Goal: Task Accomplishment & Management: Complete application form

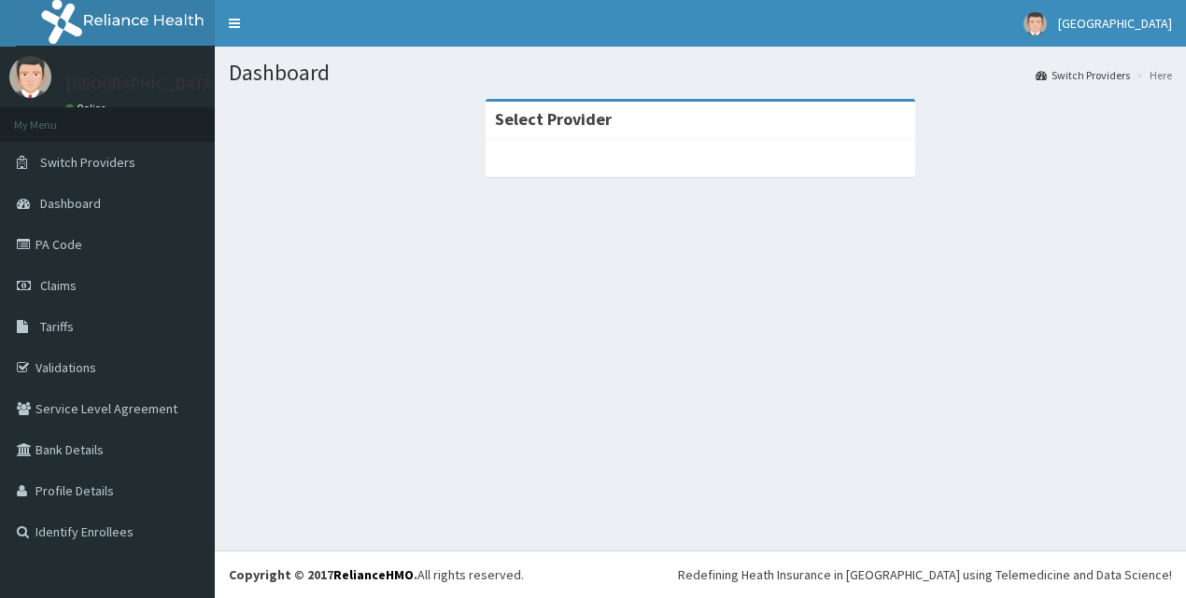
click at [655, 119] on div "Select Provider" at bounding box center [700, 121] width 429 height 38
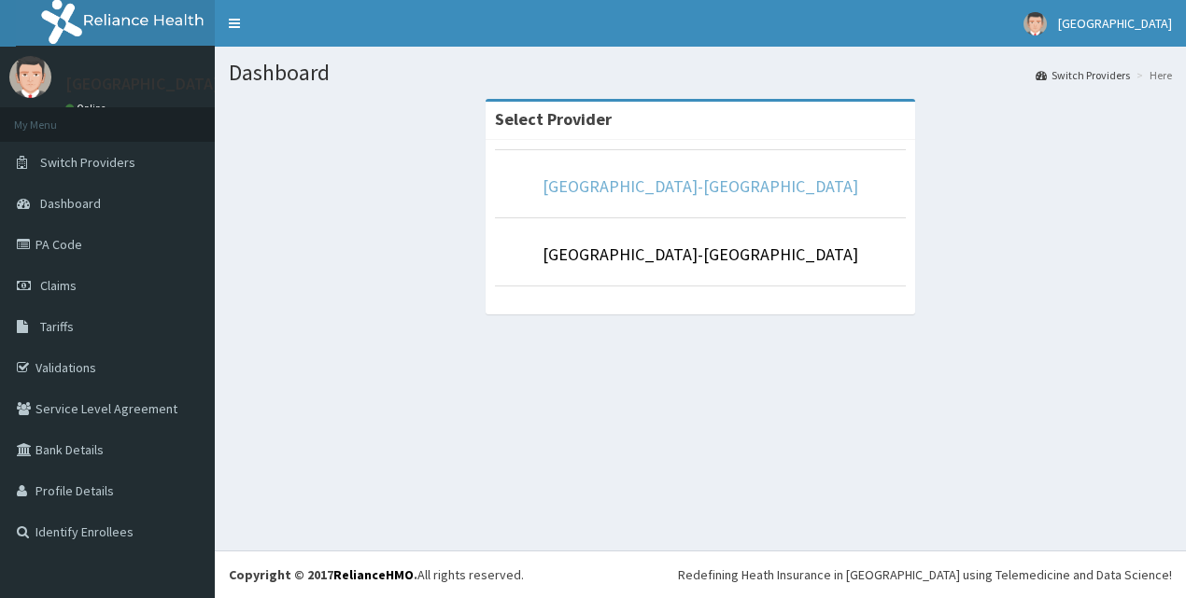
click at [687, 184] on link "[GEOGRAPHIC_DATA]-[GEOGRAPHIC_DATA]" at bounding box center [700, 186] width 316 height 21
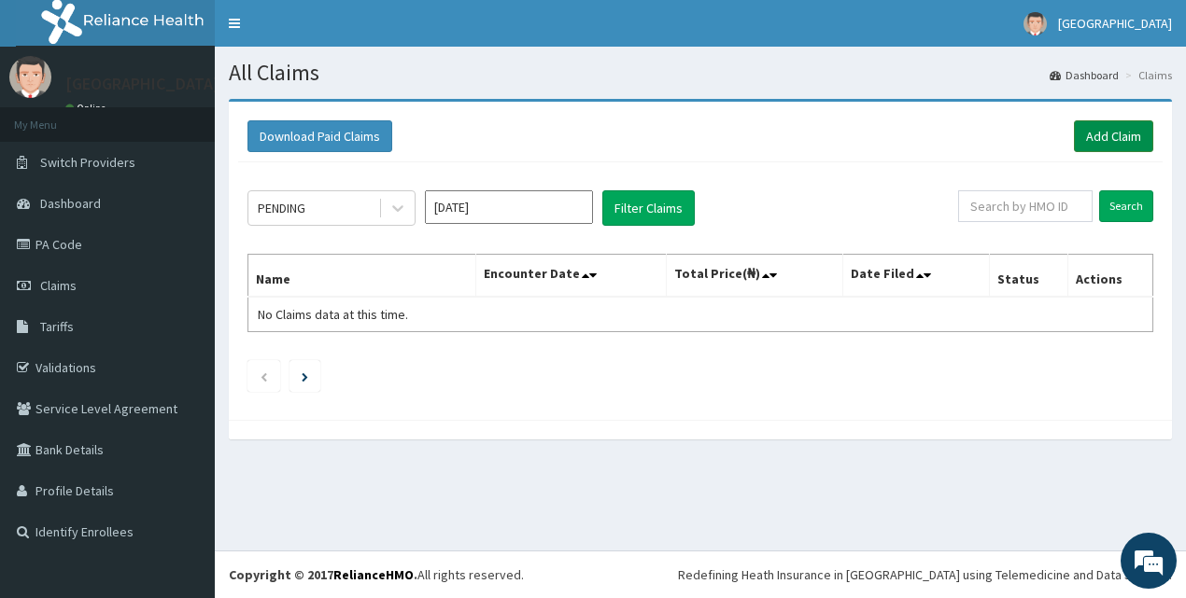
click at [1113, 134] on link "Add Claim" at bounding box center [1113, 136] width 79 height 32
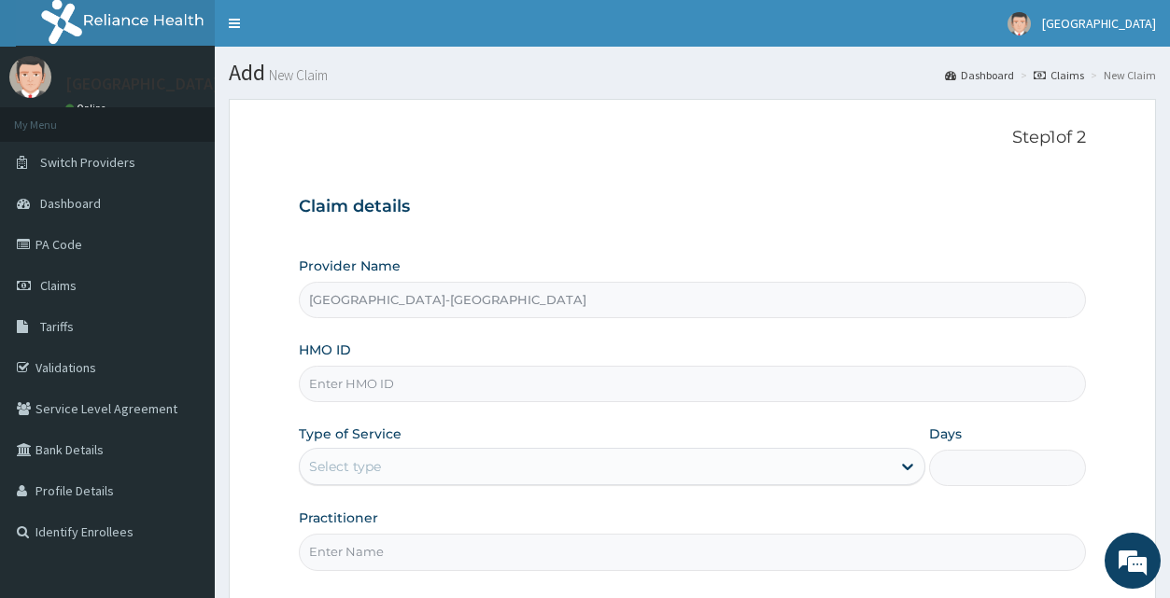
click at [462, 384] on input "HMO ID" at bounding box center [692, 384] width 786 height 36
type input "xim/10038/c"
click at [910, 468] on icon at bounding box center [907, 468] width 11 height 7
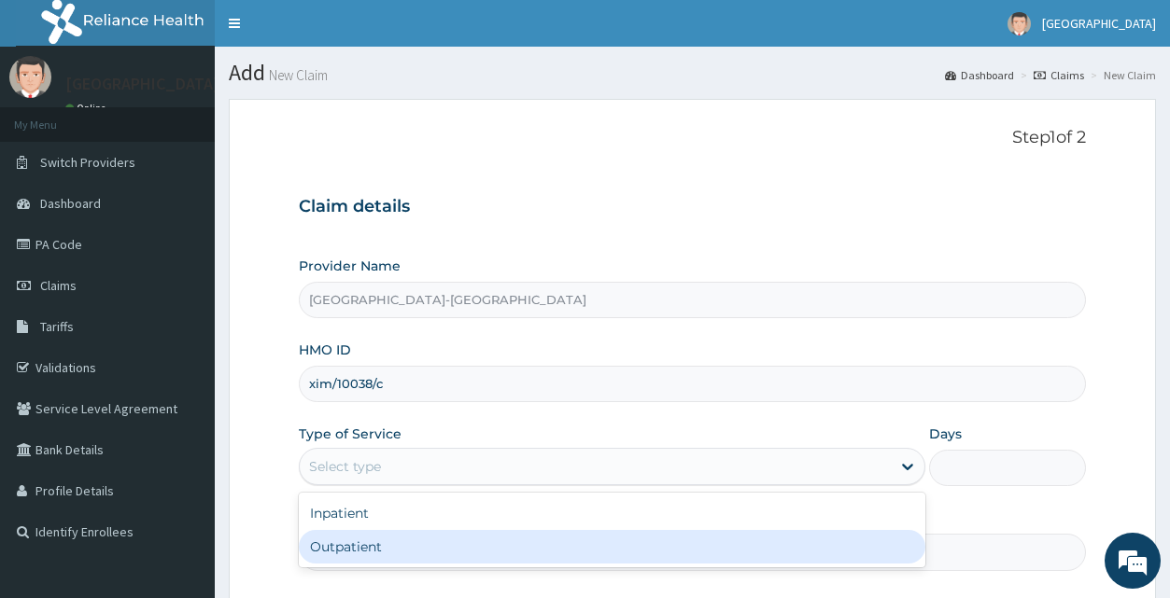
click at [667, 557] on div "Outpatient" at bounding box center [612, 547] width 626 height 34
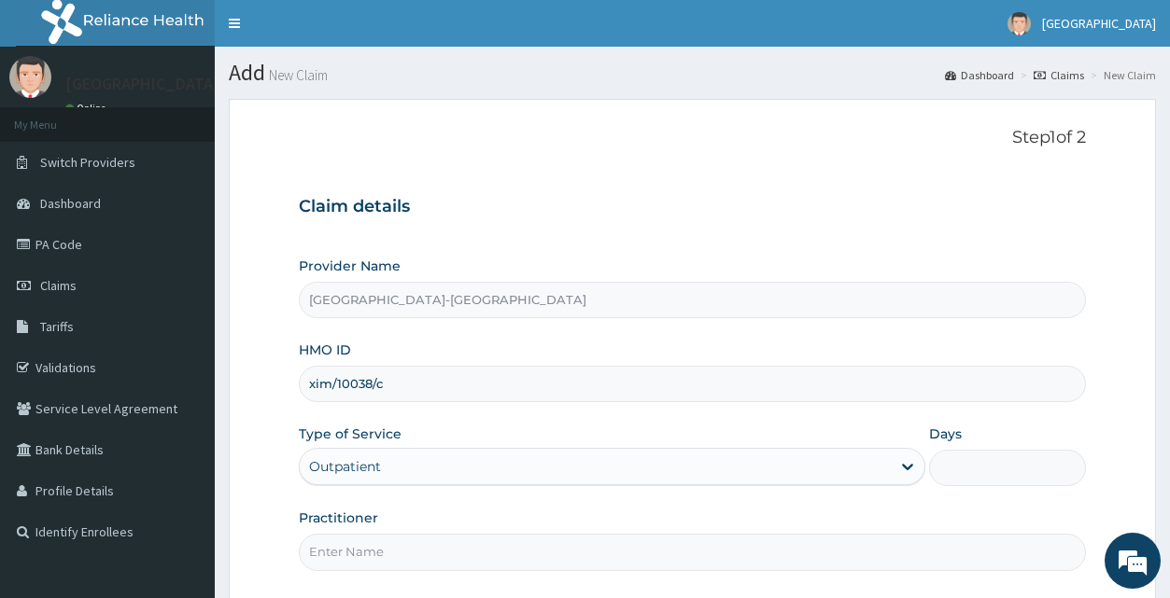
type input "1"
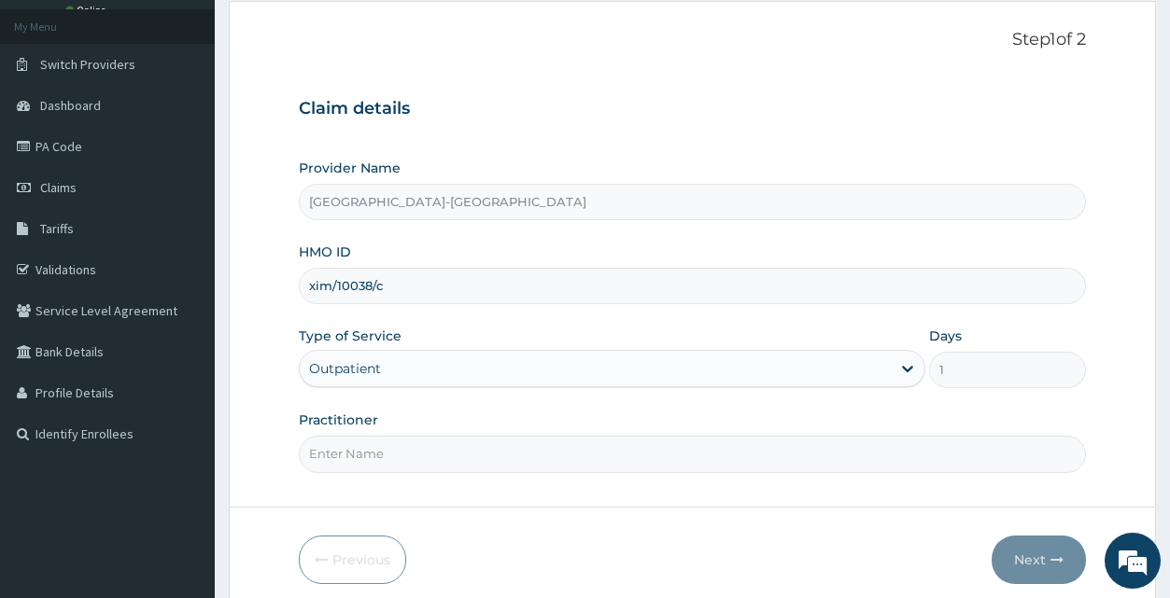
scroll to position [143, 0]
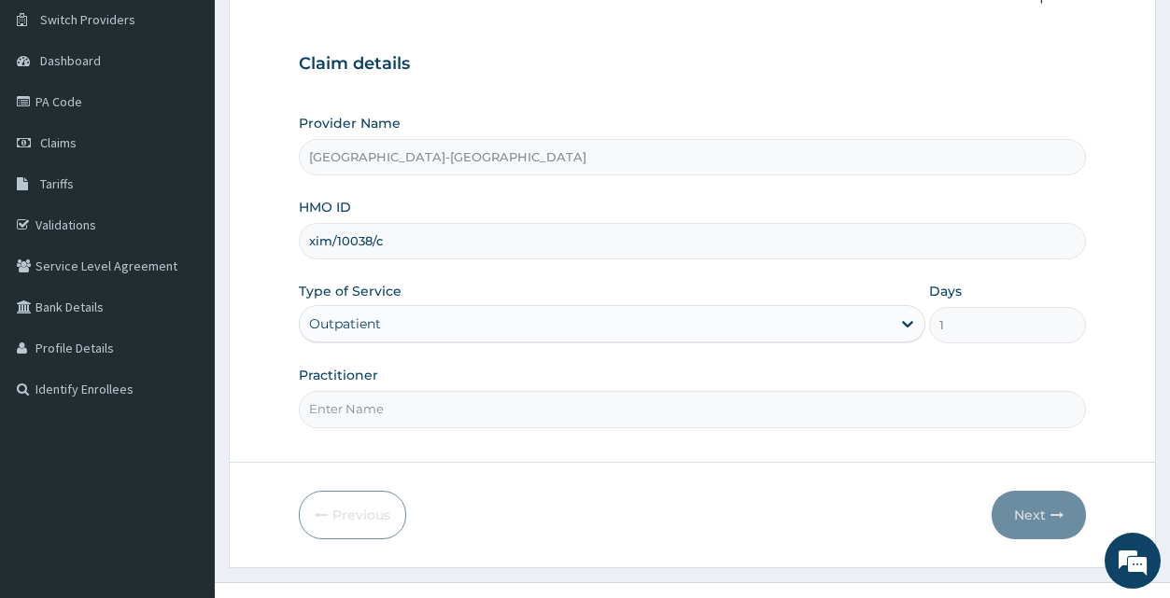
click at [427, 408] on input "Practitioner" at bounding box center [692, 409] width 786 height 36
type input "dr areo"
click at [1016, 508] on button "Next" at bounding box center [1039, 515] width 94 height 49
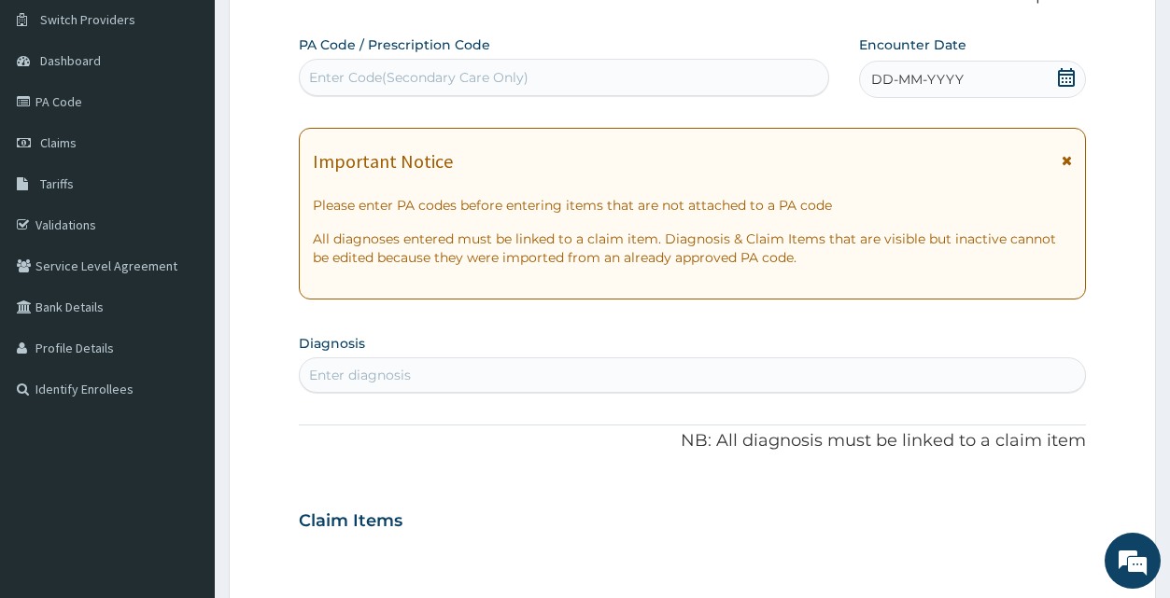
click at [1067, 75] on icon at bounding box center [1066, 77] width 17 height 19
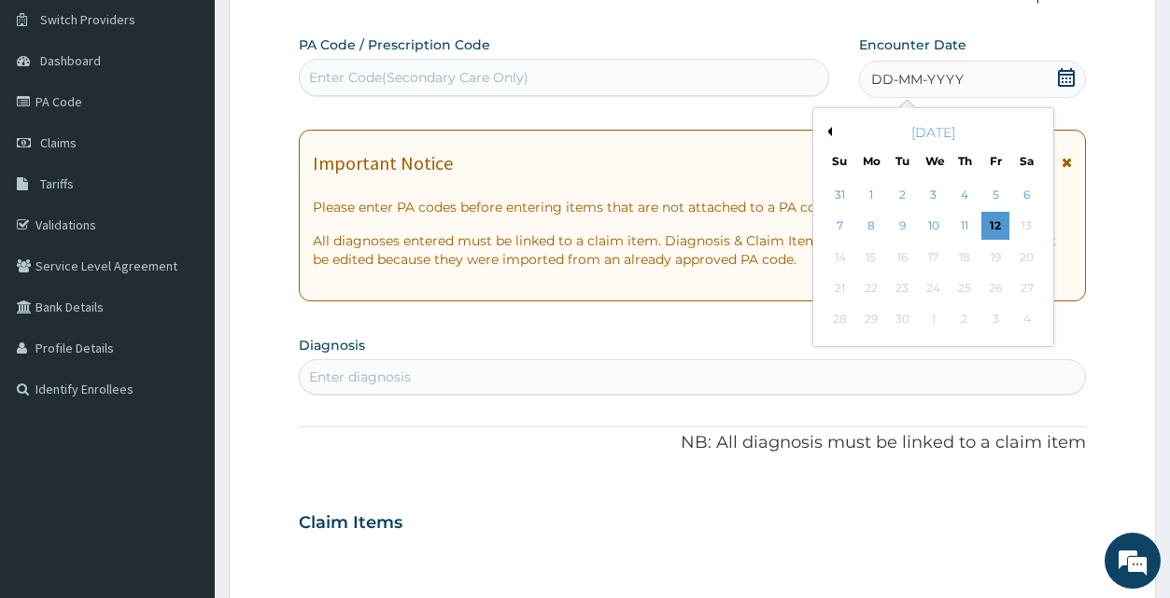
click at [833, 134] on div "September 2025" at bounding box center [933, 132] width 225 height 19
click at [830, 130] on button "Previous Month" at bounding box center [827, 131] width 9 height 9
click at [1027, 247] on div "16" at bounding box center [1026, 258] width 28 height 28
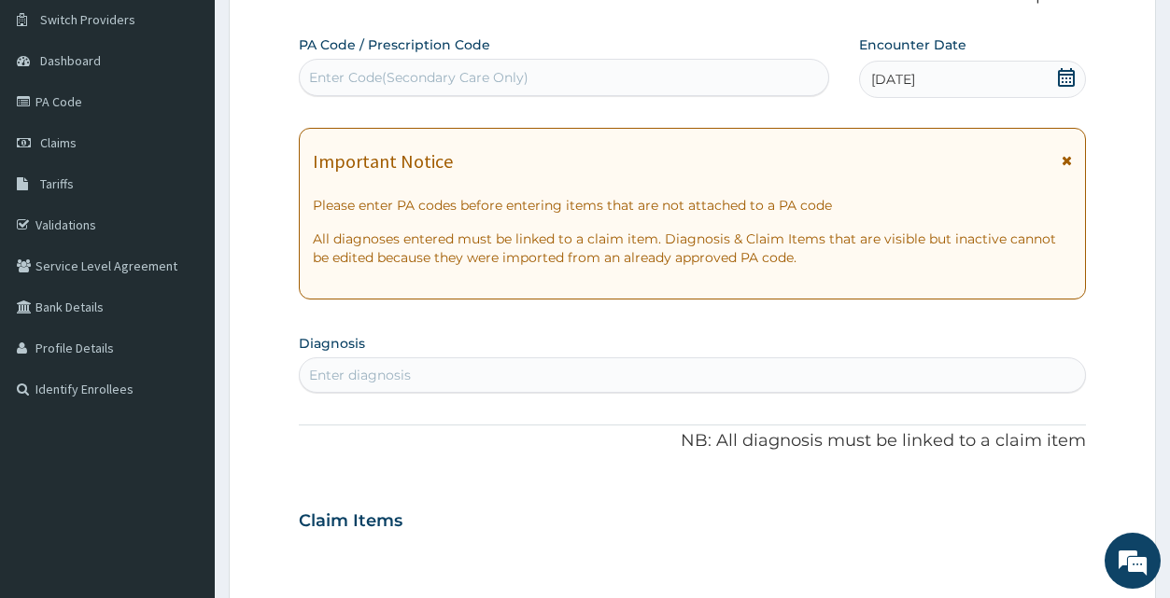
click at [671, 373] on div "Enter diagnosis" at bounding box center [692, 375] width 784 height 30
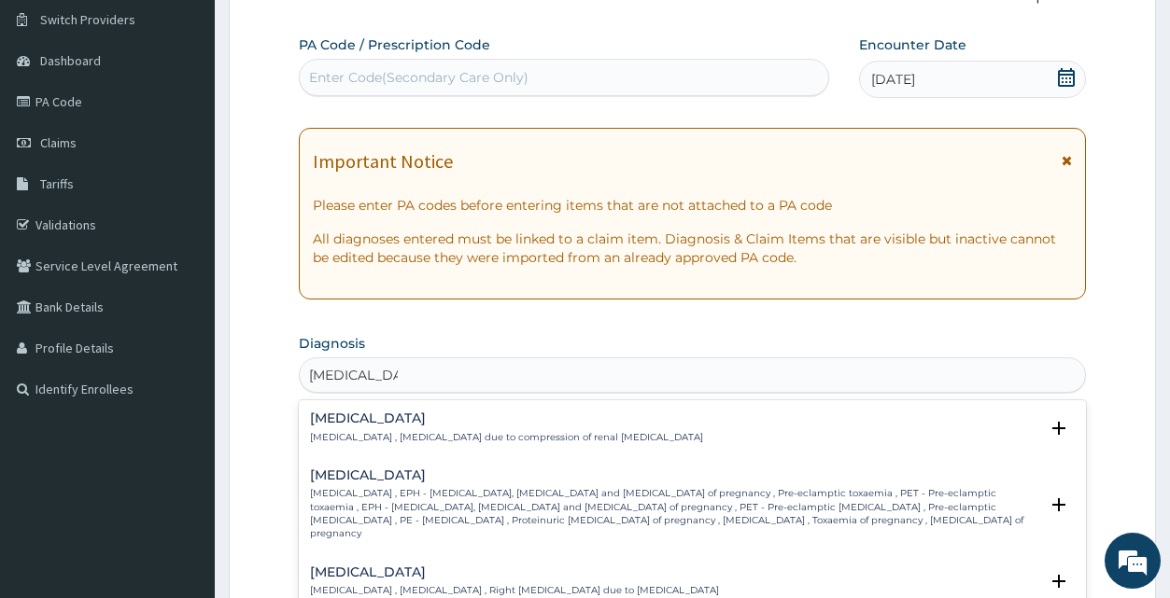
type input "hypertension"
click at [1086, 581] on form "Step 2 of 2 PA Code / Prescription Code Enter Code(Secondary Care Only) Encount…" at bounding box center [692, 546] width 927 height 1180
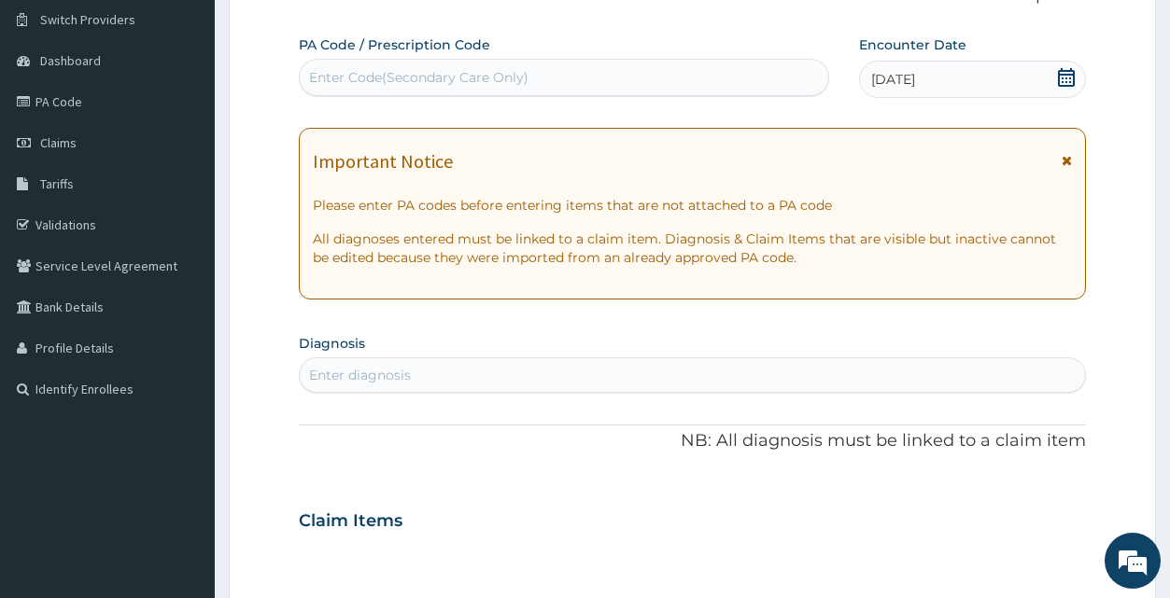
click at [581, 377] on div "Enter diagnosis" at bounding box center [692, 375] width 784 height 30
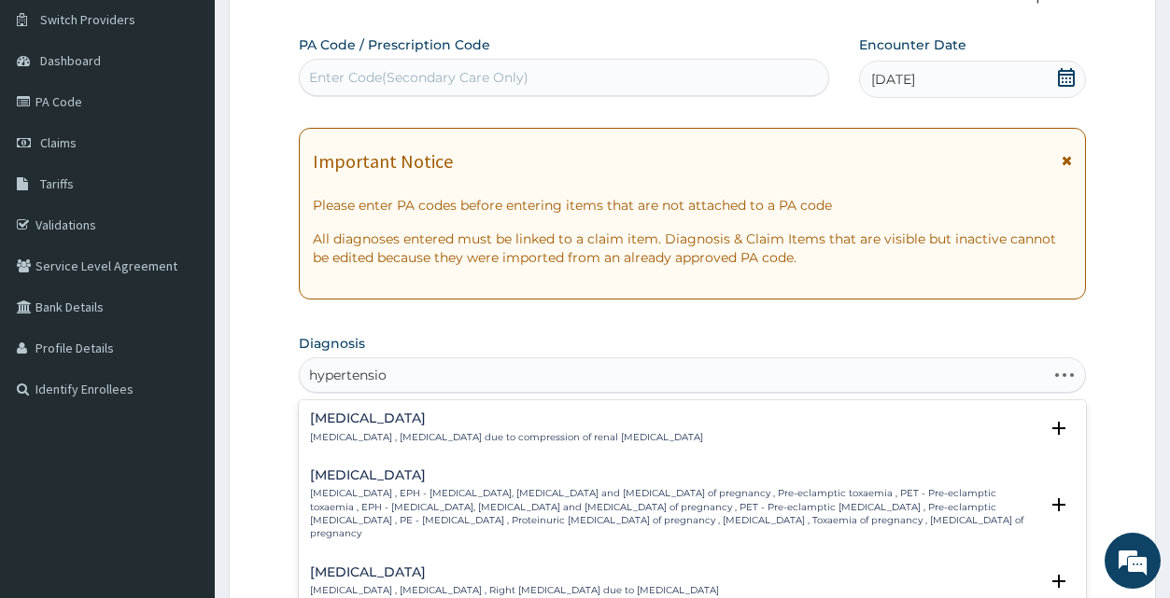
type input "hypertension"
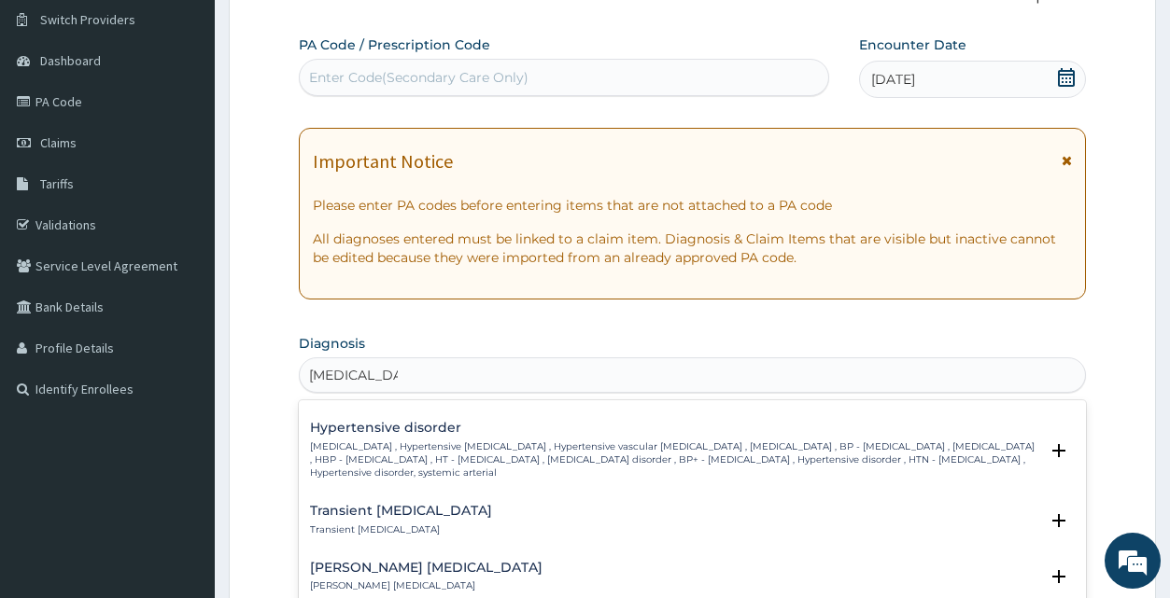
scroll to position [1513, 0]
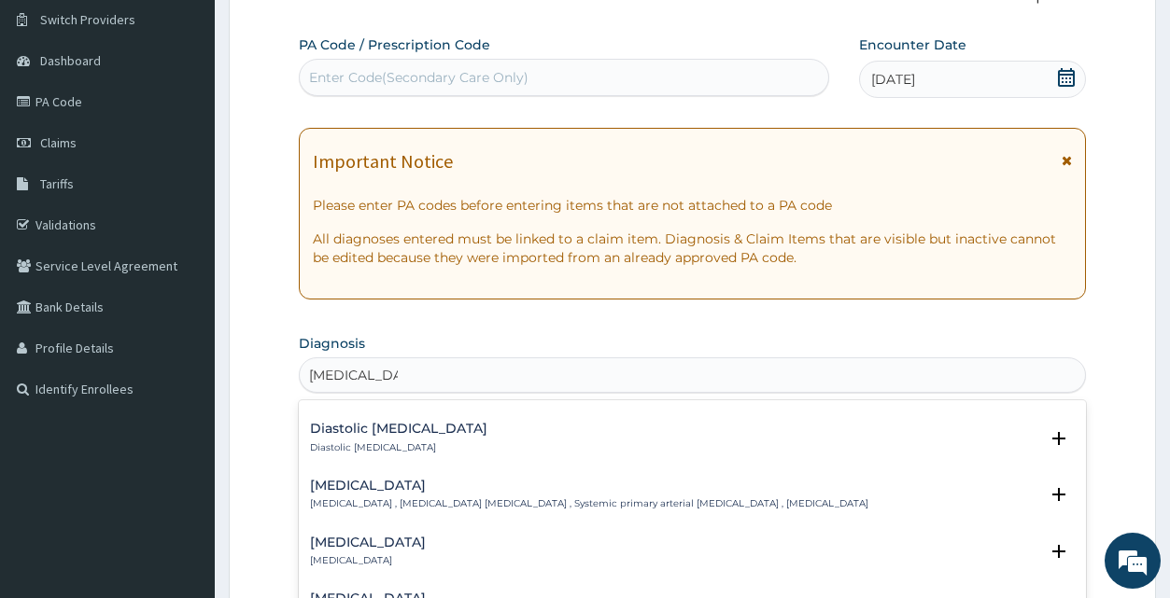
click at [391, 479] on h4 "[MEDICAL_DATA]" at bounding box center [589, 486] width 558 height 14
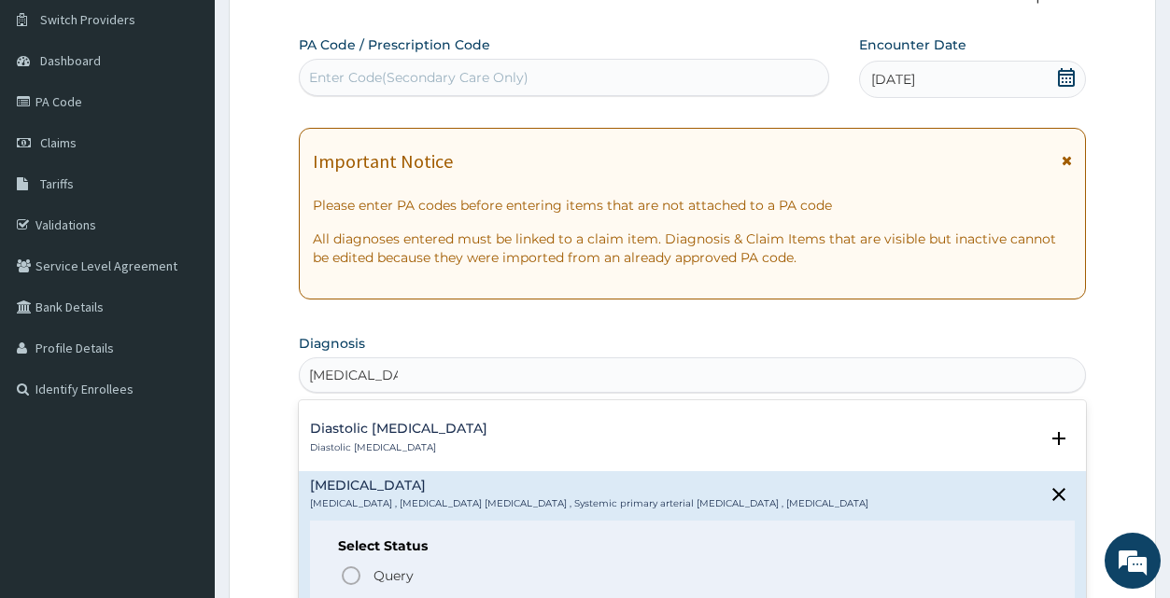
click at [382, 598] on span "Confirmed" at bounding box center [693, 609] width 706 height 22
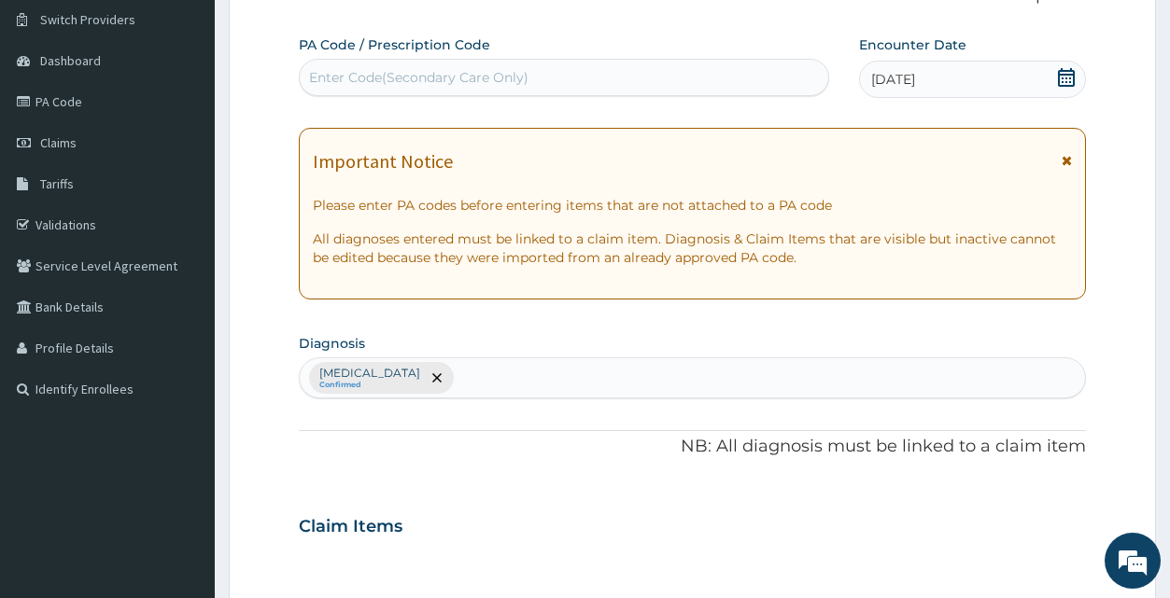
click at [1166, 395] on section "Step 2 of 2 PA Code / Prescription Code Enter Code(Secondary Care Only) Encount…" at bounding box center [692, 548] width 955 height 1213
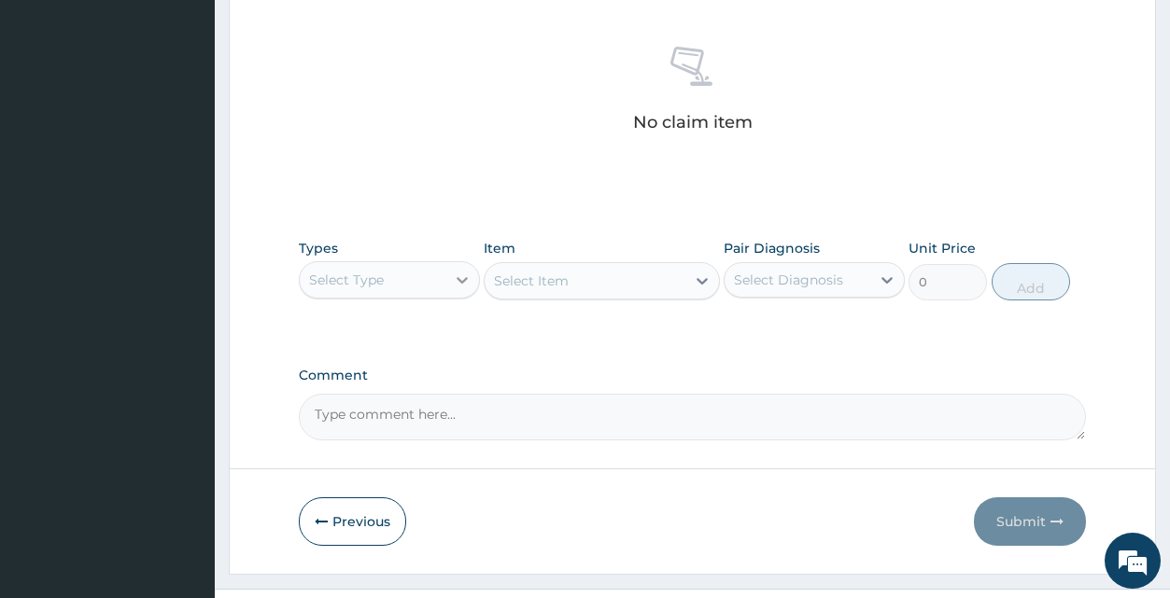
click at [460, 276] on icon at bounding box center [462, 280] width 19 height 19
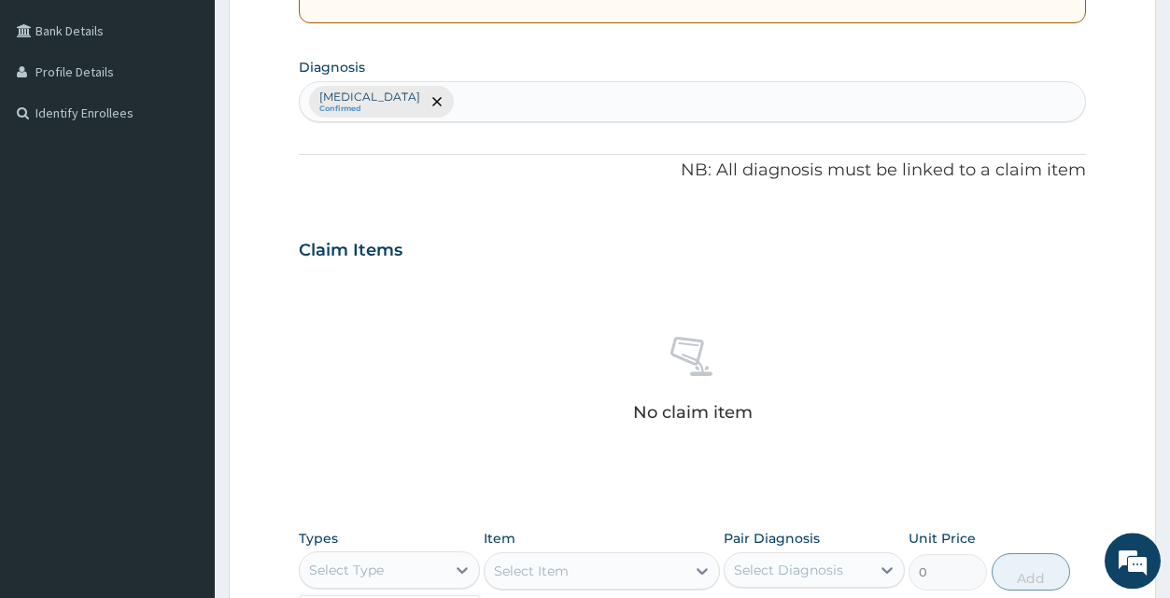
scroll to position [376, 0]
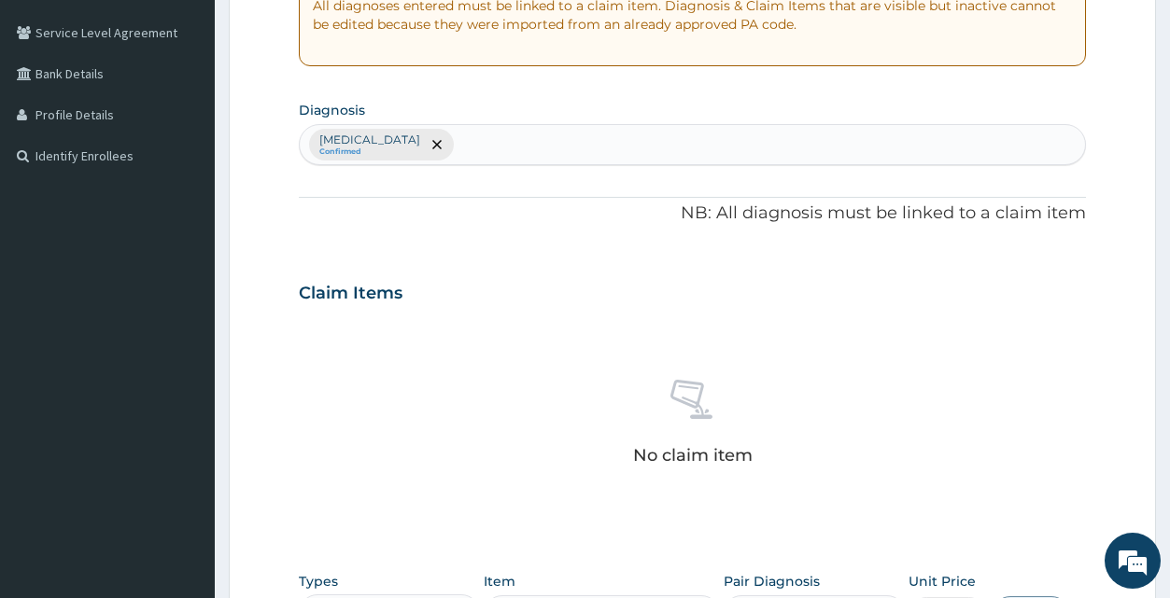
click at [637, 145] on div "Essential hypertension Confirmed" at bounding box center [692, 144] width 784 height 39
type input "d"
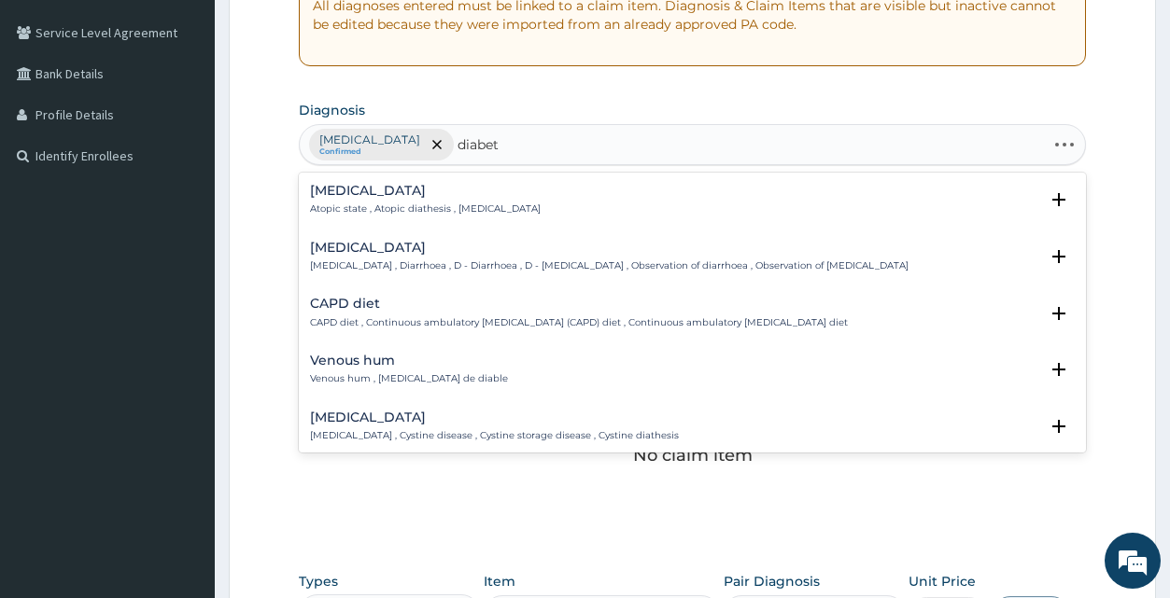
type input "diabete"
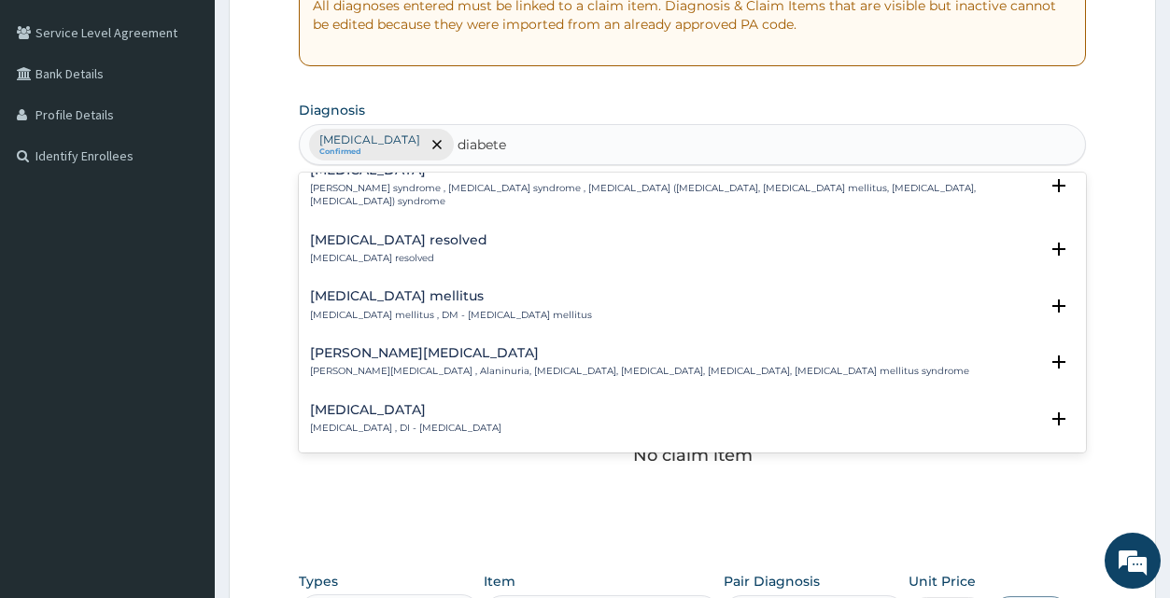
scroll to position [151, 0]
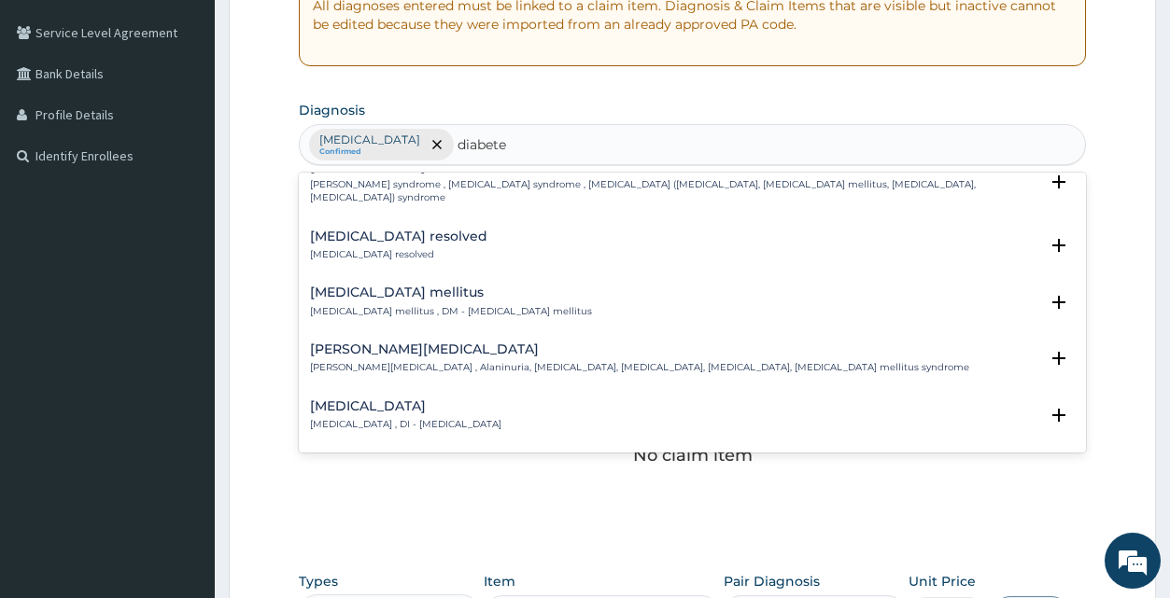
click at [361, 305] on p "Diabetes mellitus , DM - Diabetes mellitus" at bounding box center [451, 311] width 282 height 13
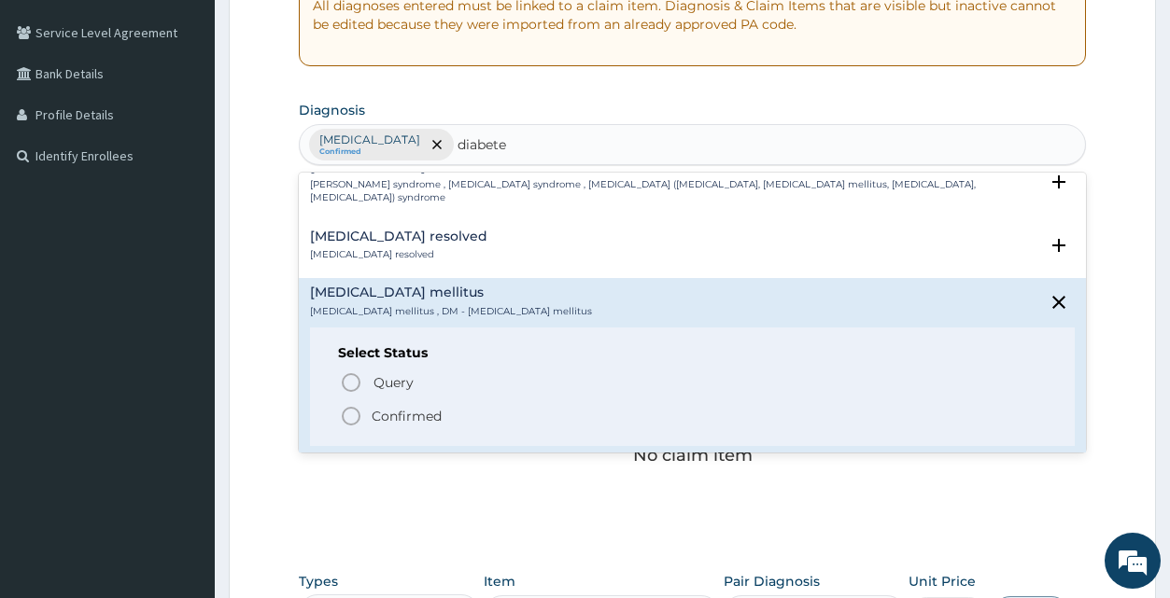
click at [383, 405] on span "Confirmed" at bounding box center [693, 416] width 706 height 22
click at [383, 393] on div "No claim item" at bounding box center [692, 425] width 786 height 215
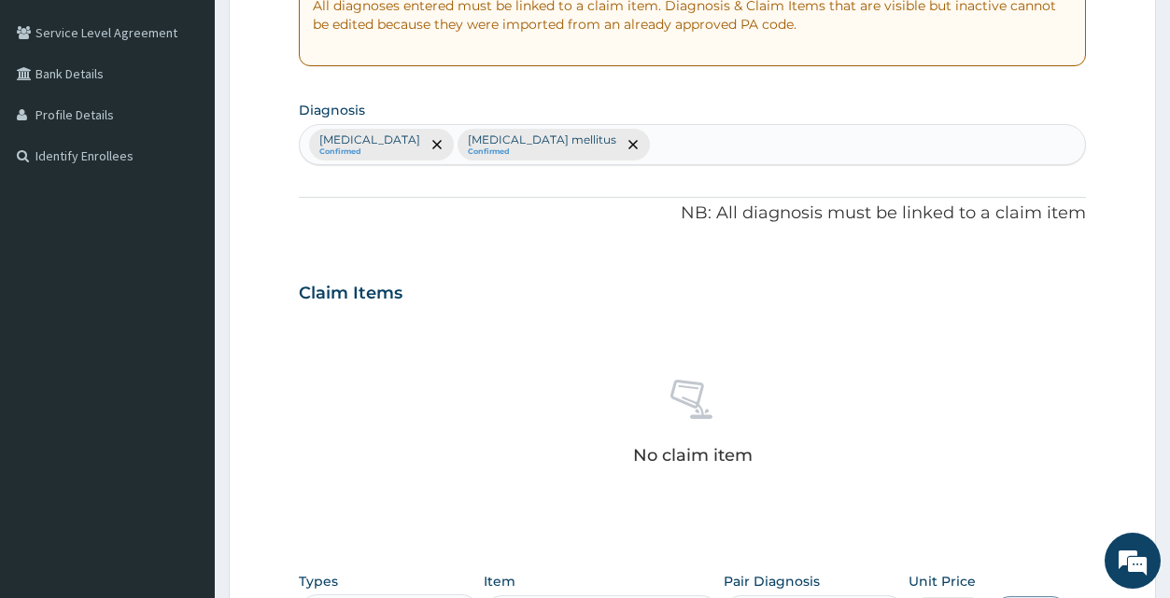
click at [1164, 528] on section "Step 2 of 2 PA Code / Prescription Code Enter Code(Secondary Care Only) Encount…" at bounding box center [692, 315] width 955 height 1213
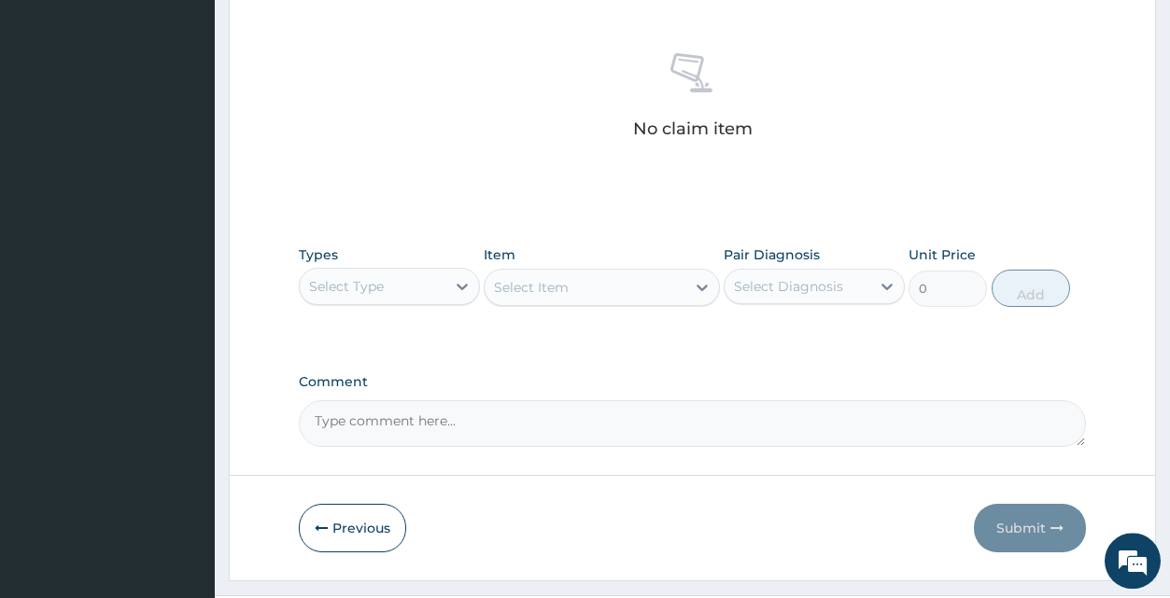
scroll to position [710, 0]
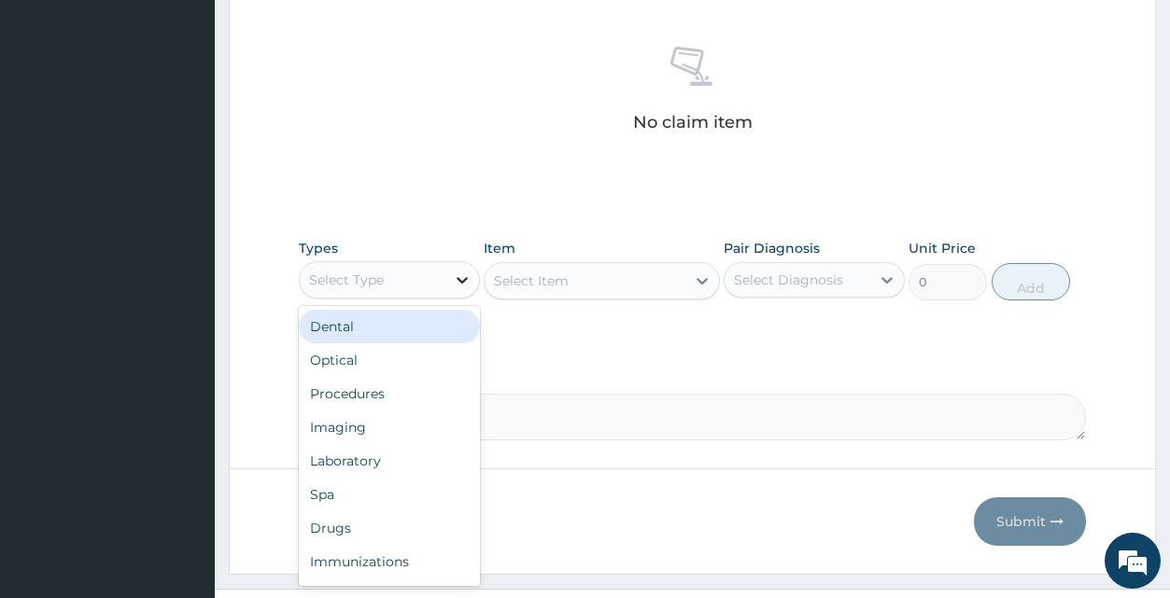
click at [463, 279] on icon at bounding box center [462, 280] width 19 height 19
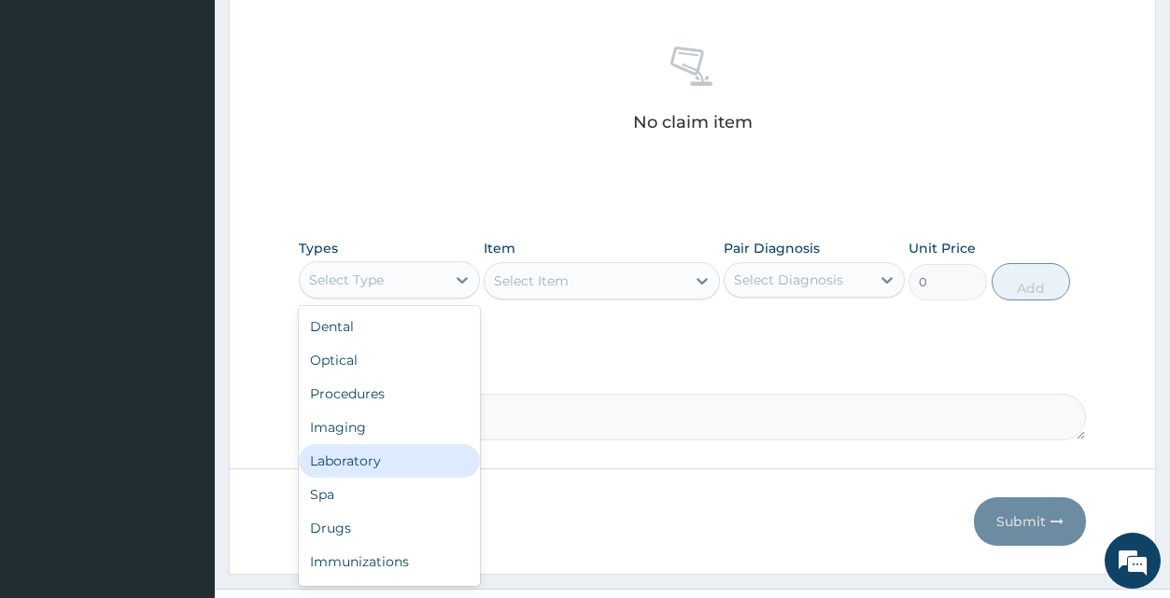
click at [390, 453] on div "Laboratory" at bounding box center [389, 461] width 181 height 34
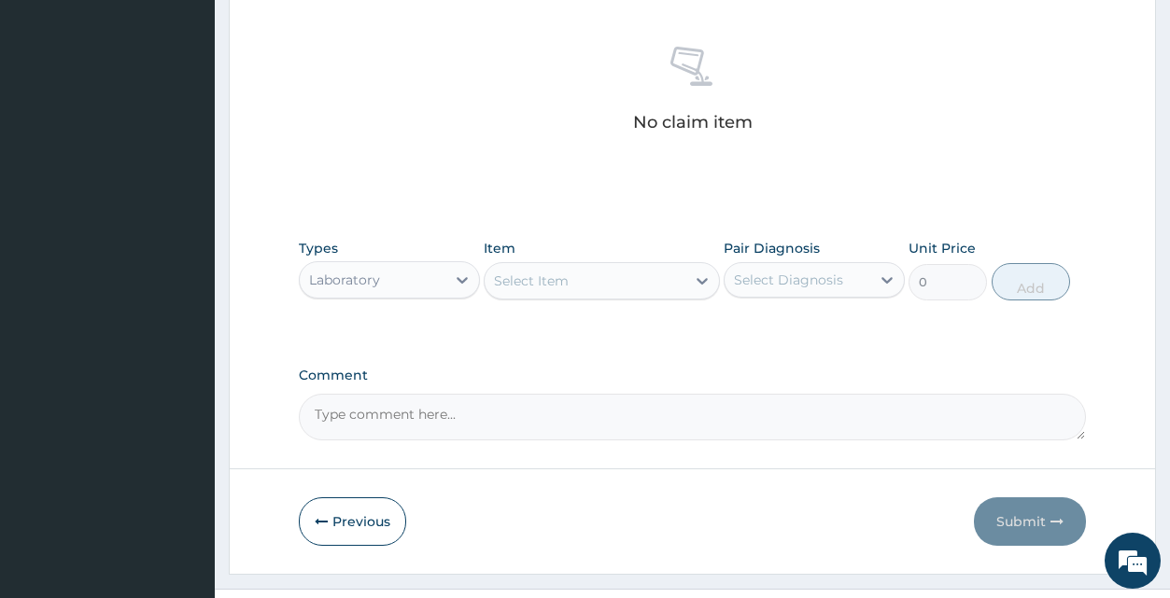
click at [703, 284] on icon at bounding box center [702, 281] width 11 height 7
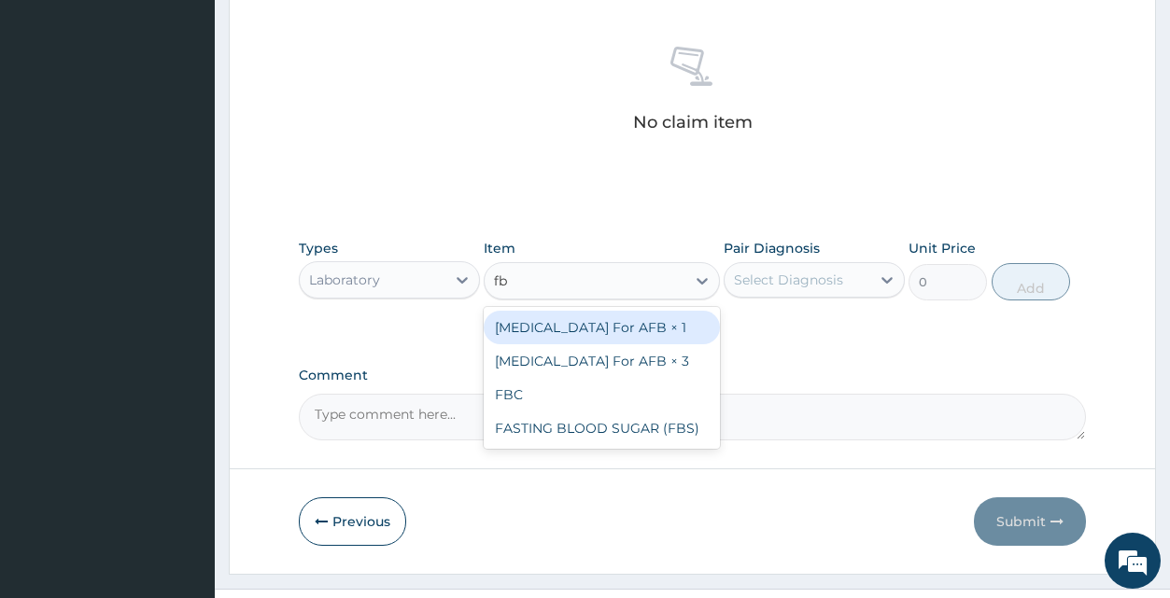
type input "fbc"
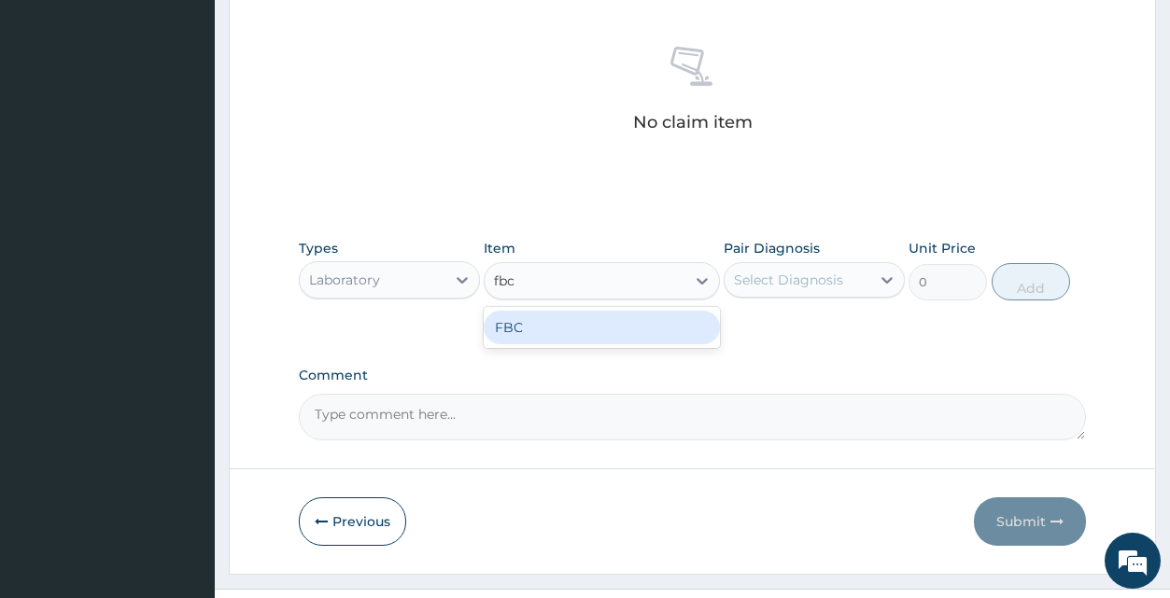
click at [683, 322] on div "FBC" at bounding box center [602, 328] width 236 height 34
type input "1600"
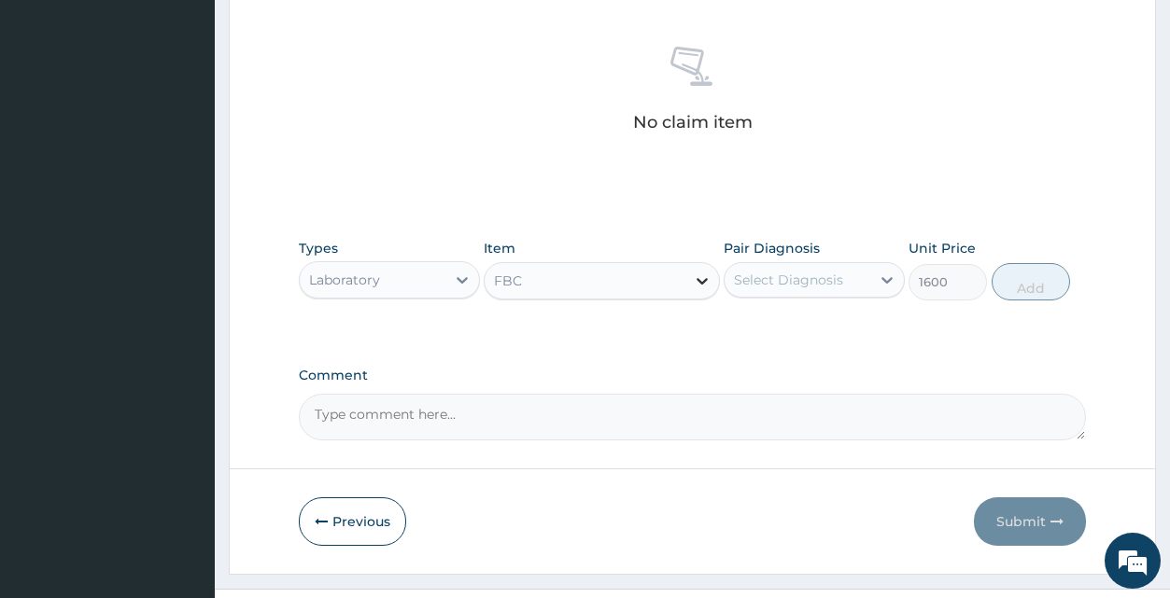
click at [701, 280] on icon at bounding box center [702, 281] width 19 height 19
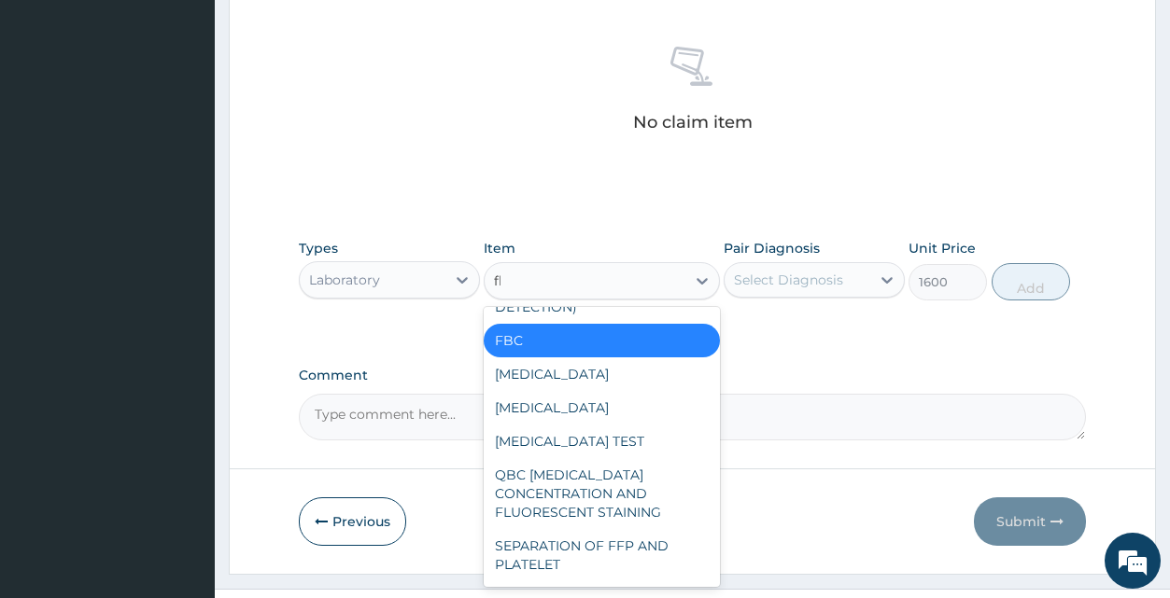
scroll to position [0, 0]
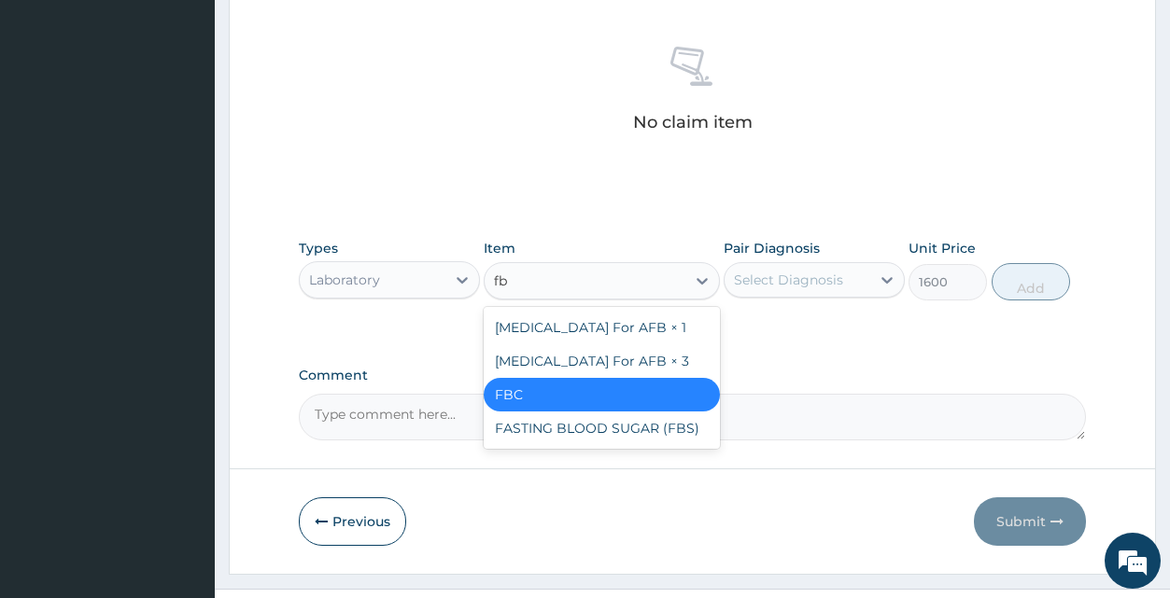
type input "fbs"
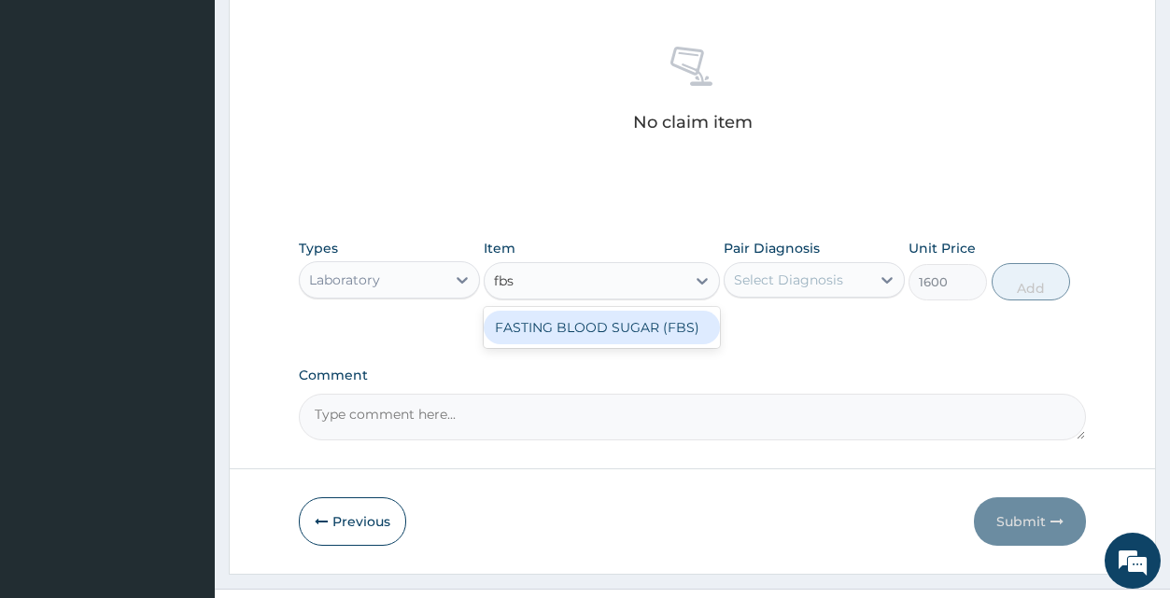
click at [659, 335] on div "FASTING BLOOD SUGAR (FBS)" at bounding box center [602, 328] width 236 height 34
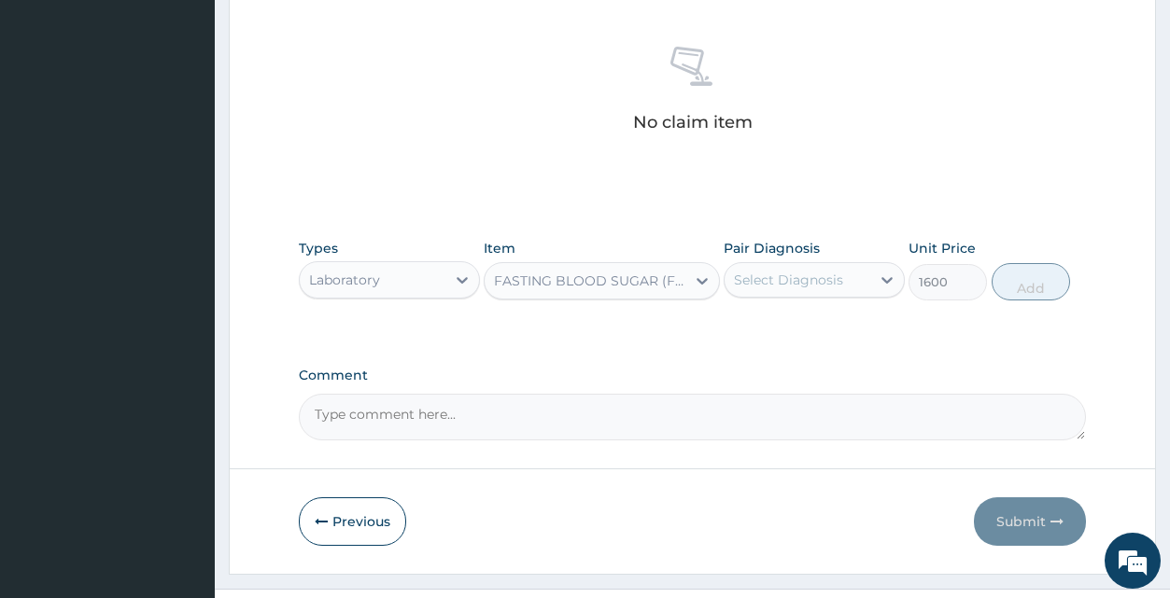
type input "240"
click at [890, 281] on icon at bounding box center [886, 280] width 11 height 7
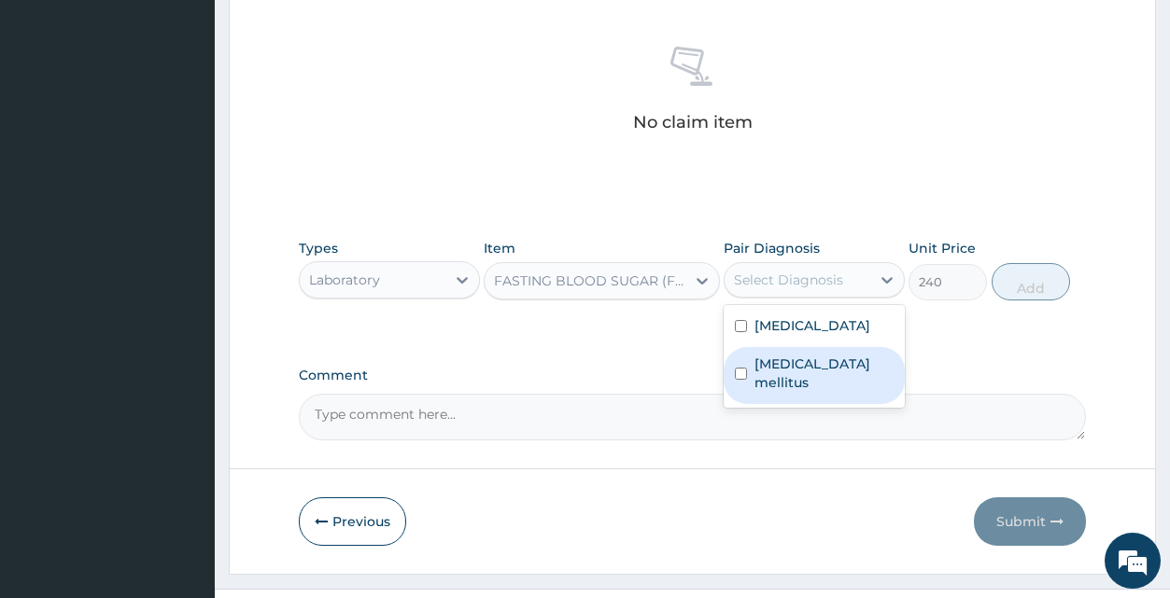
click at [852, 386] on label "Diabetes mellitus" at bounding box center [823, 373] width 139 height 37
checkbox input "true"
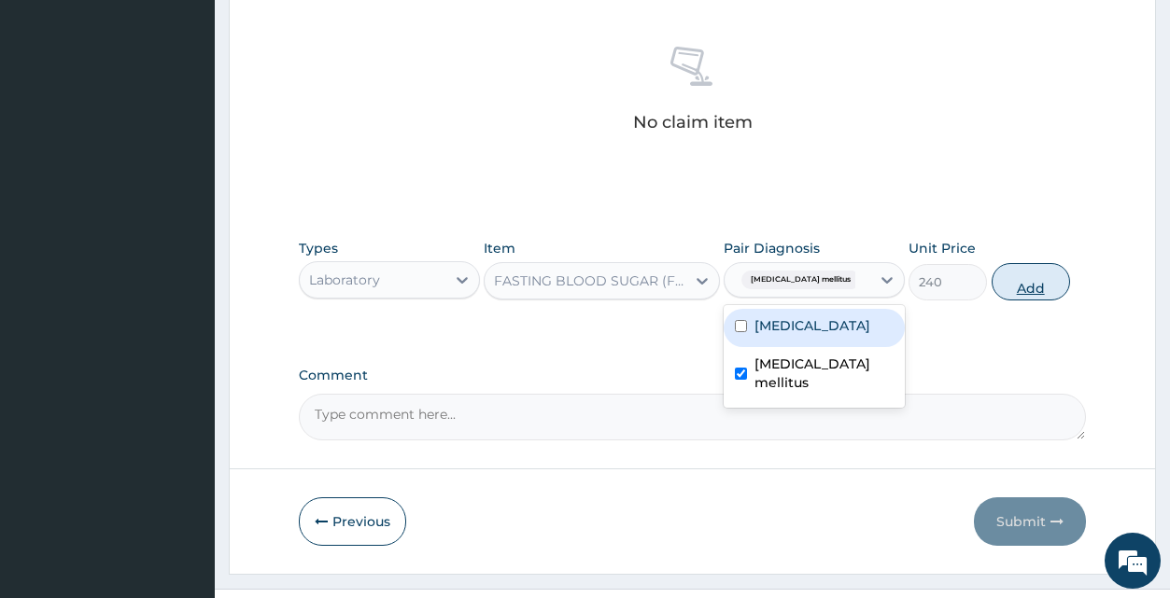
click at [1047, 274] on button "Add" at bounding box center [1031, 281] width 78 height 37
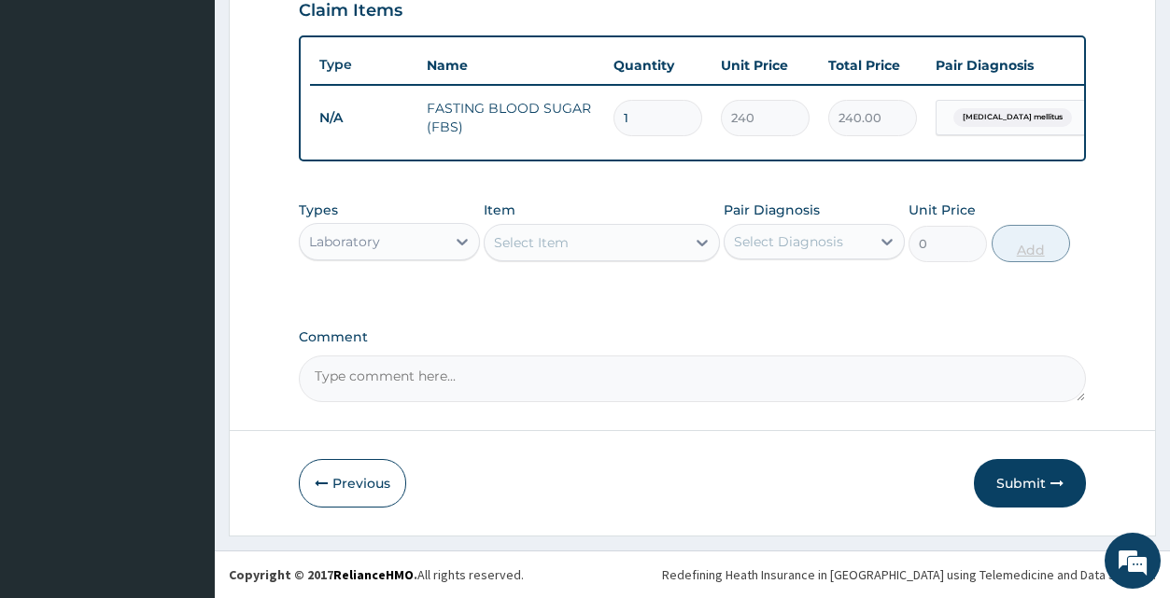
scroll to position [675, 0]
click at [458, 241] on icon at bounding box center [462, 242] width 11 height 7
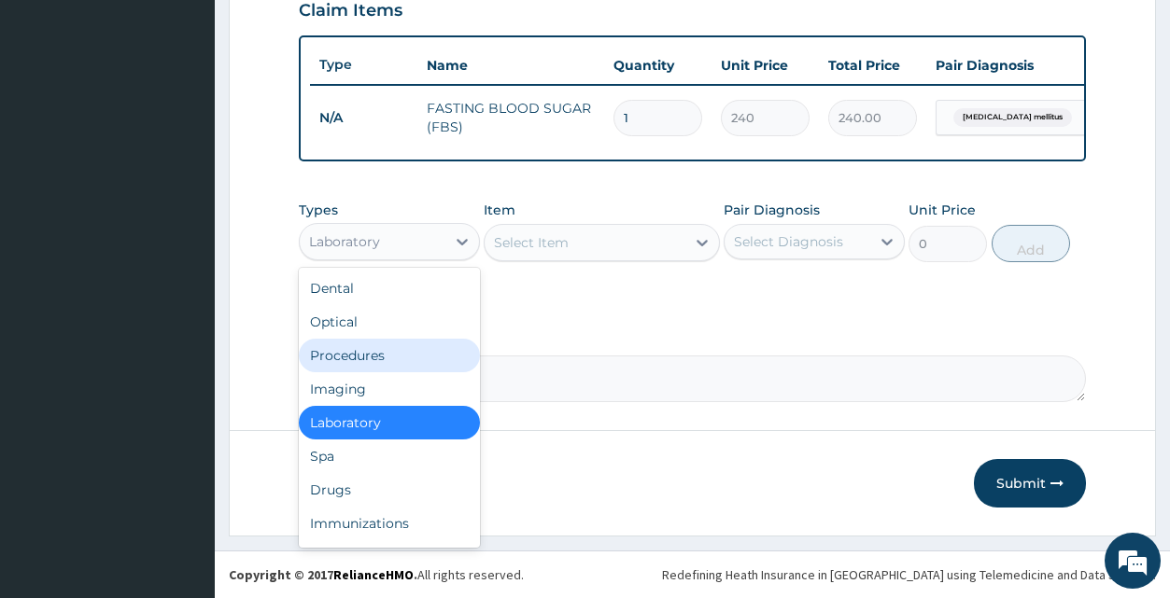
click at [434, 366] on div "Procedures" at bounding box center [389, 356] width 181 height 34
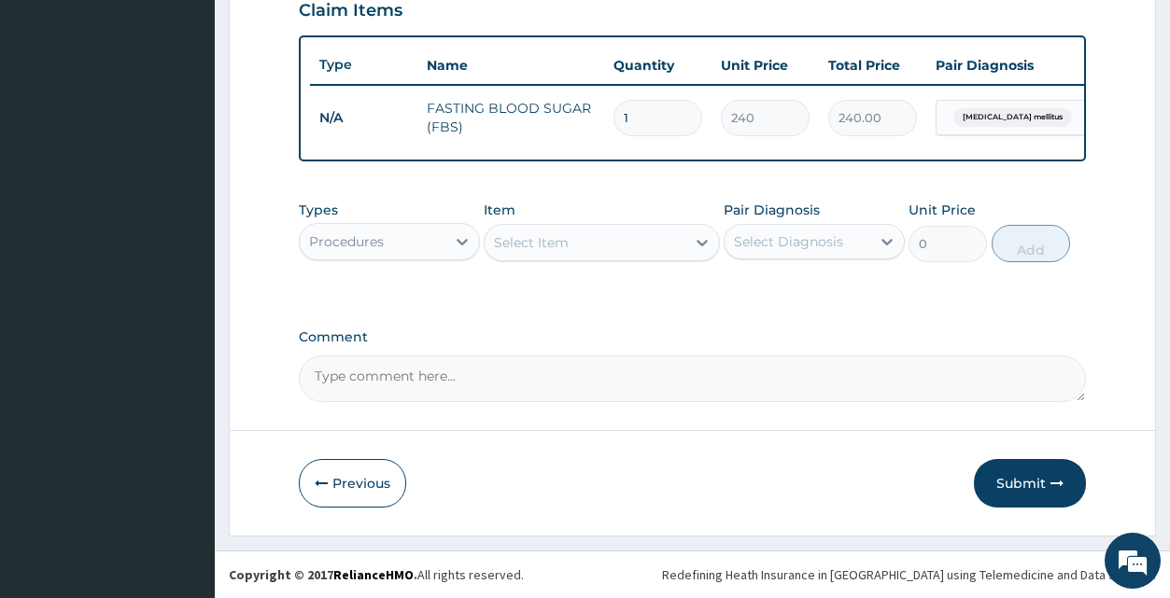
click at [697, 243] on icon at bounding box center [702, 242] width 19 height 19
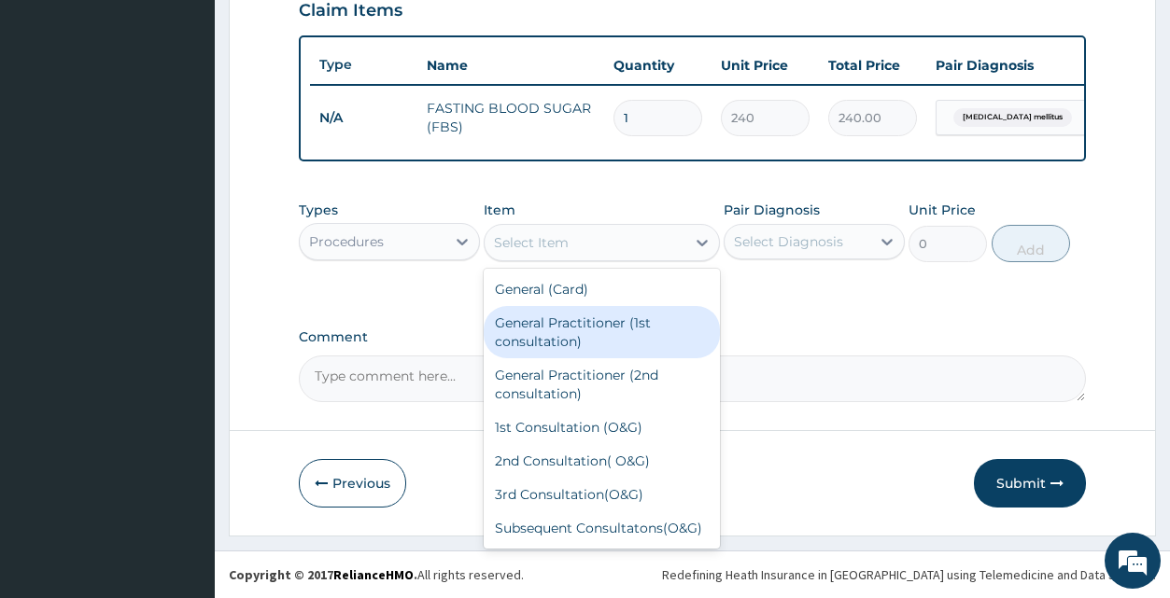
click at [641, 331] on div "General Practitioner (1st consultation)" at bounding box center [602, 332] width 236 height 52
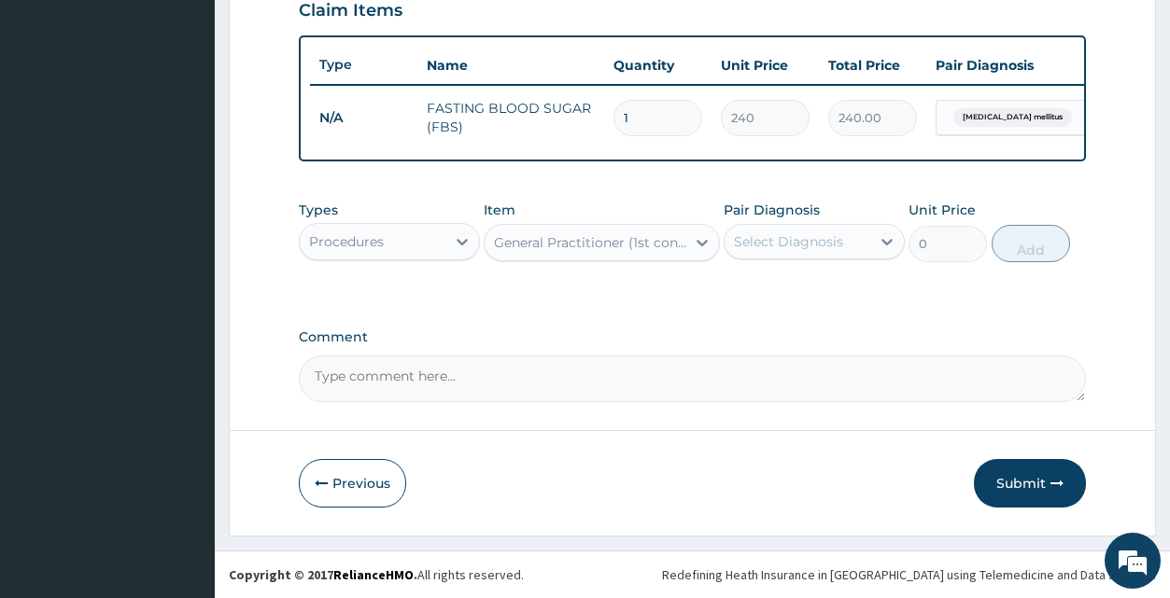
type input "1500"
click at [888, 242] on icon at bounding box center [887, 241] width 19 height 19
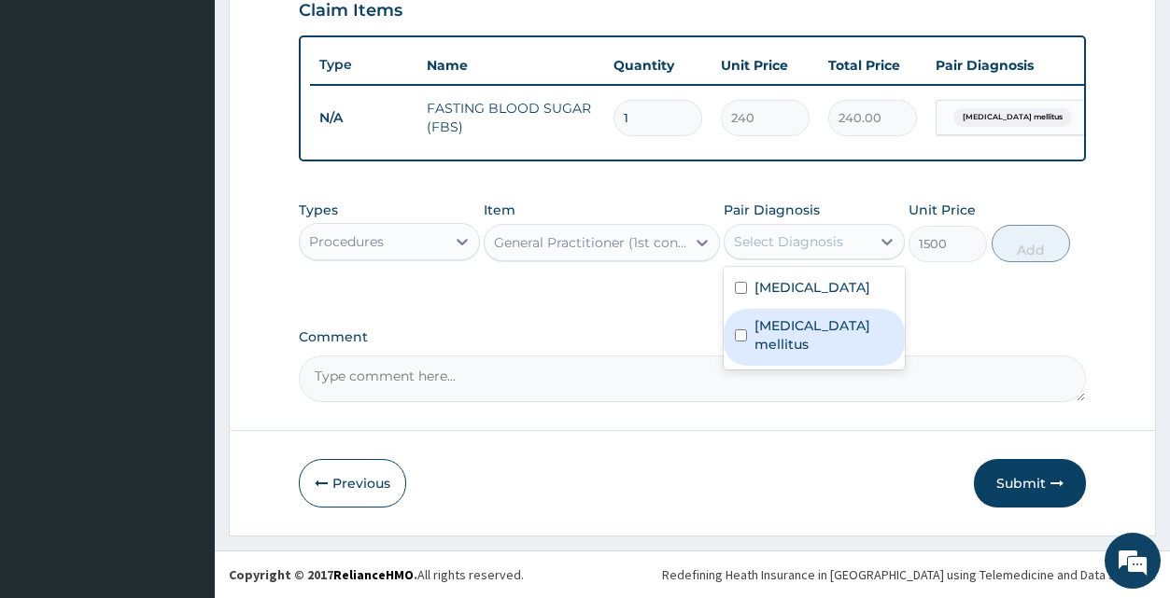
click at [875, 339] on div "Diabetes mellitus" at bounding box center [814, 337] width 181 height 57
checkbox input "true"
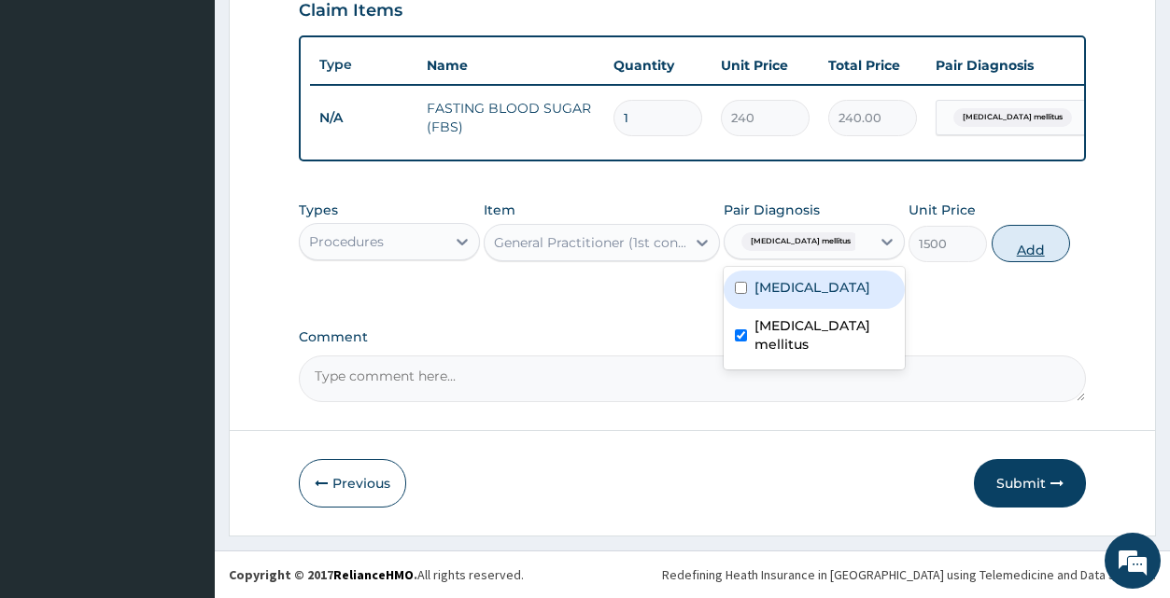
click at [1018, 250] on button "Add" at bounding box center [1031, 243] width 78 height 37
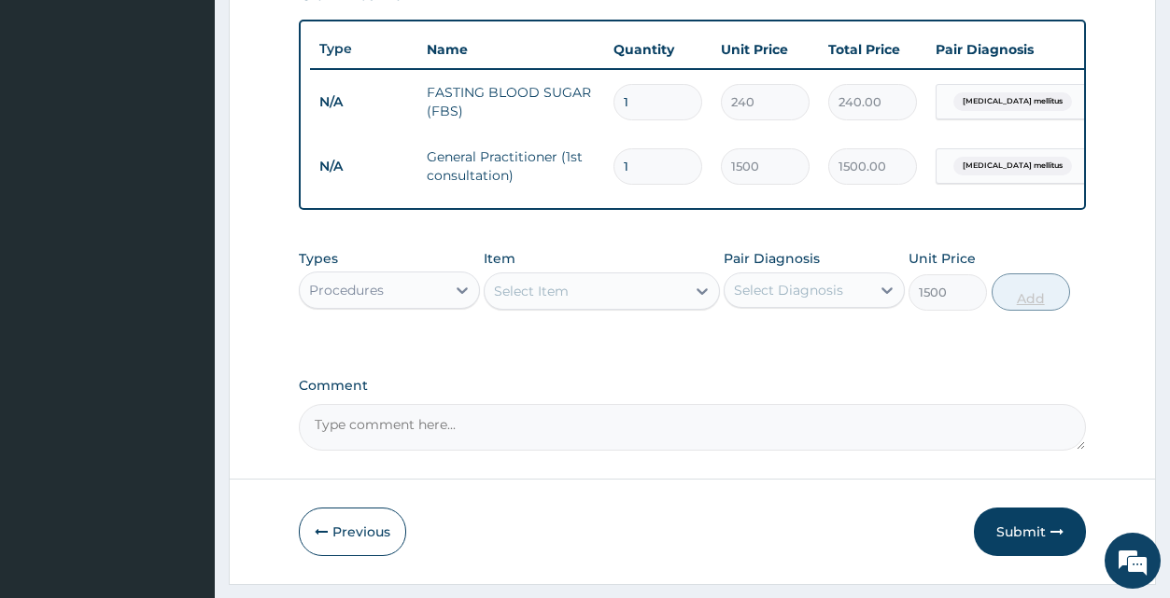
type input "0"
click at [463, 294] on icon at bounding box center [462, 291] width 11 height 7
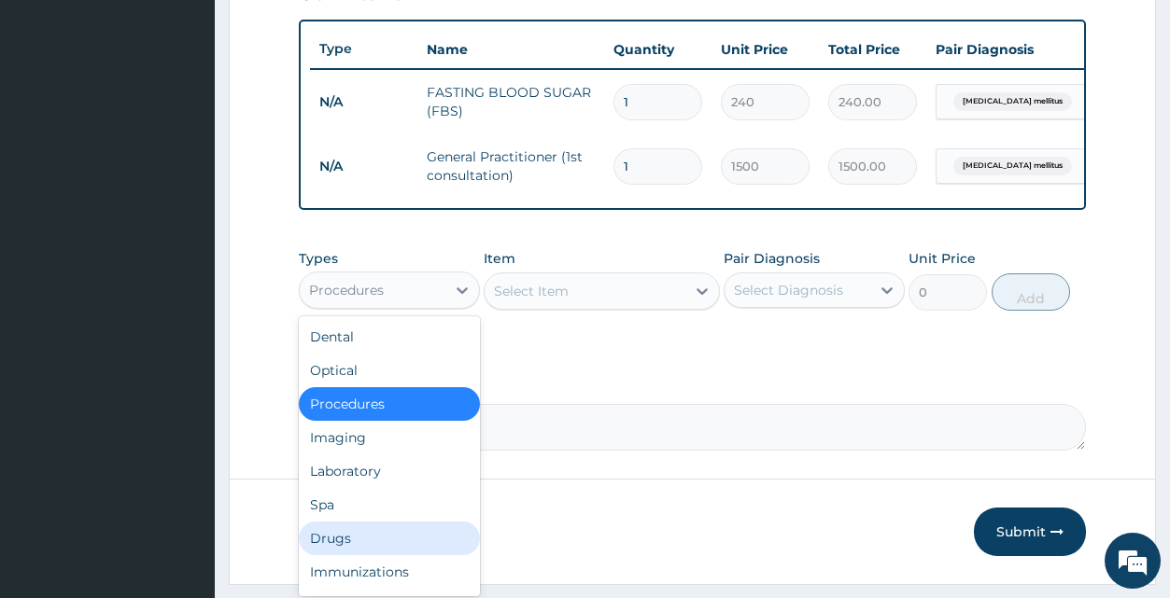
click at [422, 554] on div "Drugs" at bounding box center [389, 539] width 181 height 34
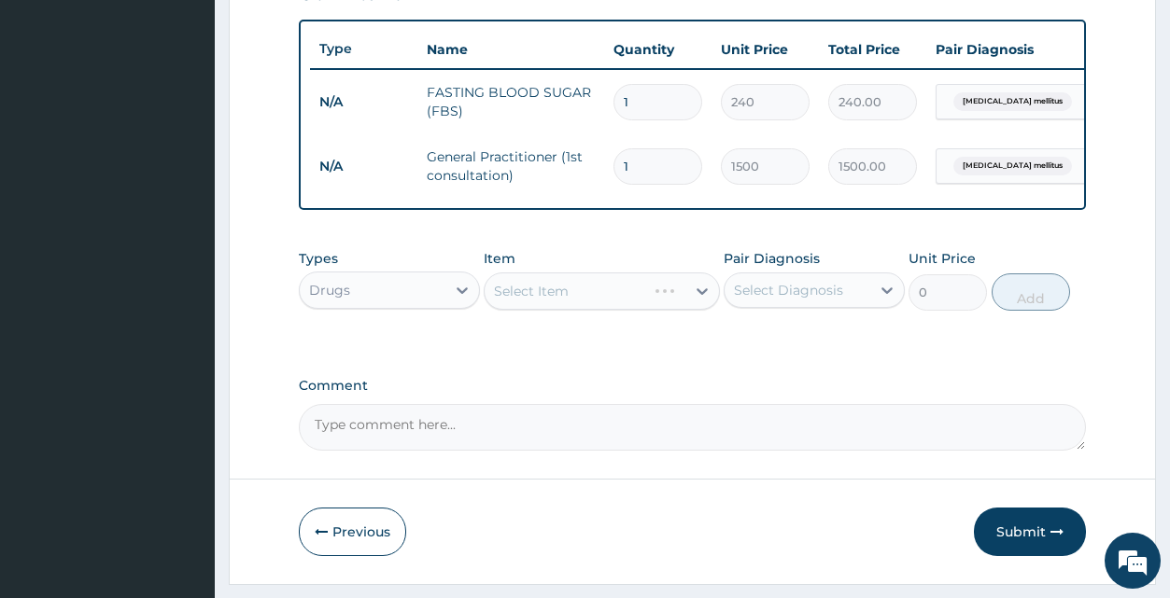
click at [700, 308] on div "Select Item" at bounding box center [602, 291] width 236 height 37
click at [701, 295] on icon at bounding box center [702, 292] width 11 height 7
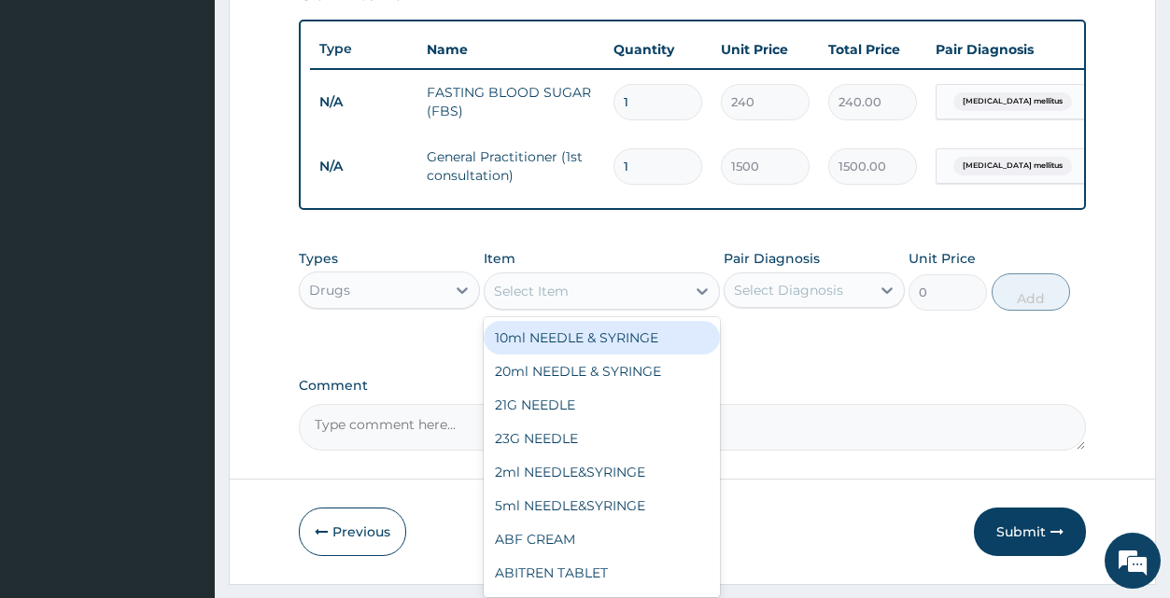
click at [625, 305] on div "Select Item" at bounding box center [585, 291] width 201 height 30
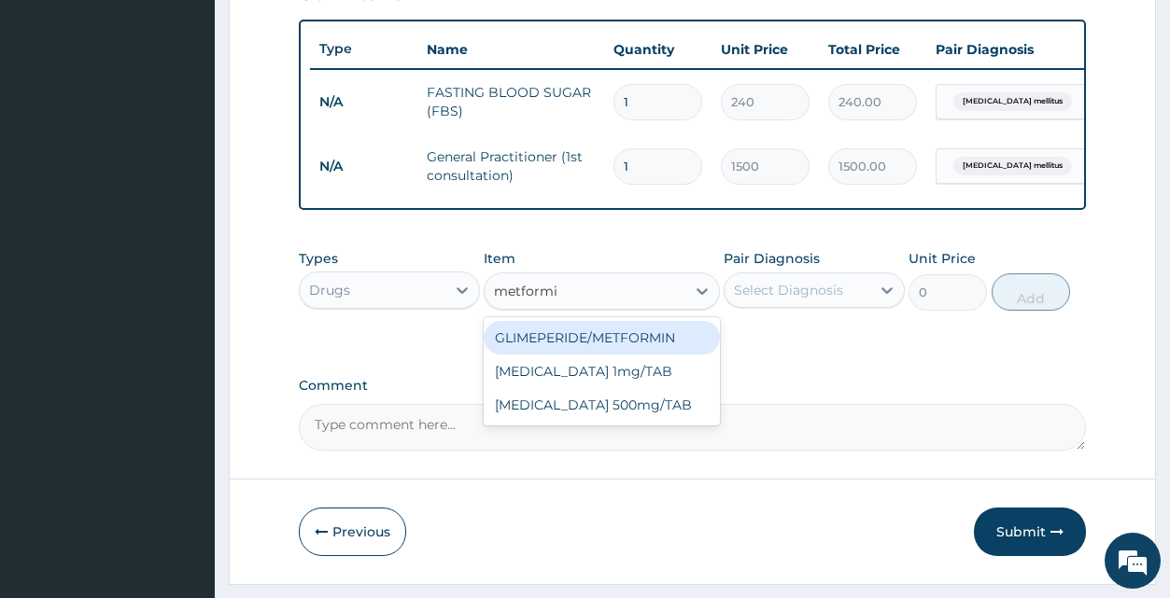
type input "metformin"
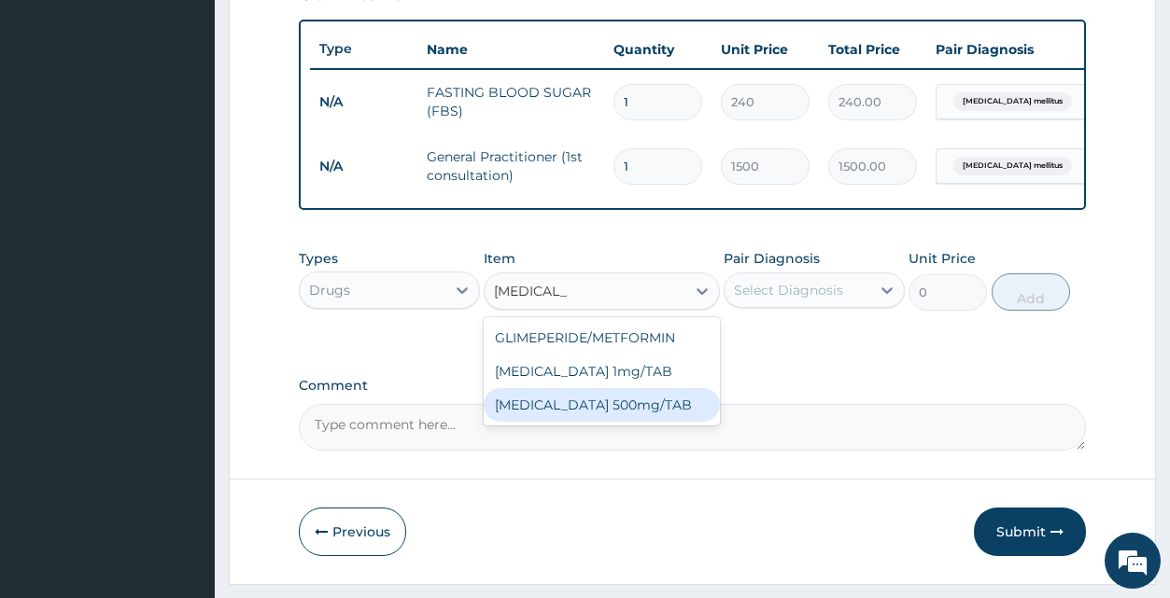
click at [548, 422] on div "[MEDICAL_DATA] 500mg/TAB" at bounding box center [602, 405] width 236 height 34
type input "18.38"
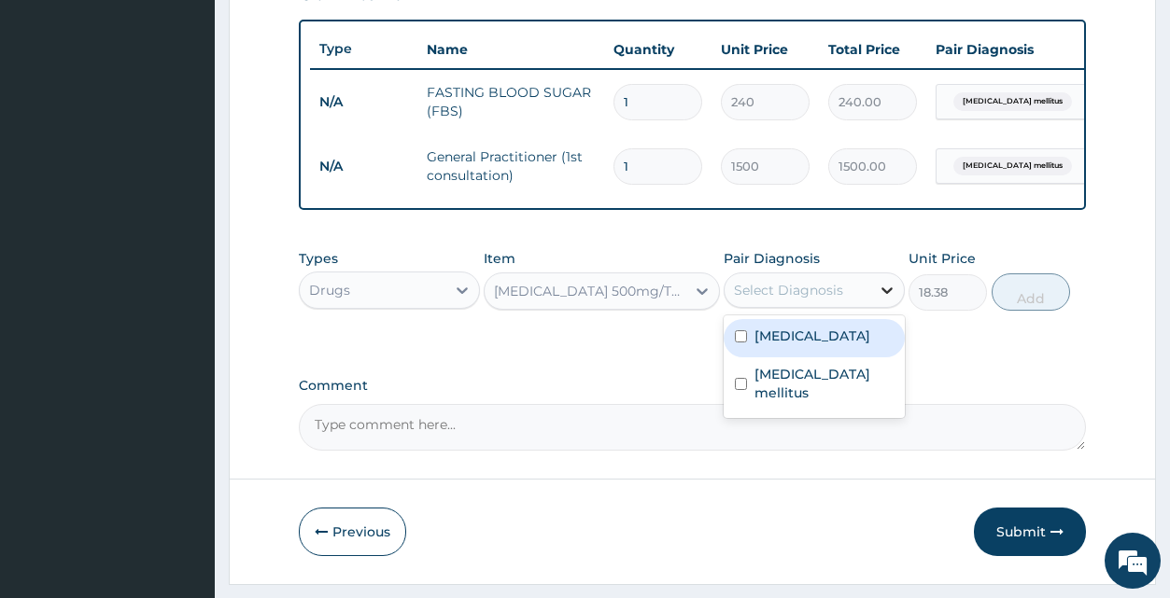
click at [887, 300] on icon at bounding box center [887, 290] width 19 height 19
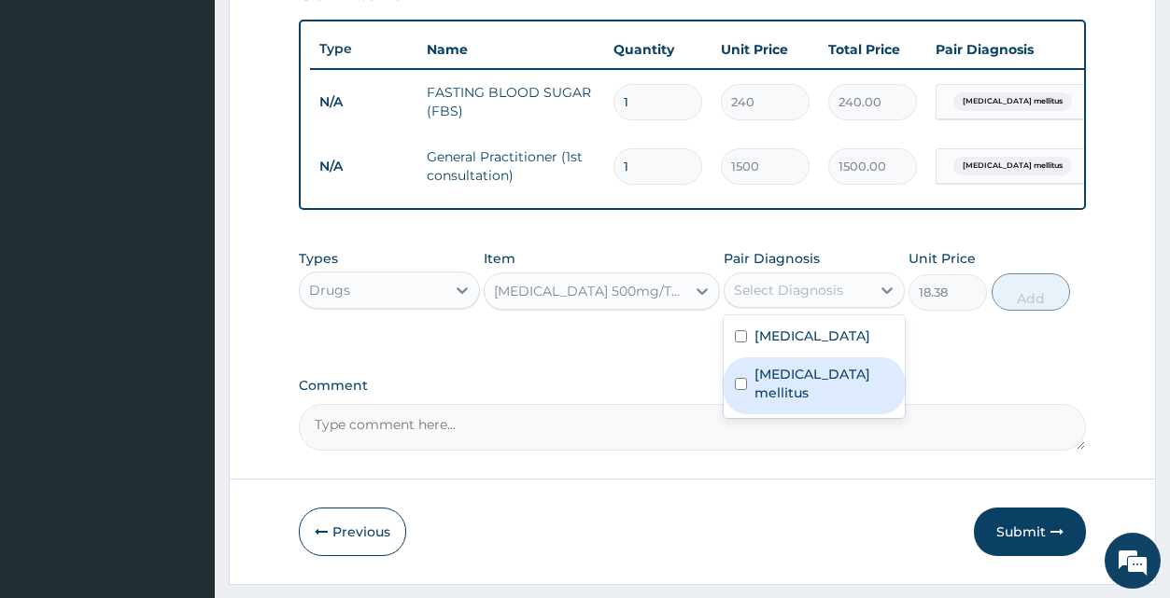
click at [834, 402] on label "Diabetes mellitus" at bounding box center [823, 383] width 139 height 37
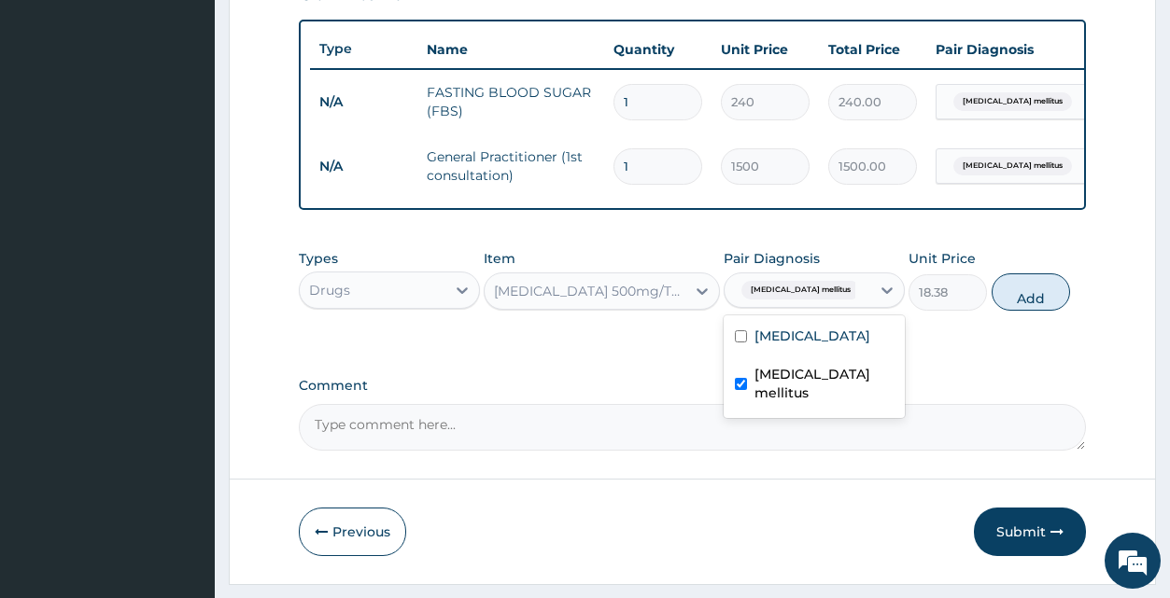
checkbox input "true"
click at [1029, 310] on button "Add" at bounding box center [1031, 292] width 78 height 37
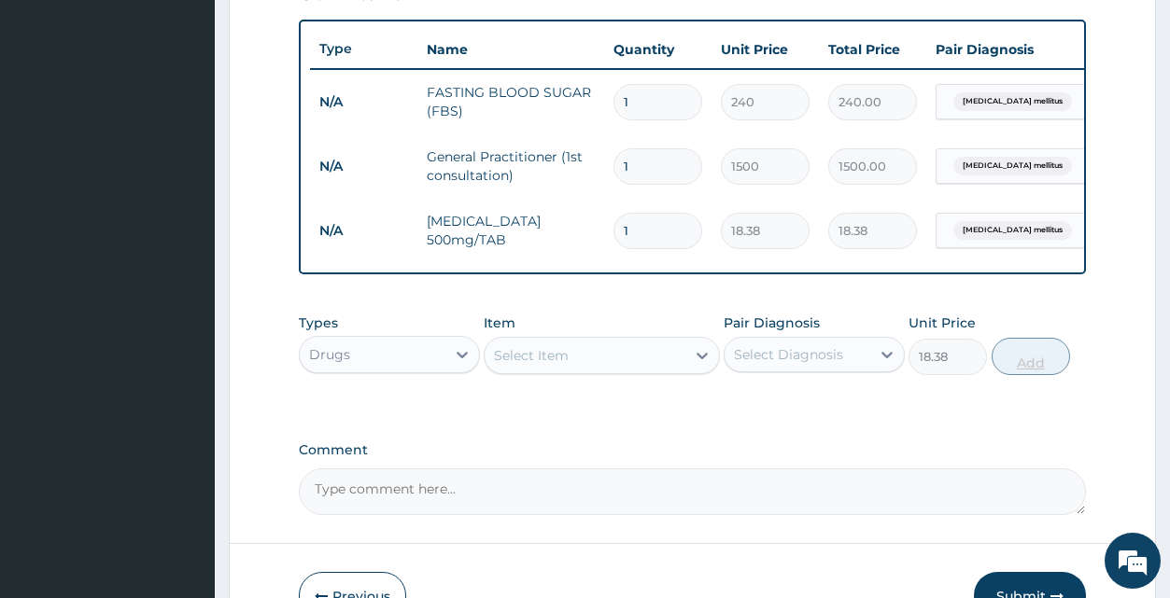
type input "0"
click at [677, 230] on input "1" at bounding box center [657, 231] width 89 height 36
type input "0.00"
type input "6"
type input "110.28"
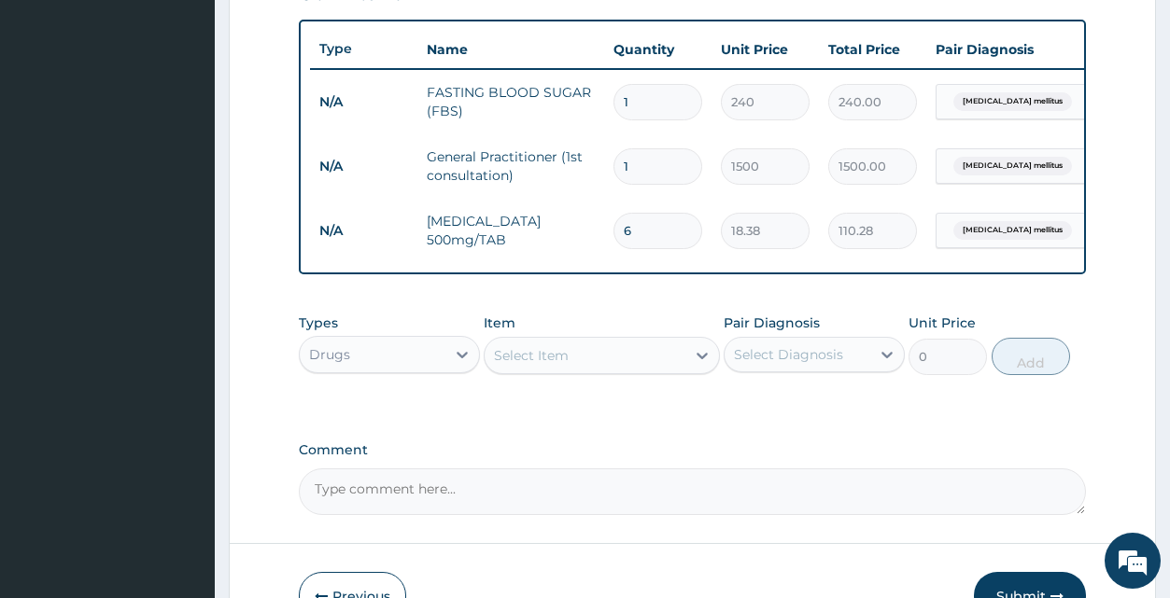
type input "60"
type input "1102.80"
type input "60"
click at [700, 365] on icon at bounding box center [702, 355] width 19 height 19
type input "vaso"
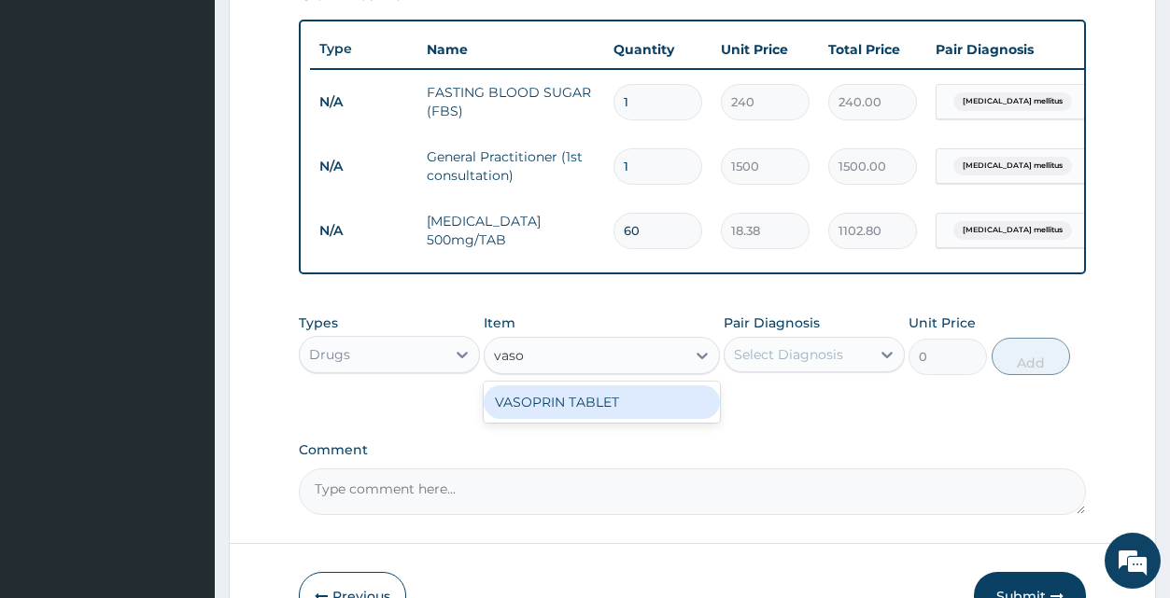
click at [631, 419] on div "VASOPRIN TABLET" at bounding box center [602, 403] width 236 height 34
type input "1.57"
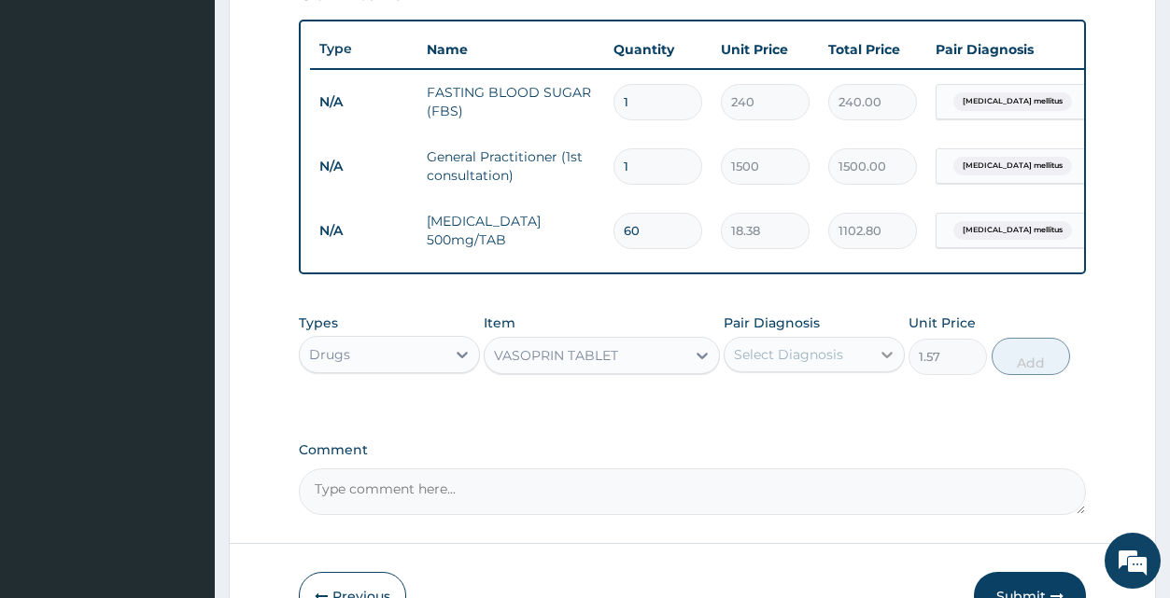
click at [882, 364] on icon at bounding box center [887, 354] width 19 height 19
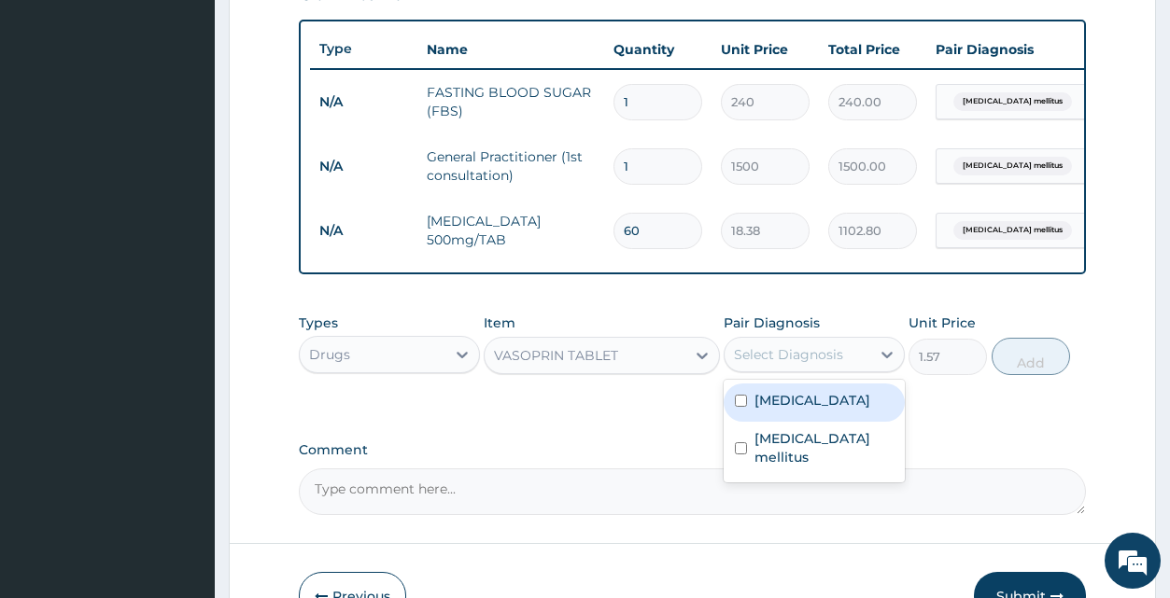
click at [856, 410] on label "[MEDICAL_DATA]" at bounding box center [812, 400] width 116 height 19
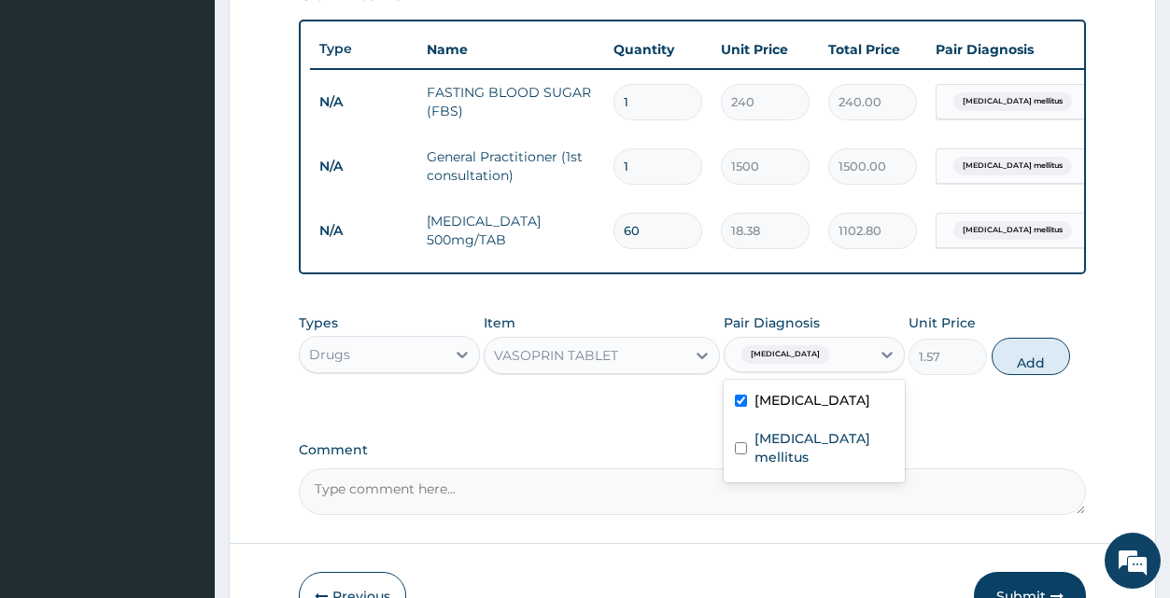
checkbox input "true"
click at [1029, 373] on button "Add" at bounding box center [1031, 356] width 78 height 37
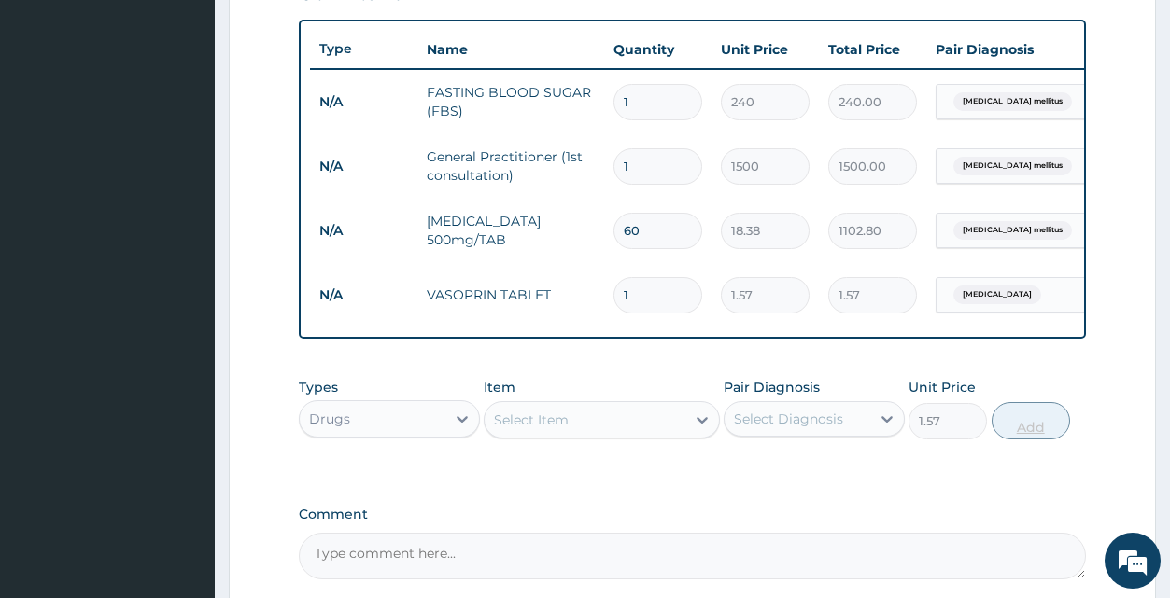
type input "0"
type input "0.00"
type input "3"
type input "4.71"
type input "30"
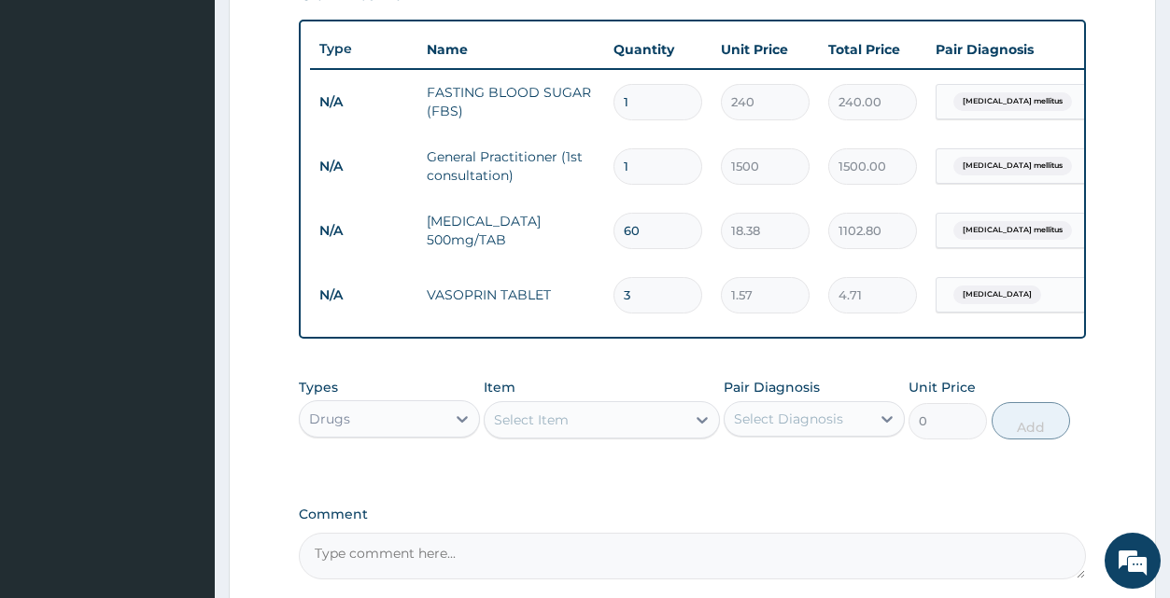
type input "47.10"
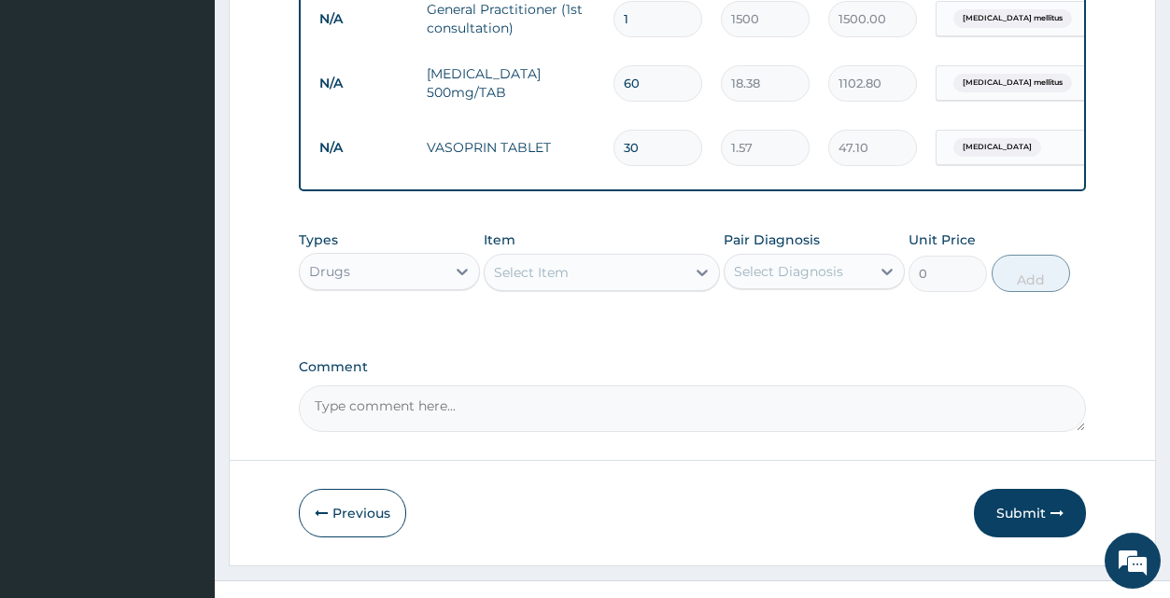
scroll to position [868, 0]
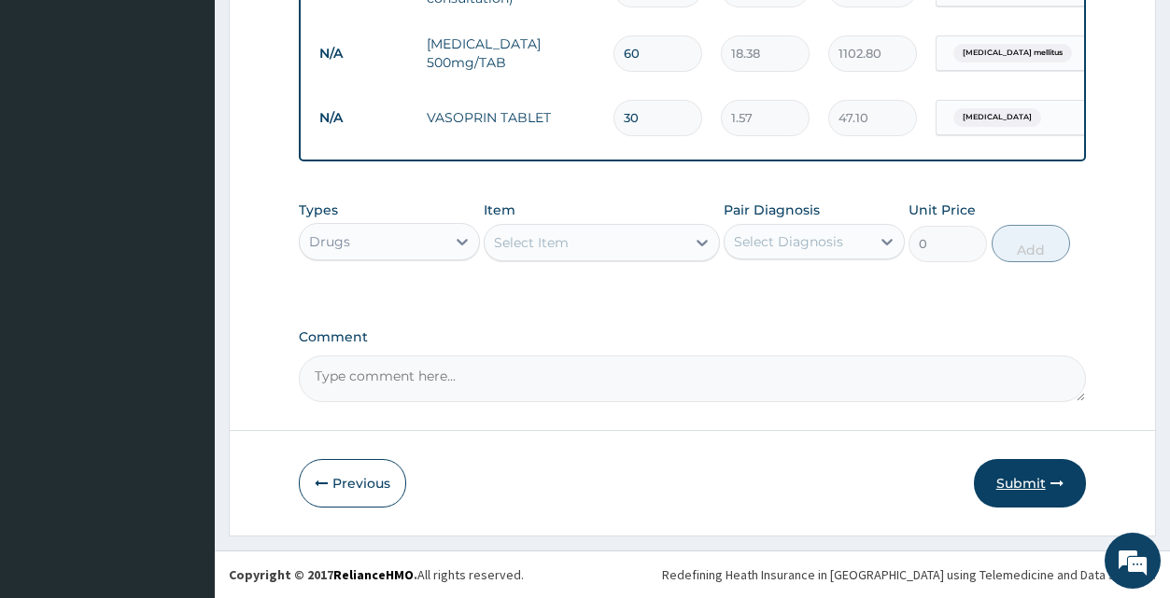
type input "30"
click at [1026, 472] on button "Submit" at bounding box center [1030, 483] width 112 height 49
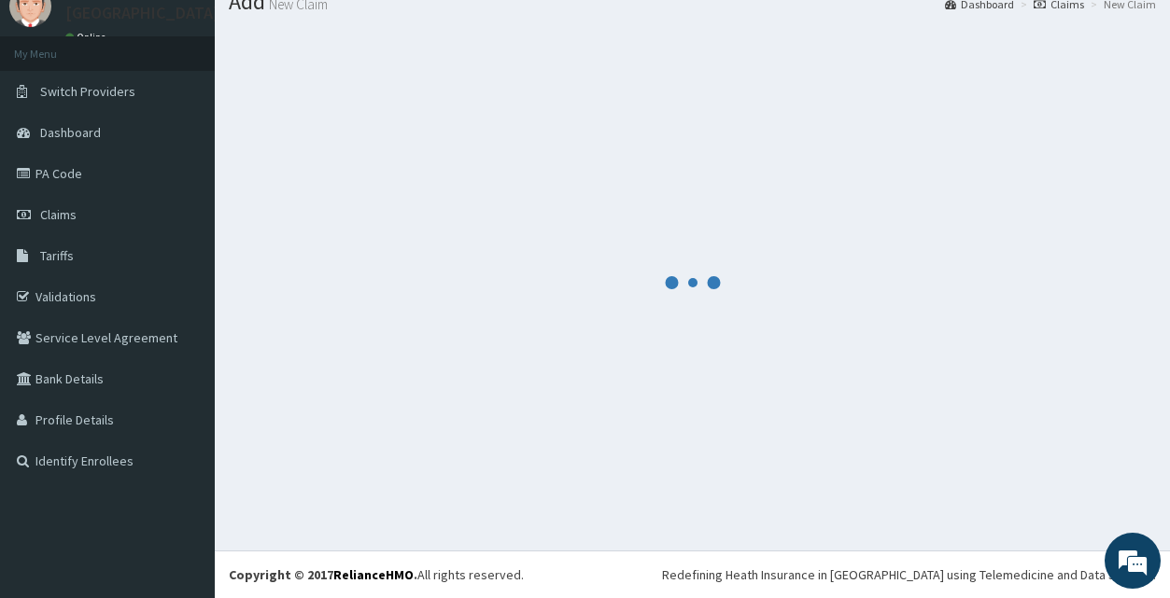
scroll to position [71, 0]
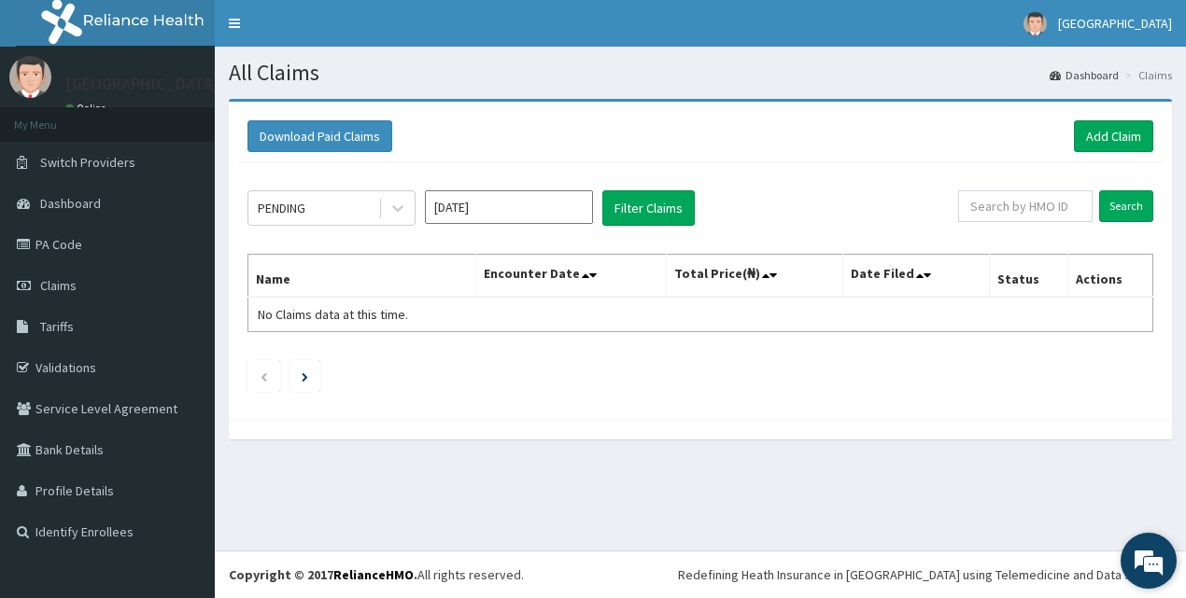
click at [1155, 560] on em at bounding box center [1148, 561] width 50 height 50
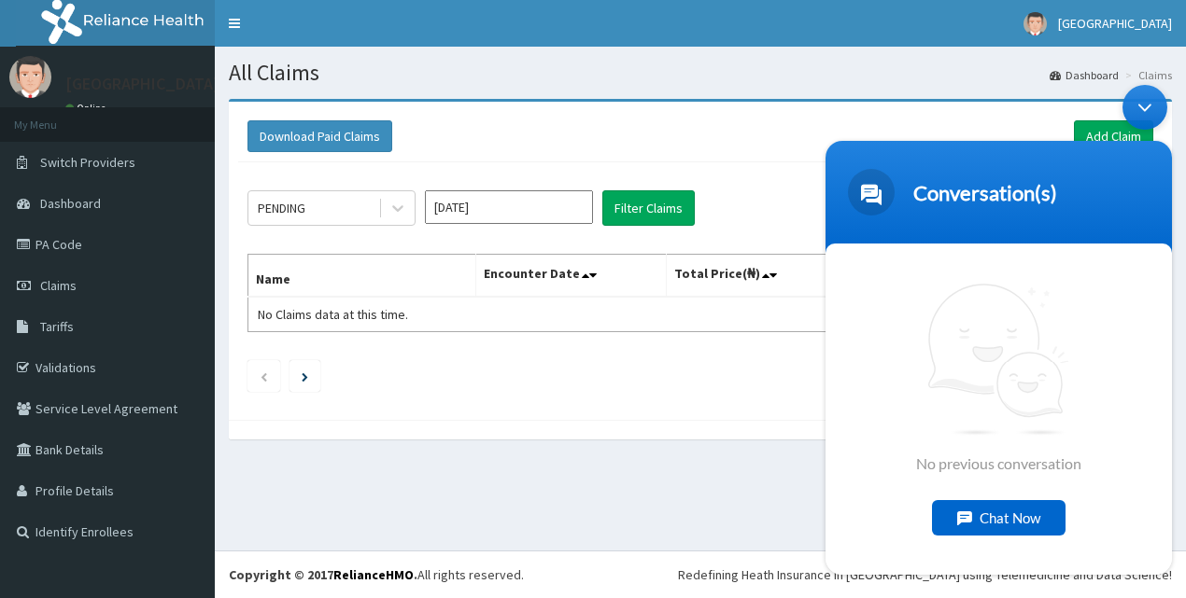
click at [1009, 510] on div "Chat Now" at bounding box center [999, 517] width 134 height 35
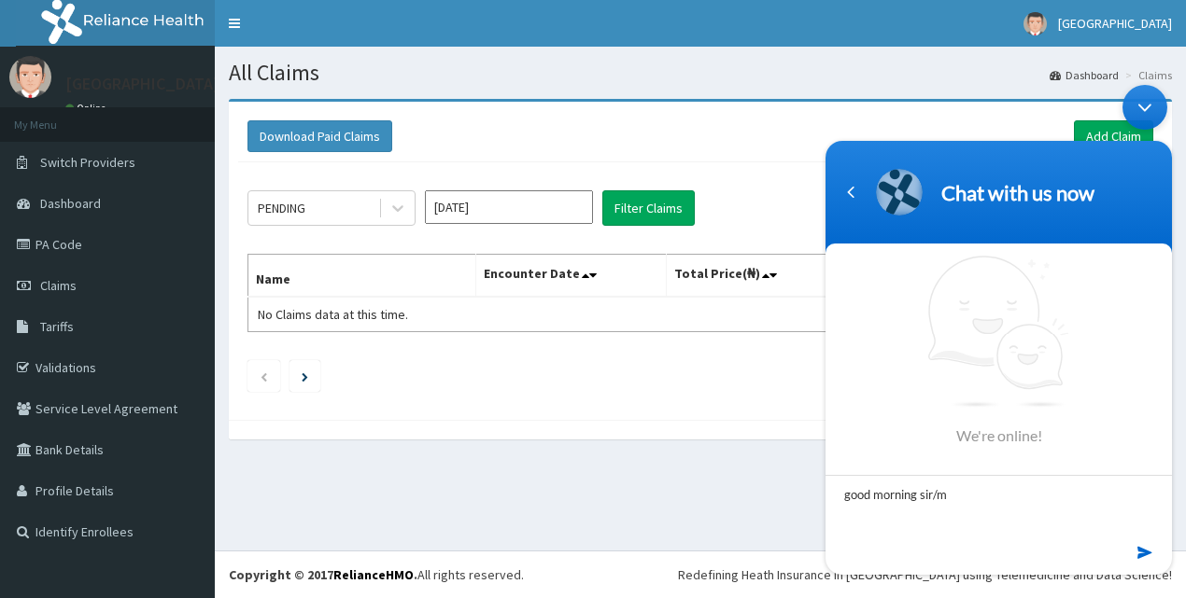
type textarea "good morning sir/ma"
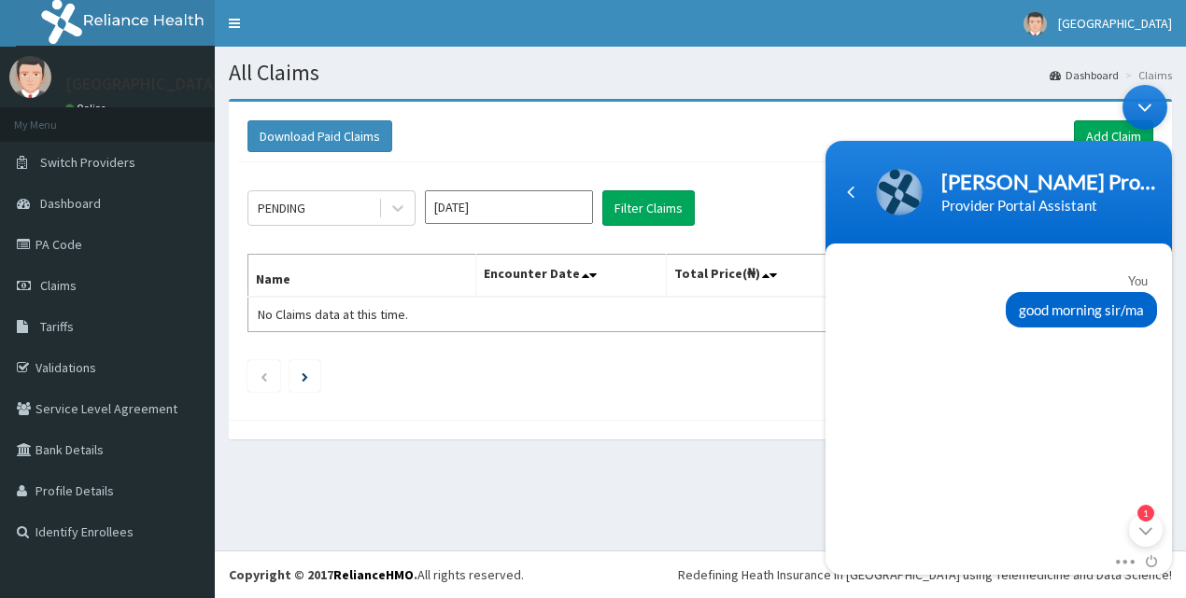
scroll to position [281, 0]
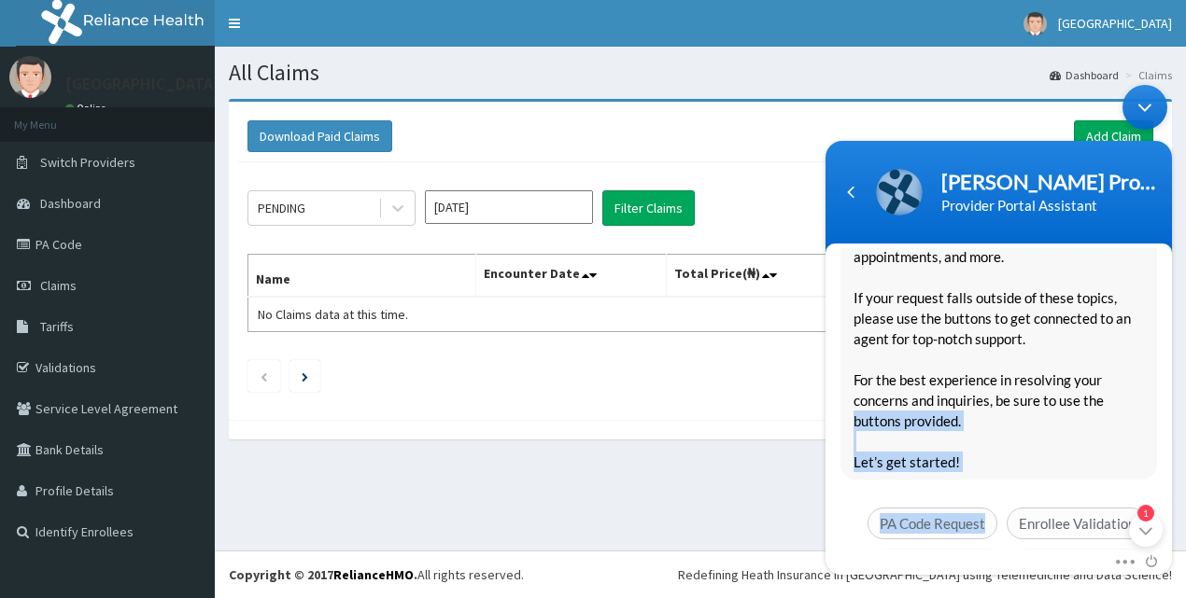
drag, startPoint x: 993, startPoint y: 526, endPoint x: 1187, endPoint y: 384, distance: 239.8
click at [1172, 384] on div "You good morning sir/ma Naomi Provider Portal Assistant Hello ! Welcome to Reli…" at bounding box center [998, 399] width 346 height 303
click at [1162, 551] on div "Mute Send email 1" at bounding box center [998, 563] width 346 height 24
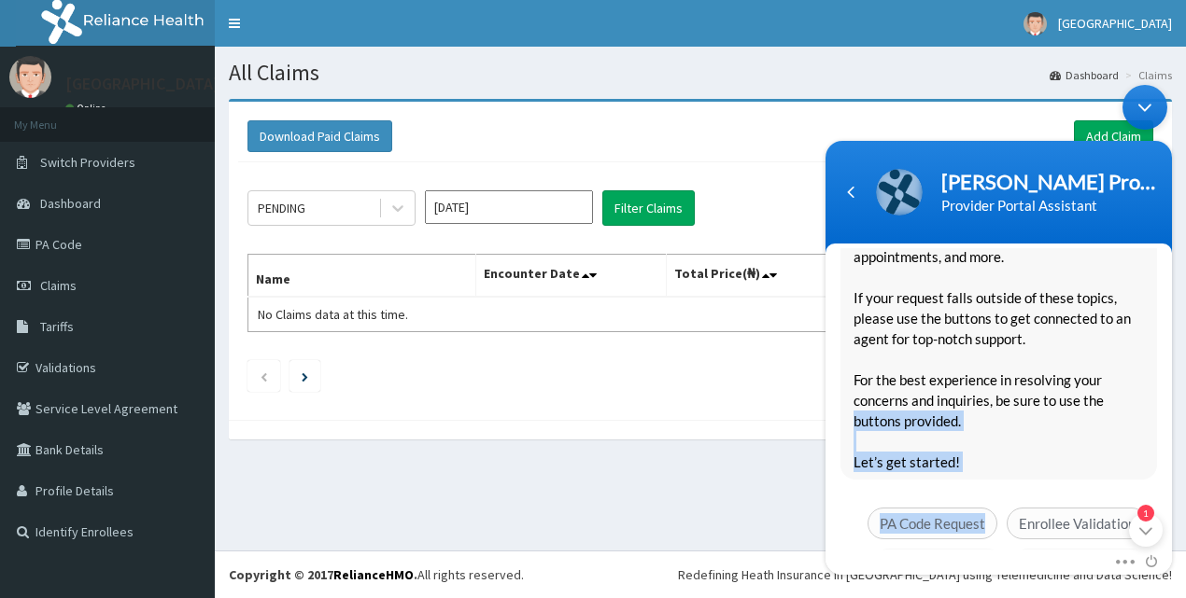
click at [1162, 551] on div "Mute Send email 1" at bounding box center [998, 563] width 346 height 24
click at [1165, 551] on div "Mute Send email 1" at bounding box center [998, 563] width 346 height 24
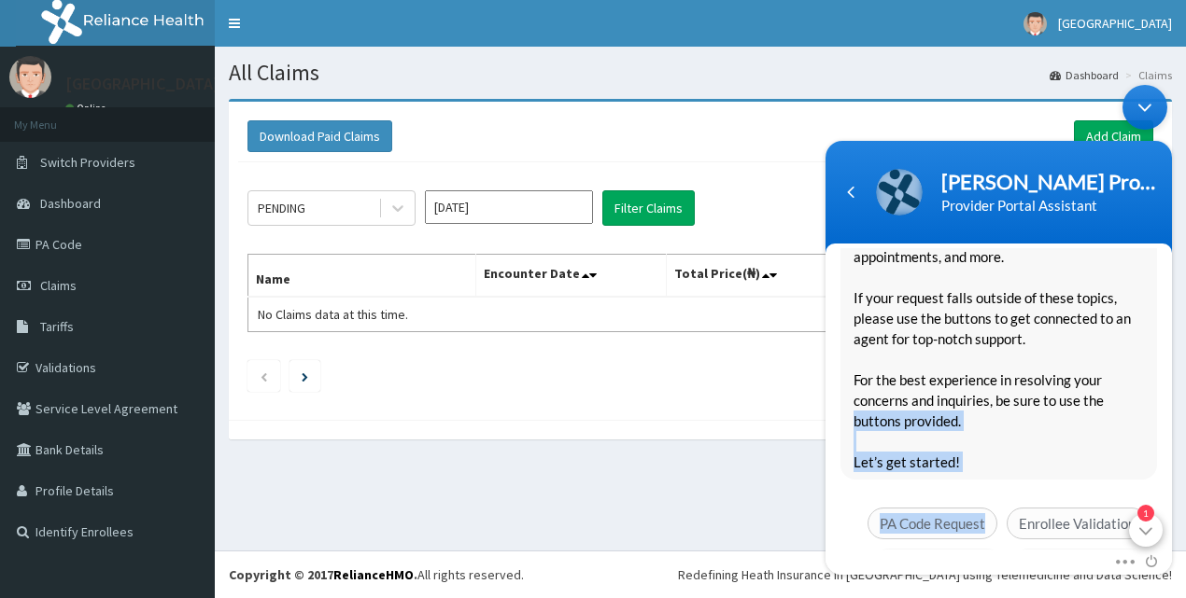
click at [1148, 528] on div "1" at bounding box center [1146, 531] width 34 height 34
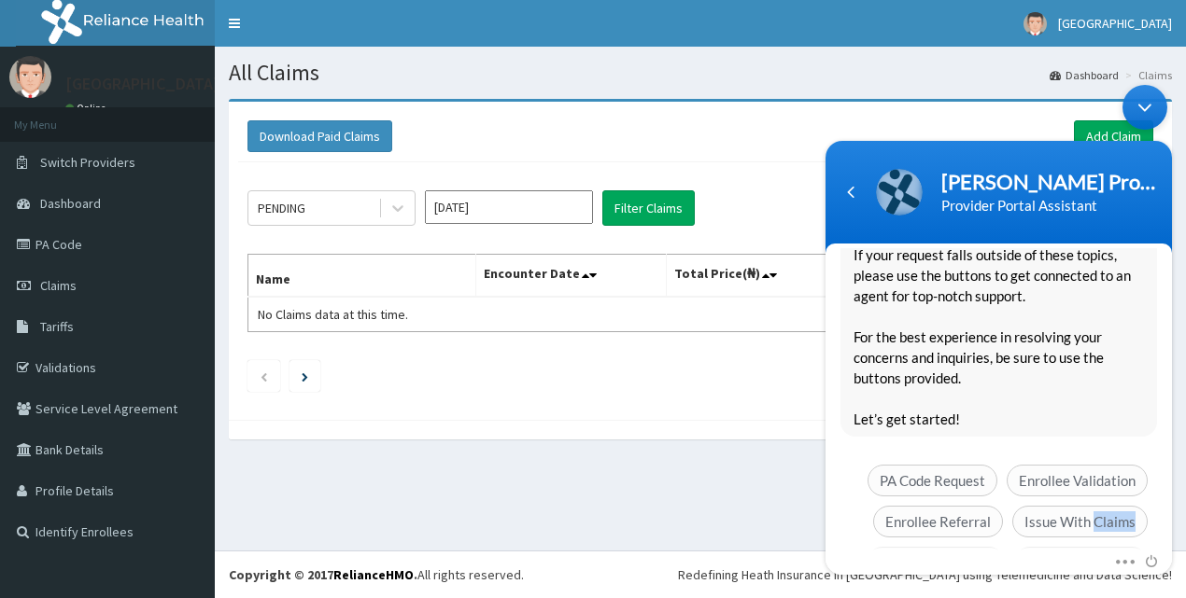
click at [1148, 528] on div "Naomi Provider Portal Assistant Hello ! Welcome to Reliance Health! 🙋🏾‍♀️ My na…" at bounding box center [998, 305] width 346 height 566
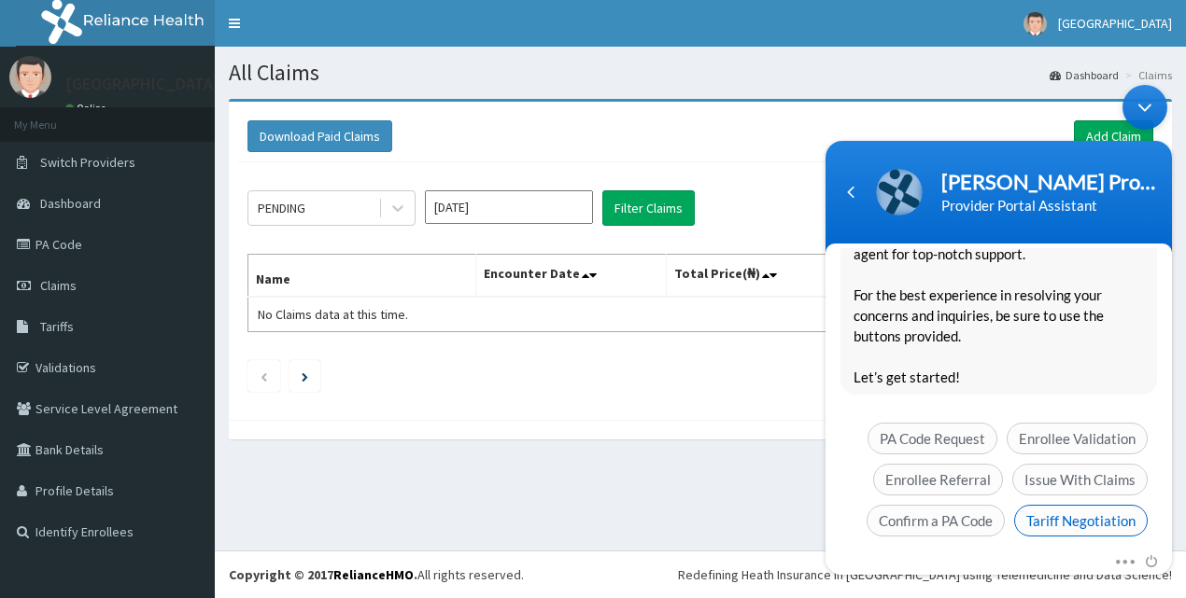
click at [1093, 505] on span "Tariff Negotiation" at bounding box center [1081, 521] width 134 height 32
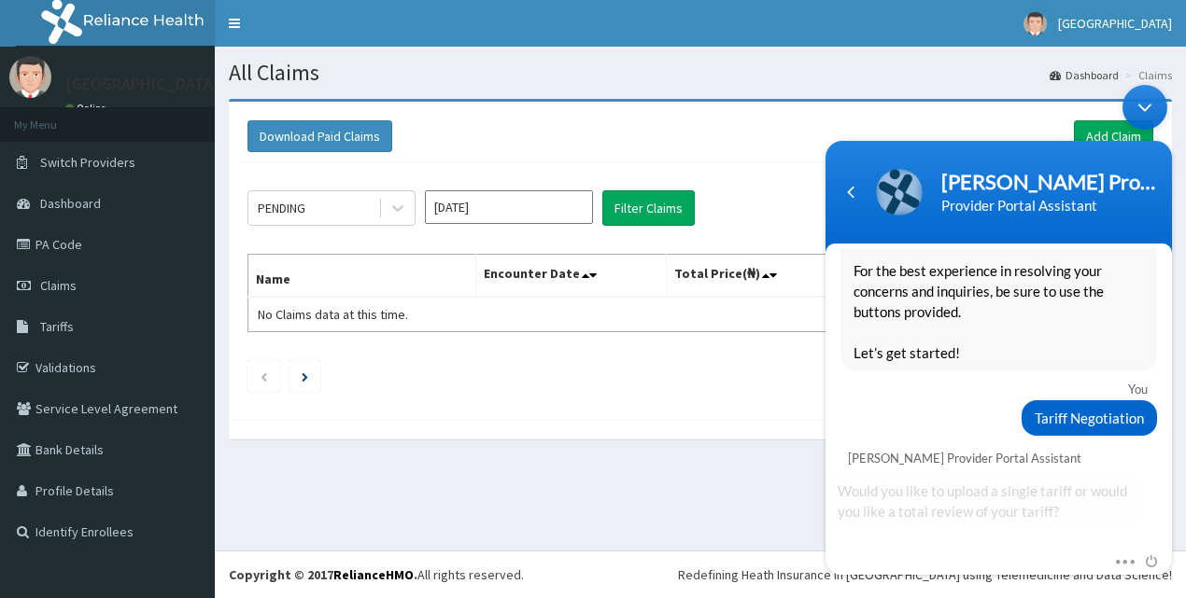
scroll to position [443, 0]
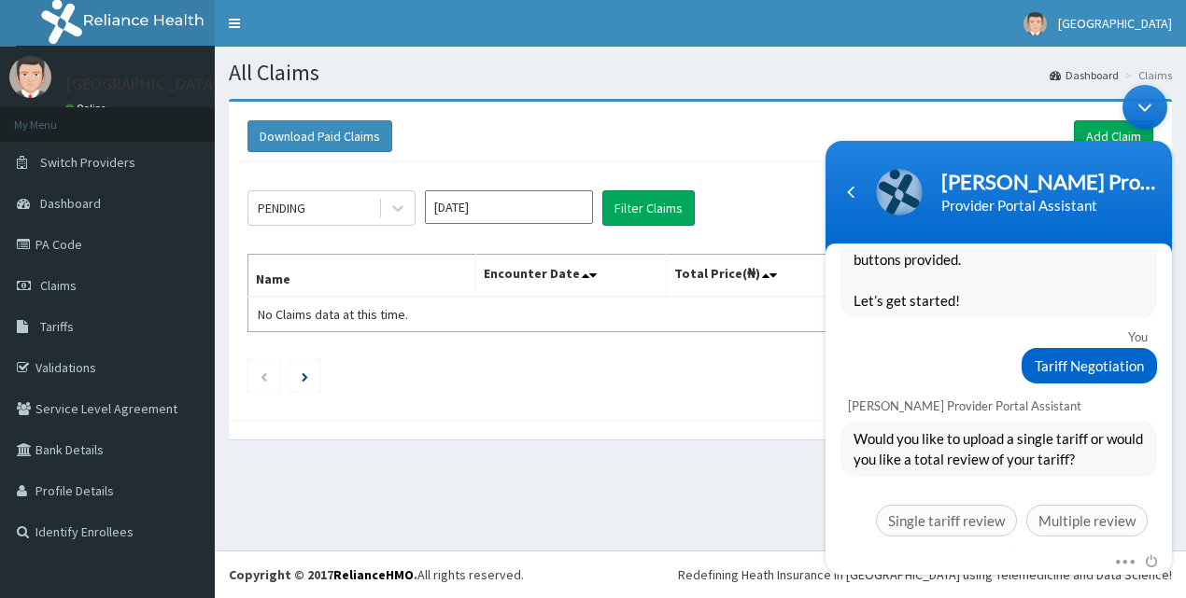
click at [1159, 551] on div "Mute Send email" at bounding box center [998, 563] width 346 height 24
click at [1071, 505] on span "Multiple review" at bounding box center [1086, 521] width 121 height 32
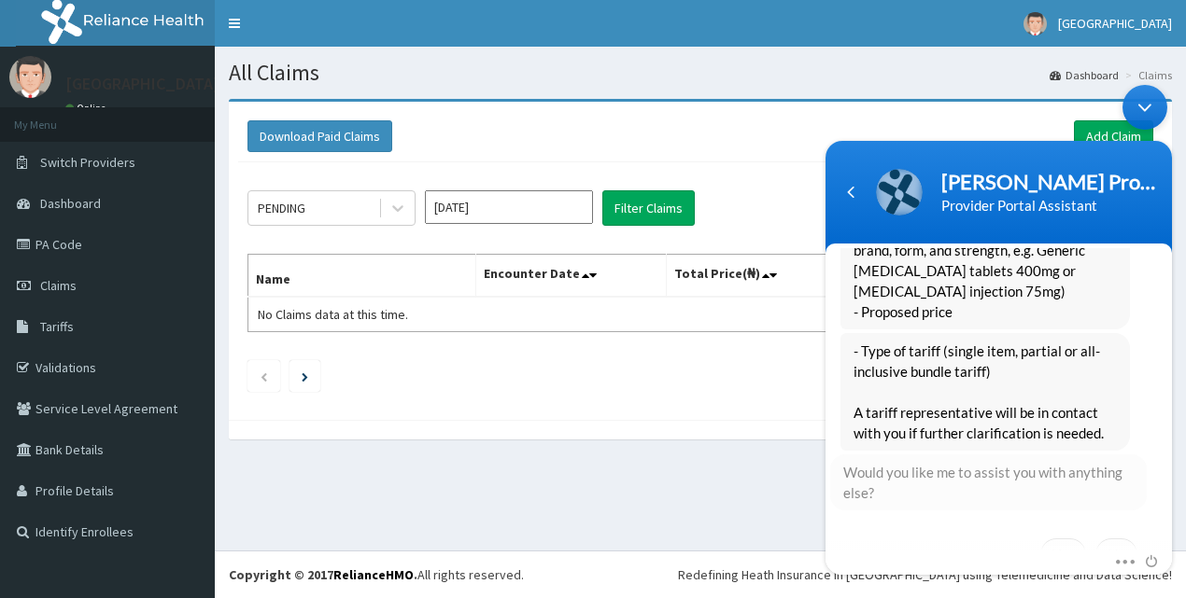
scroll to position [1006, 0]
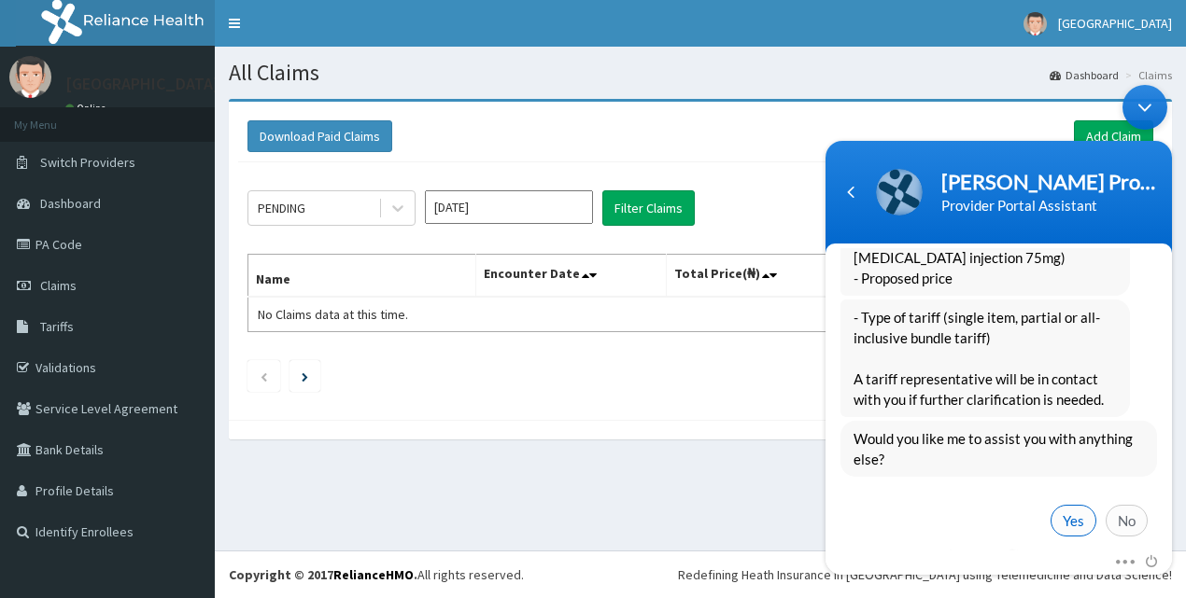
click at [1063, 505] on span "Yes" at bounding box center [1073, 521] width 46 height 32
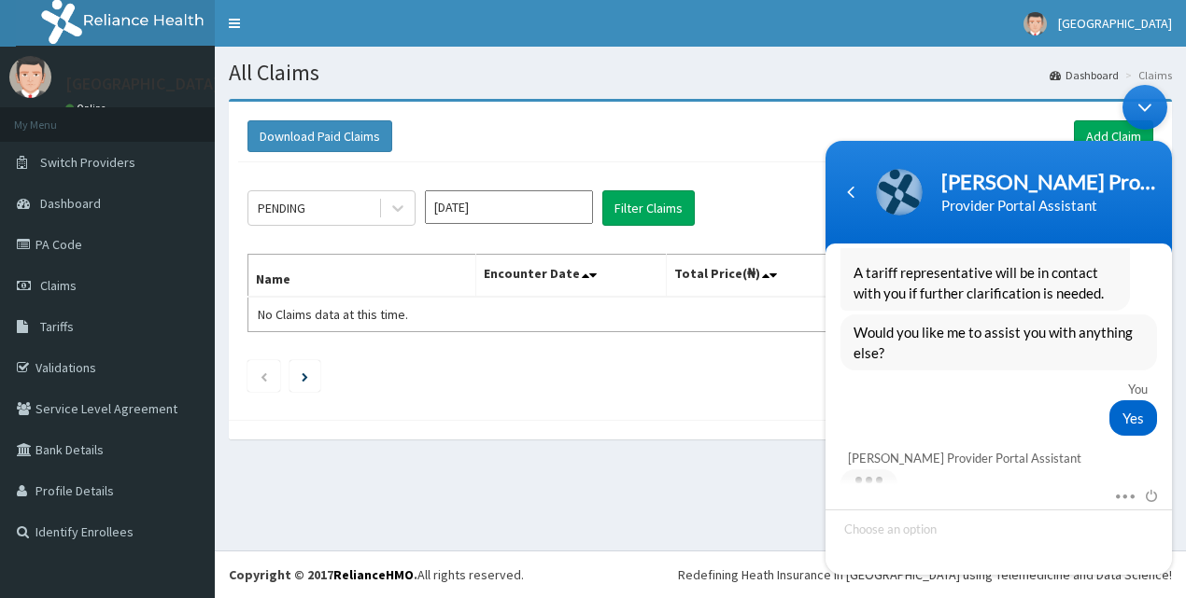
scroll to position [1268, 0]
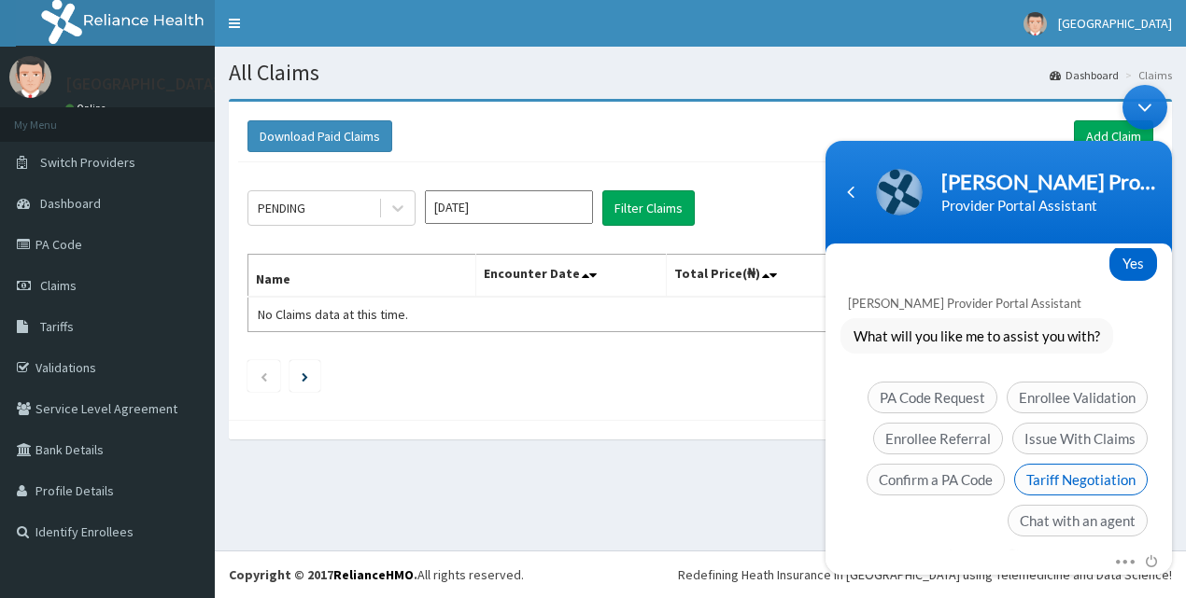
click at [1093, 464] on span "Tariff Negotiation" at bounding box center [1081, 480] width 134 height 32
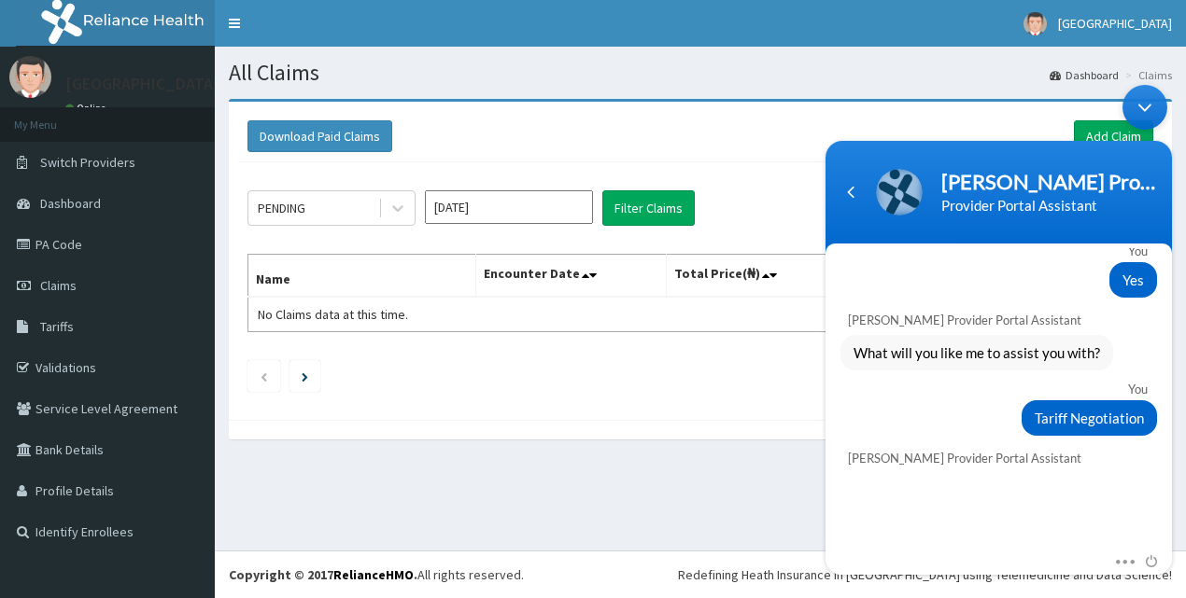
scroll to position [1303, 0]
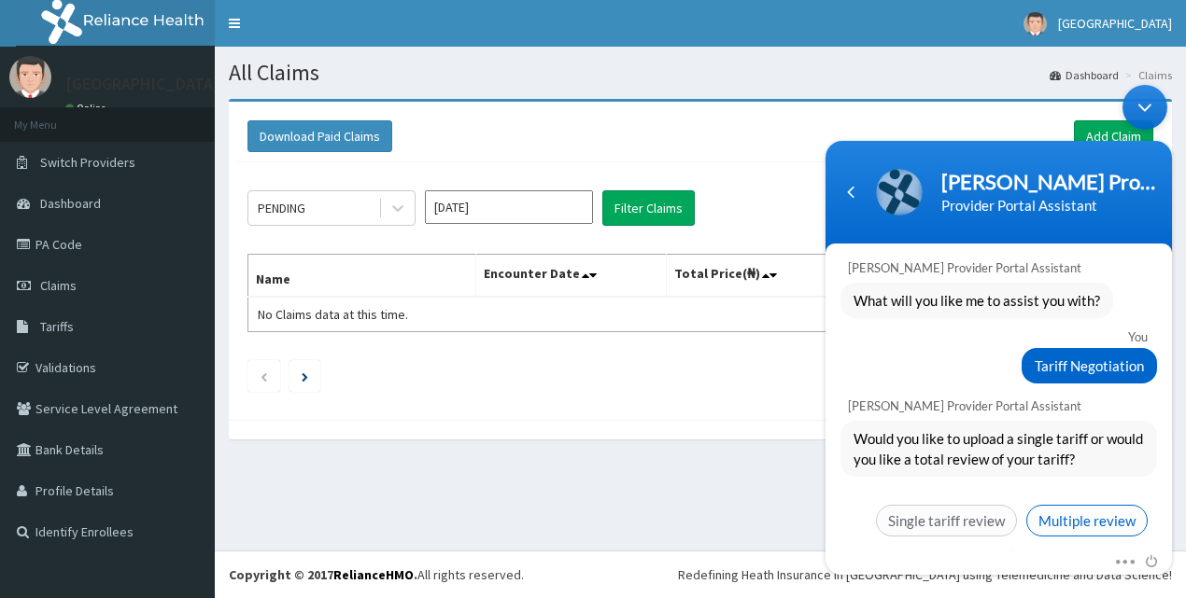
click at [1083, 505] on span "Multiple review" at bounding box center [1086, 521] width 121 height 32
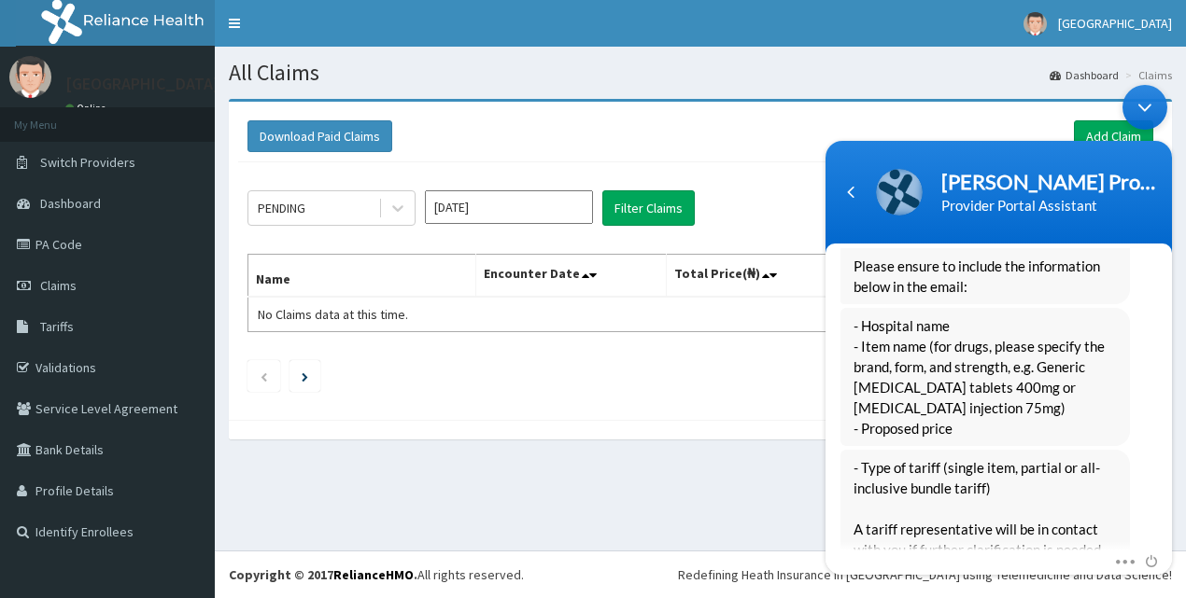
scroll to position [1716, 0]
click at [1011, 317] on span "- Hospital name - Item name (for drugs, please specify the brand, form, and str…" at bounding box center [984, 378] width 263 height 123
click at [982, 462] on span "- Type of tariff (single item, partial or all-inclusive bundle tariff) A tariff…" at bounding box center [984, 509] width 263 height 103
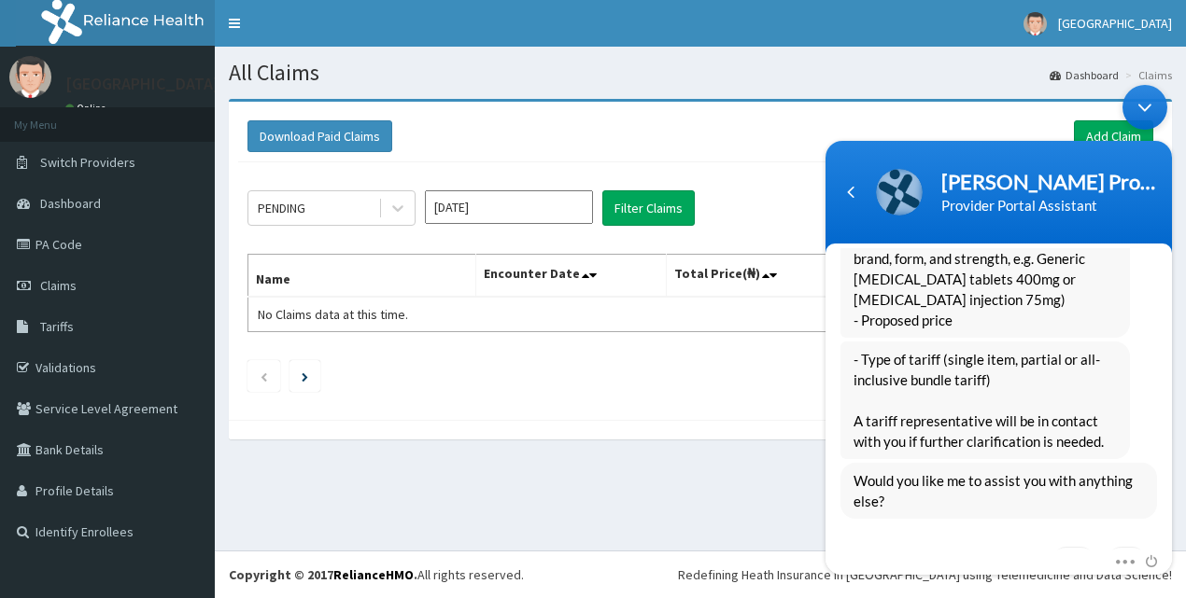
scroll to position [1867, 0]
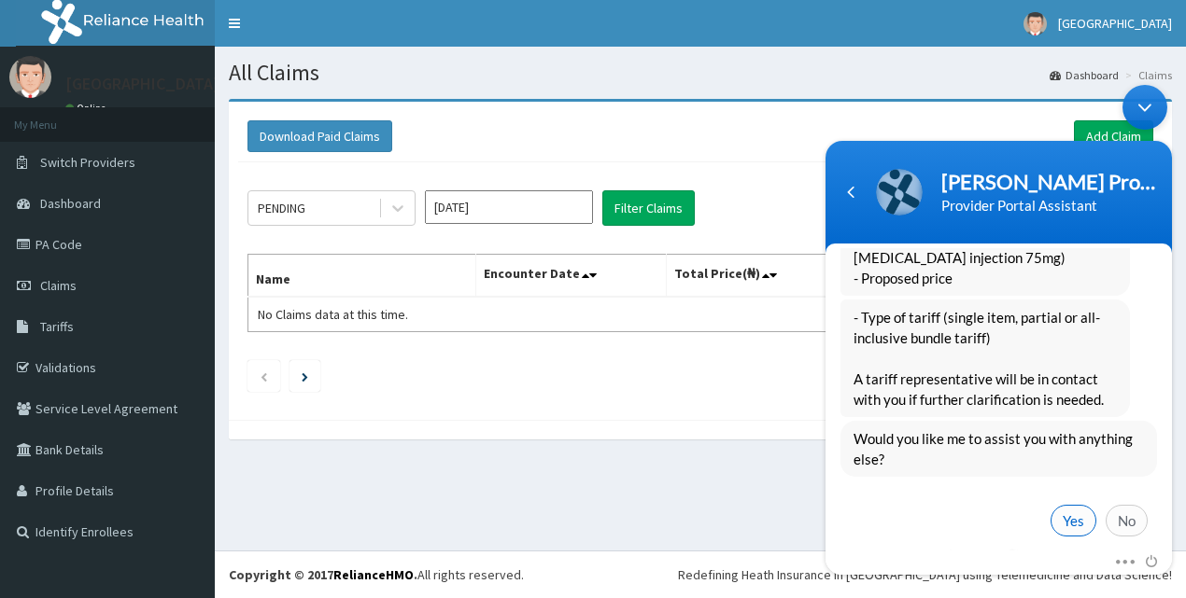
click at [1050, 505] on span "Yes" at bounding box center [1073, 521] width 46 height 32
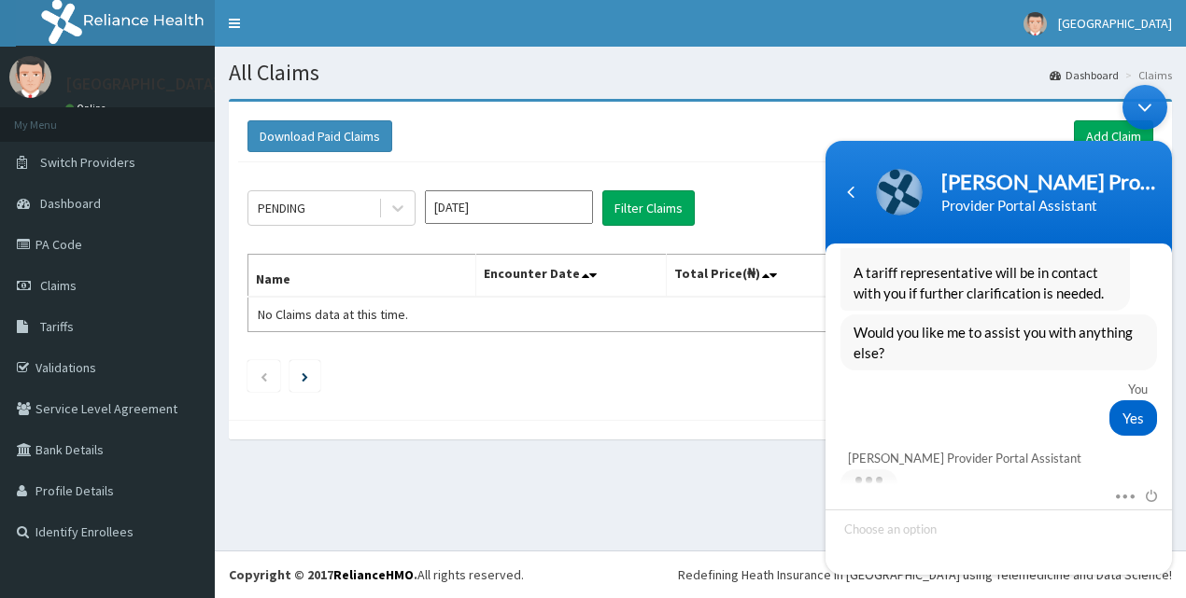
scroll to position [2129, 0]
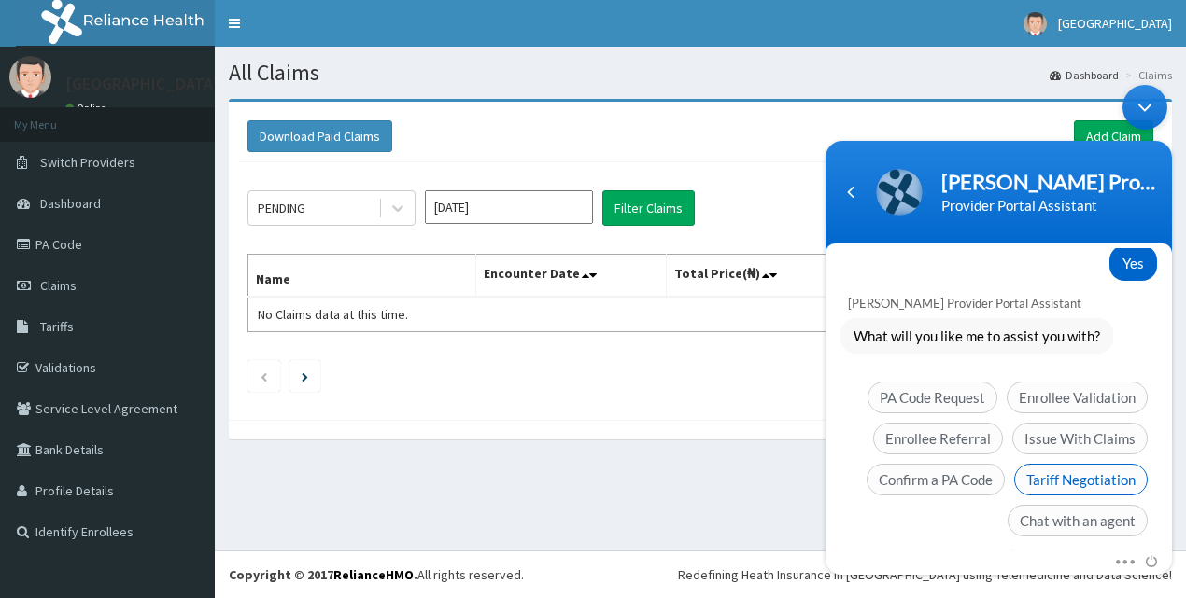
click at [1060, 464] on span "Tariff Negotiation" at bounding box center [1081, 480] width 134 height 32
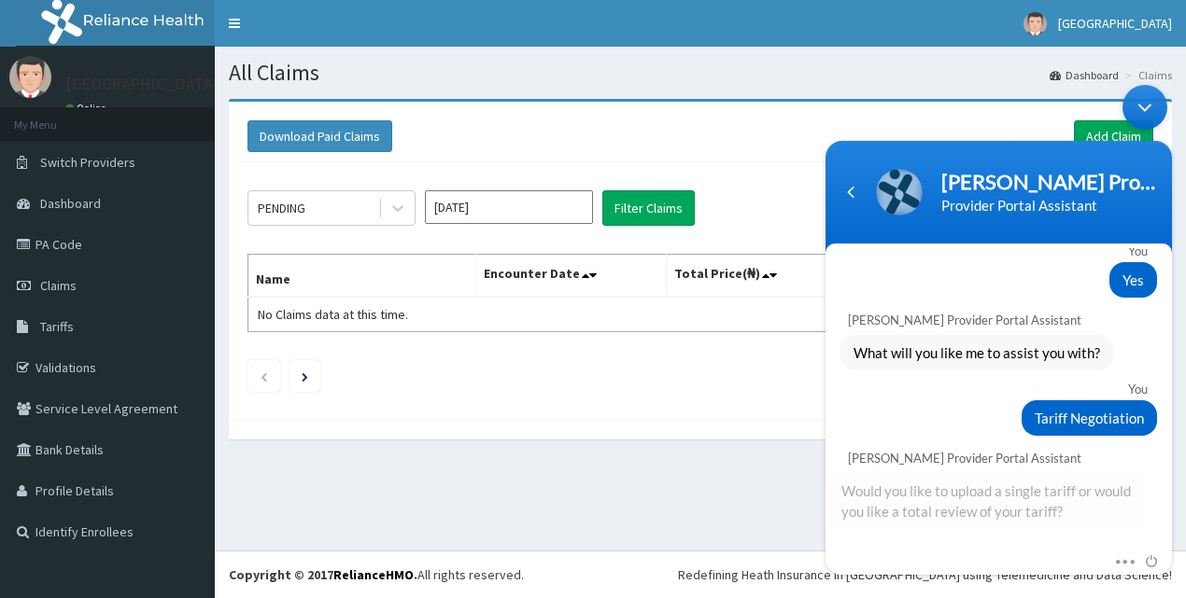
scroll to position [2164, 0]
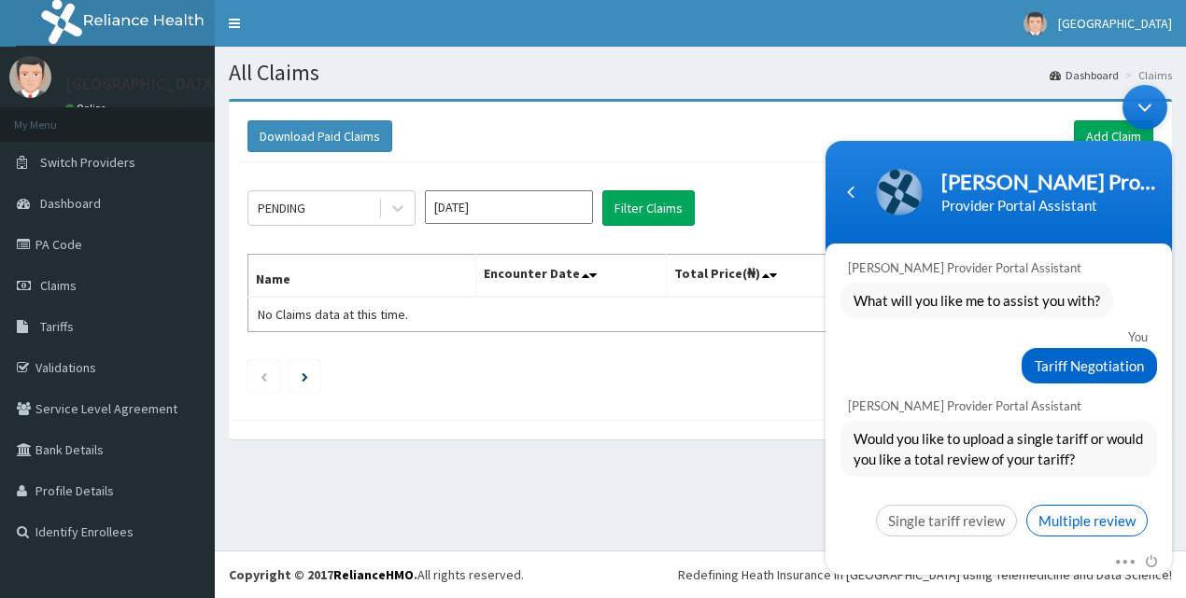
click at [1052, 505] on span "Multiple review" at bounding box center [1086, 521] width 121 height 32
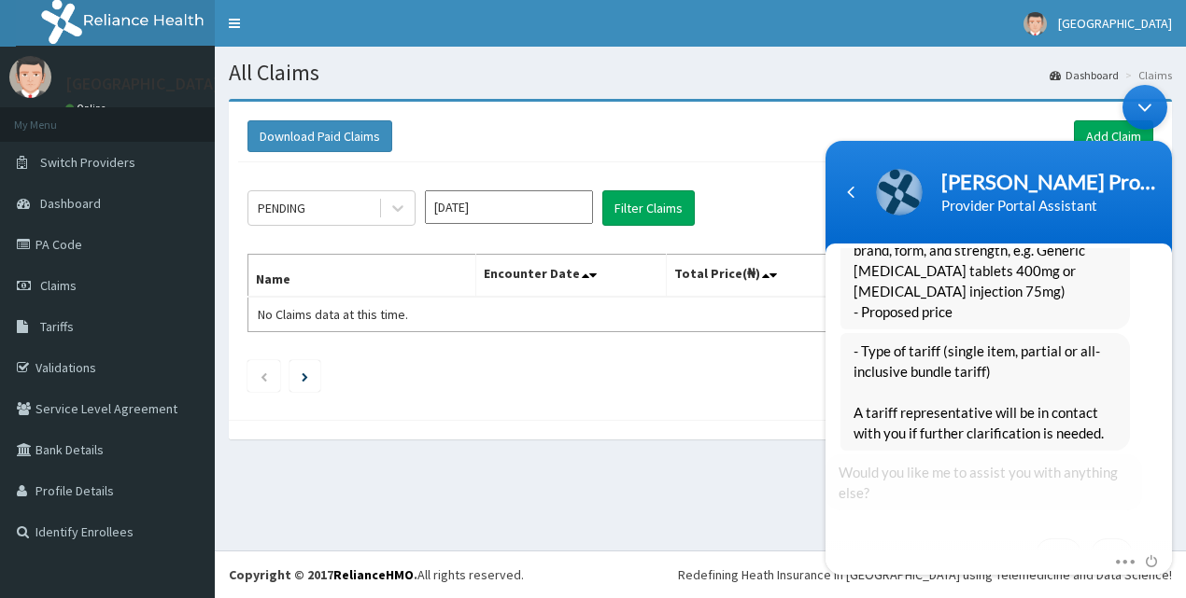
scroll to position [2728, 0]
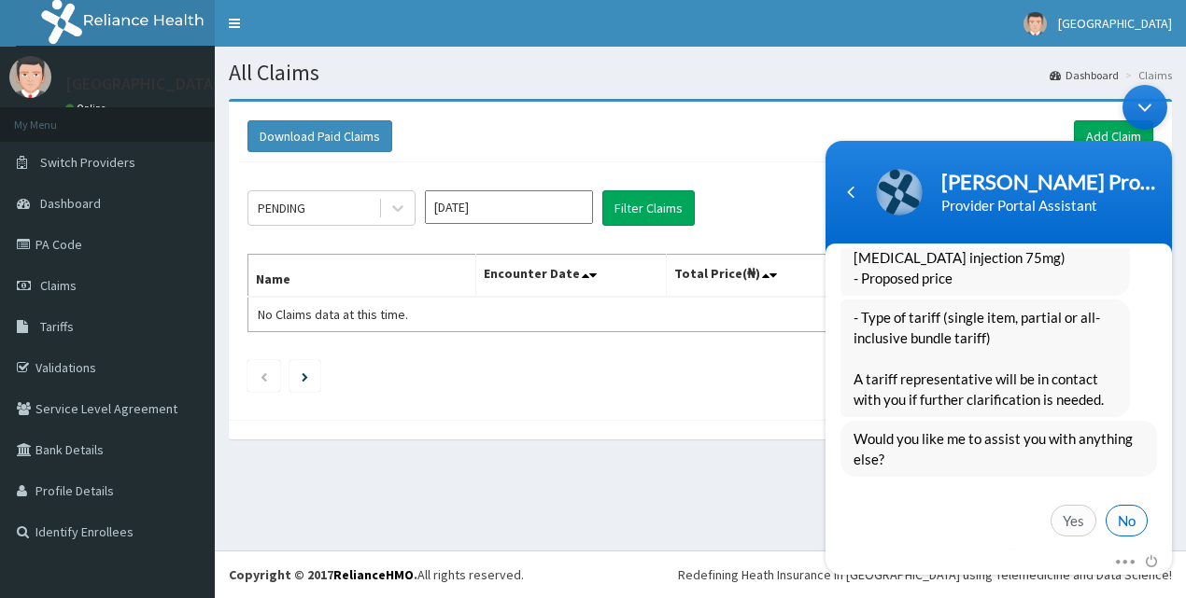
click at [1107, 505] on span "No" at bounding box center [1126, 521] width 42 height 32
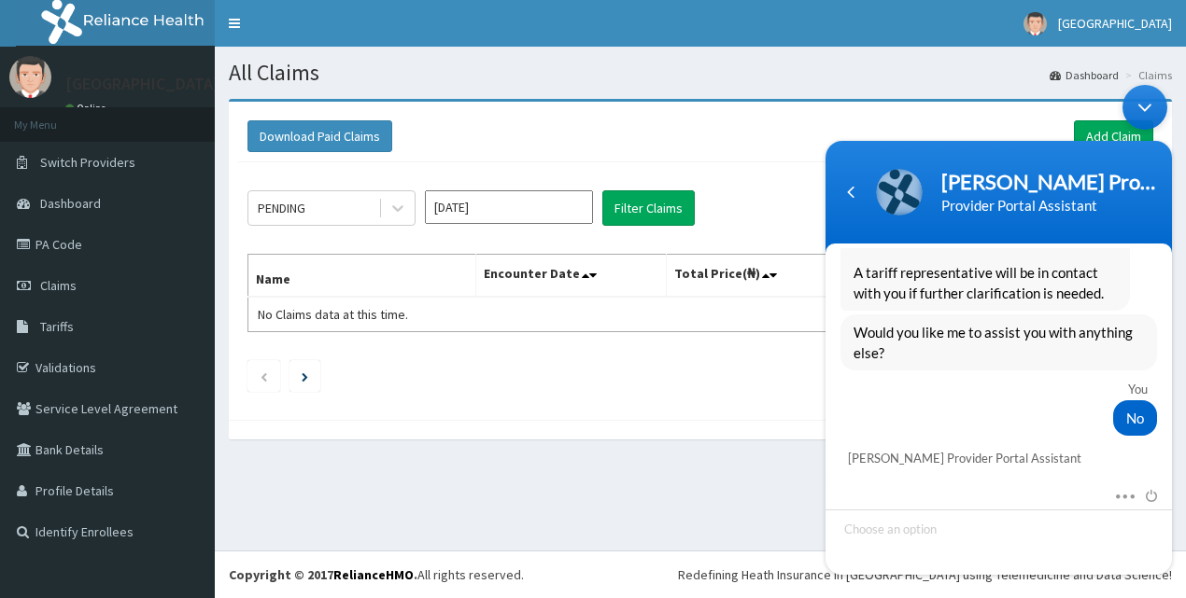
scroll to position [2993, 0]
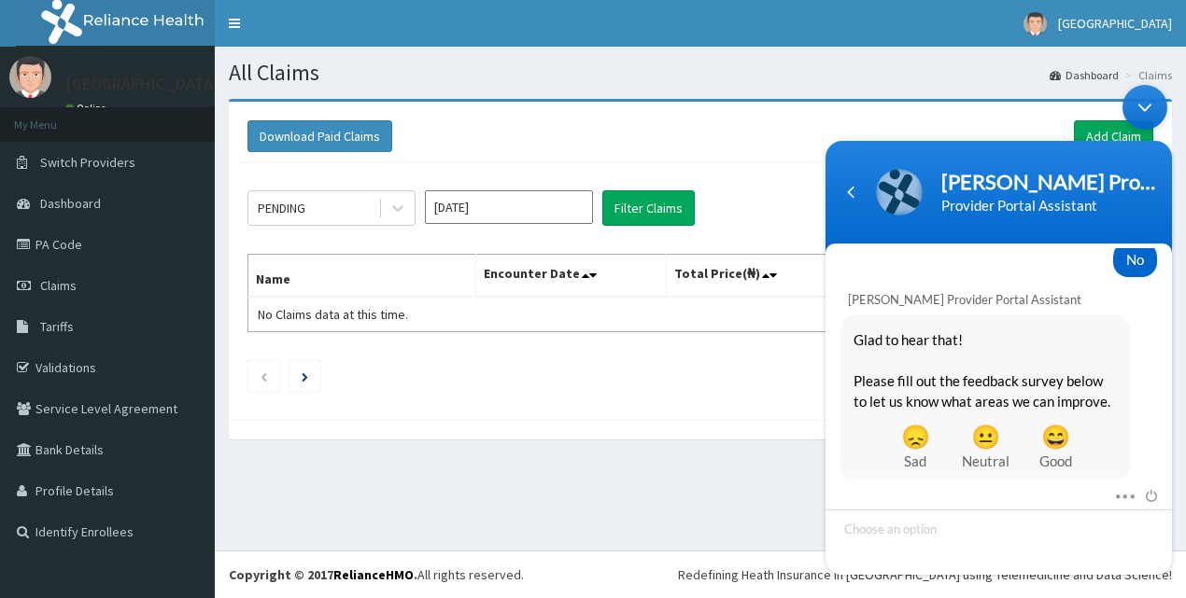
click at [1162, 486] on div "Mute Send email" at bounding box center [998, 531] width 346 height 90
click at [975, 486] on em "Setback" at bounding box center [984, 496] width 55 height 21
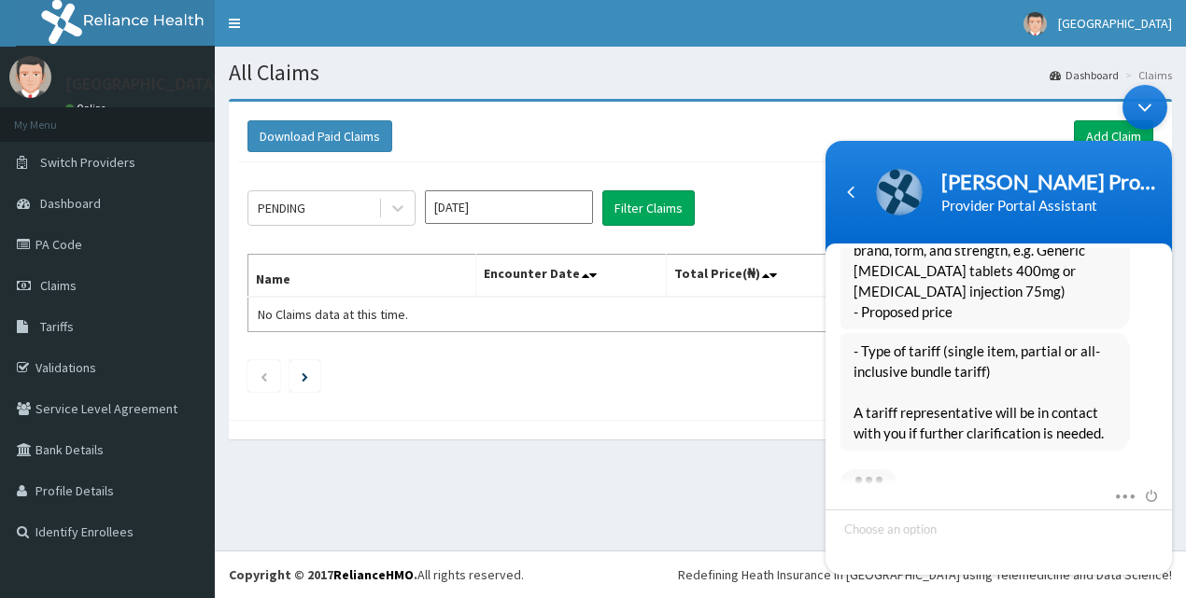
scroll to position [3501, 0]
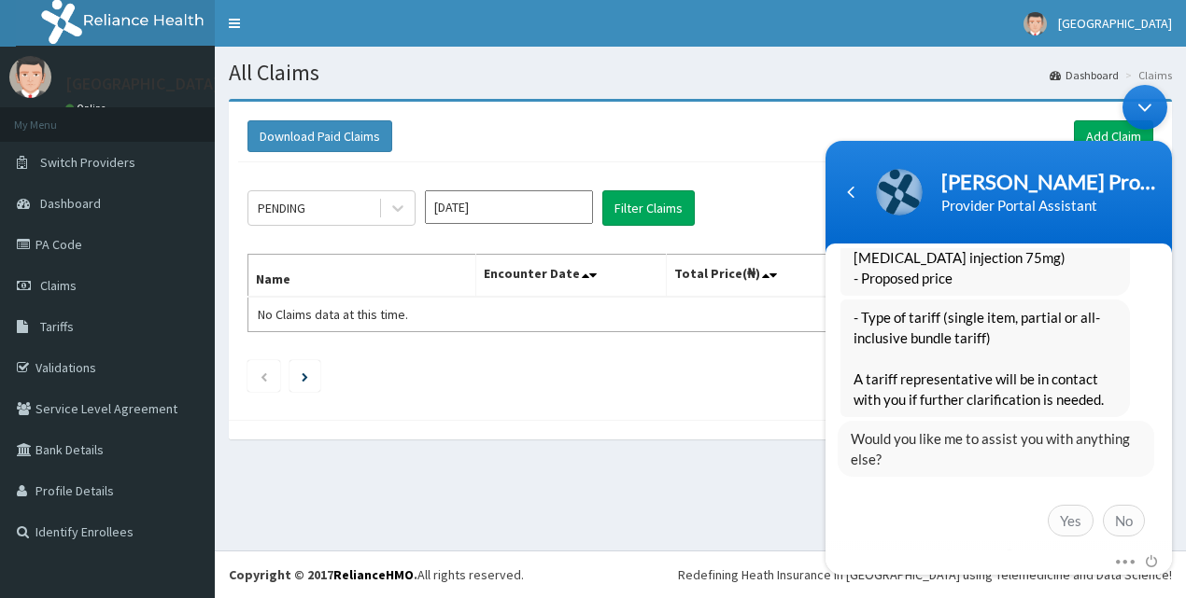
click at [950, 525] on div "Yes No" at bounding box center [996, 525] width 317 height 41
click at [950, 525] on div "Yes No" at bounding box center [998, 525] width 317 height 41
click at [1027, 548] on em "Restart" at bounding box center [1031, 555] width 51 height 14
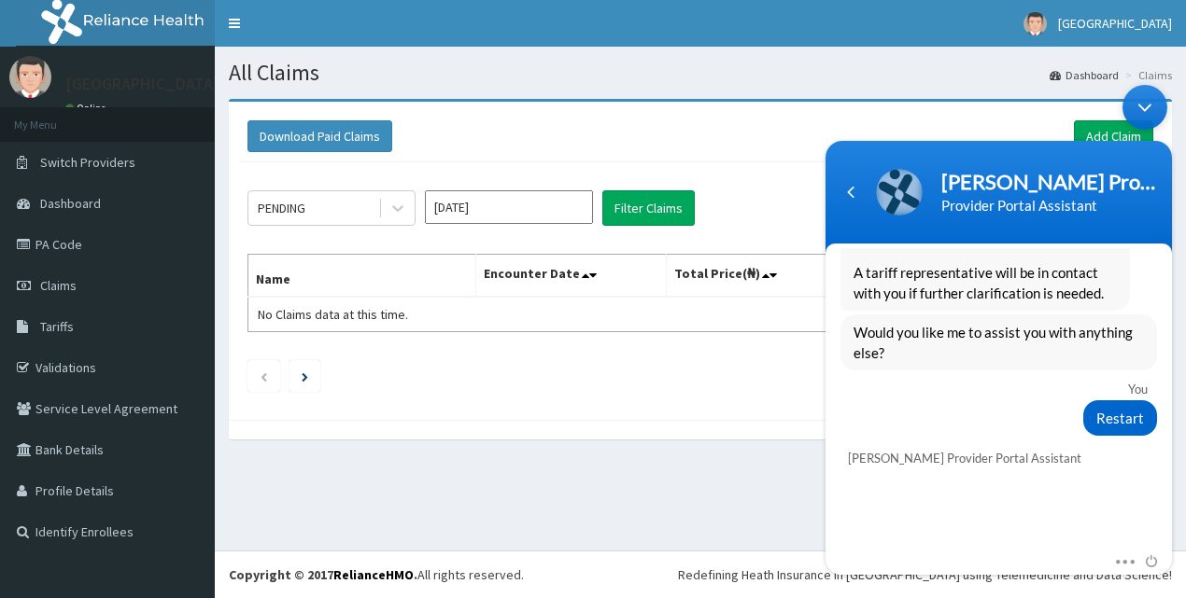
scroll to position [4050, 0]
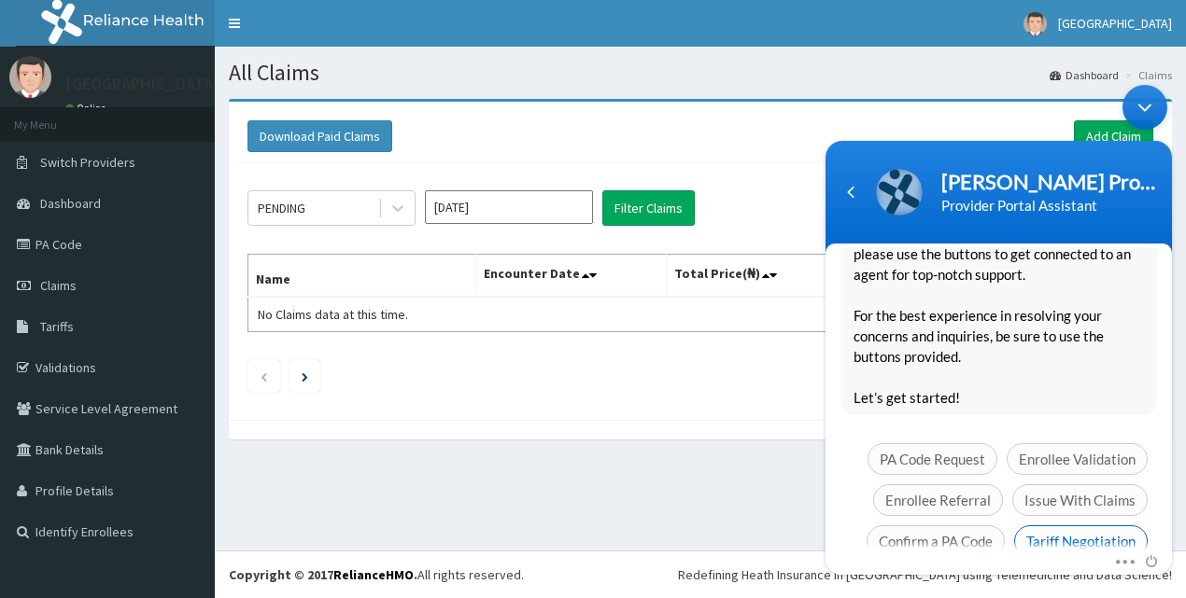
click at [1039, 526] on span "Tariff Negotiation" at bounding box center [1081, 542] width 134 height 32
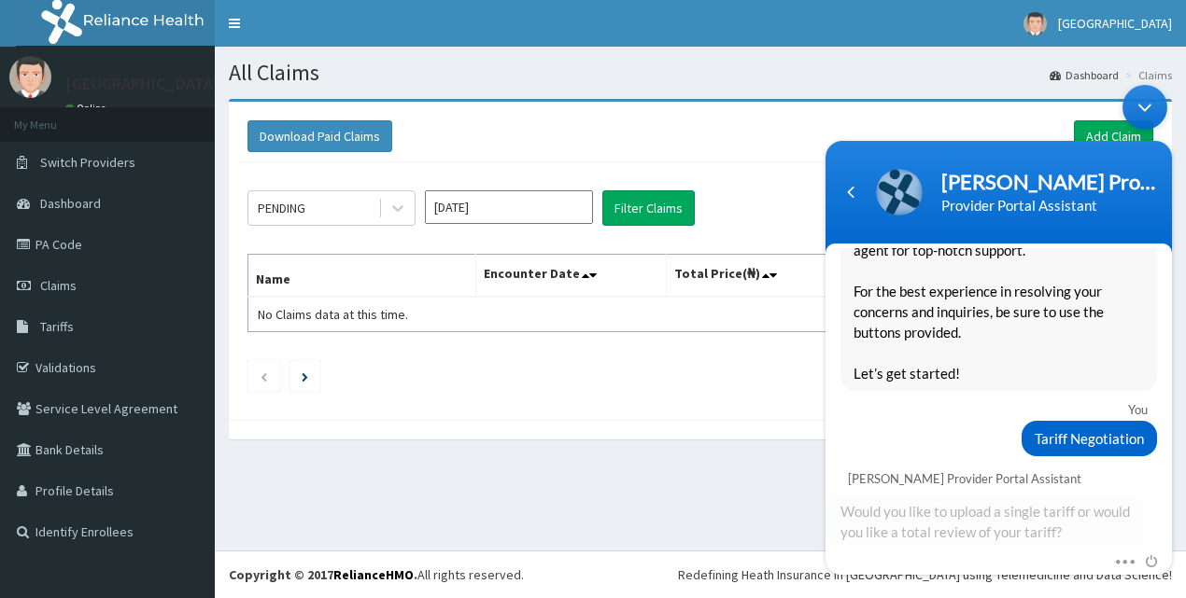
scroll to position [4127, 0]
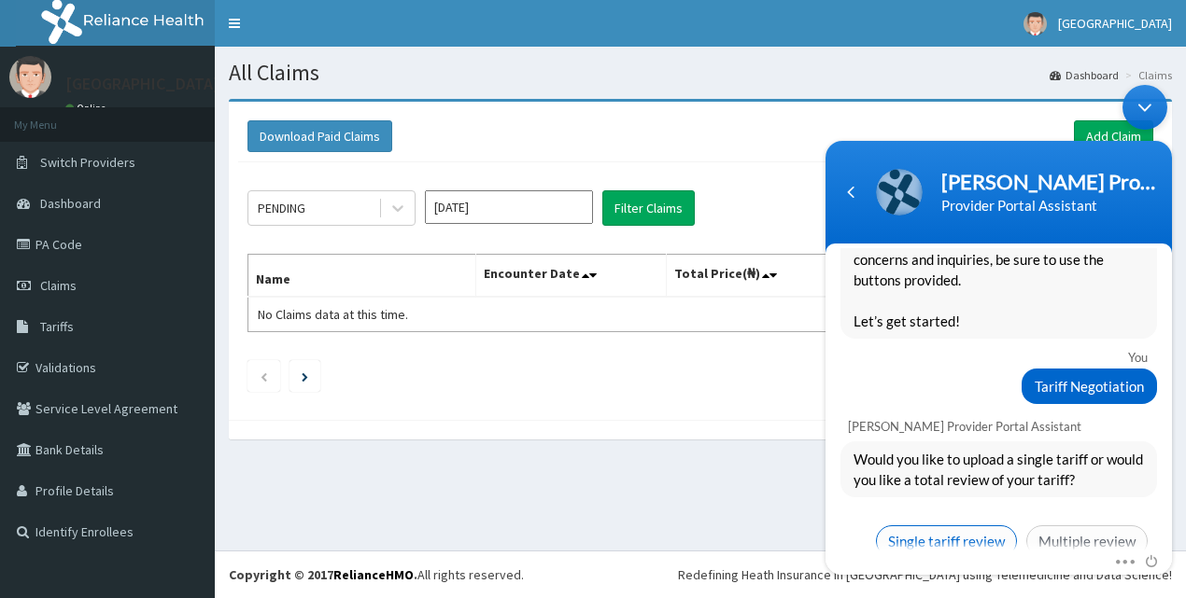
click at [954, 526] on span "Single tariff review" at bounding box center [946, 542] width 141 height 32
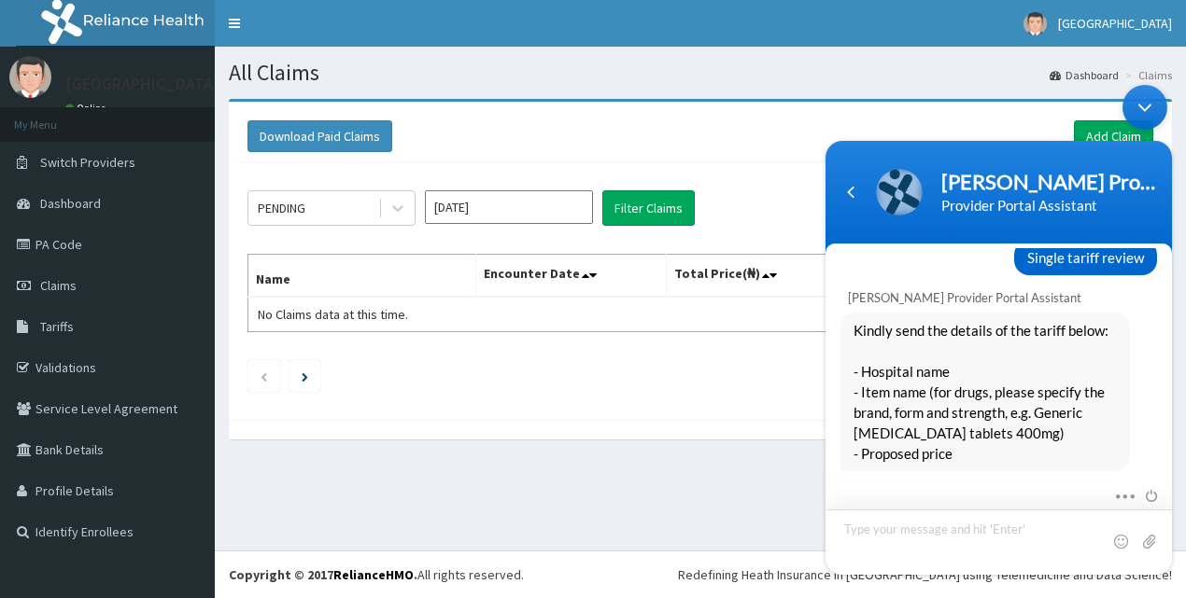
scroll to position [4506, 0]
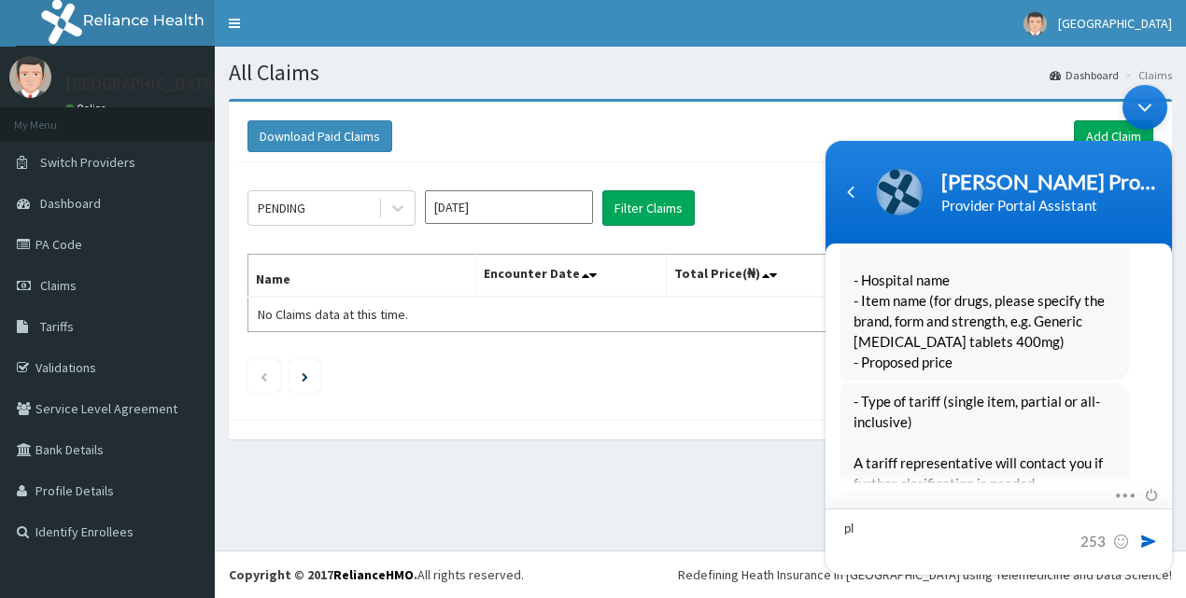
type textarea "p"
click at [1037, 532] on textarea "this is olalomi hospital ilorin" at bounding box center [998, 542] width 346 height 66
click at [1037, 532] on textarea "this is olalomi hospital ilorin. please" at bounding box center [998, 542] width 346 height 66
click at [1037, 531] on textarea "this is olalomi hospital ilorin. please" at bounding box center [998, 542] width 346 height 66
click at [1035, 526] on textarea "this is olalomi hospital ilorin. help us review our tariff" at bounding box center [998, 542] width 346 height 66
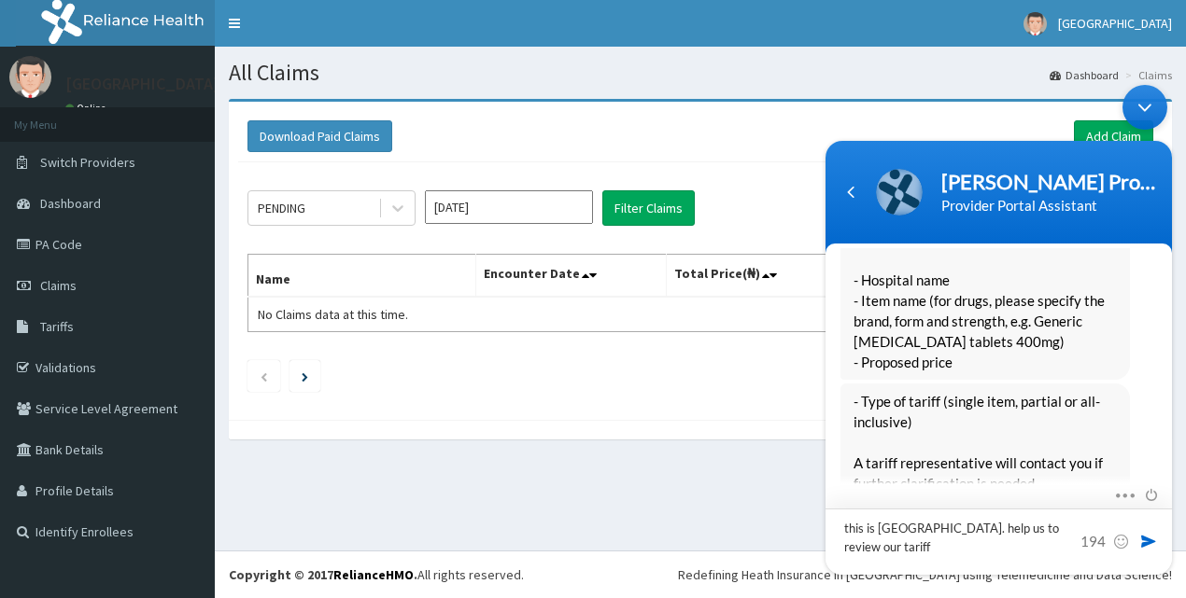
click at [900, 550] on textarea "this is olalomi hospital ilorin. help us to review our tariff" at bounding box center [998, 542] width 346 height 66
click at [968, 538] on textarea "this is olalomi hospital ilorin. help us to review your tariff" at bounding box center [998, 542] width 346 height 66
click at [953, 547] on textarea "this is olalomi hospital ilorin. help us to review your tariff" at bounding box center [998, 542] width 346 height 66
type textarea "this is [GEOGRAPHIC_DATA]. help us to review your tariff."
click at [1145, 537] on span at bounding box center [1148, 541] width 19 height 19
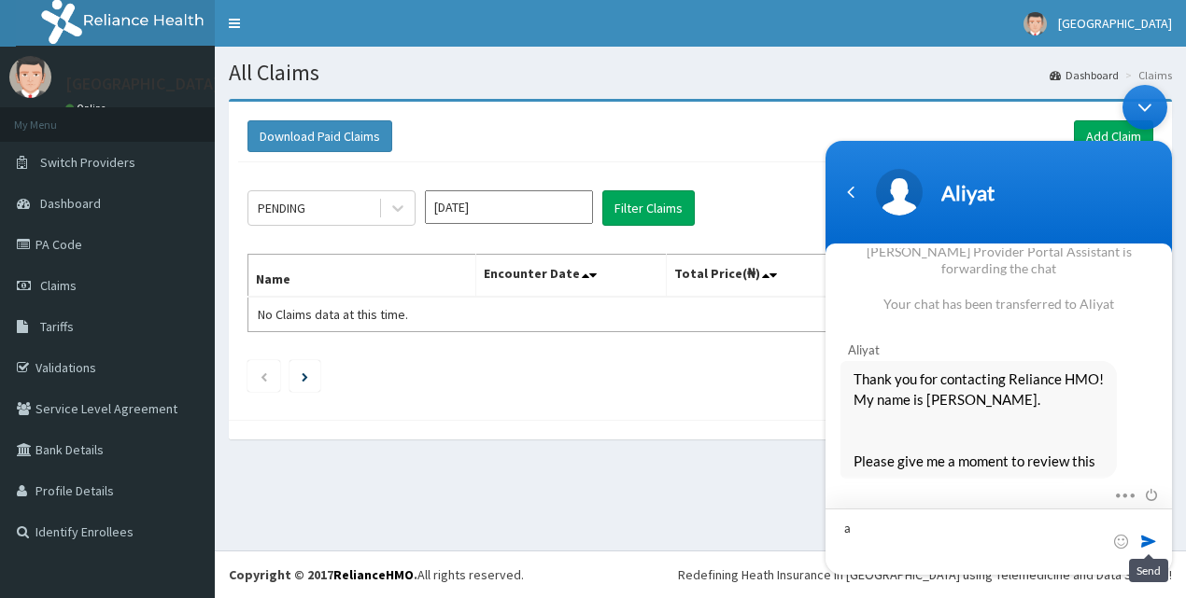
scroll to position [4981, 0]
type textarea "all the tariffs"
click at [1145, 540] on span at bounding box center [1148, 541] width 19 height 19
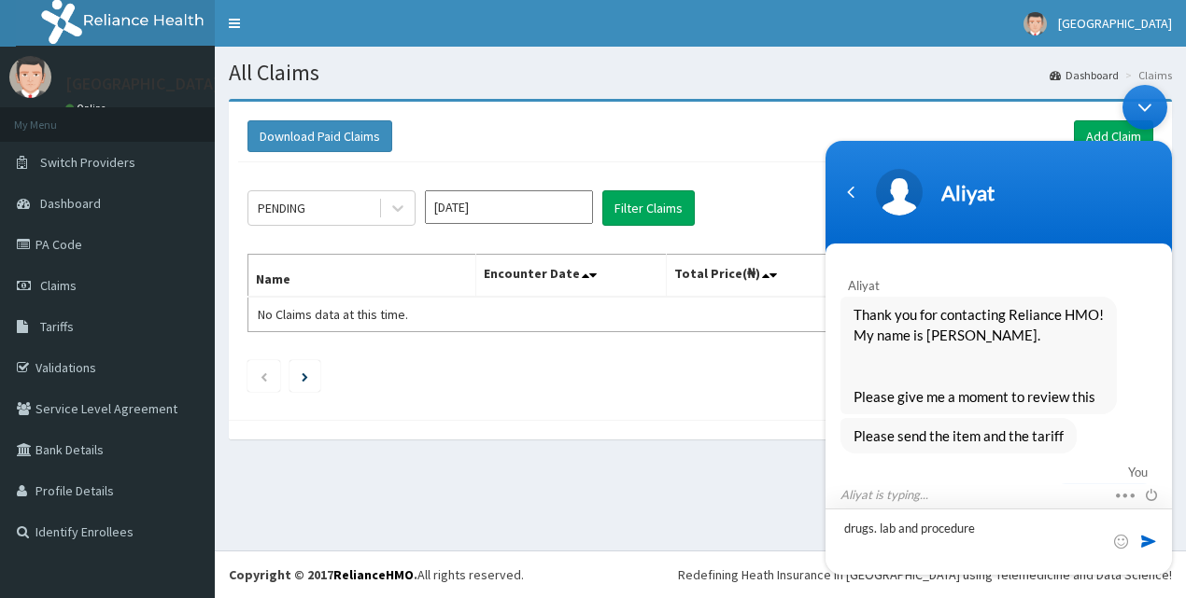
type textarea "drugs. lab and procedure"
click at [1142, 536] on span at bounding box center [1148, 541] width 19 height 19
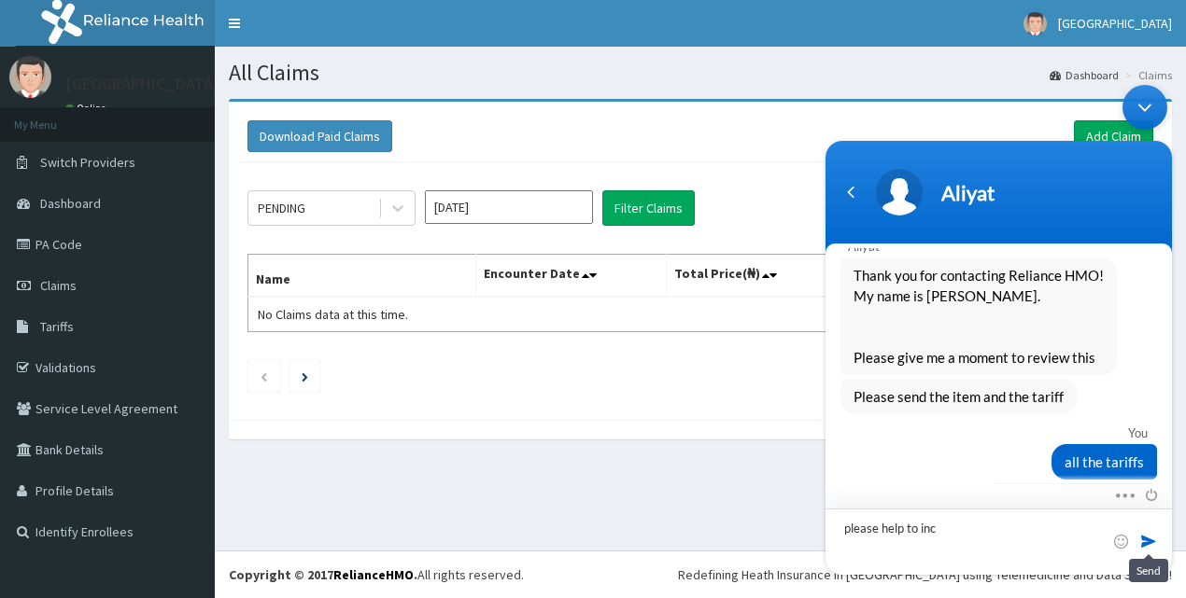
scroll to position [5213, 0]
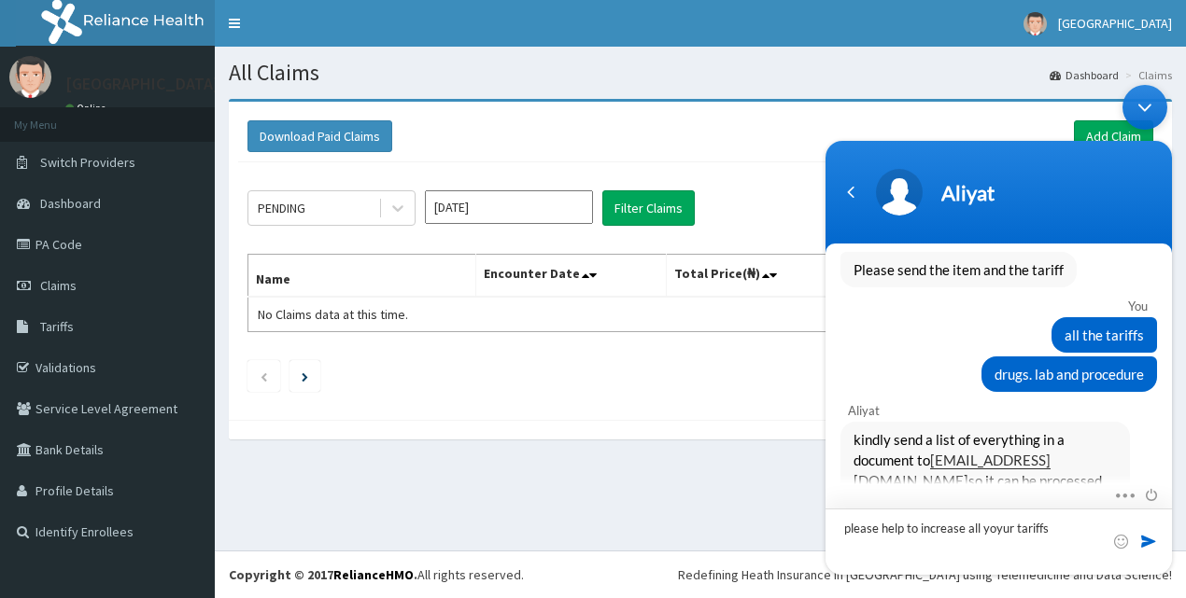
click at [1008, 525] on textarea "please help to increase all yoyur tariffs" at bounding box center [998, 542] width 346 height 66
type textarea "please help to increase all your tariffs"
click at [1145, 540] on span at bounding box center [1148, 541] width 19 height 19
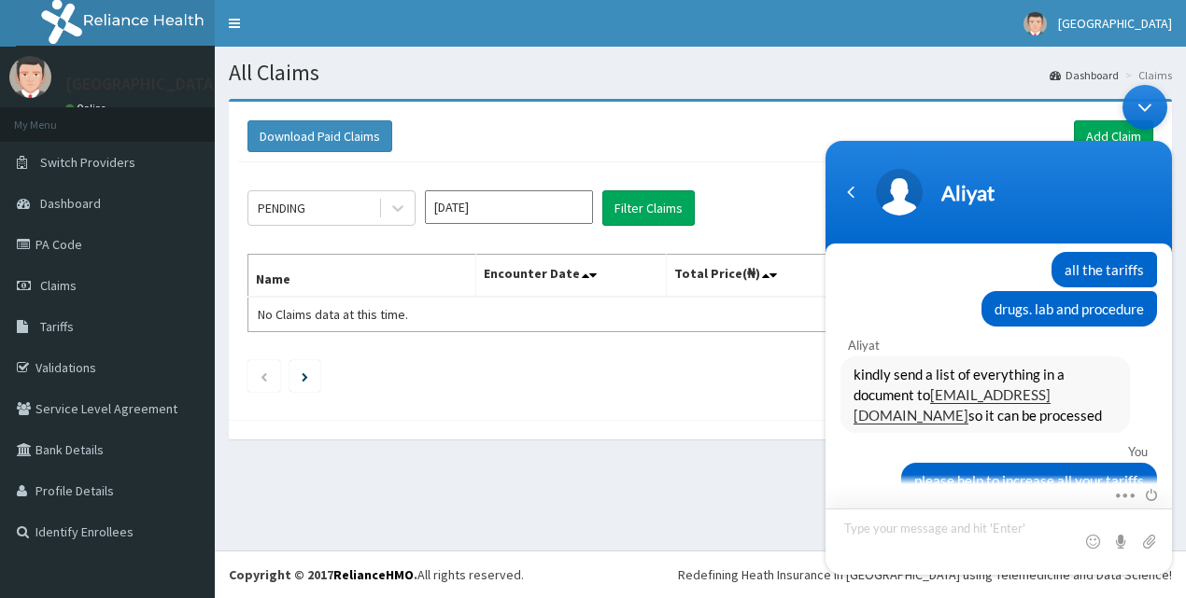
scroll to position [5365, 0]
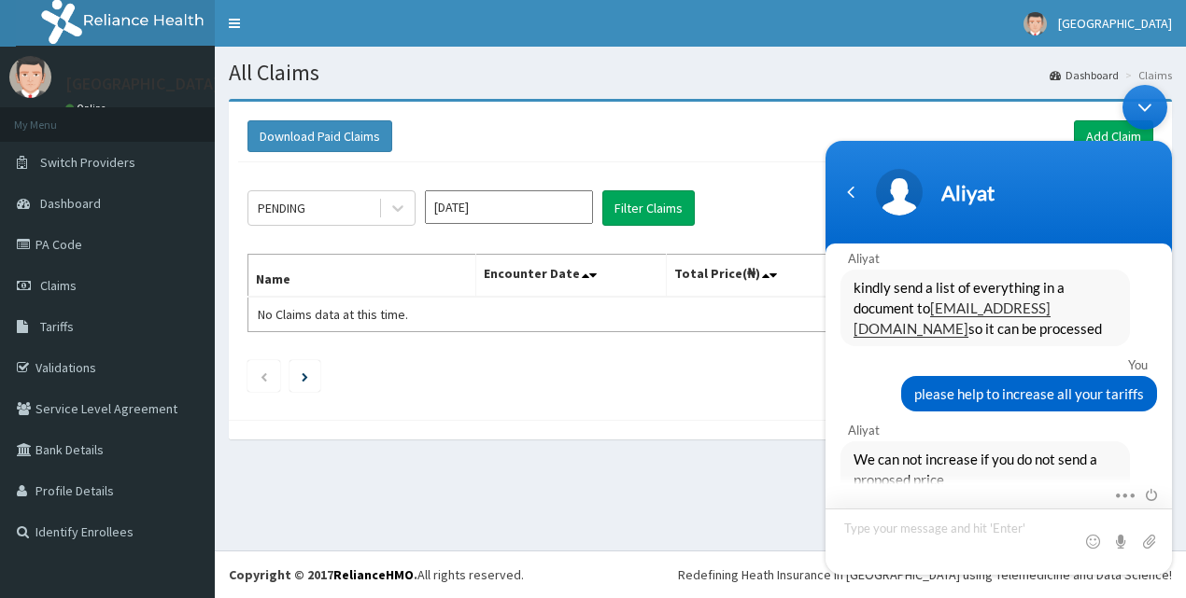
click at [932, 520] on textarea "Type your message and hit 'Enter'" at bounding box center [998, 542] width 346 height 66
click at [943, 531] on textarea "ok" at bounding box center [998, 542] width 346 height 66
type textarea "ok"
click at [1147, 538] on span at bounding box center [1148, 541] width 19 height 19
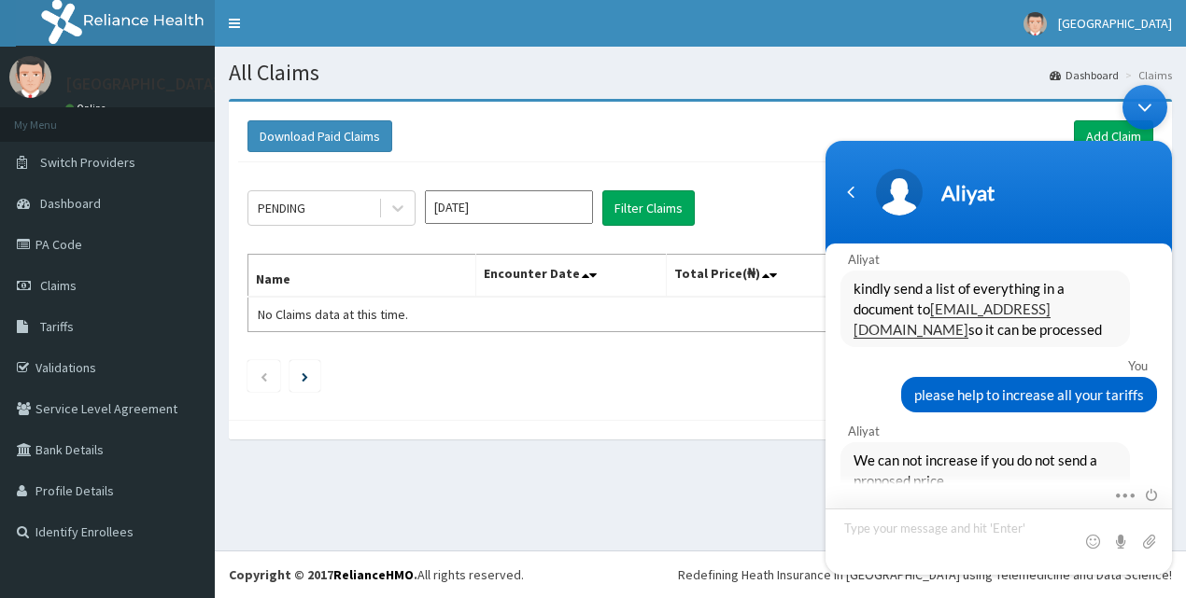
scroll to position [5429, 0]
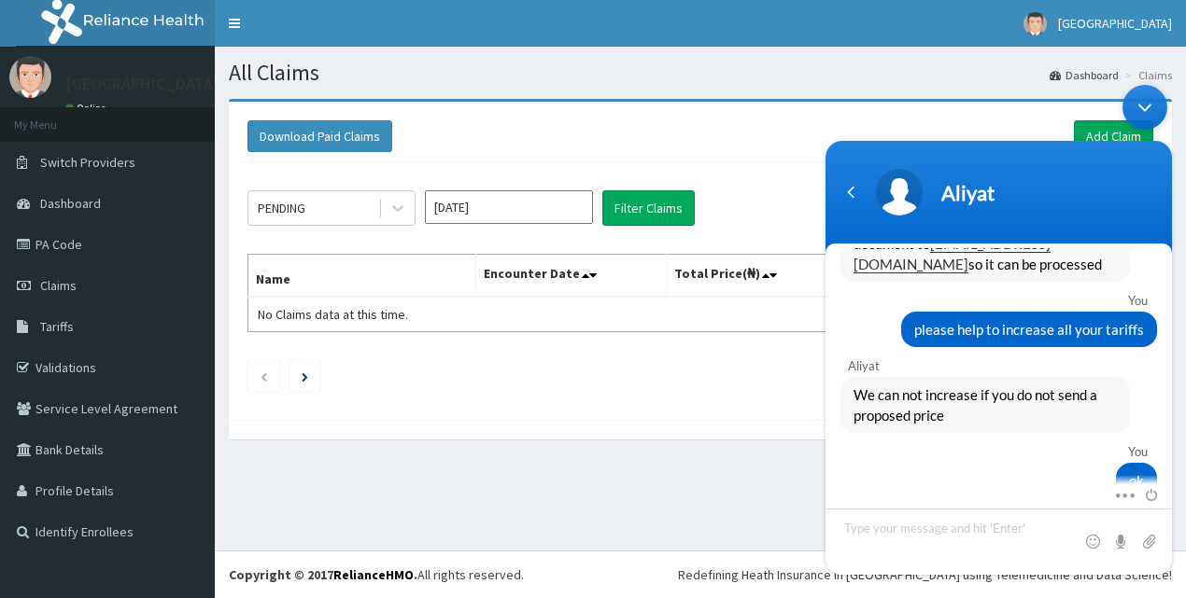
click at [767, 165] on div "PENDING Aug 2025 Filter Claims Search Name Encounter Date Total Price(₦) Date F…" at bounding box center [700, 286] width 924 height 248
click at [1147, 106] on div "Minimize live chat window" at bounding box center [1144, 107] width 45 height 45
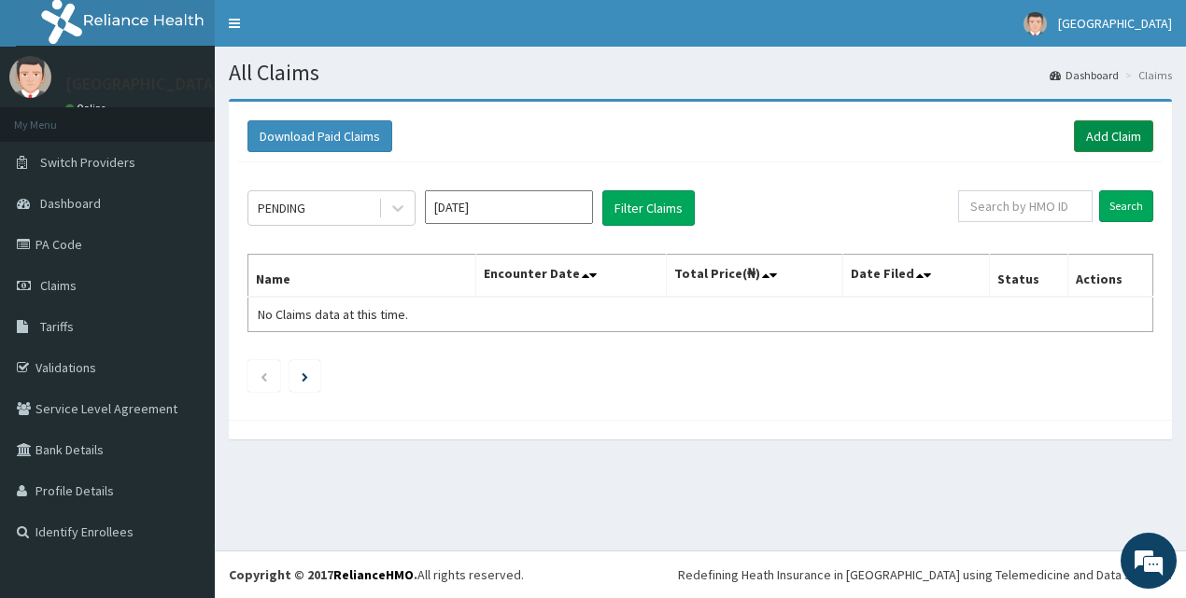
click at [1107, 129] on link "Add Claim" at bounding box center [1113, 136] width 79 height 32
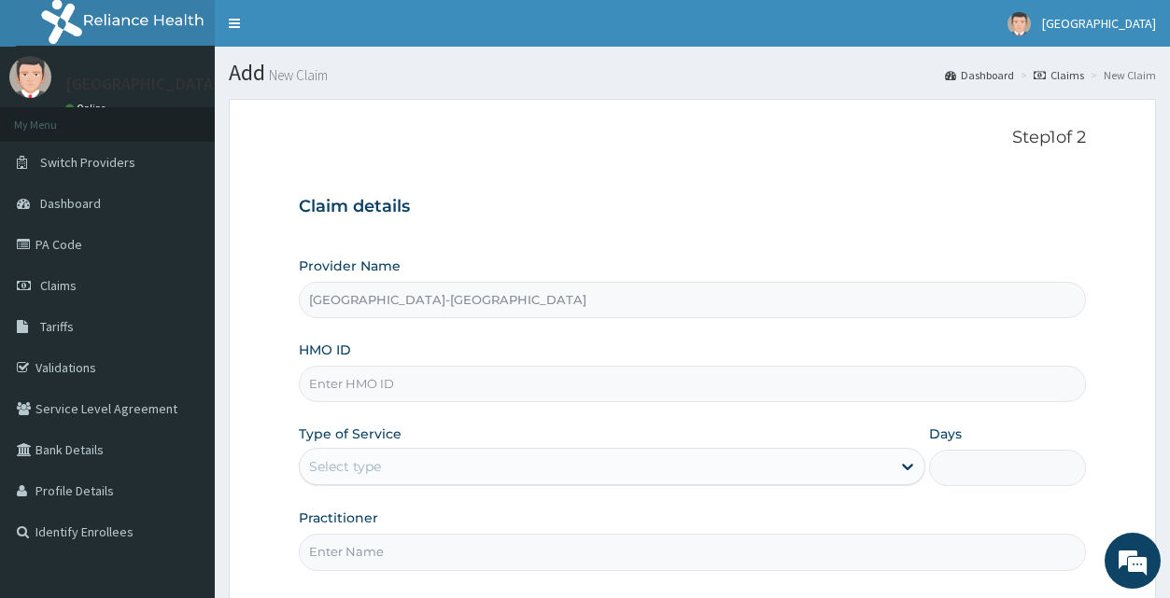
scroll to position [5507, 0]
click at [48, 367] on link "Validations" at bounding box center [107, 367] width 215 height 41
type input "OLALOMI HOSPITAL-ILORIN"
click at [451, 385] on input "HMO ID" at bounding box center [692, 384] width 786 height 36
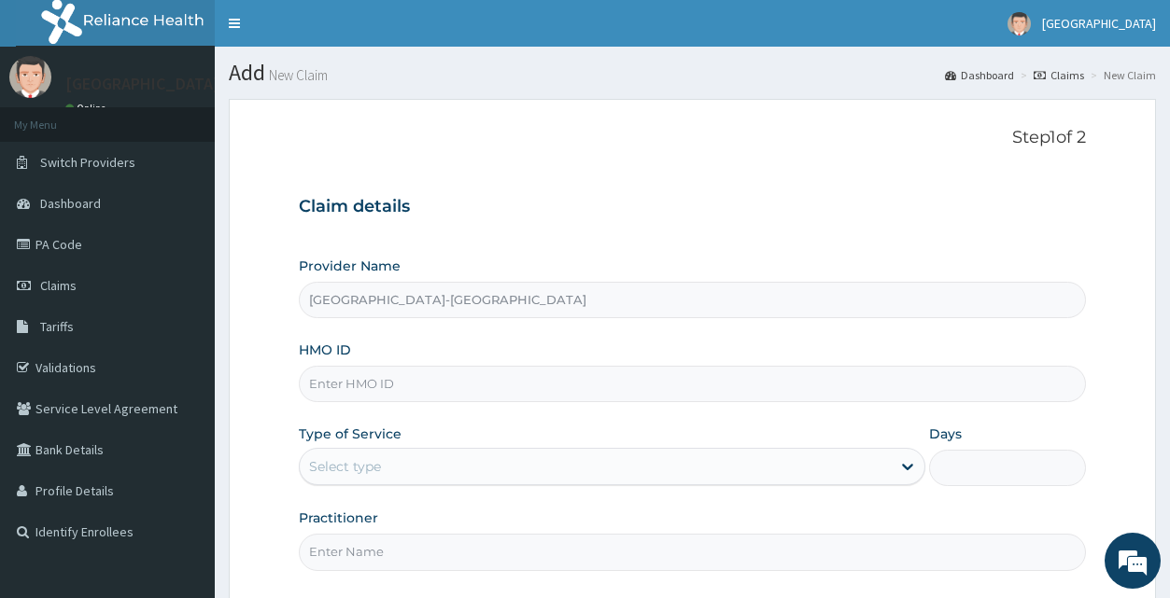
click at [421, 383] on input "HMO ID" at bounding box center [692, 384] width 786 height 36
type input "xim/10038/c"
click at [905, 470] on icon at bounding box center [907, 466] width 19 height 19
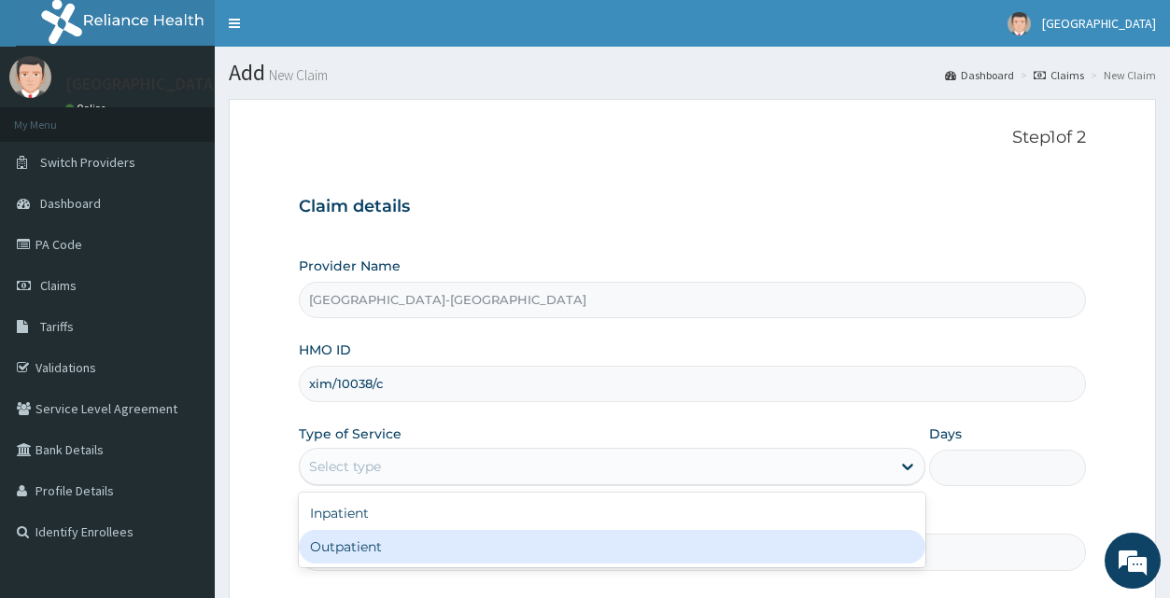
click at [612, 558] on div "Outpatient" at bounding box center [612, 547] width 626 height 34
type input "1"
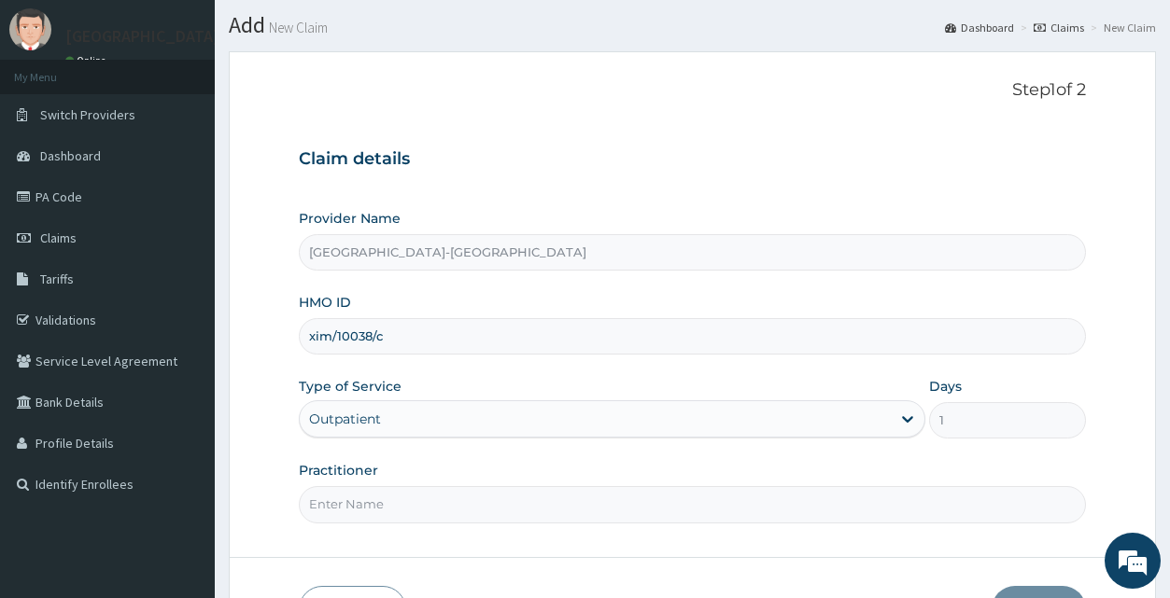
scroll to position [175, 0]
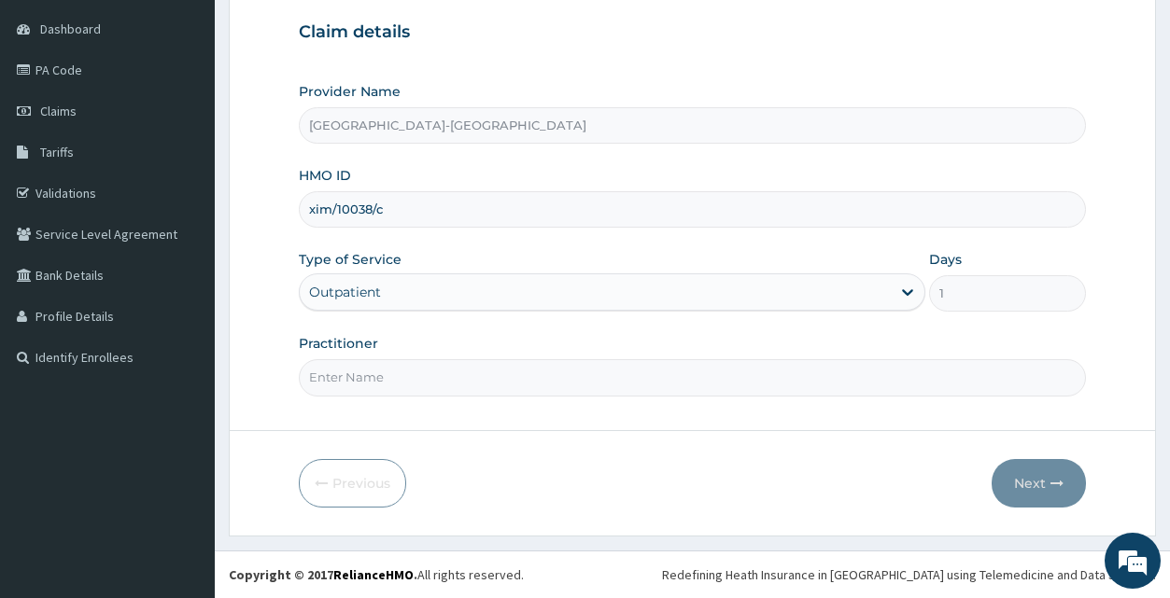
click at [458, 383] on input "Practitioner" at bounding box center [692, 377] width 786 height 36
type input "dr [PERSON_NAME]"
click at [1036, 480] on button "Next" at bounding box center [1039, 483] width 94 height 49
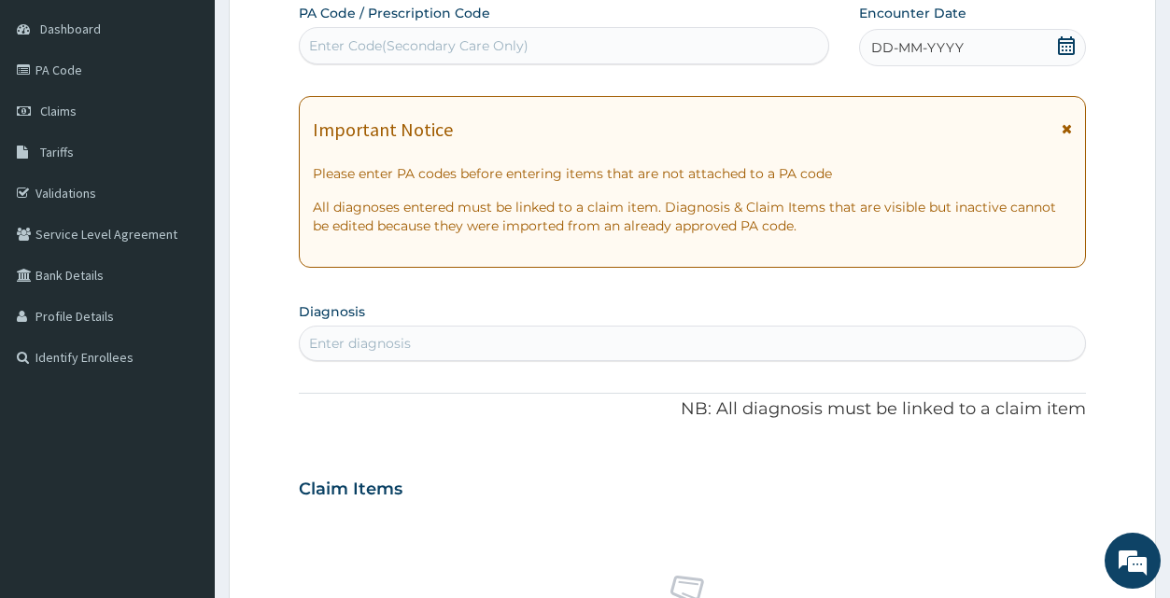
click at [1069, 41] on icon at bounding box center [1066, 45] width 19 height 19
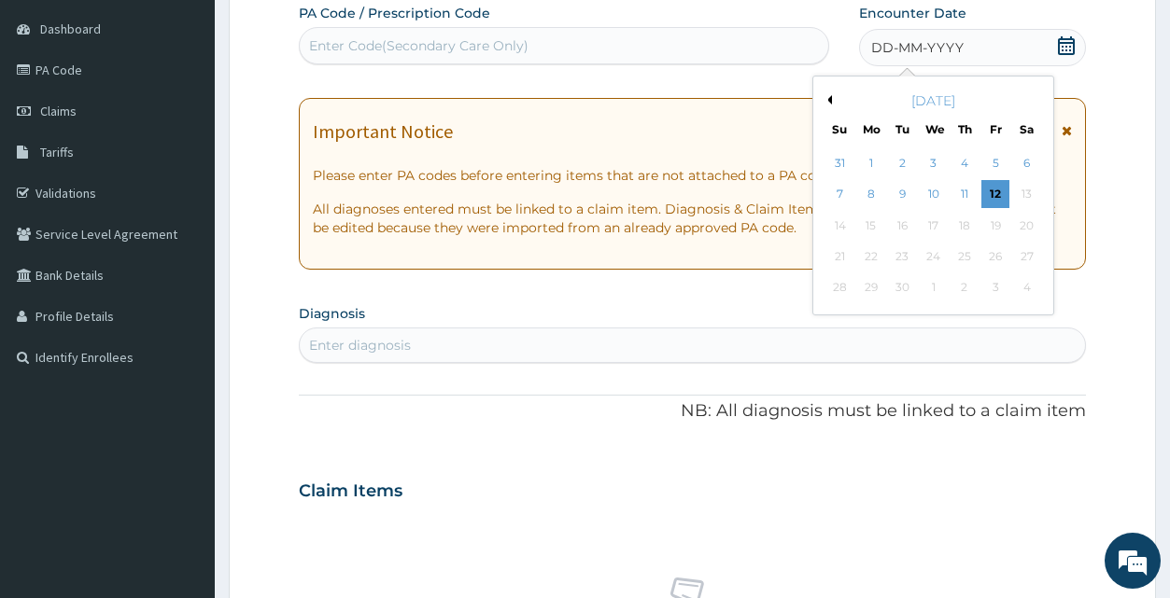
click at [828, 97] on button "Previous Month" at bounding box center [827, 99] width 9 height 9
click at [935, 217] on div "16" at bounding box center [933, 226] width 28 height 28
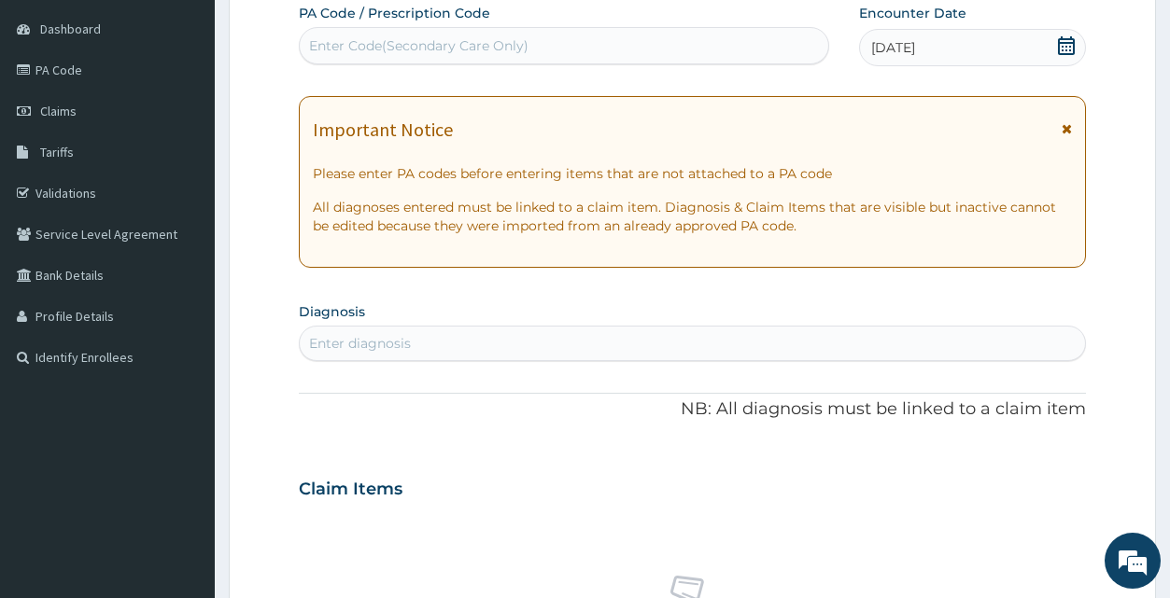
click at [488, 343] on div "Enter diagnosis" at bounding box center [692, 344] width 784 height 30
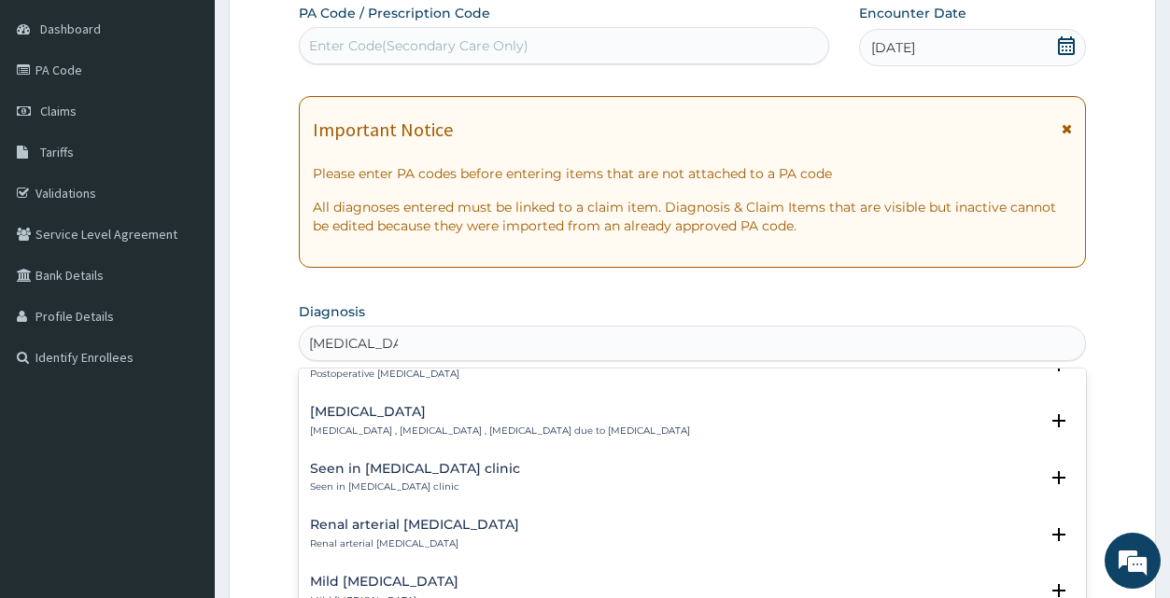
scroll to position [2269, 0]
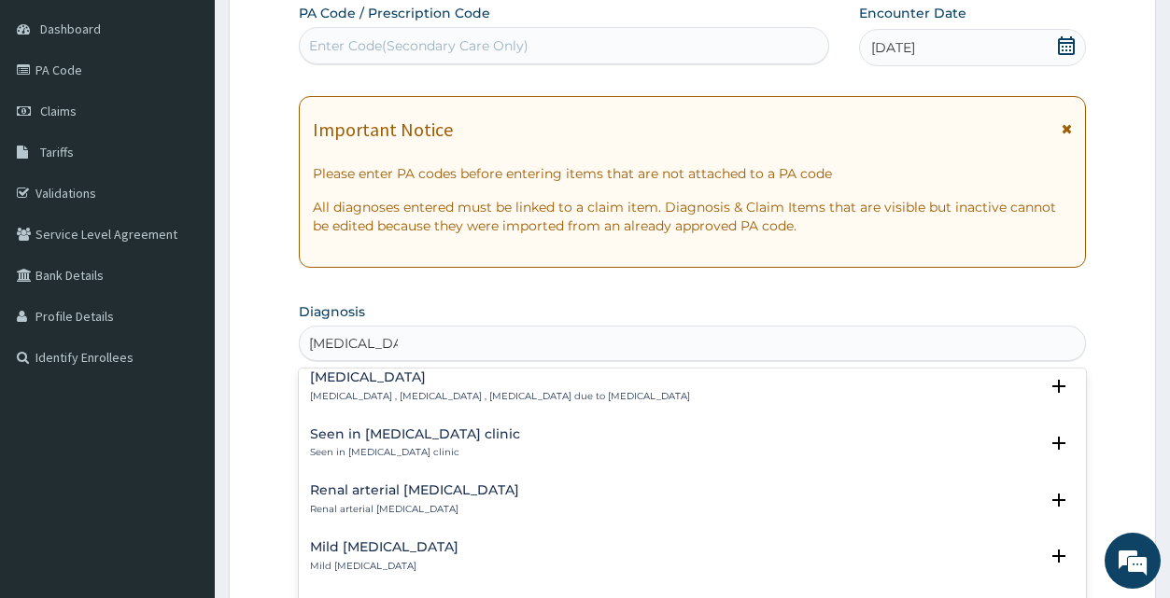
type input "[MEDICAL_DATA]"
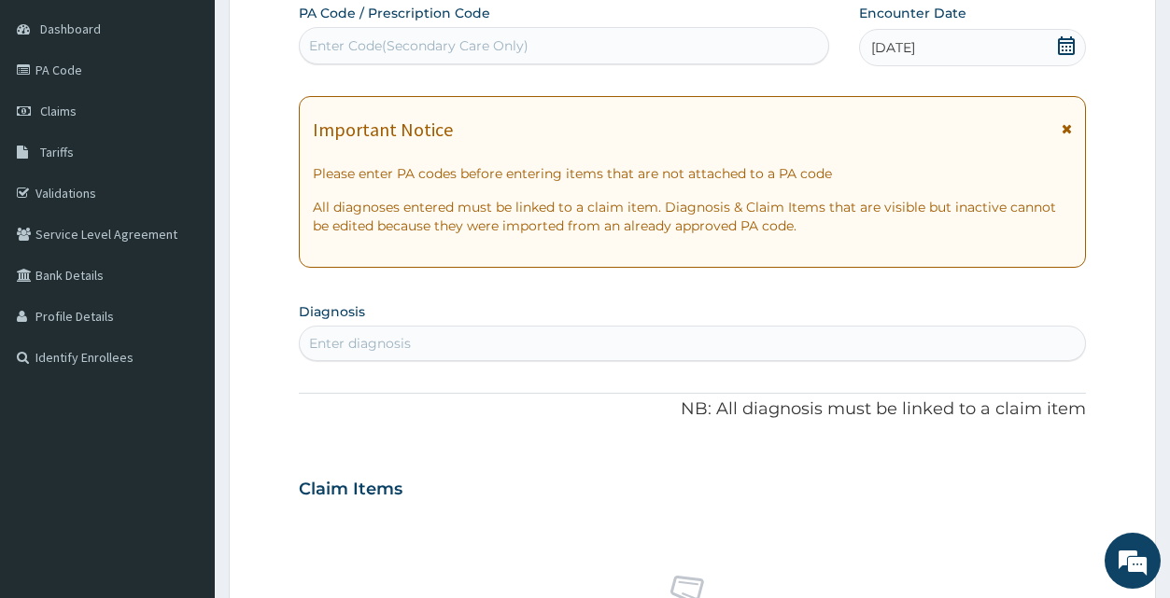
click at [464, 351] on div "Enter diagnosis" at bounding box center [692, 344] width 784 height 30
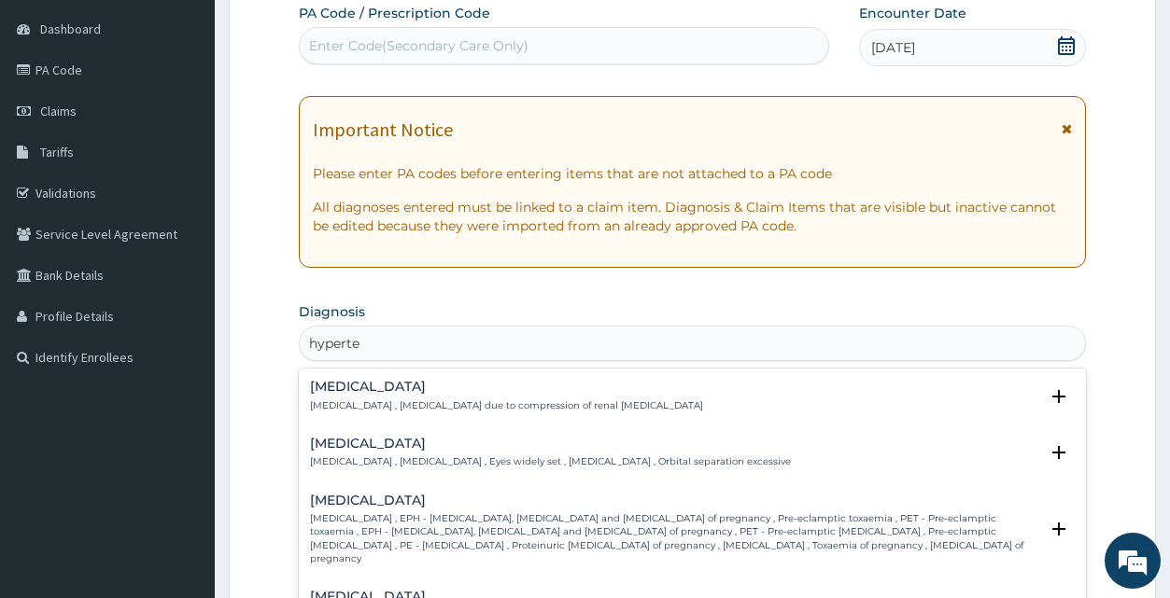
type input "hyperten"
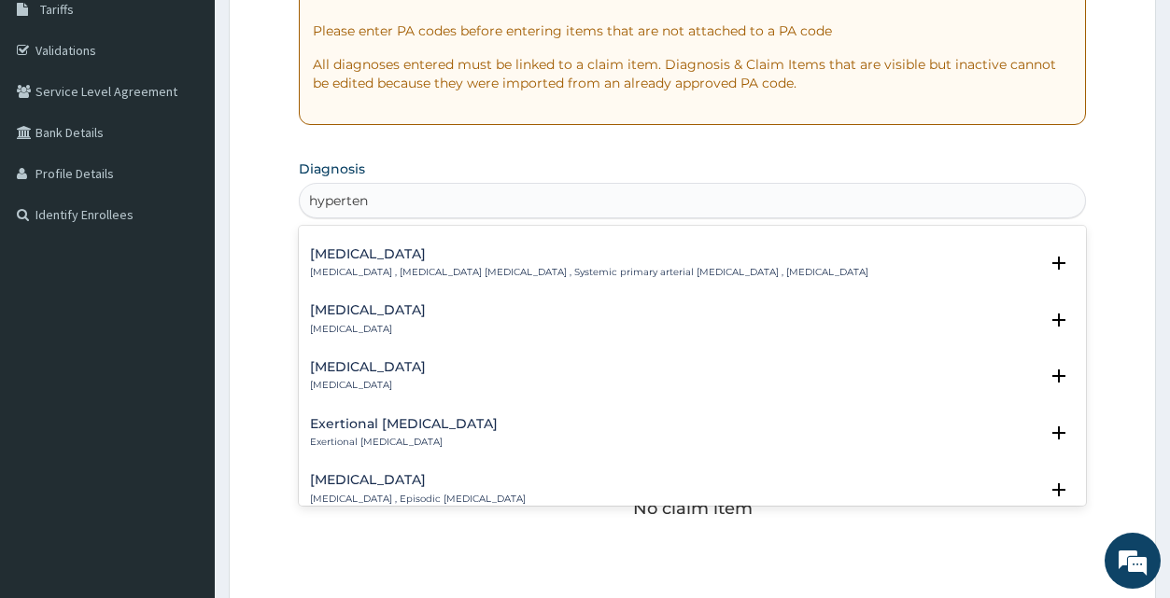
scroll to position [1746, 0]
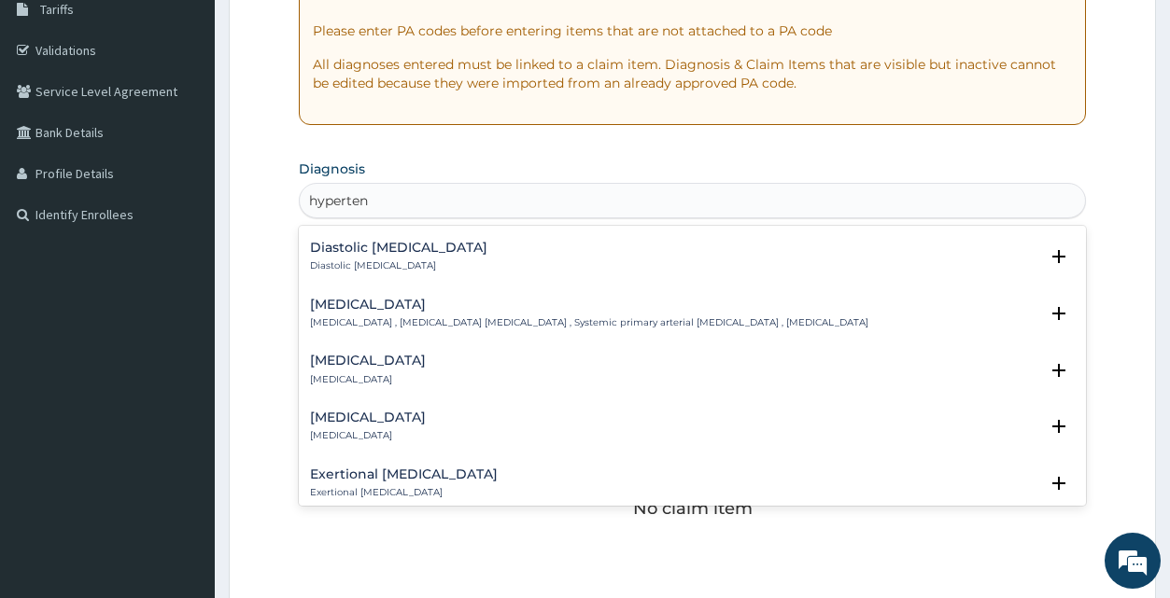
click at [430, 317] on p "[MEDICAL_DATA] , [MEDICAL_DATA] [MEDICAL_DATA] , Systemic primary arterial [MED…" at bounding box center [589, 323] width 558 height 13
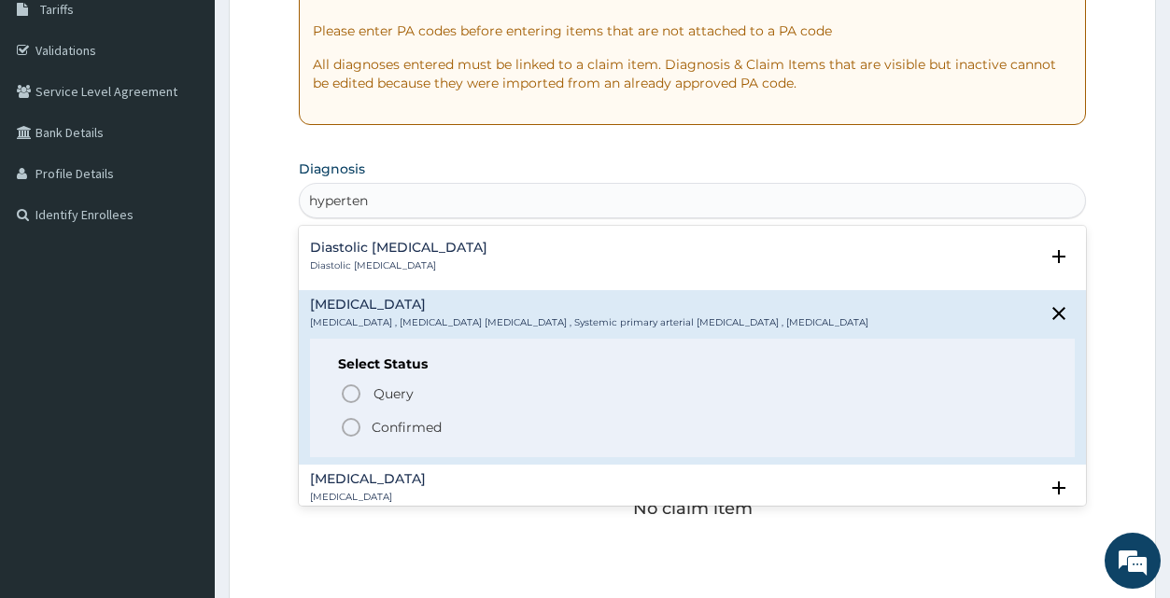
click at [393, 418] on p "Confirmed" at bounding box center [407, 427] width 70 height 19
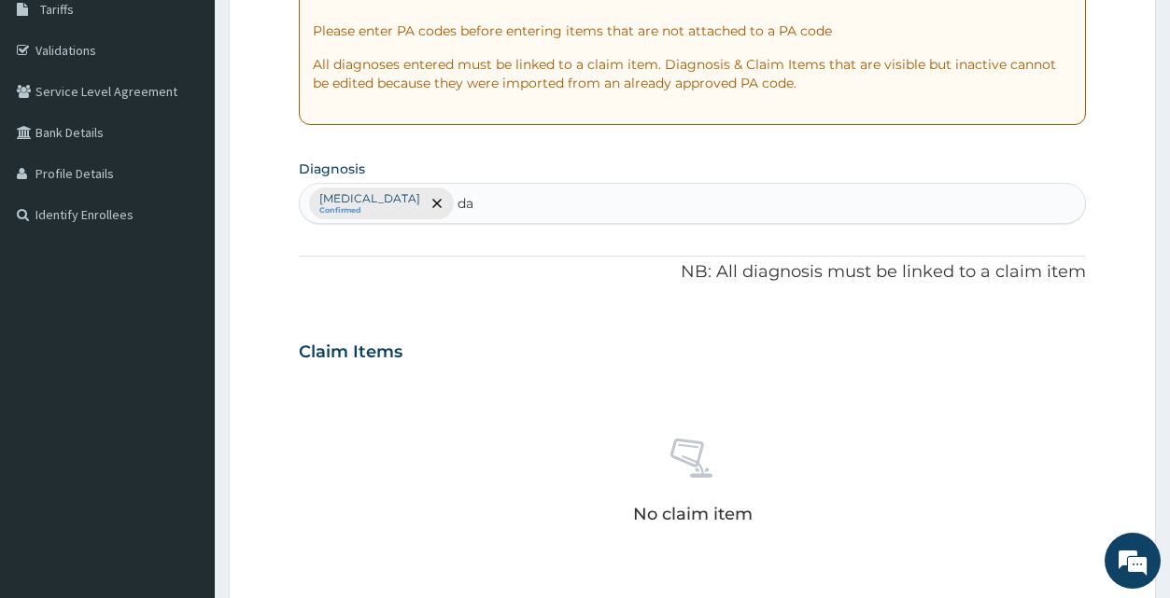
type input "d"
type input "b"
type input "d"
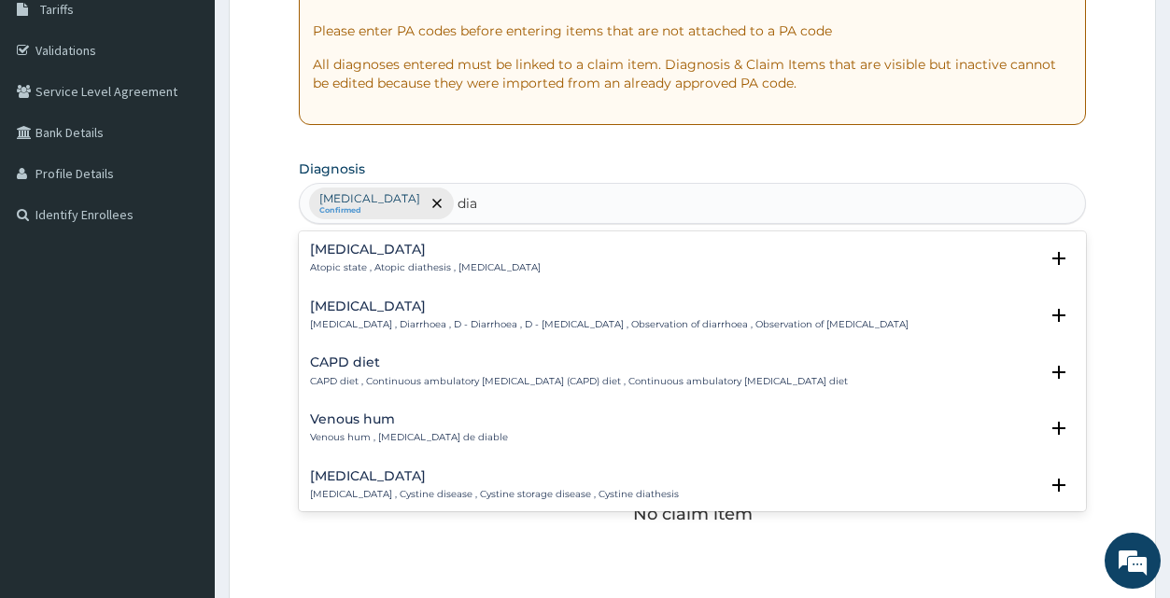
type input "diab"
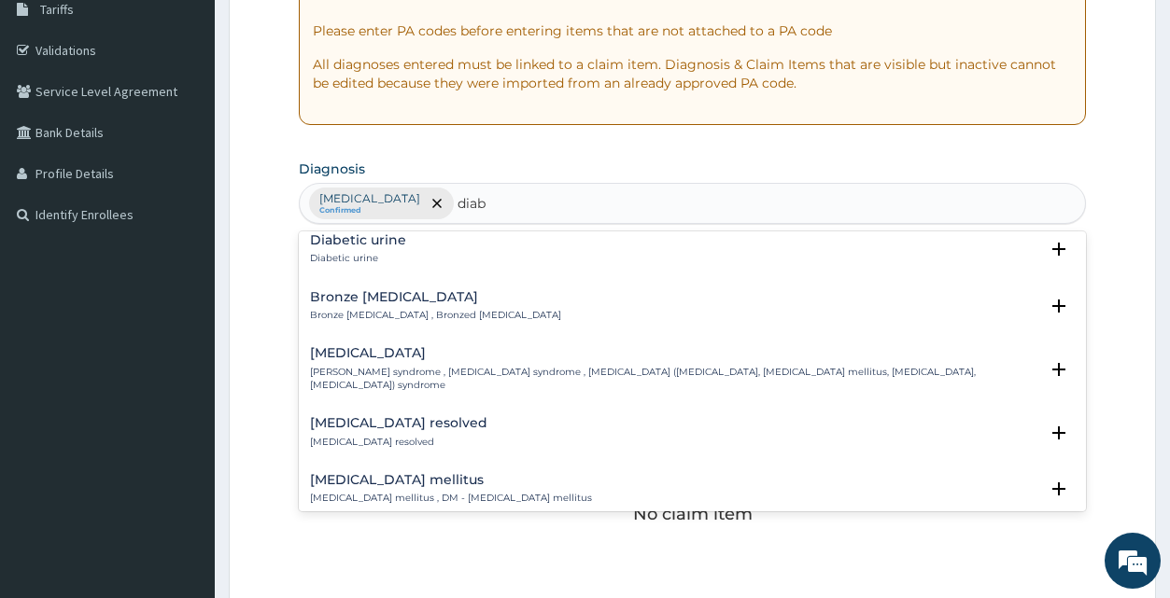
scroll to position [303, 0]
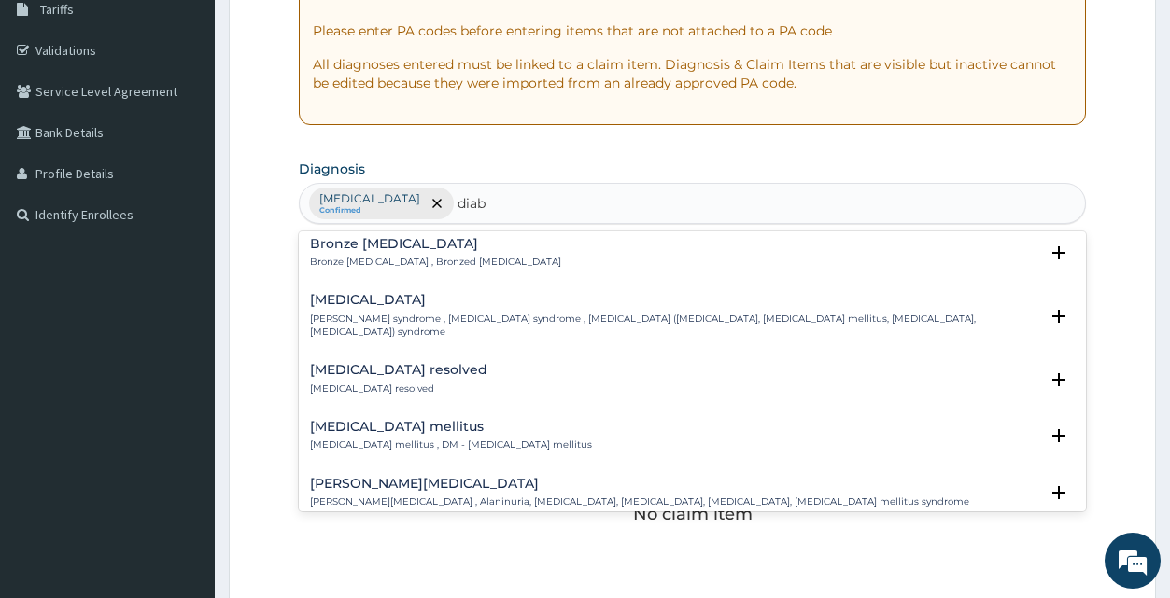
click at [379, 420] on h4 "[MEDICAL_DATA] mellitus" at bounding box center [451, 427] width 282 height 14
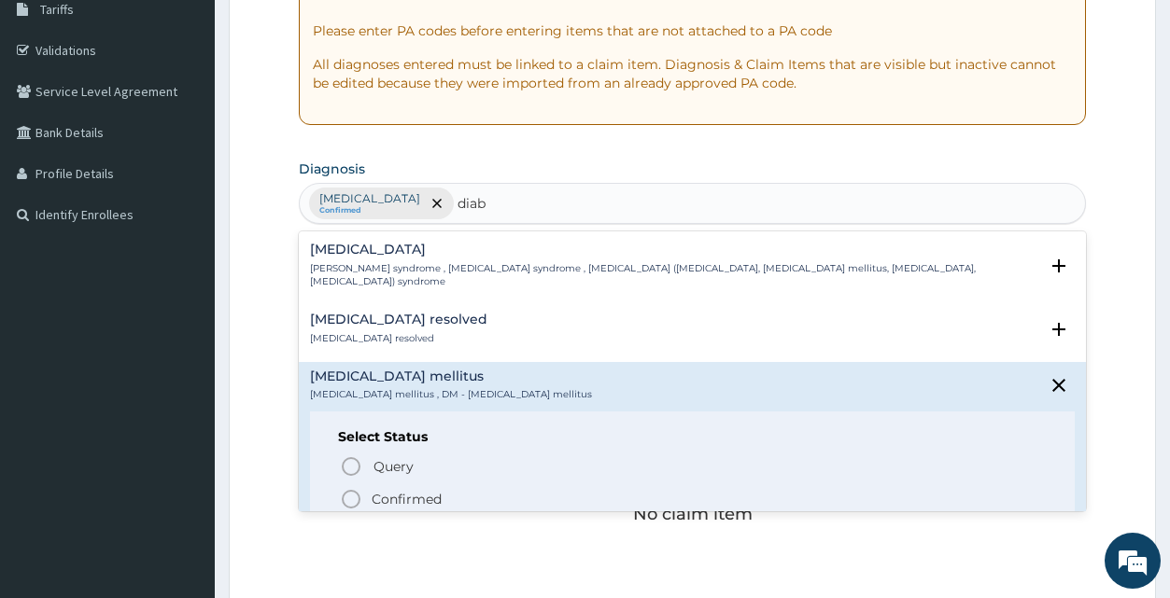
scroll to position [403, 0]
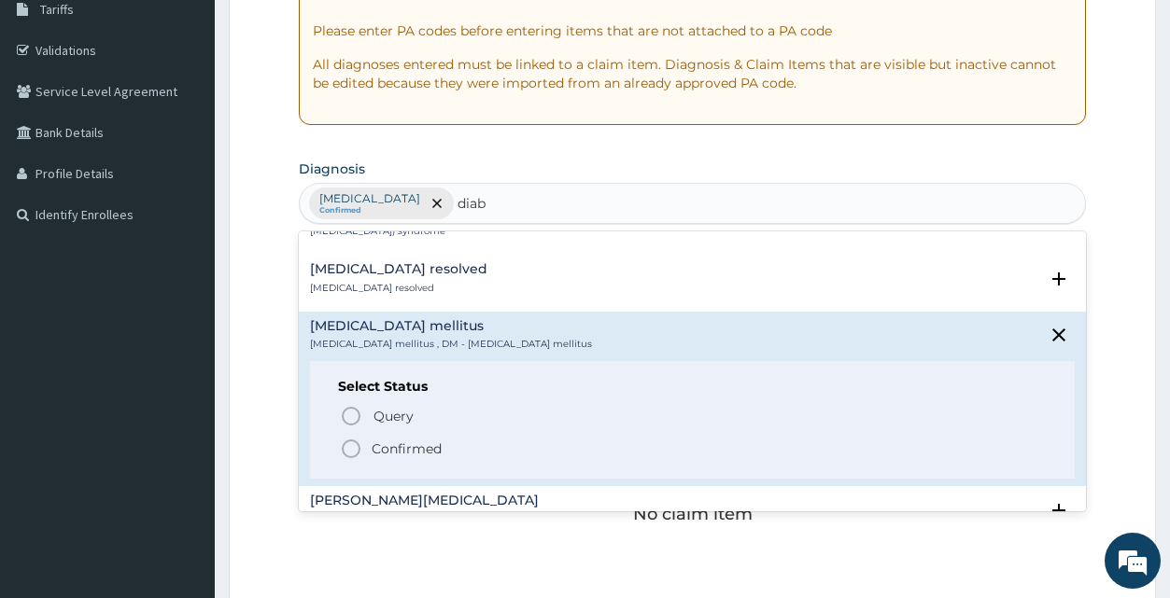
click at [371, 438] on span "Confirmed" at bounding box center [693, 449] width 706 height 22
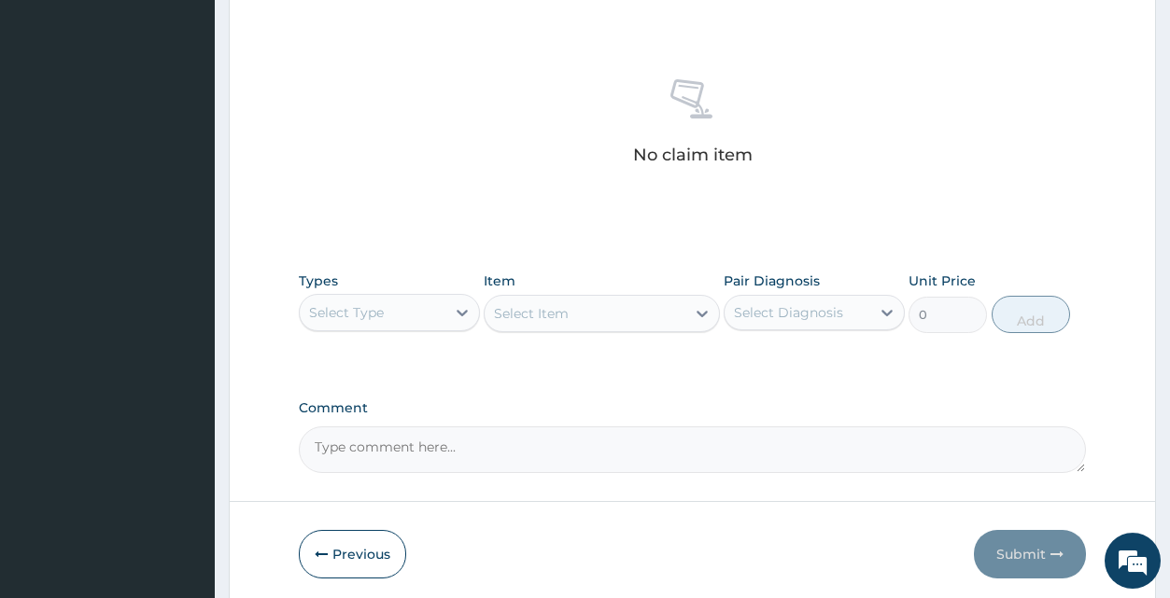
scroll to position [698, 0]
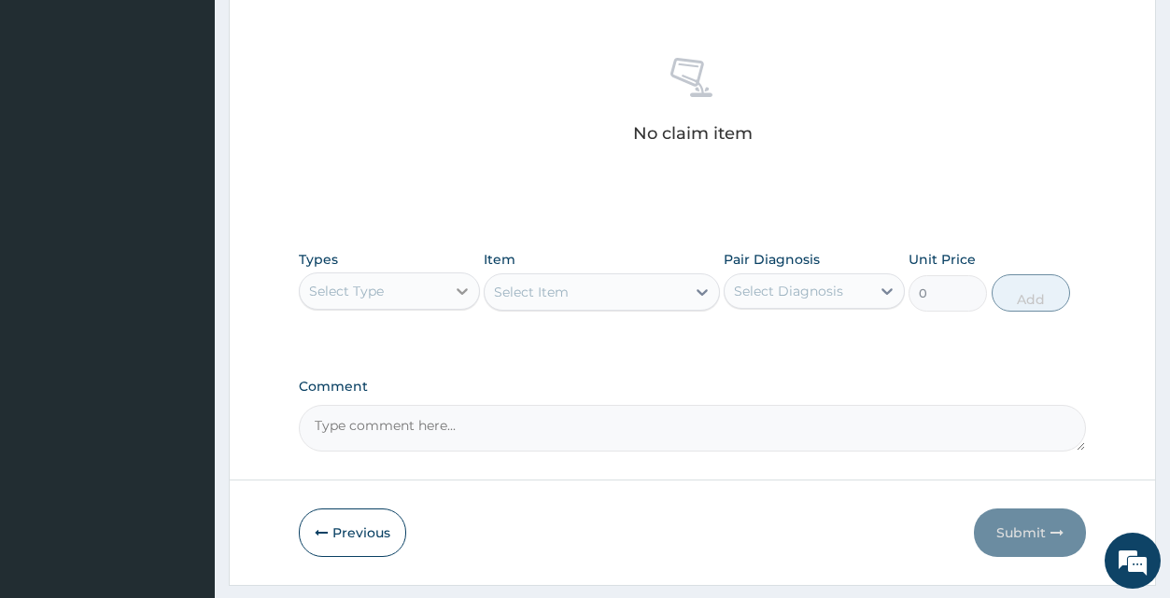
click at [462, 291] on icon at bounding box center [462, 291] width 19 height 19
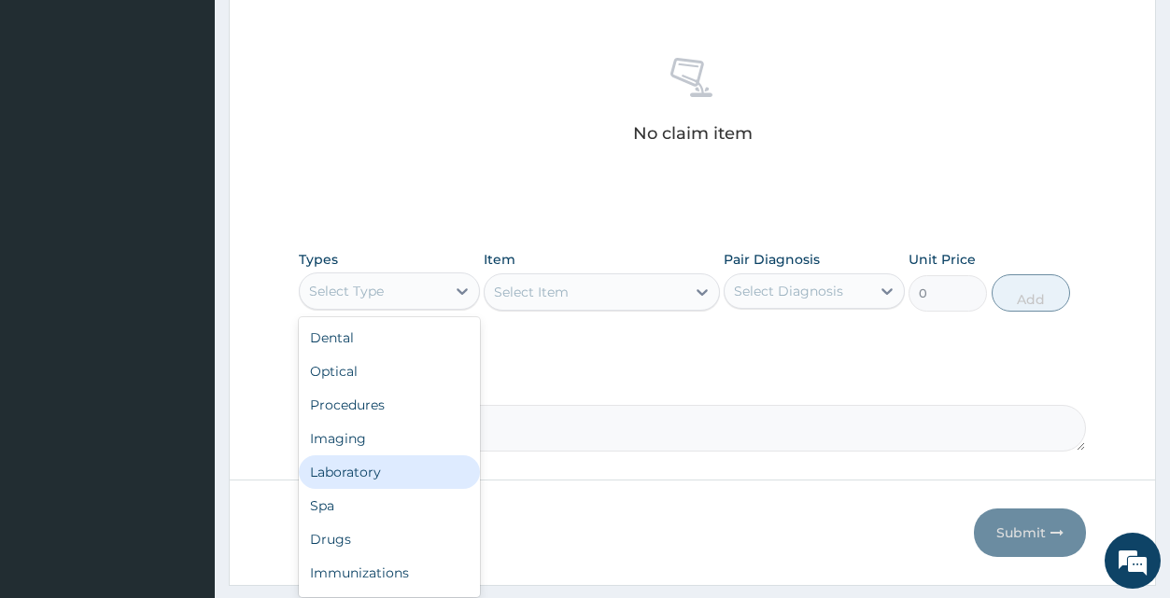
click at [346, 468] on div "Laboratory" at bounding box center [389, 473] width 181 height 34
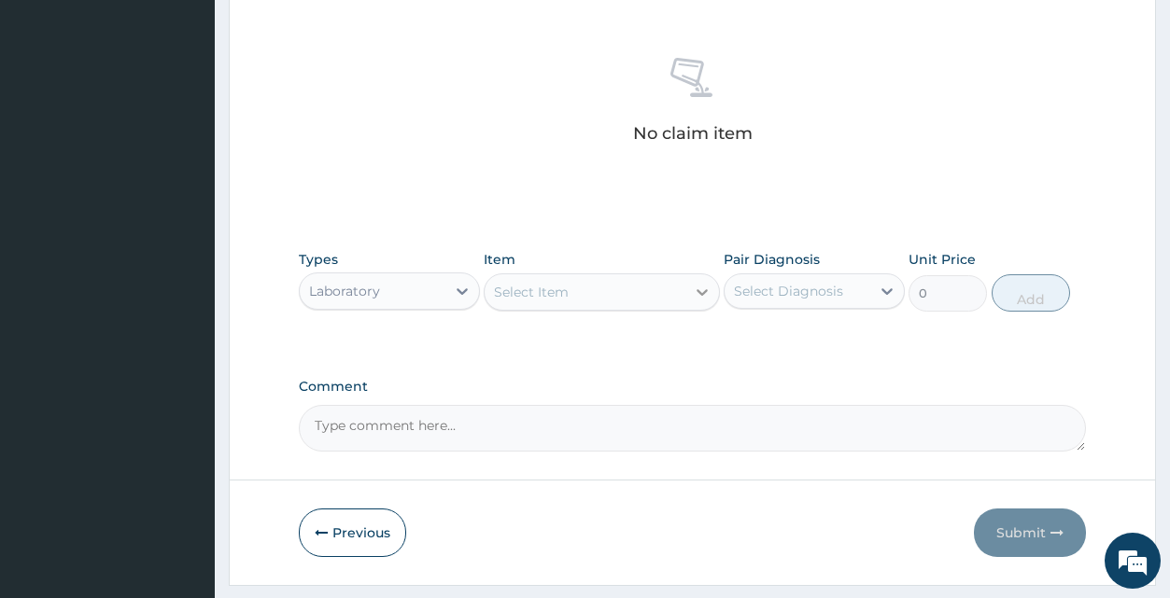
click at [703, 292] on icon at bounding box center [702, 292] width 19 height 19
click at [629, 286] on div "Select Item" at bounding box center [585, 292] width 201 height 30
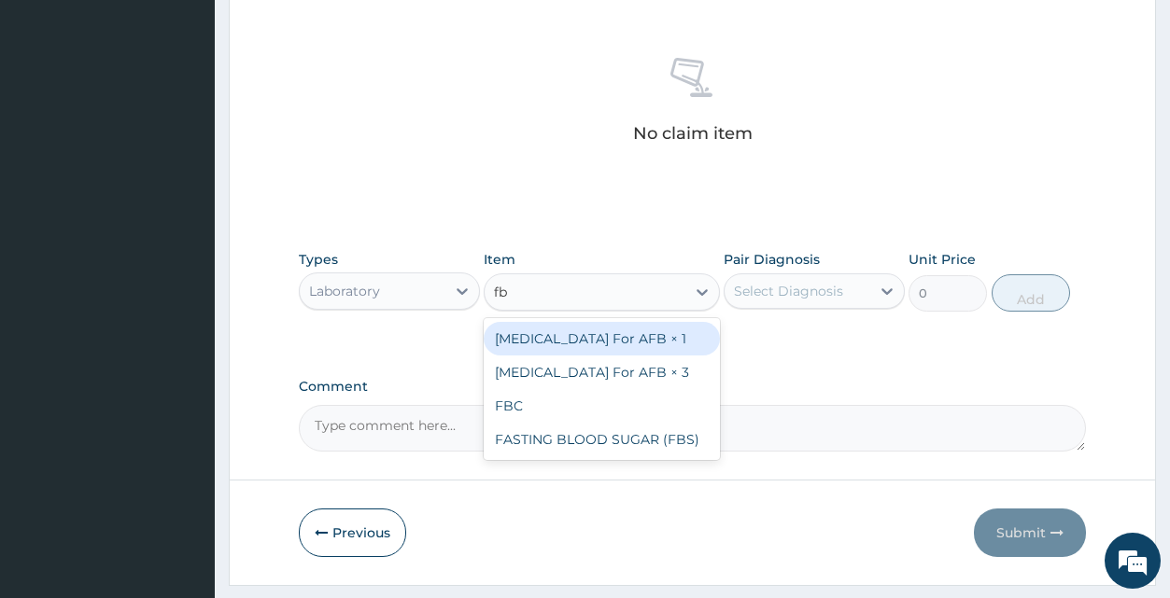
type input "fbs"
click at [688, 339] on div "FASTING BLOOD SUGAR (FBS)" at bounding box center [602, 339] width 236 height 34
type input "240"
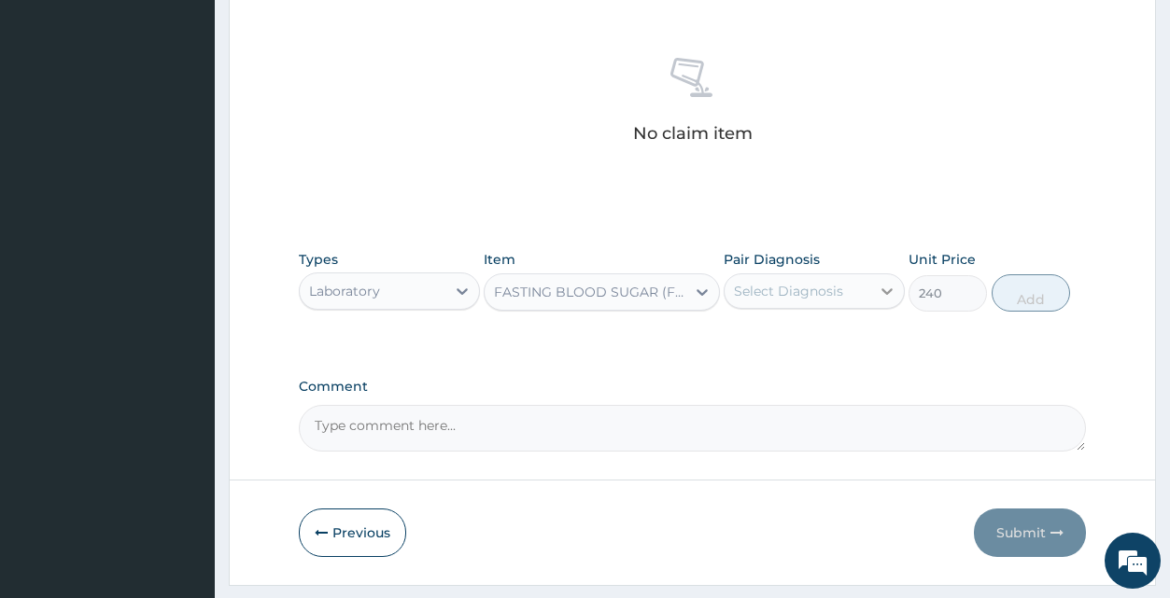
click at [887, 287] on icon at bounding box center [887, 291] width 19 height 19
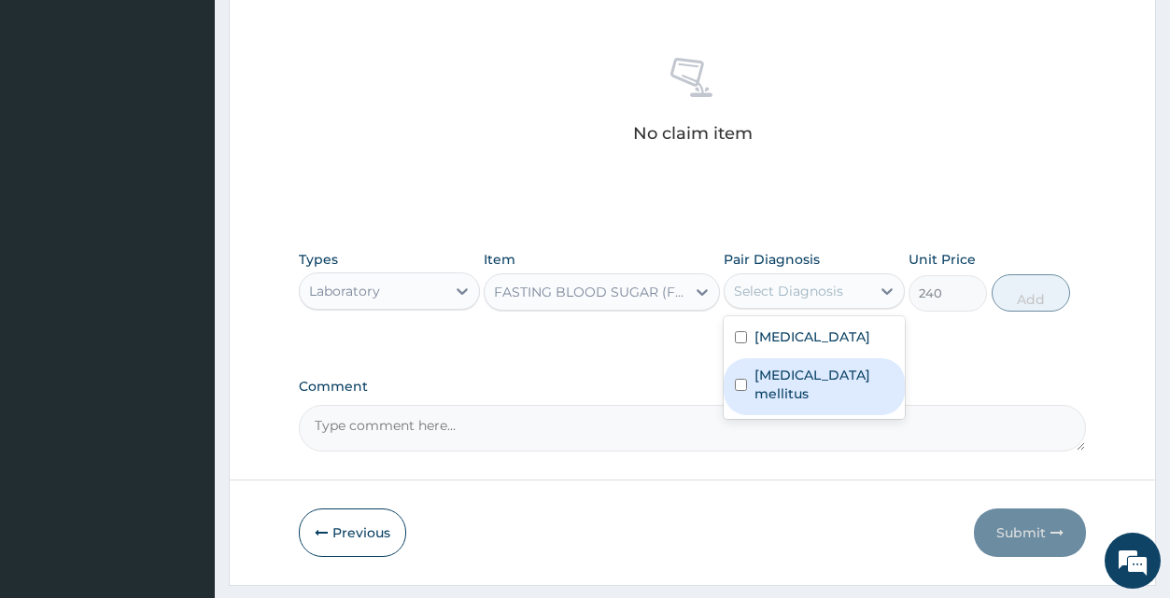
click at [834, 379] on div "[MEDICAL_DATA] mellitus" at bounding box center [814, 387] width 181 height 57
checkbox input "true"
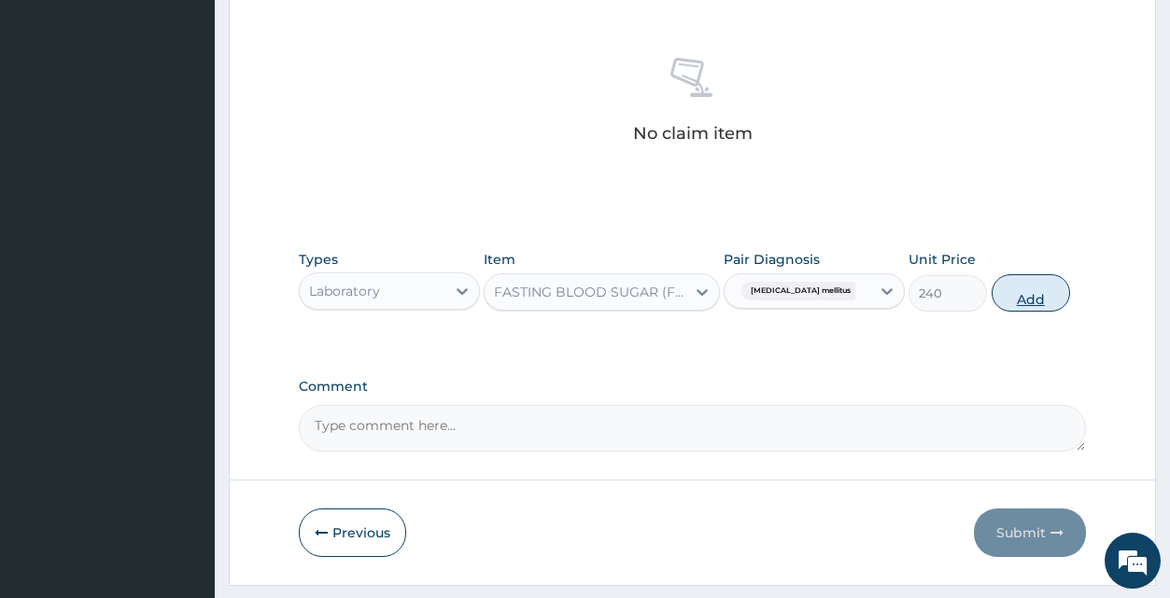
click at [1049, 301] on button "Add" at bounding box center [1031, 292] width 78 height 37
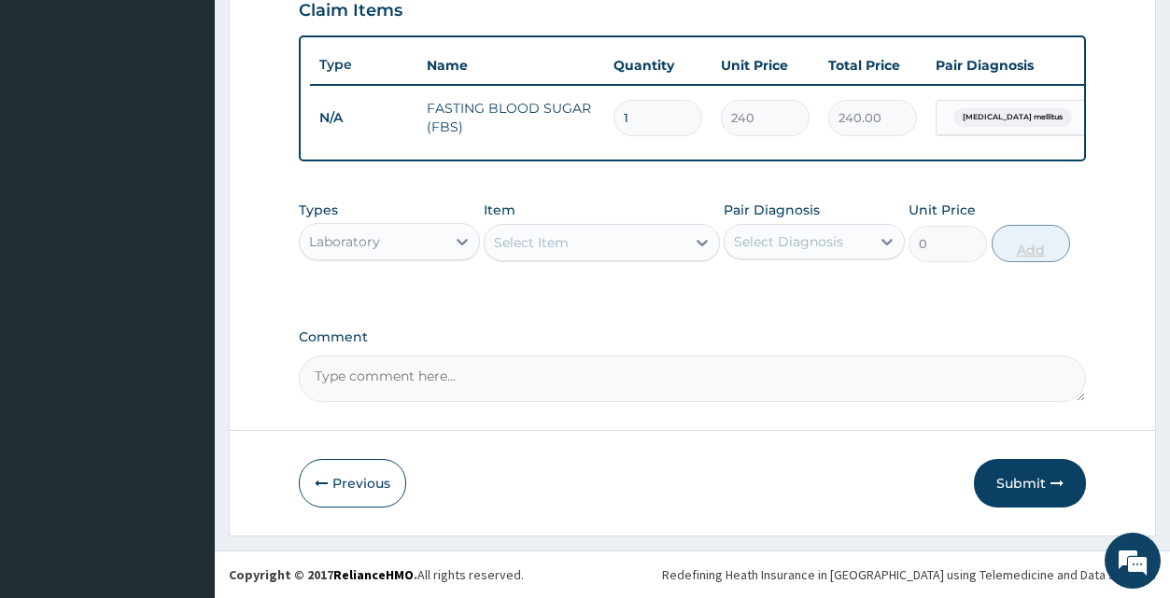
scroll to position [675, 0]
click at [466, 239] on icon at bounding box center [462, 242] width 11 height 7
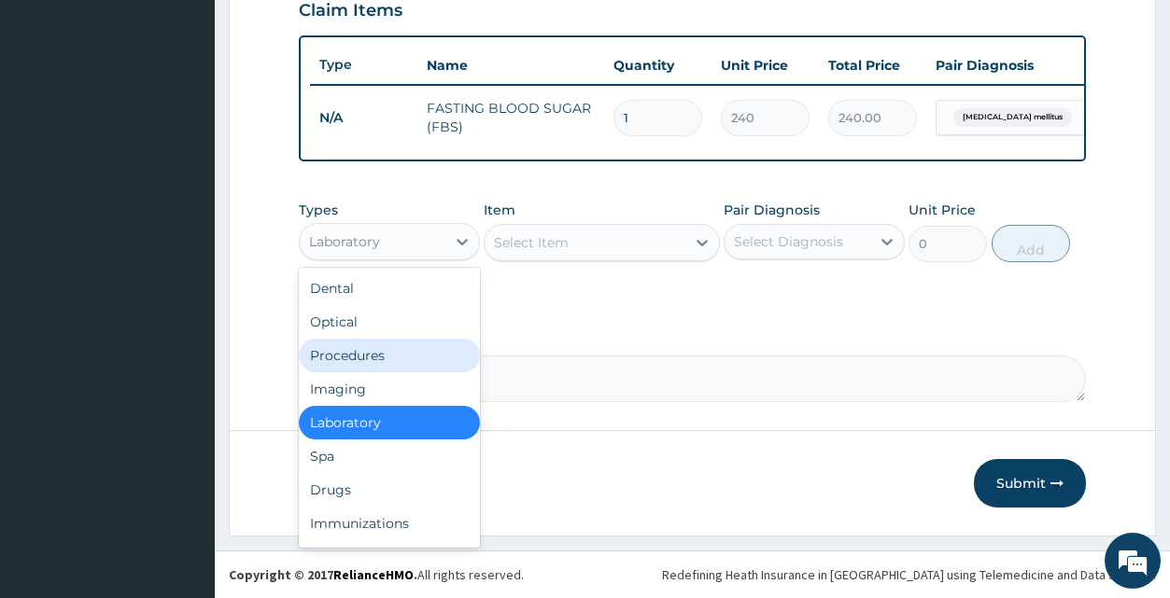
click at [356, 350] on div "Procedures" at bounding box center [389, 356] width 181 height 34
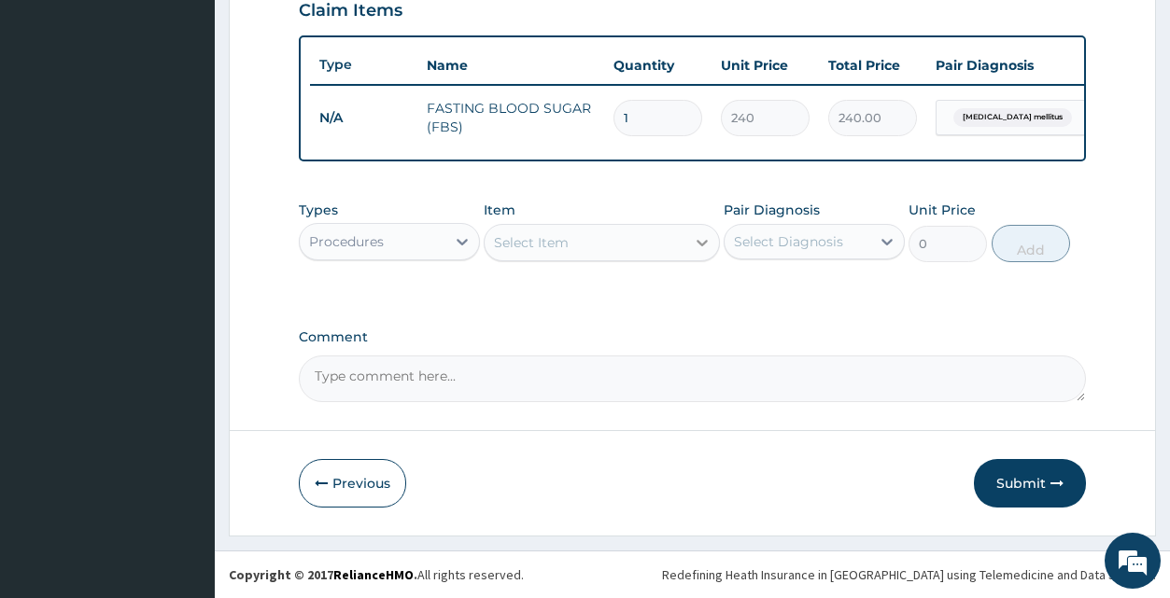
click at [703, 245] on icon at bounding box center [702, 243] width 11 height 7
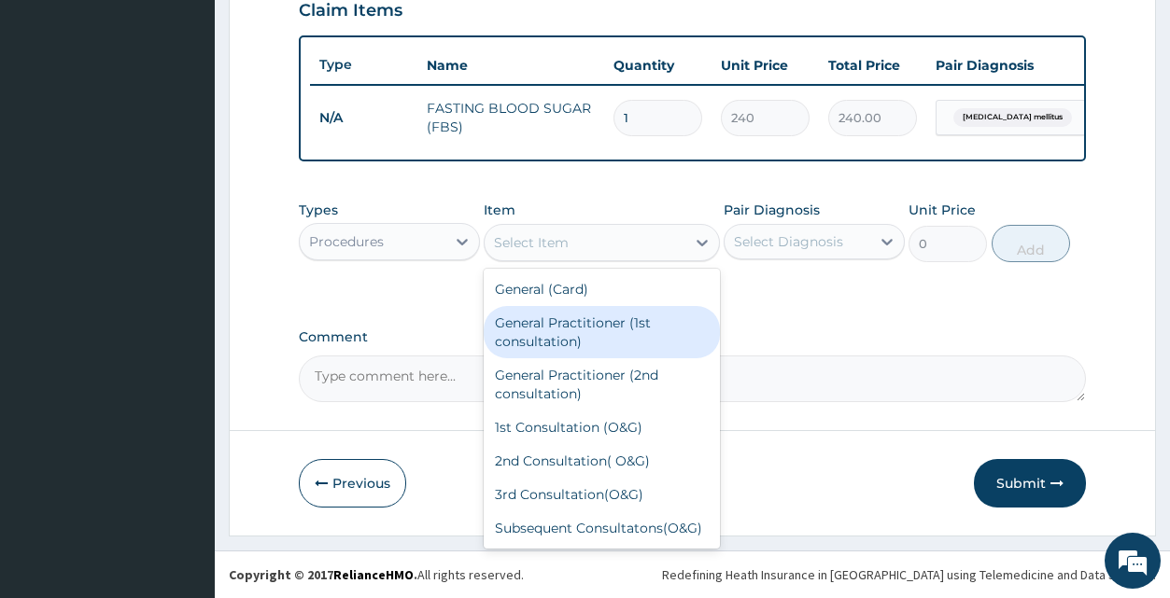
click at [611, 317] on div "General Practitioner (1st consultation)" at bounding box center [602, 332] width 236 height 52
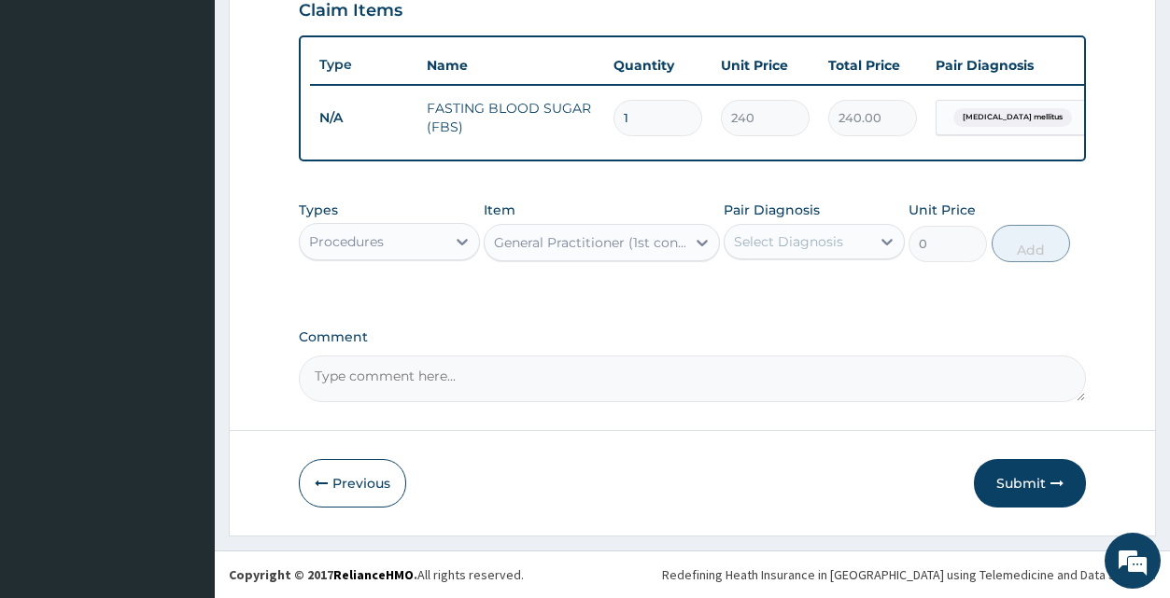
type input "1500"
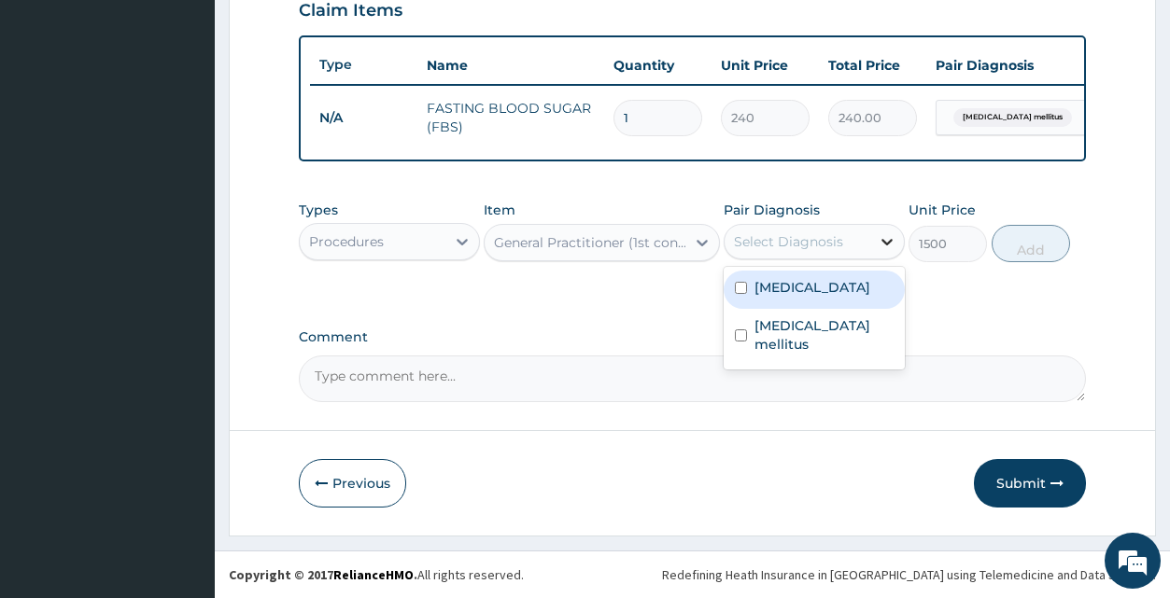
click at [888, 246] on icon at bounding box center [887, 241] width 19 height 19
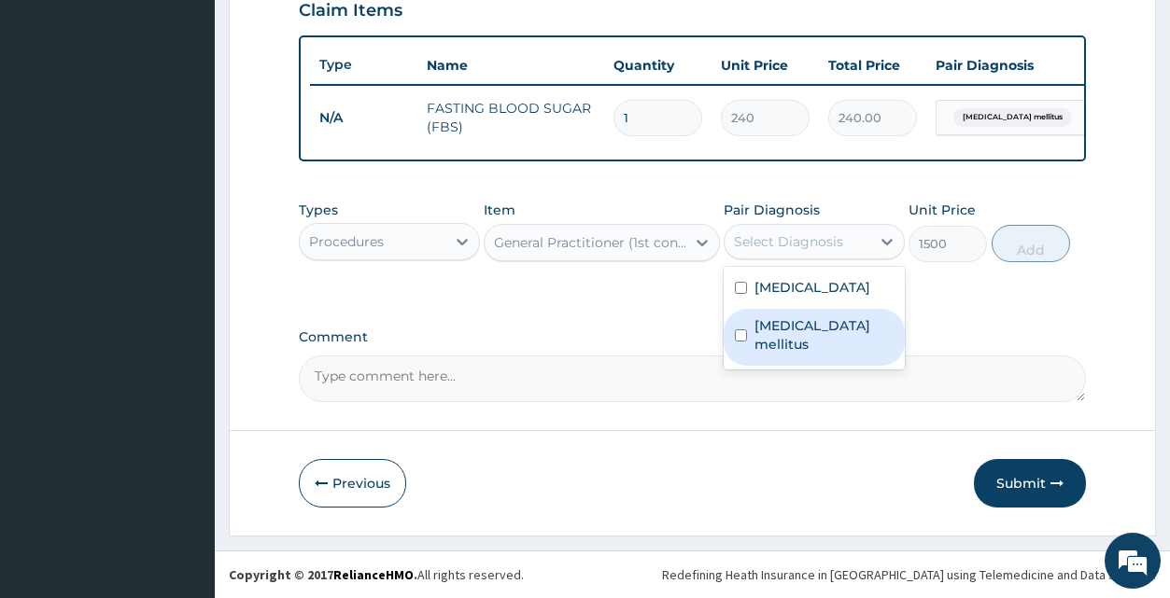
click at [854, 337] on label "Diabetes mellitus" at bounding box center [823, 335] width 139 height 37
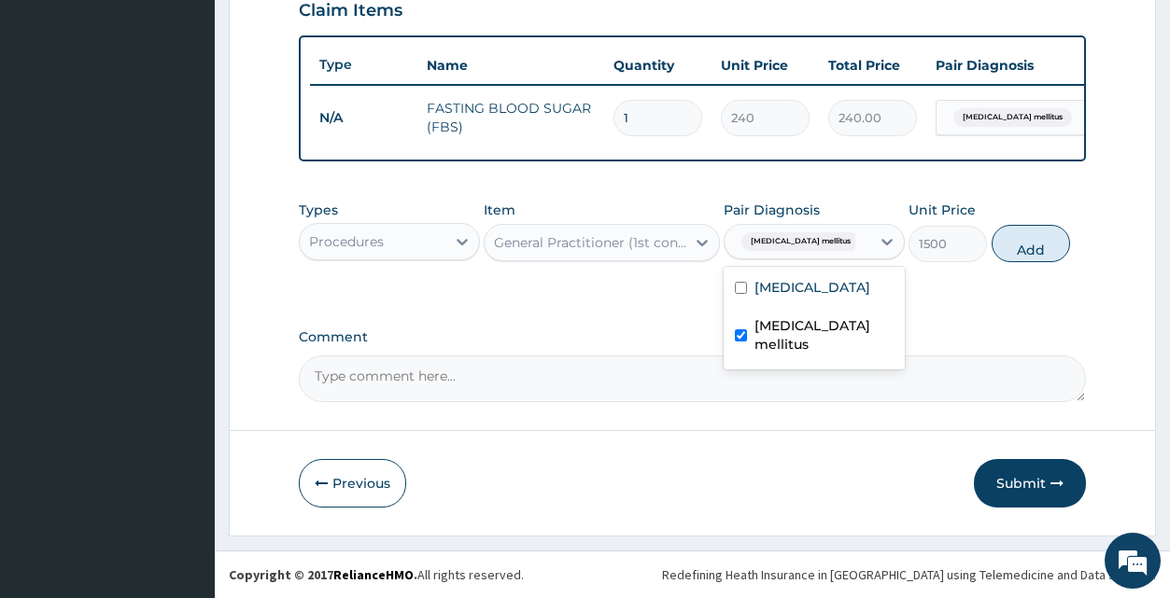
checkbox input "true"
click at [1044, 246] on button "Add" at bounding box center [1031, 243] width 78 height 37
type input "0"
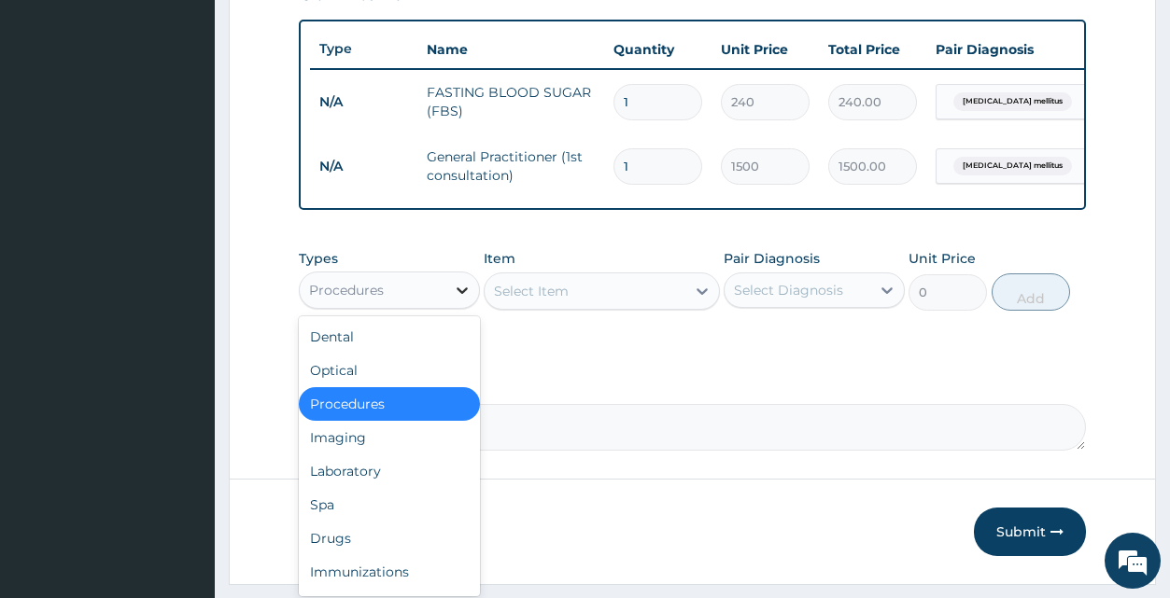
click at [461, 300] on icon at bounding box center [462, 290] width 19 height 19
click at [388, 546] on div "Drugs" at bounding box center [389, 539] width 181 height 34
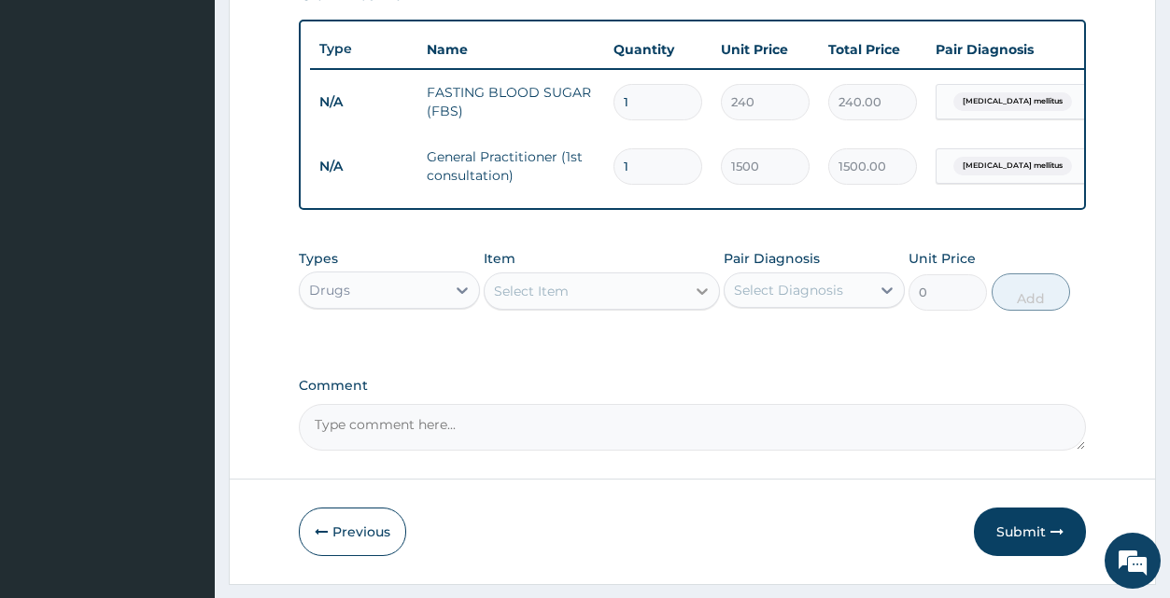
click at [703, 295] on icon at bounding box center [702, 292] width 11 height 7
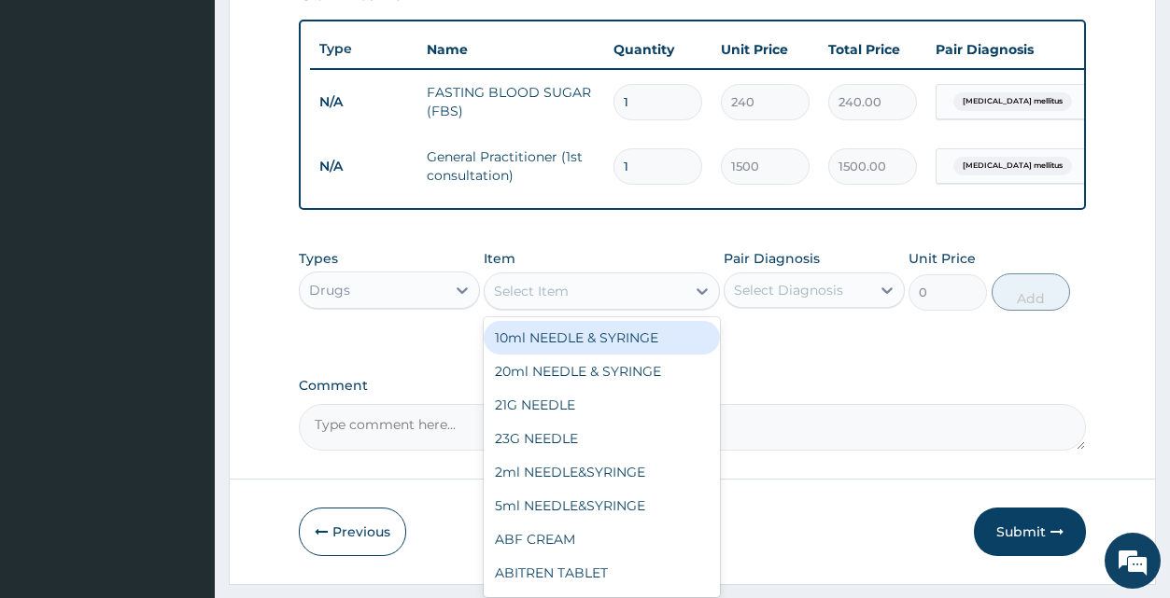
click at [622, 306] on div "Select Item" at bounding box center [585, 291] width 201 height 30
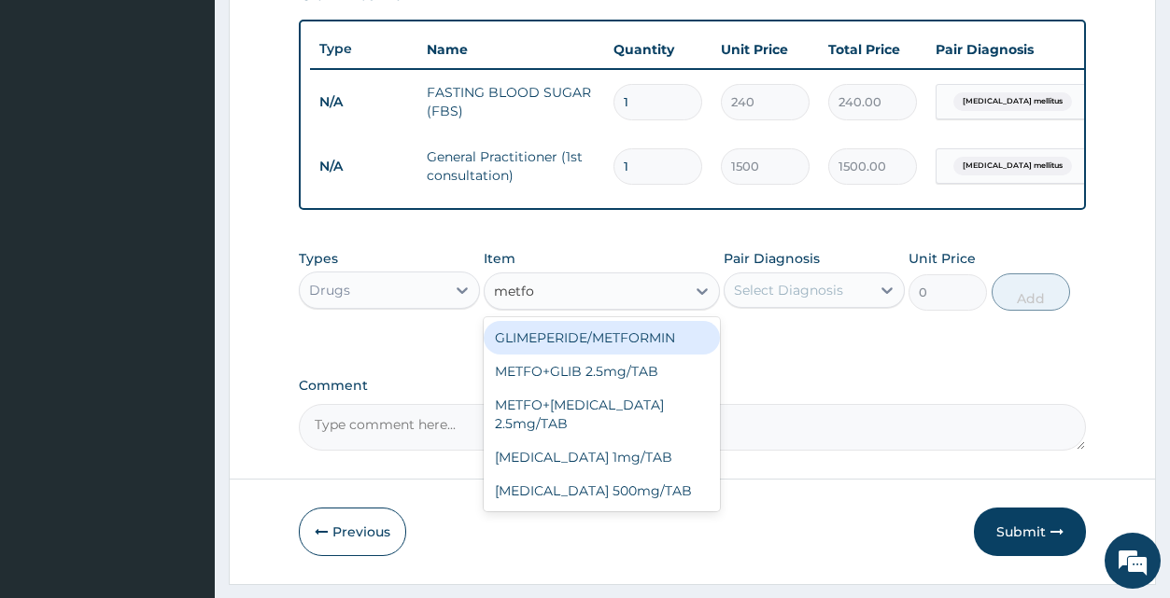
type input "metfor"
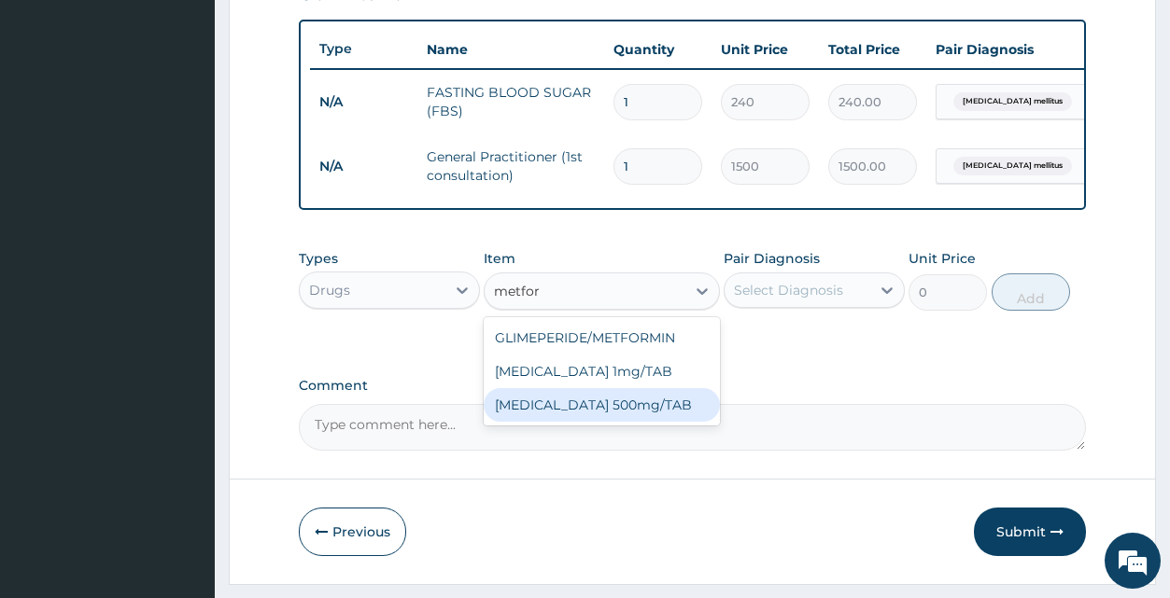
click at [581, 408] on div "METFORMIN 500mg/TAB" at bounding box center [602, 405] width 236 height 34
type input "18.38"
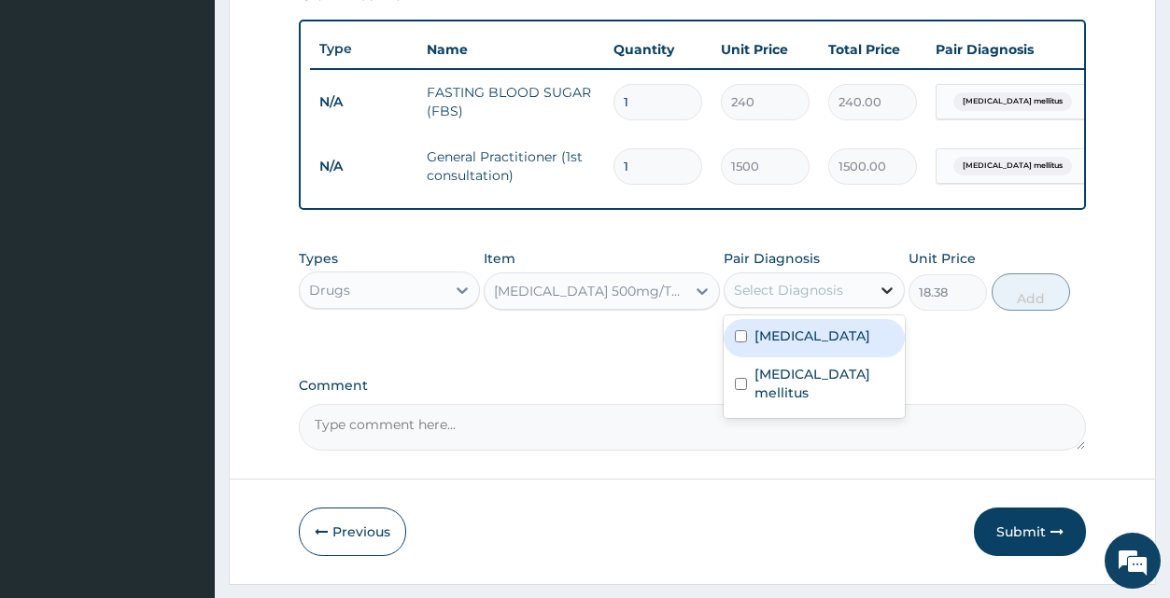
click at [886, 300] on icon at bounding box center [887, 290] width 19 height 19
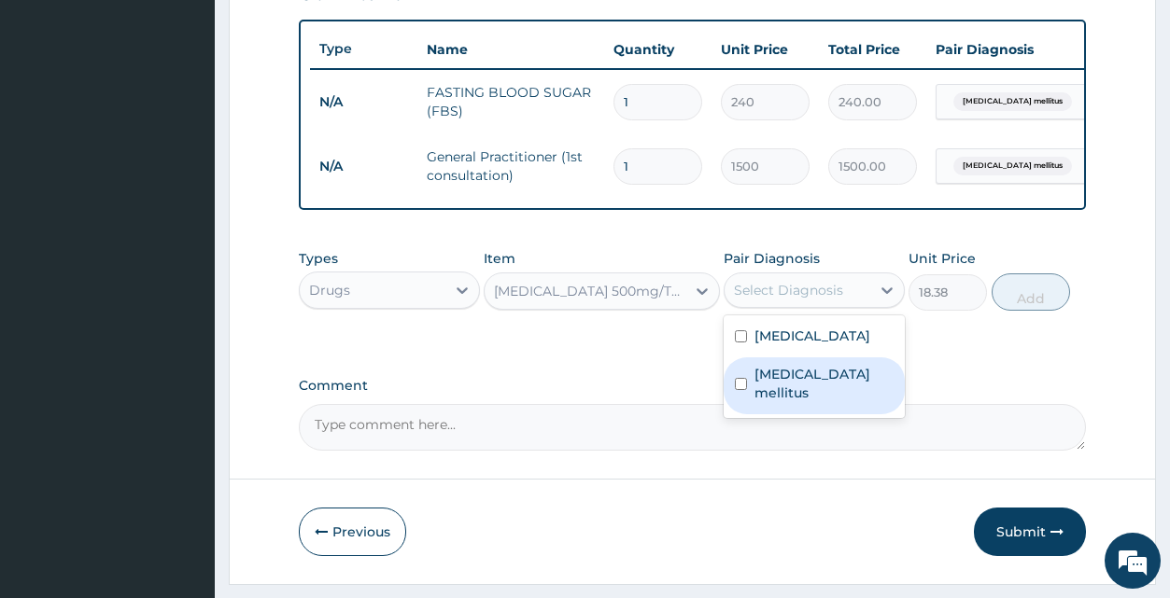
click at [848, 400] on label "Diabetes mellitus" at bounding box center [823, 383] width 139 height 37
checkbox input "true"
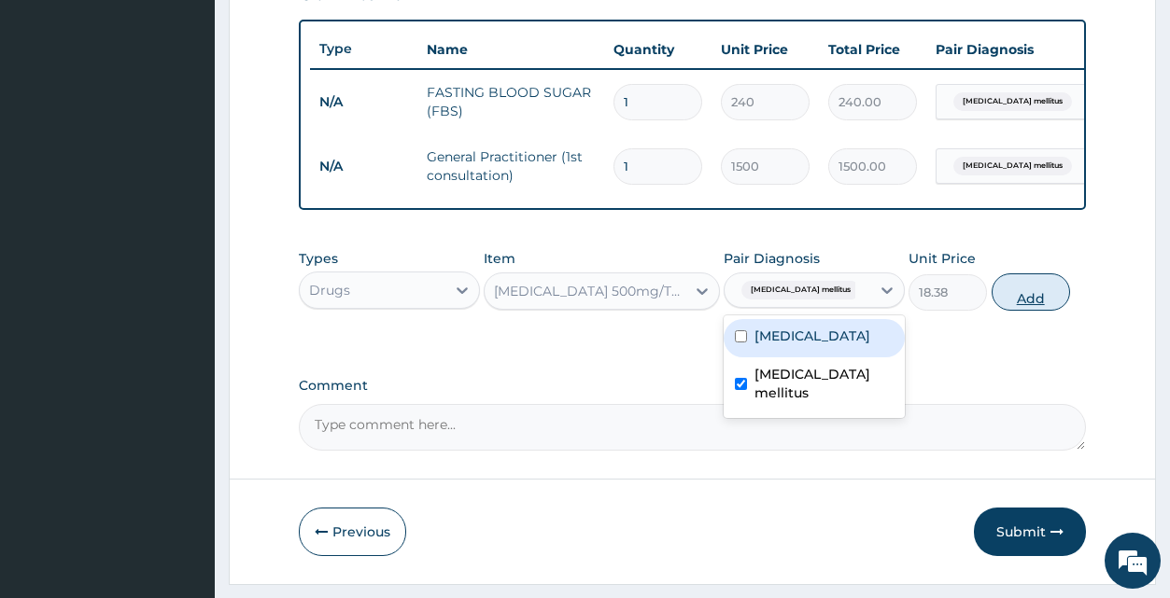
click at [1041, 303] on button "Add" at bounding box center [1031, 292] width 78 height 37
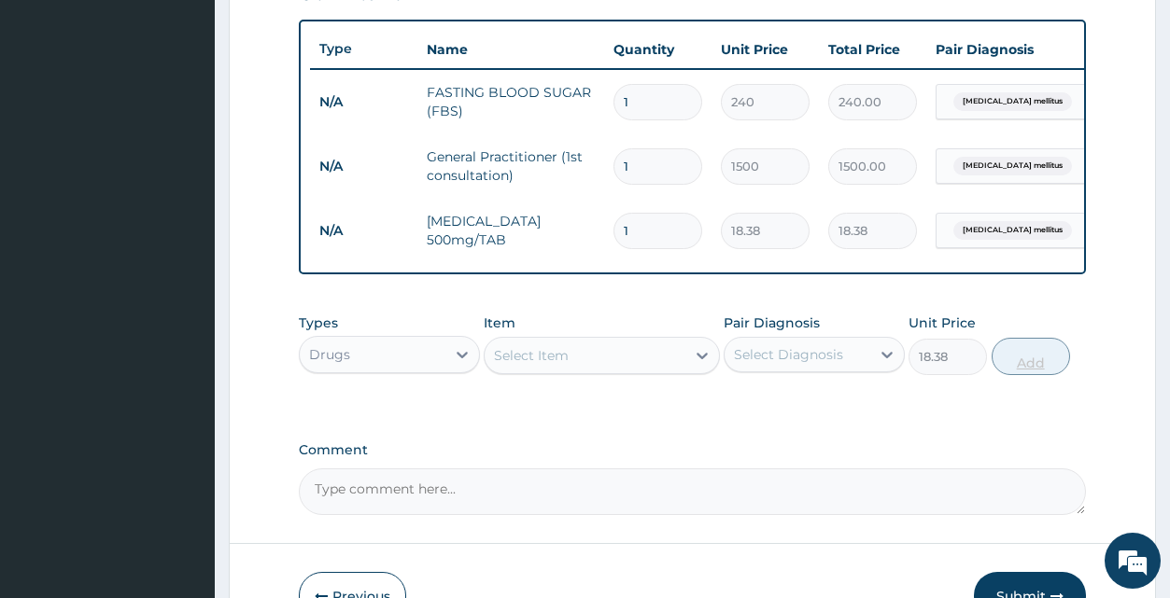
type input "0"
click at [661, 240] on input "1" at bounding box center [657, 231] width 89 height 36
type input "0.00"
type input "6"
type input "110.28"
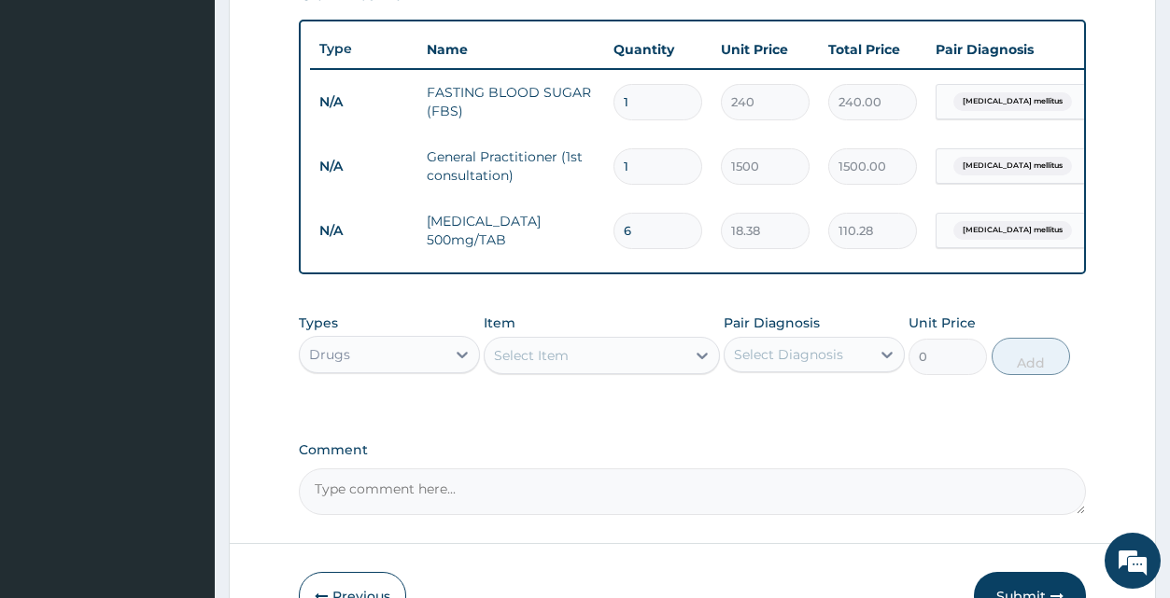
type input "60"
type input "1102.80"
type input "60"
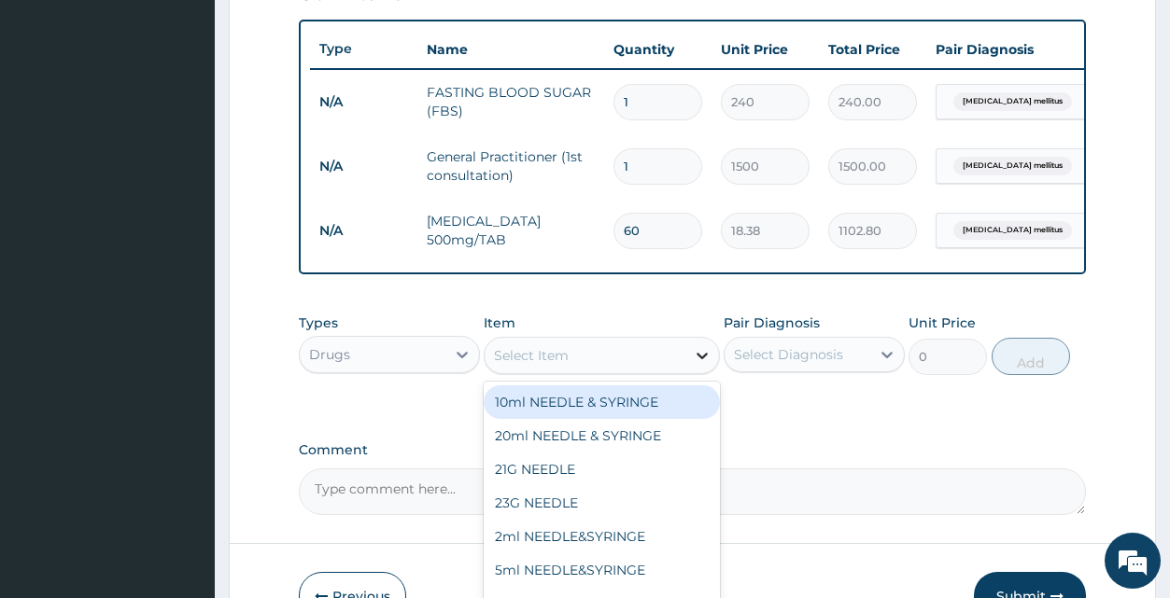
click at [707, 365] on icon at bounding box center [702, 355] width 19 height 19
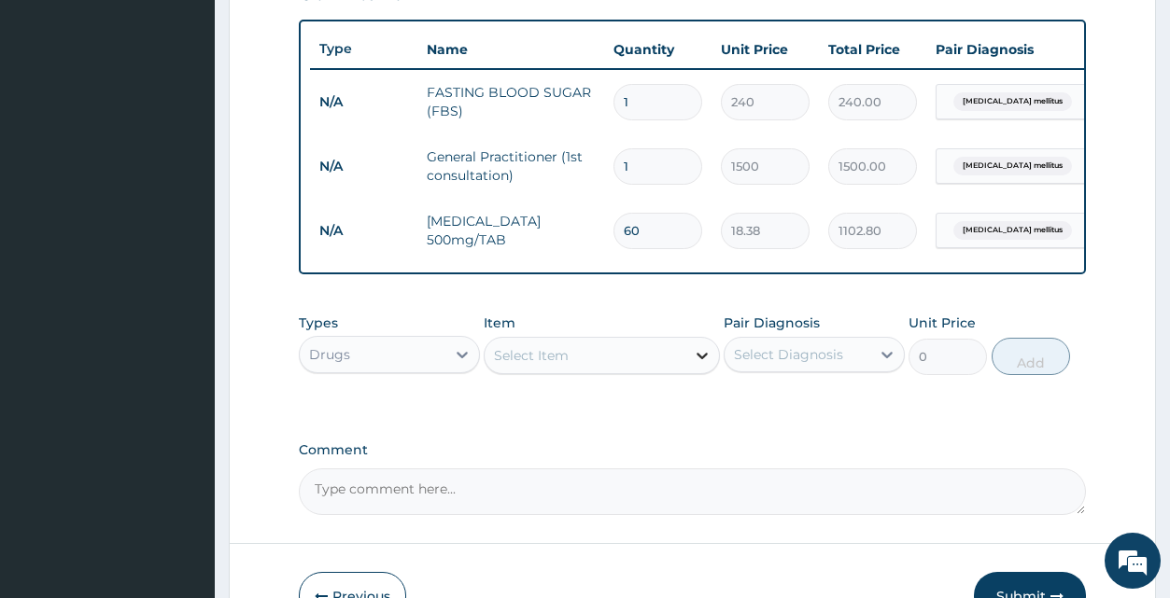
click at [707, 365] on icon at bounding box center [702, 355] width 19 height 19
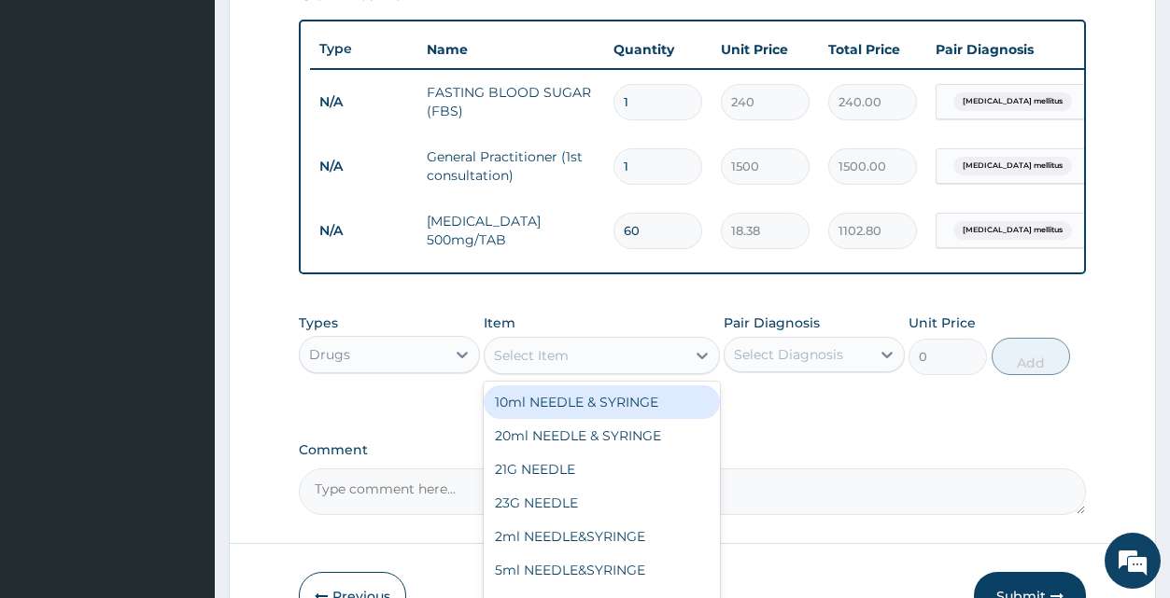
click at [622, 371] on div "Select Item" at bounding box center [585, 356] width 201 height 30
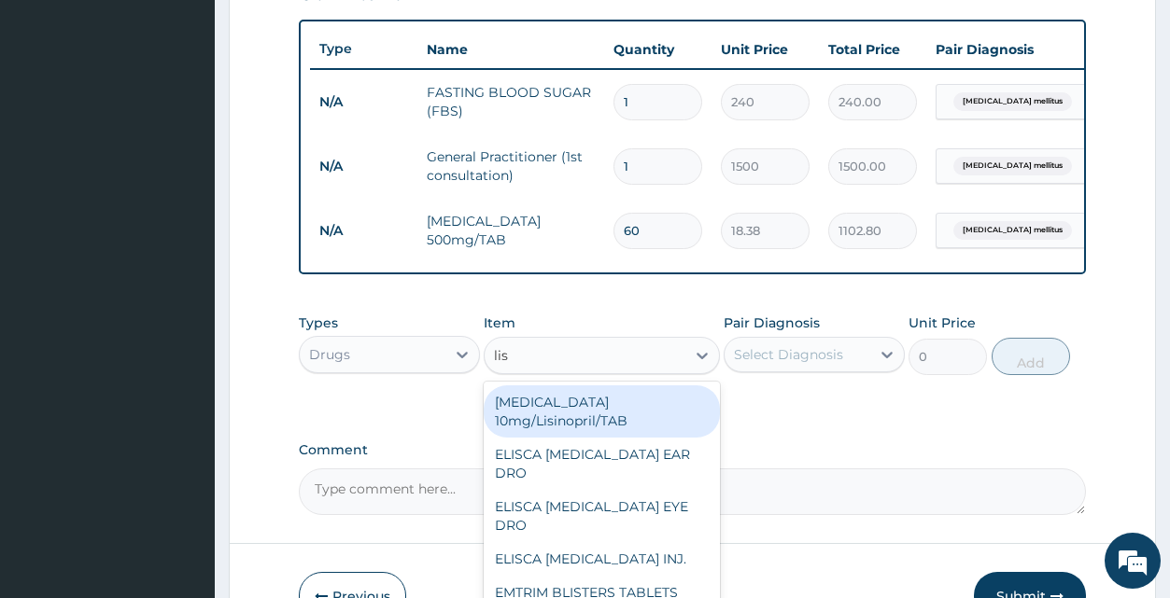
type input "lisi"
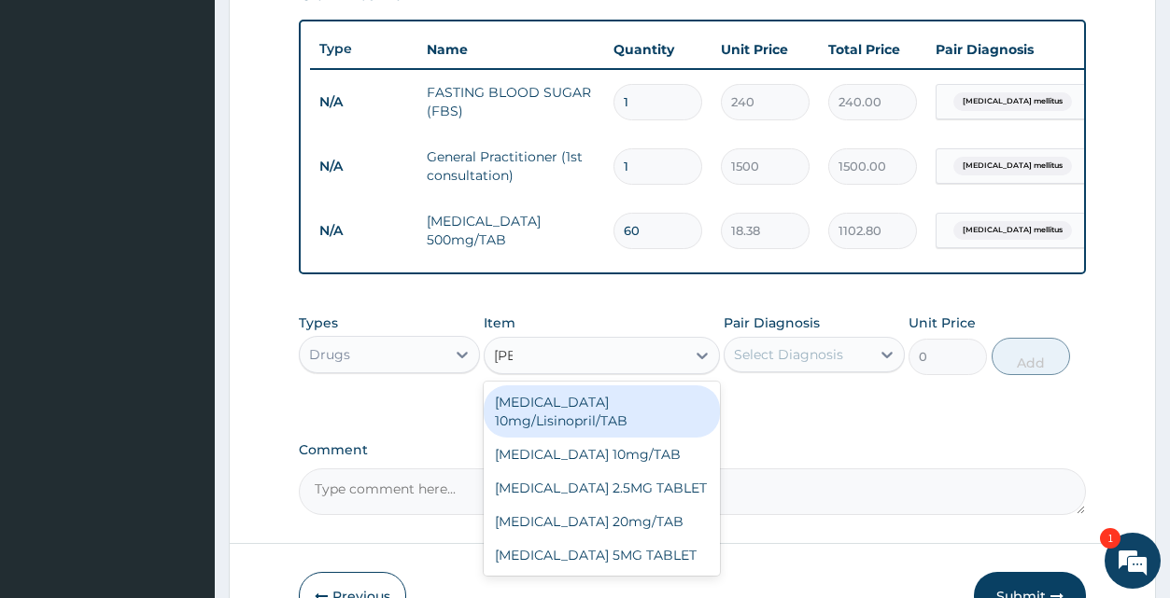
scroll to position [5567, 0]
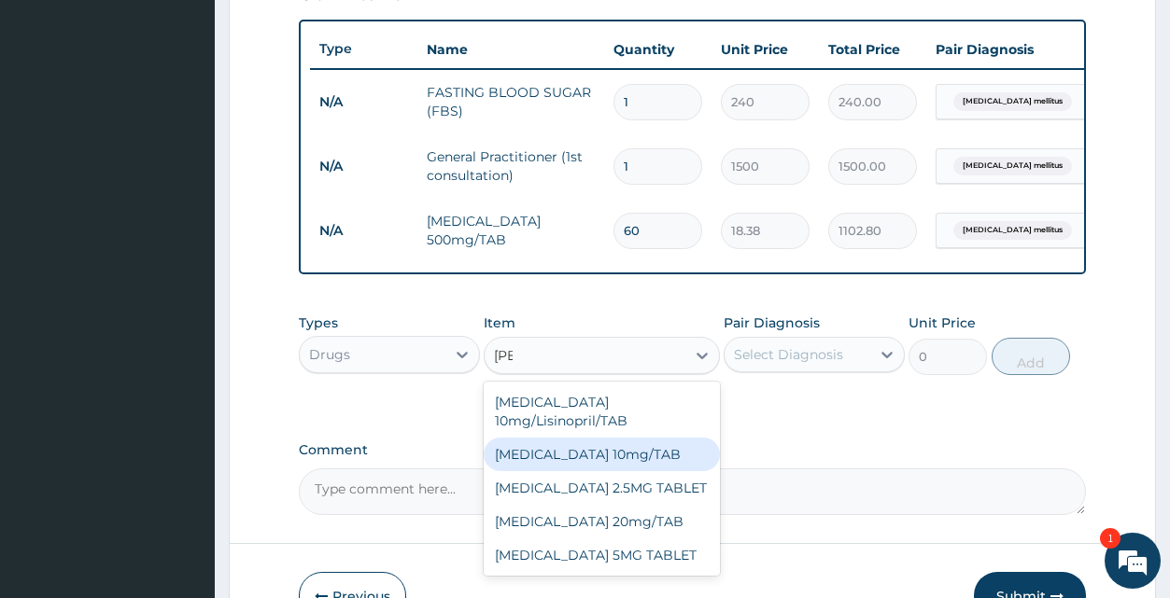
click at [604, 452] on div "LISINOPRIL 10mg/TAB" at bounding box center [602, 455] width 236 height 34
type input "36.75"
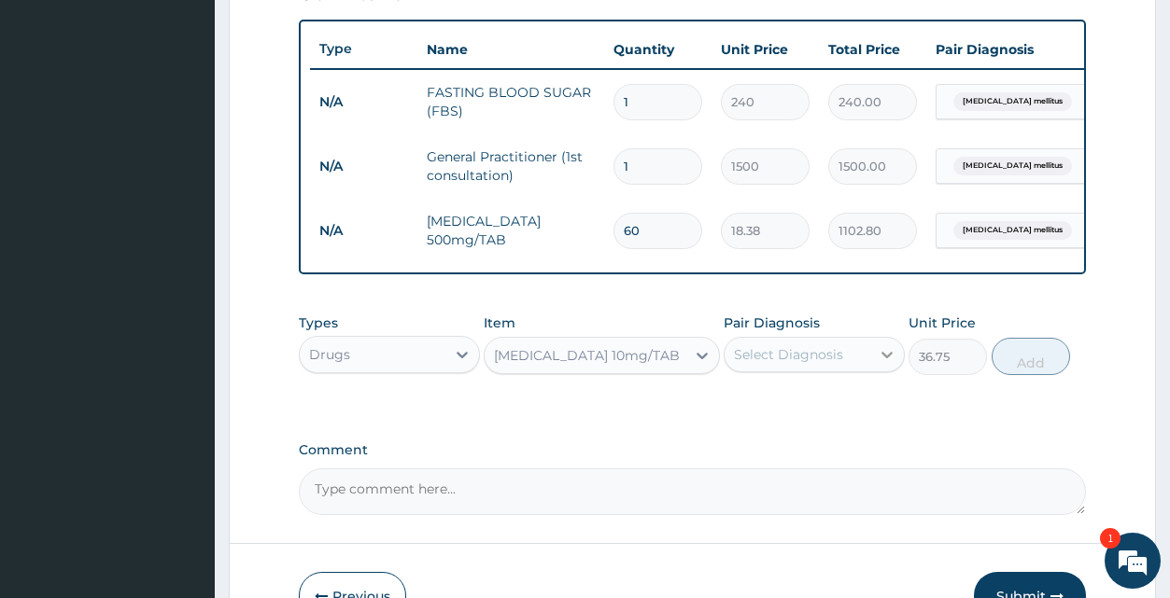
click at [891, 359] on icon at bounding box center [886, 355] width 11 height 7
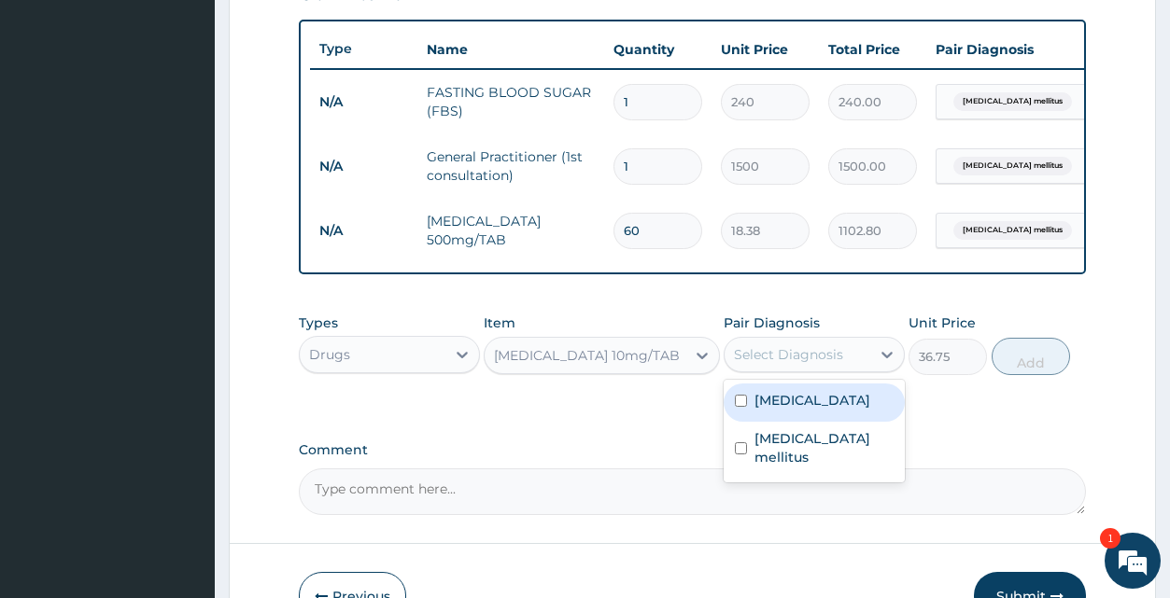
click at [862, 410] on label "Essential hypertension" at bounding box center [812, 400] width 116 height 19
checkbox input "true"
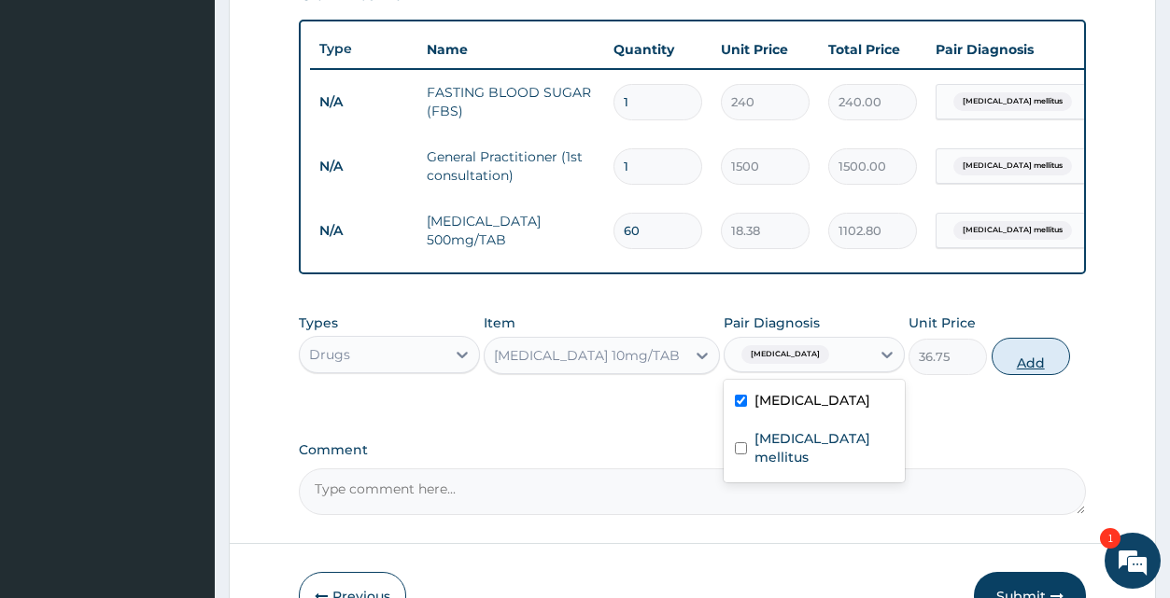
click at [1023, 375] on button "Add" at bounding box center [1031, 356] width 78 height 37
type input "0"
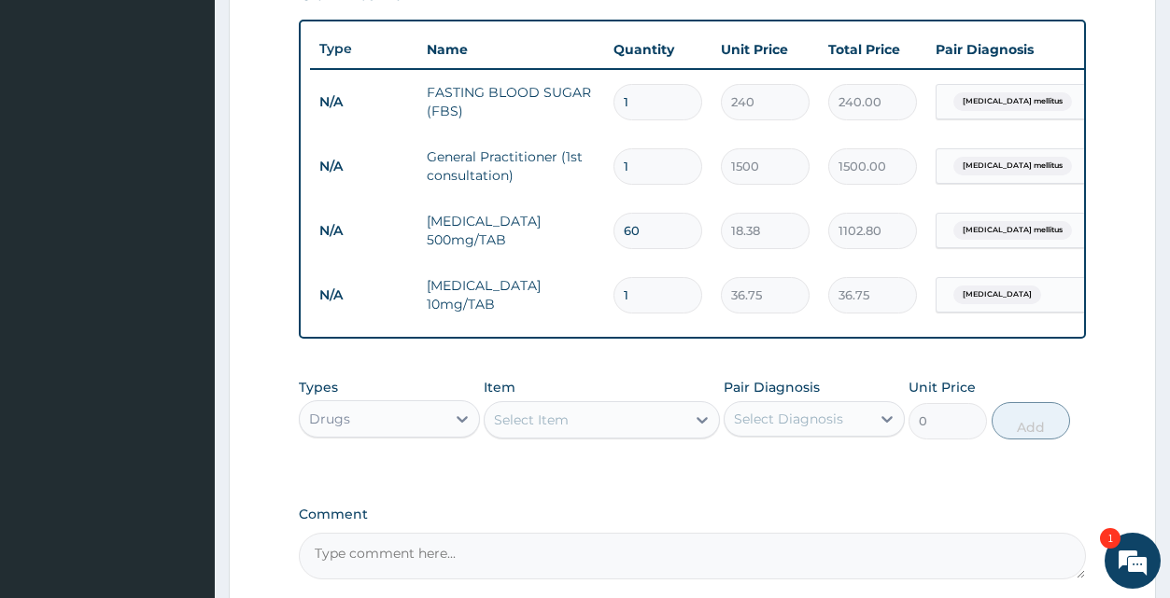
click at [668, 302] on input "1" at bounding box center [657, 295] width 89 height 36
type input "0.00"
type input "6"
type input "220.50"
type input "60"
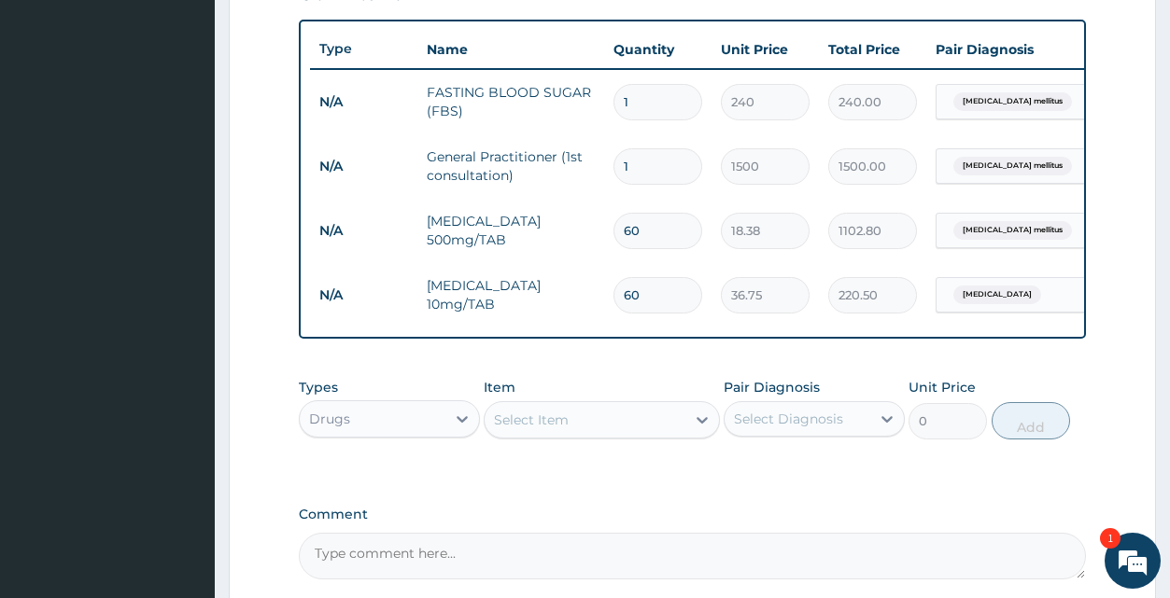
type input "2205.00"
type input "60"
click at [697, 429] on icon at bounding box center [702, 420] width 19 height 19
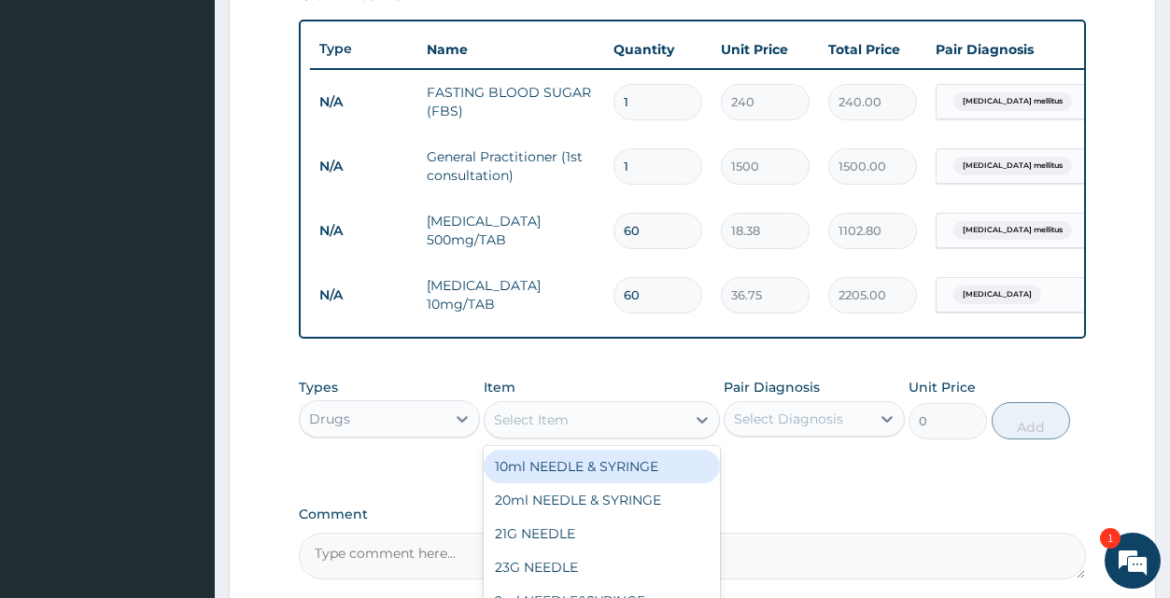
click at [652, 432] on div "Select Item" at bounding box center [585, 420] width 201 height 30
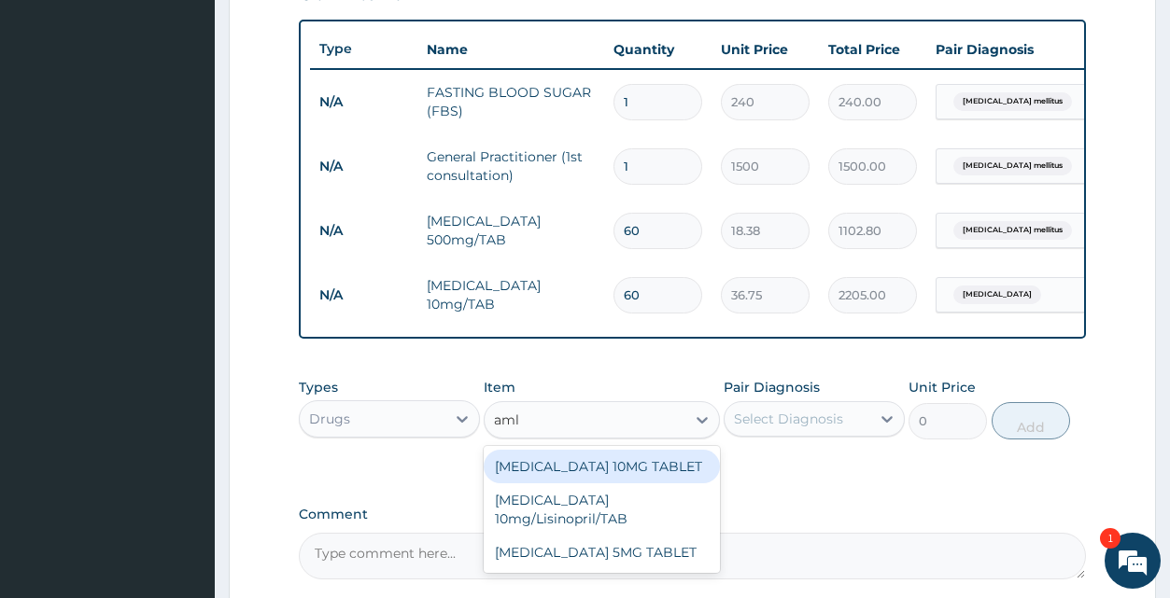
type input "amlo"
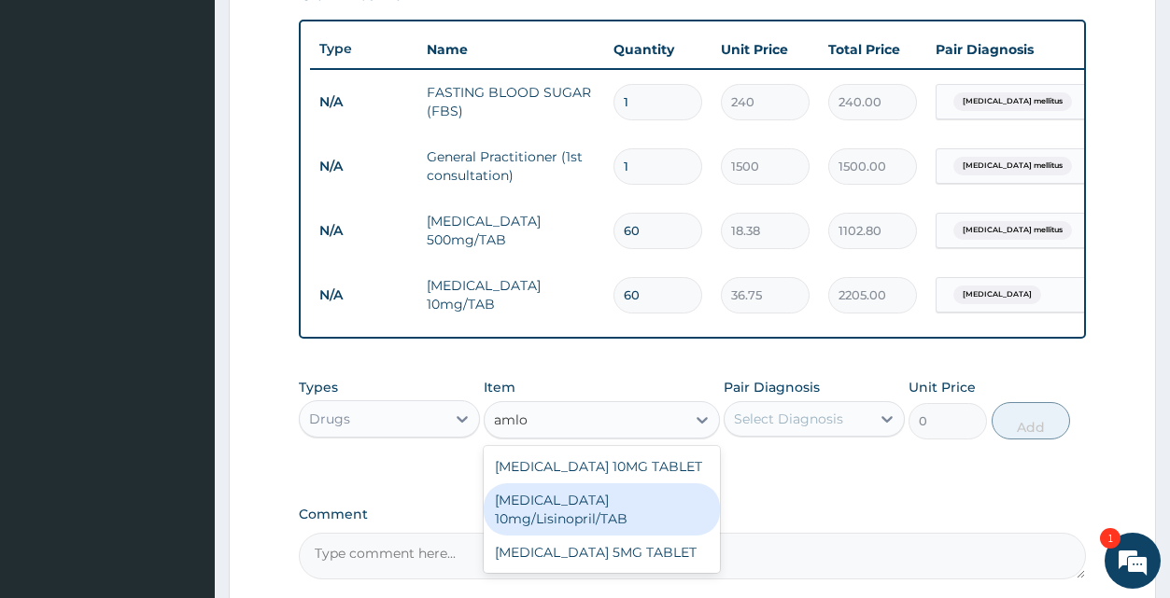
click at [627, 522] on div "[MEDICAL_DATA] 10mg/Lisinopril/TAB" at bounding box center [602, 510] width 236 height 52
type input "8.4"
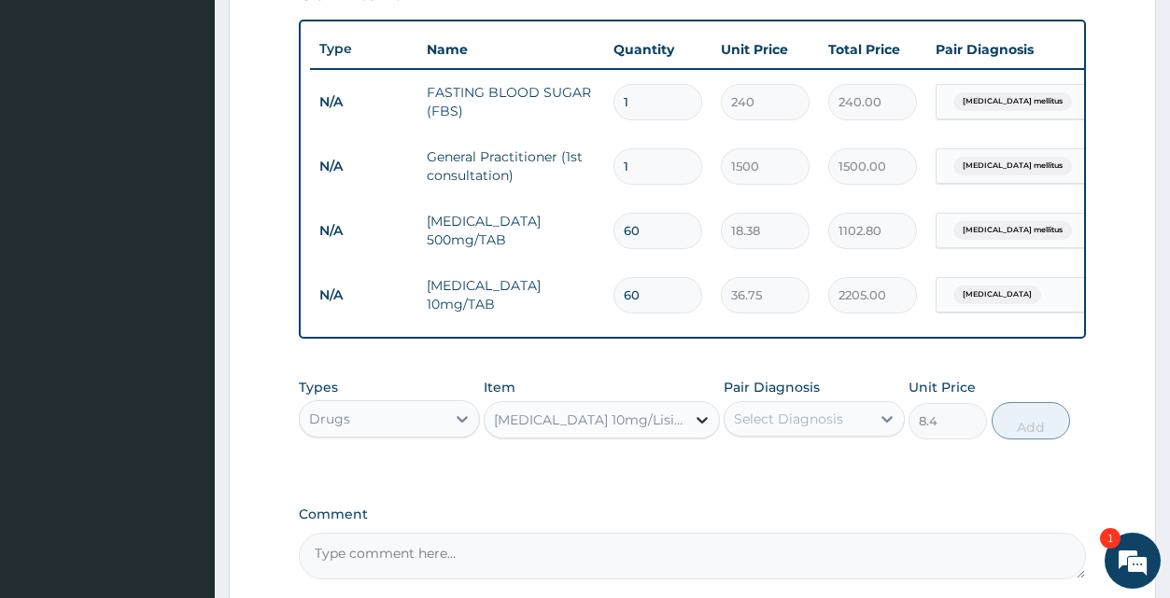
click at [703, 424] on icon at bounding box center [702, 420] width 11 height 7
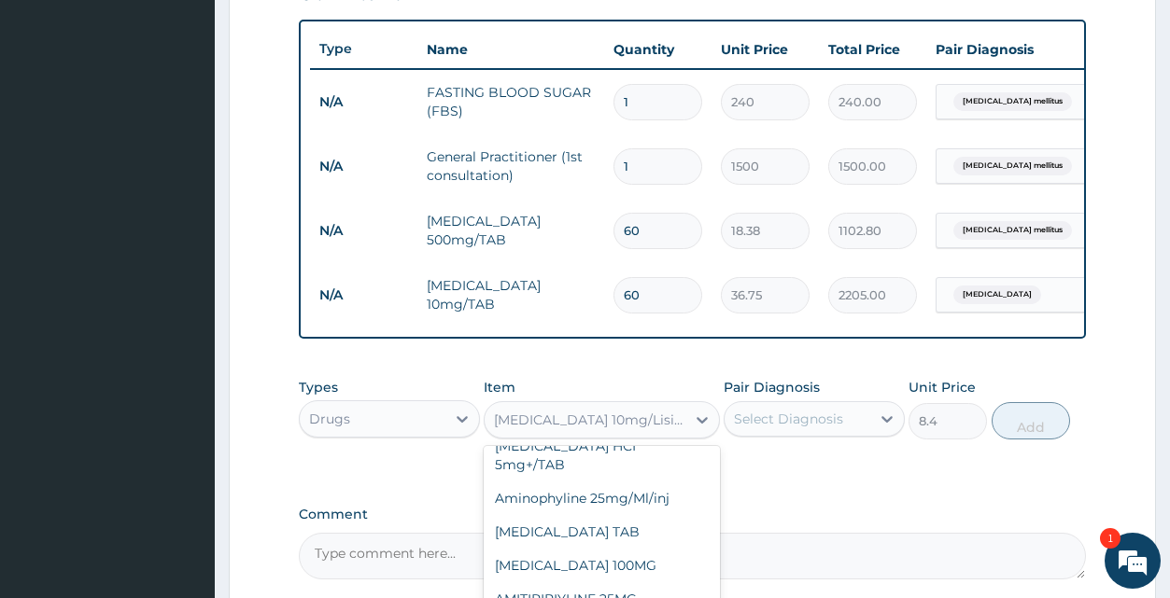
scroll to position [1824, 0]
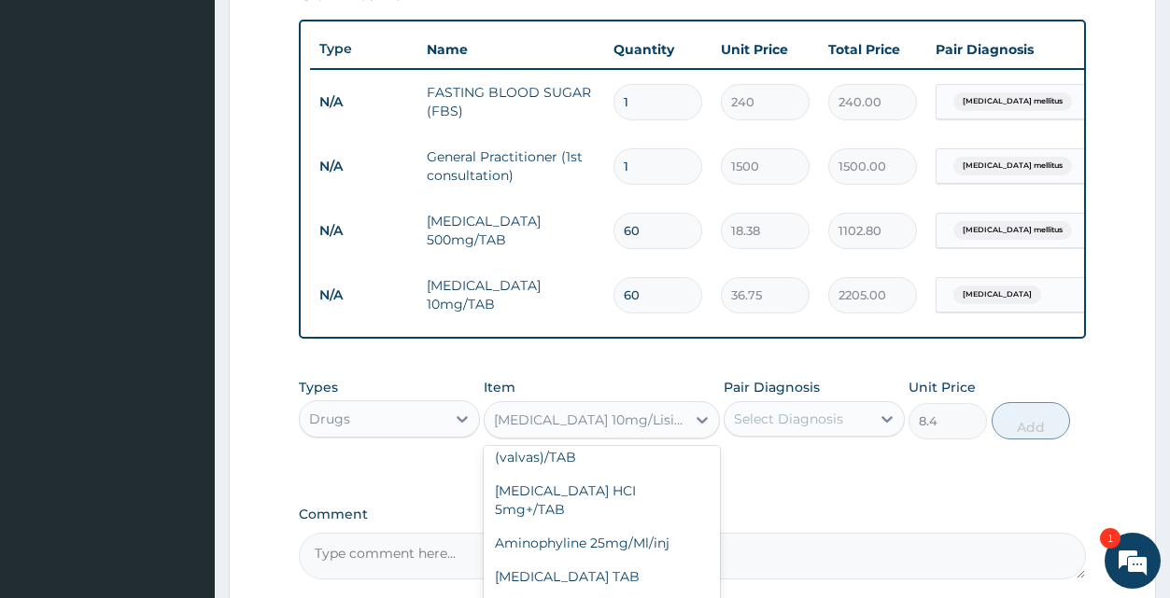
click at [678, 429] on div "[MEDICAL_DATA] 10mg/Lisinopril/TAB" at bounding box center [590, 420] width 193 height 19
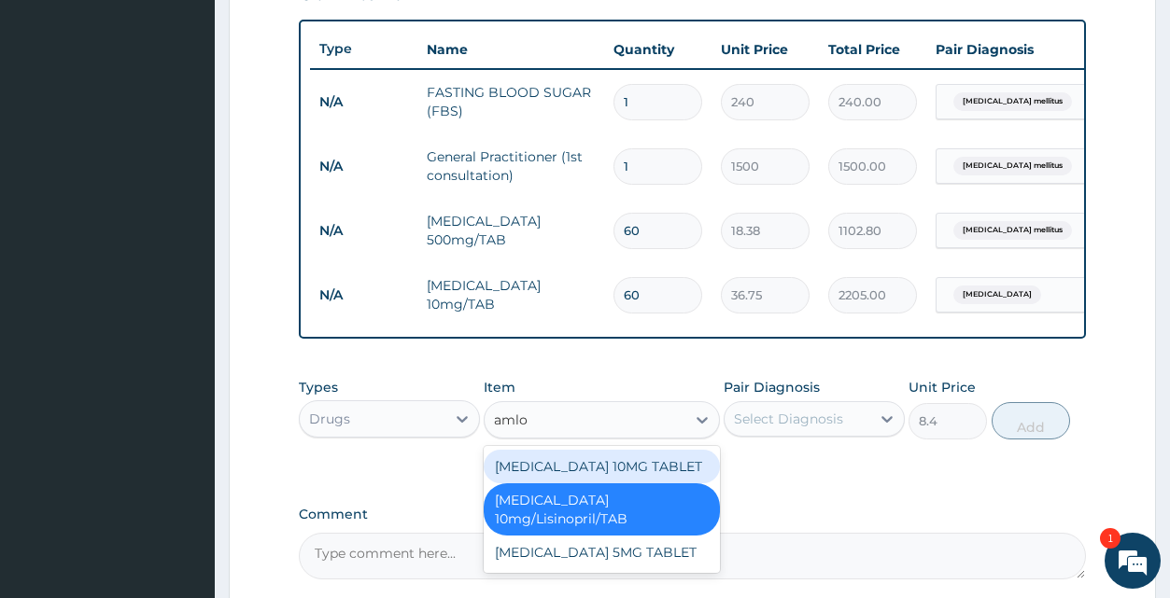
type input "amlod"
click at [638, 476] on div "[MEDICAL_DATA] 10MG TABLET" at bounding box center [602, 467] width 236 height 34
type input "14.7"
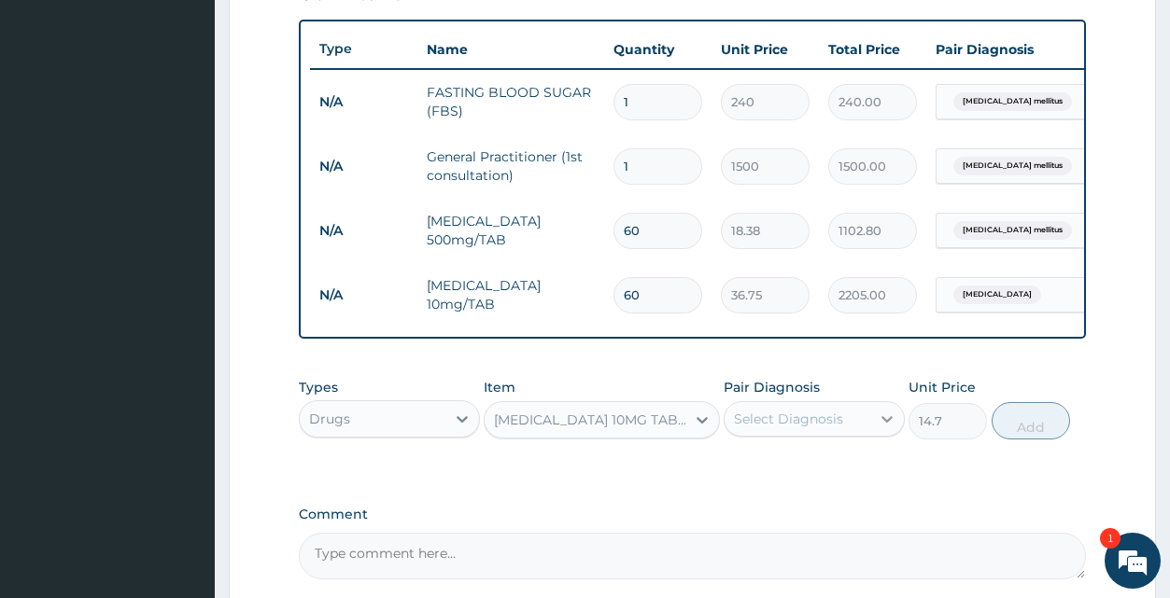
click at [882, 423] on icon at bounding box center [886, 419] width 11 height 7
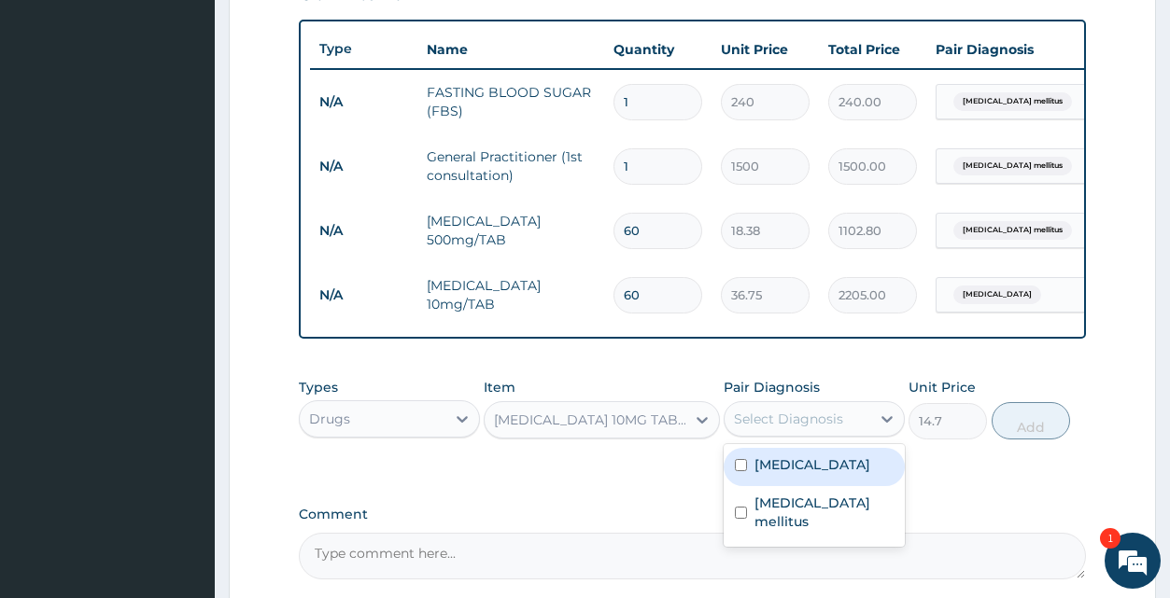
click at [840, 474] on label "Essential hypertension" at bounding box center [812, 465] width 116 height 19
checkbox input "true"
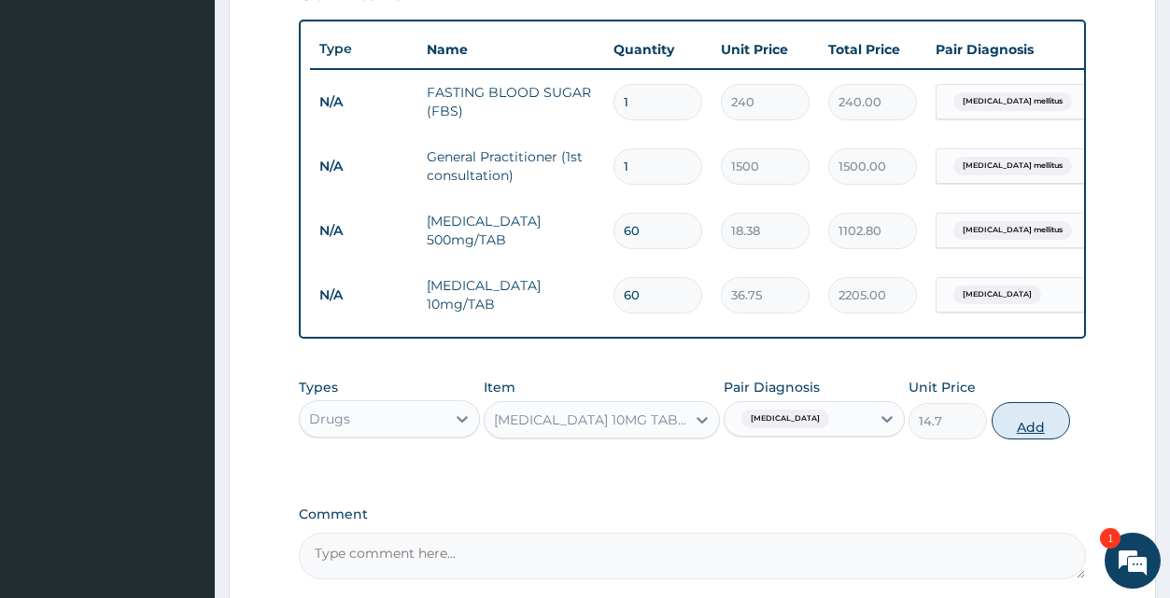
click at [1043, 431] on button "Add" at bounding box center [1031, 420] width 78 height 37
type input "0"
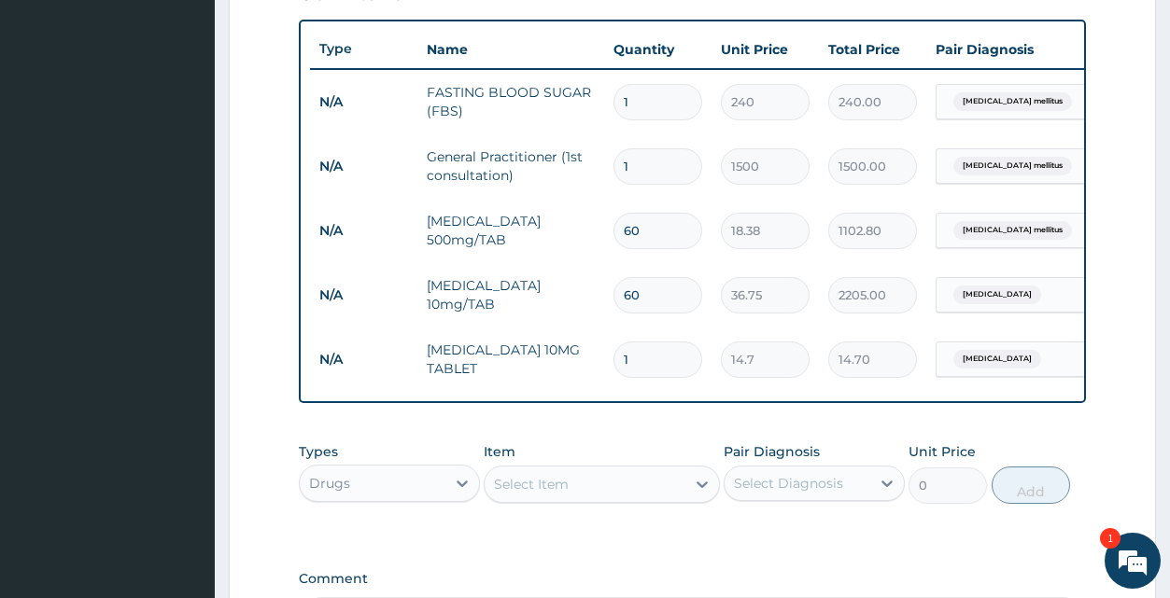
click at [663, 358] on input "1" at bounding box center [657, 360] width 89 height 36
type input "0.00"
type input "5"
type input "73.50"
type input "0.00"
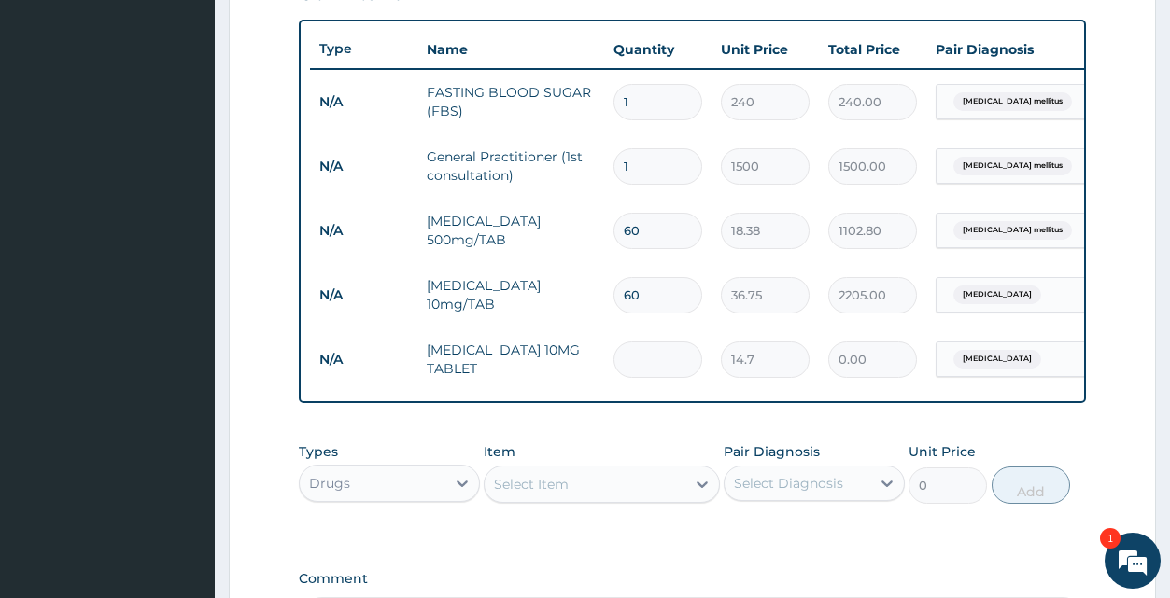
type input "3"
type input "44.10"
type input "30"
type input "441.00"
type input "30"
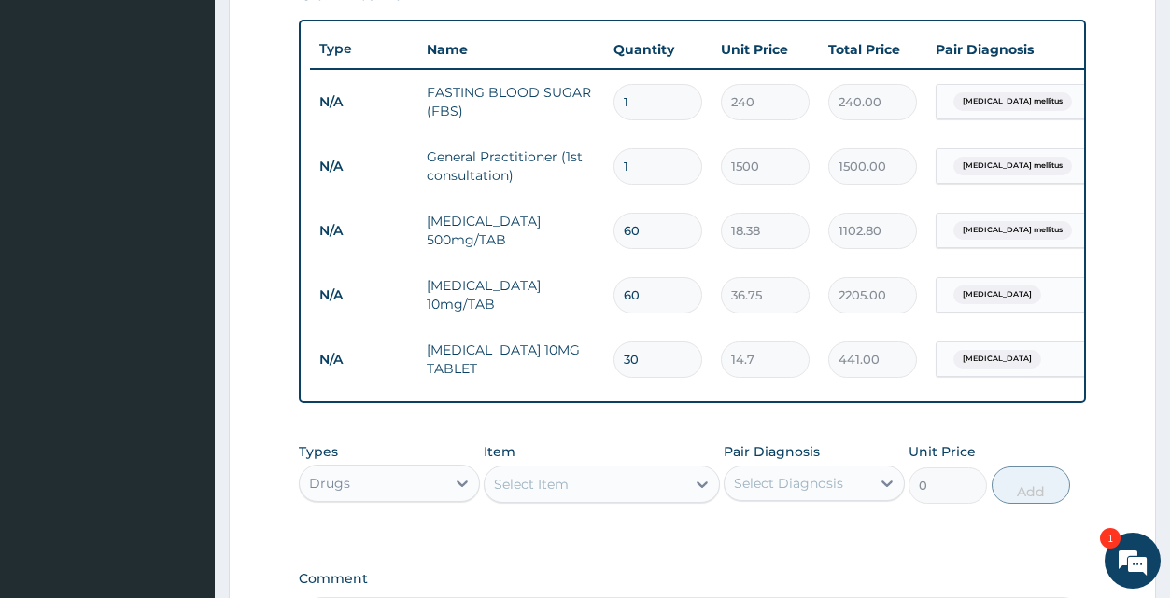
click at [669, 301] on input "60" at bounding box center [657, 295] width 89 height 36
type input "6"
type input "220.50"
type input "0.00"
type input "3"
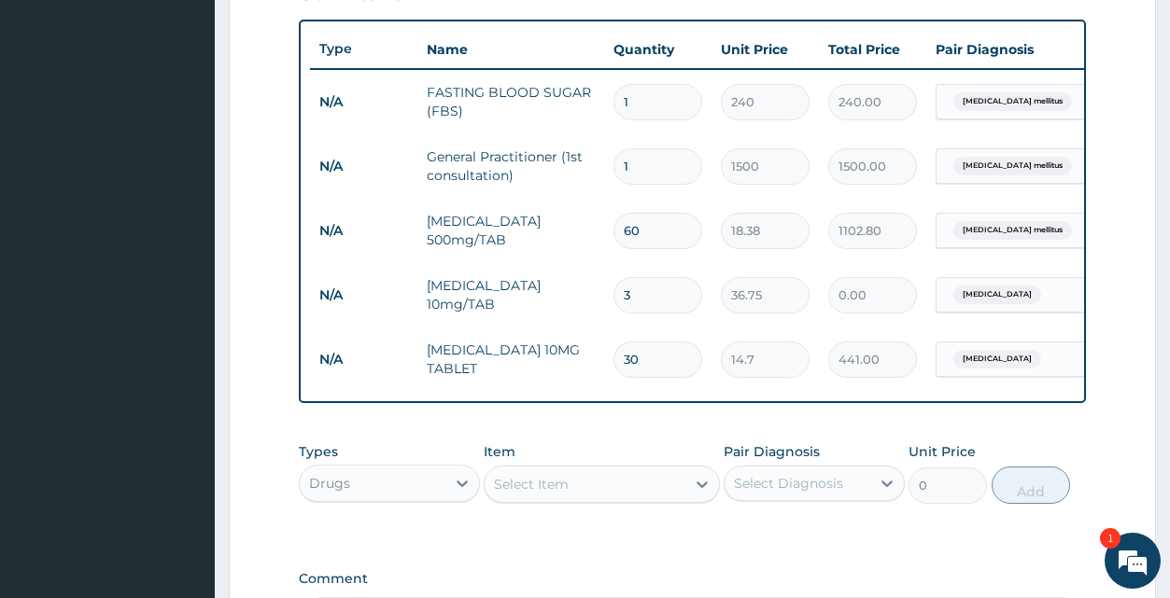
type input "110.25"
type input "30"
type input "1102.50"
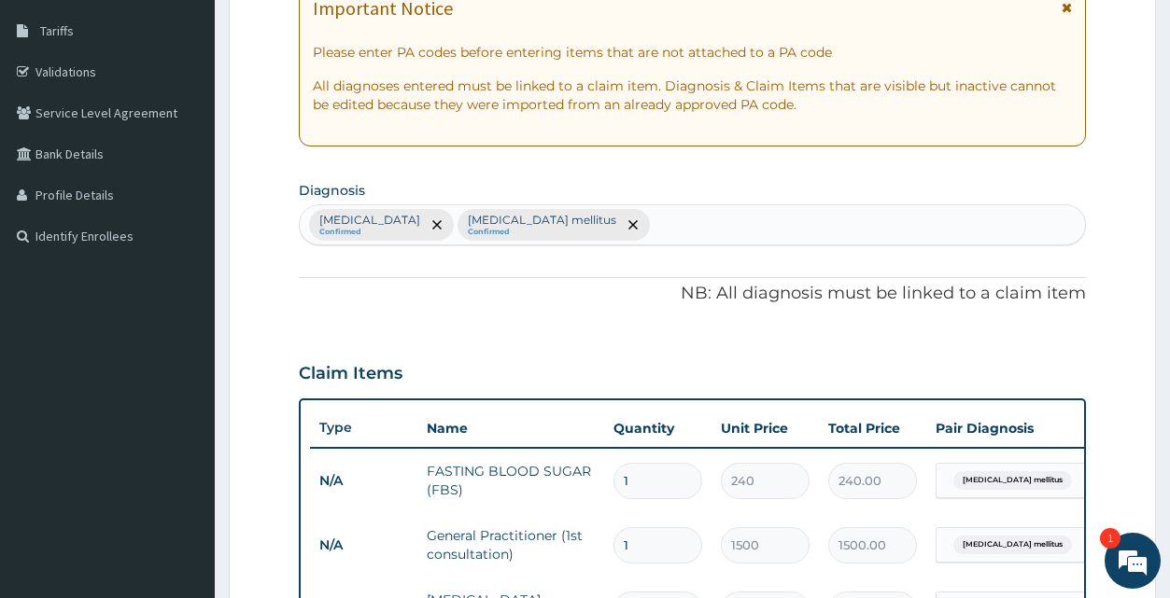
scroll to position [294, 0]
type input "30"
click at [640, 225] on div "Essential hypertension Confirmed Diabetes mellitus Confirmed" at bounding box center [692, 226] width 784 height 39
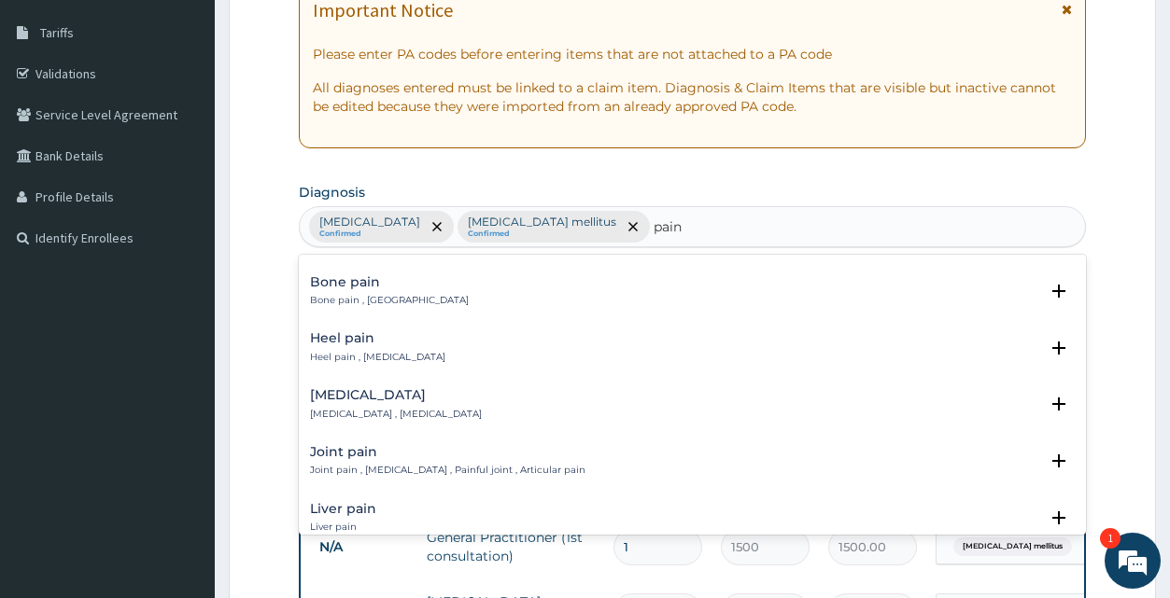
scroll to position [1311, 0]
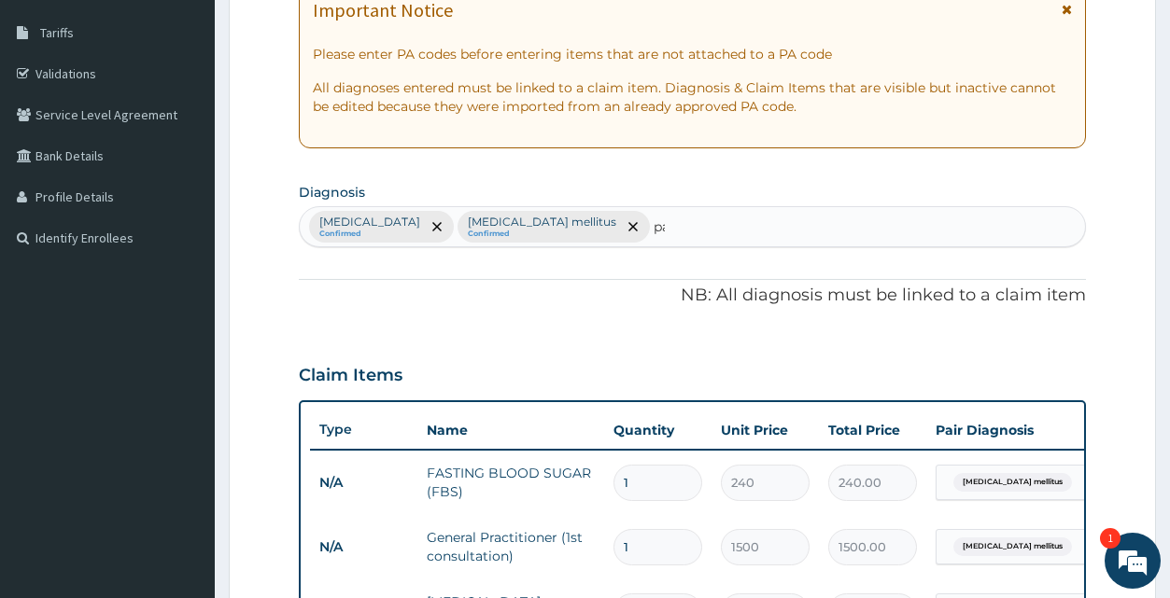
type input "p"
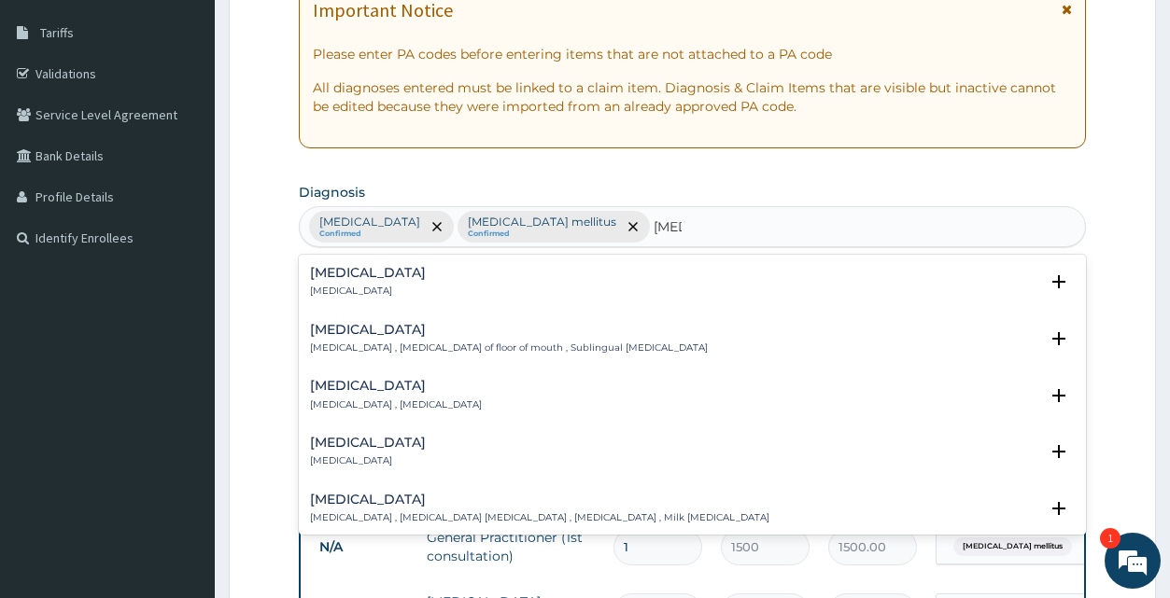
type input "cysti"
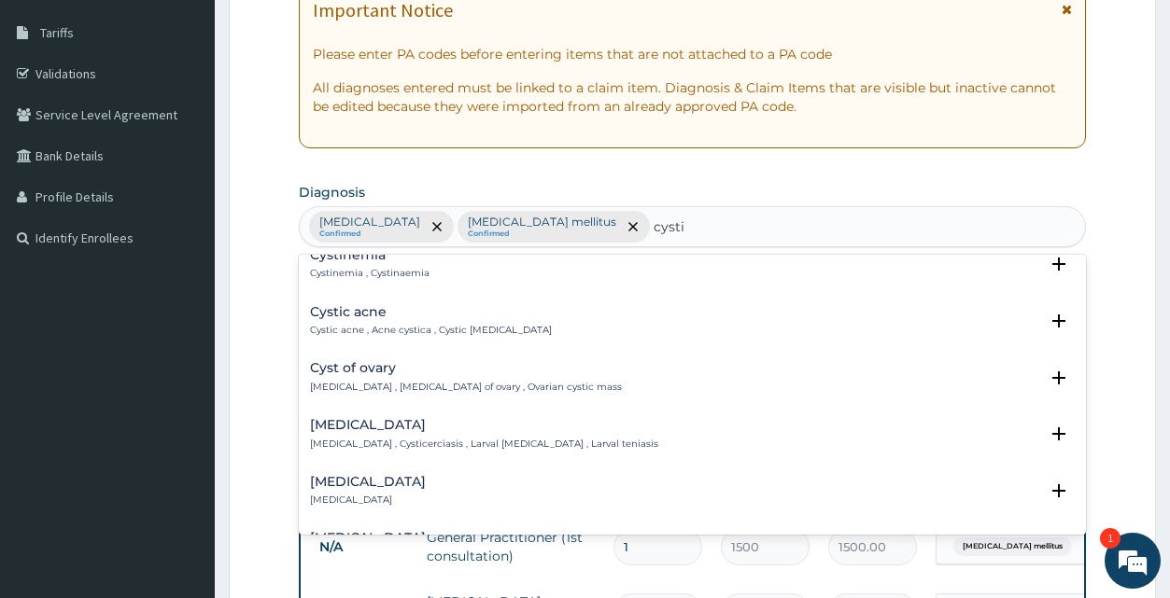
scroll to position [252, 0]
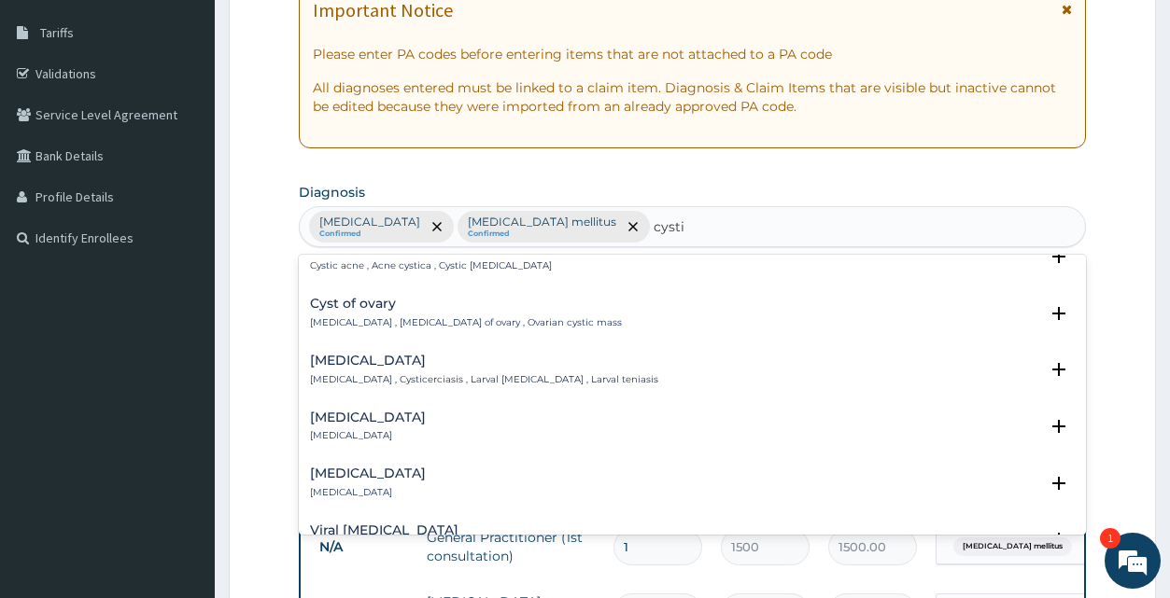
click at [325, 433] on p "Acute cystitis" at bounding box center [368, 435] width 116 height 13
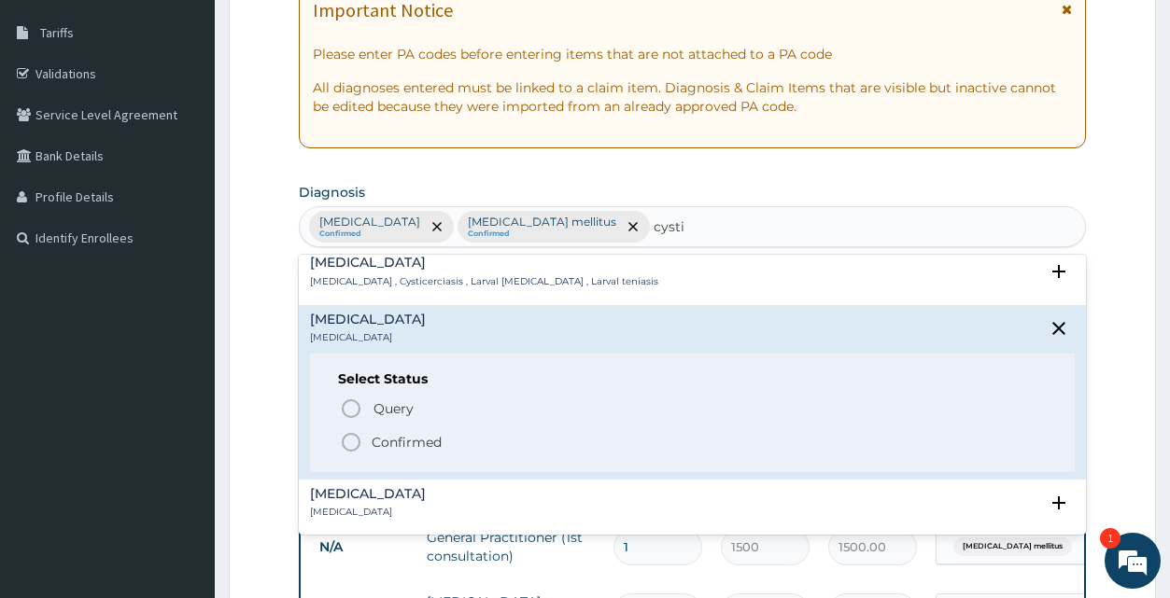
scroll to position [353, 0]
click at [389, 433] on p "Confirmed" at bounding box center [407, 439] width 70 height 19
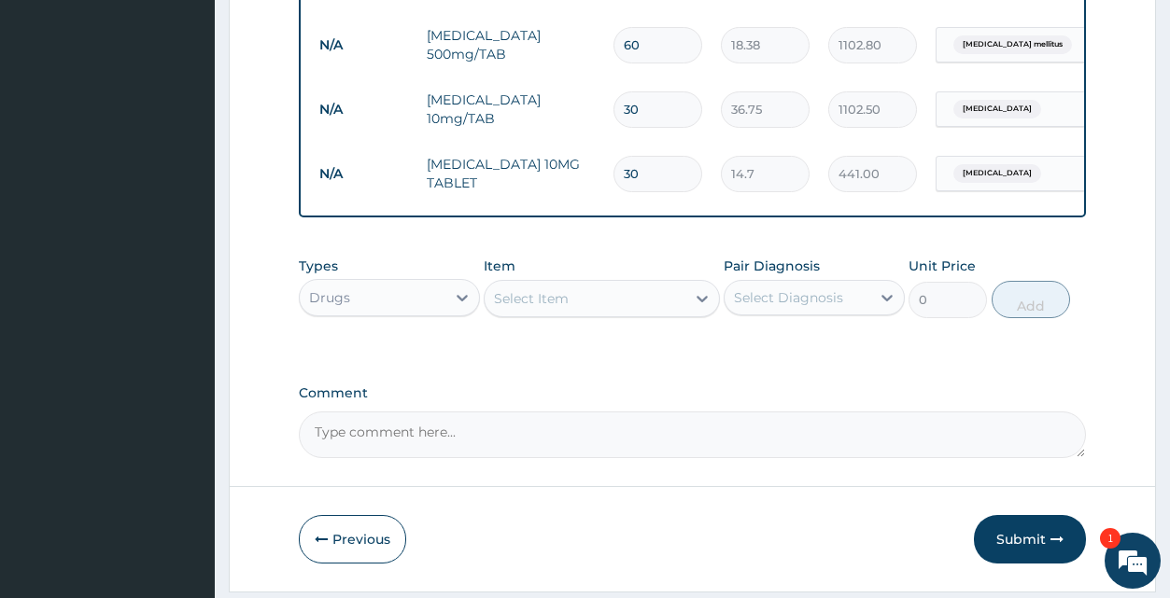
scroll to position [933, 0]
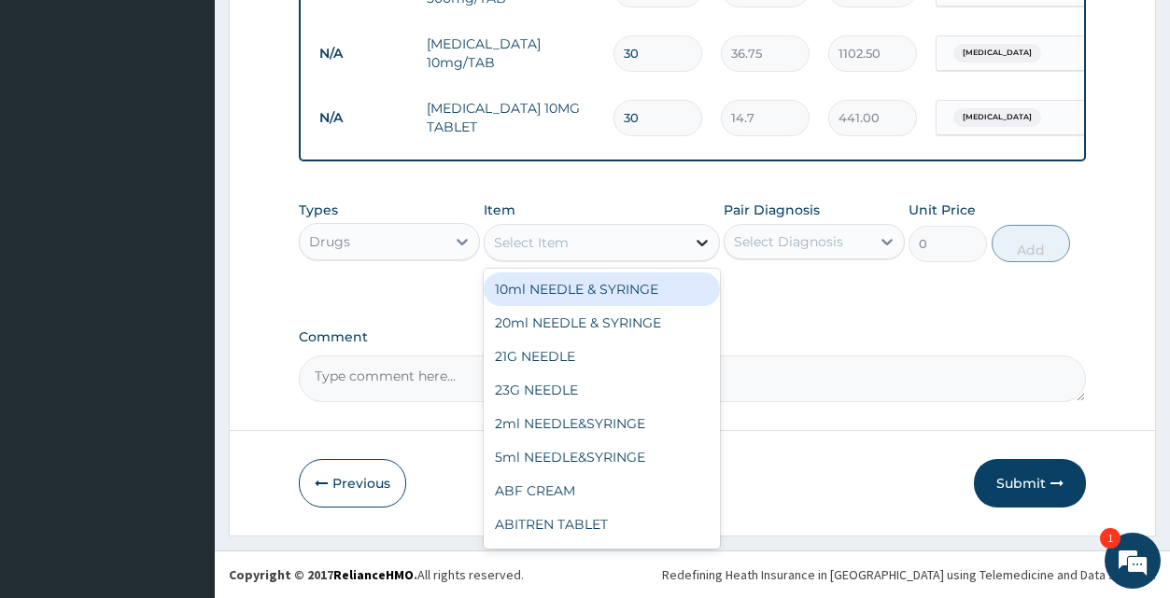
click at [702, 245] on icon at bounding box center [702, 243] width 11 height 7
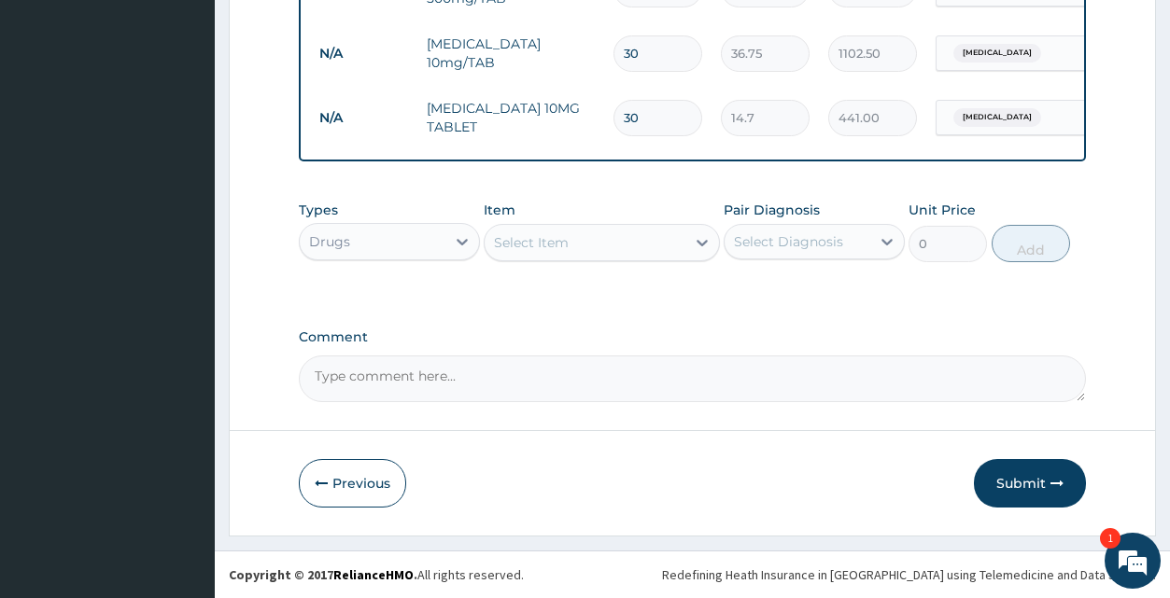
click at [602, 251] on div "Select Item" at bounding box center [585, 243] width 201 height 30
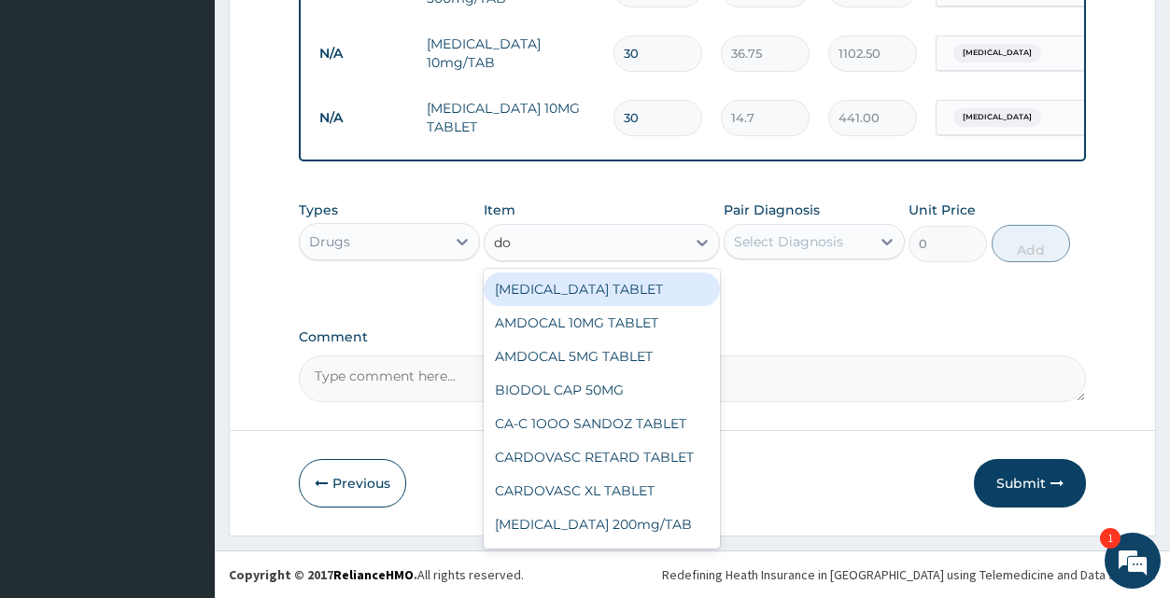
type input "dox"
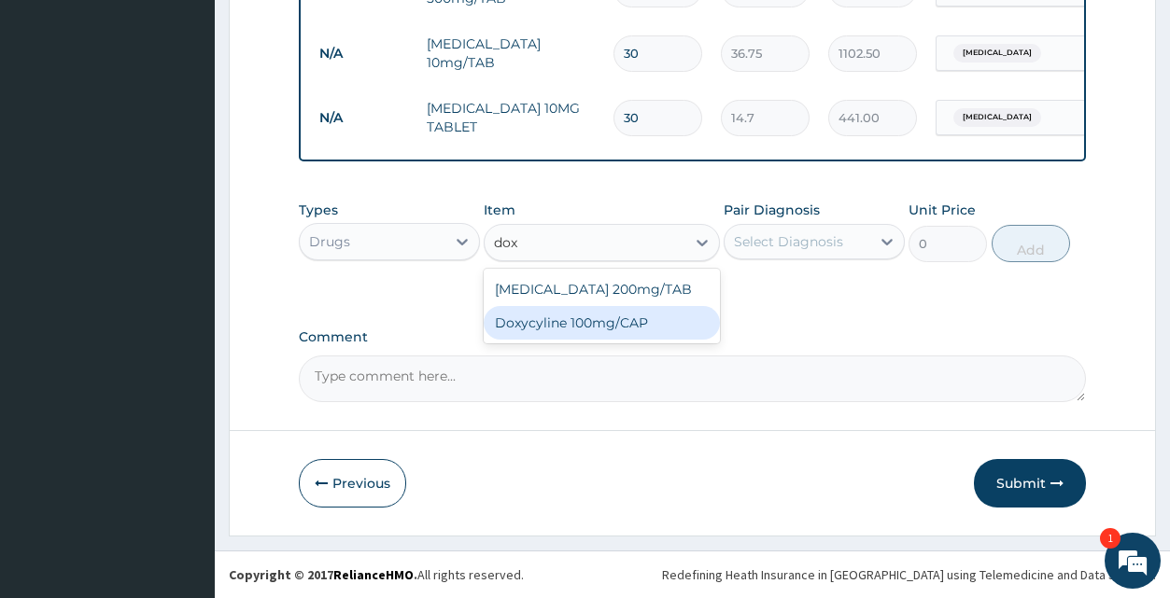
click at [576, 311] on div "Doxycyline 100mg/CAP" at bounding box center [602, 323] width 236 height 34
type input "5.77"
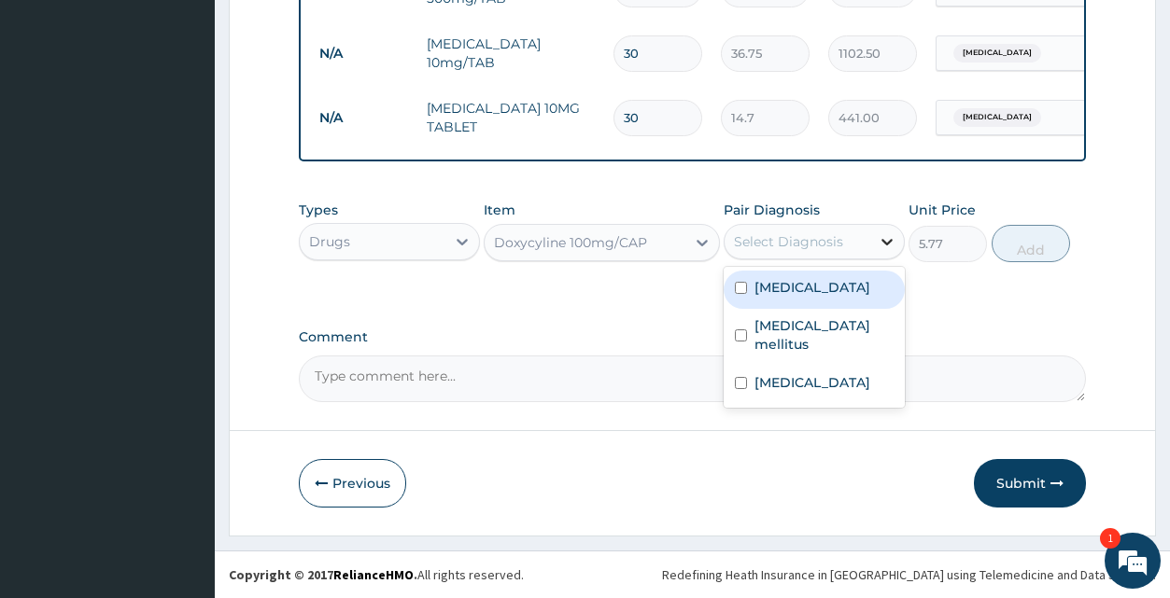
click at [881, 238] on icon at bounding box center [887, 241] width 19 height 19
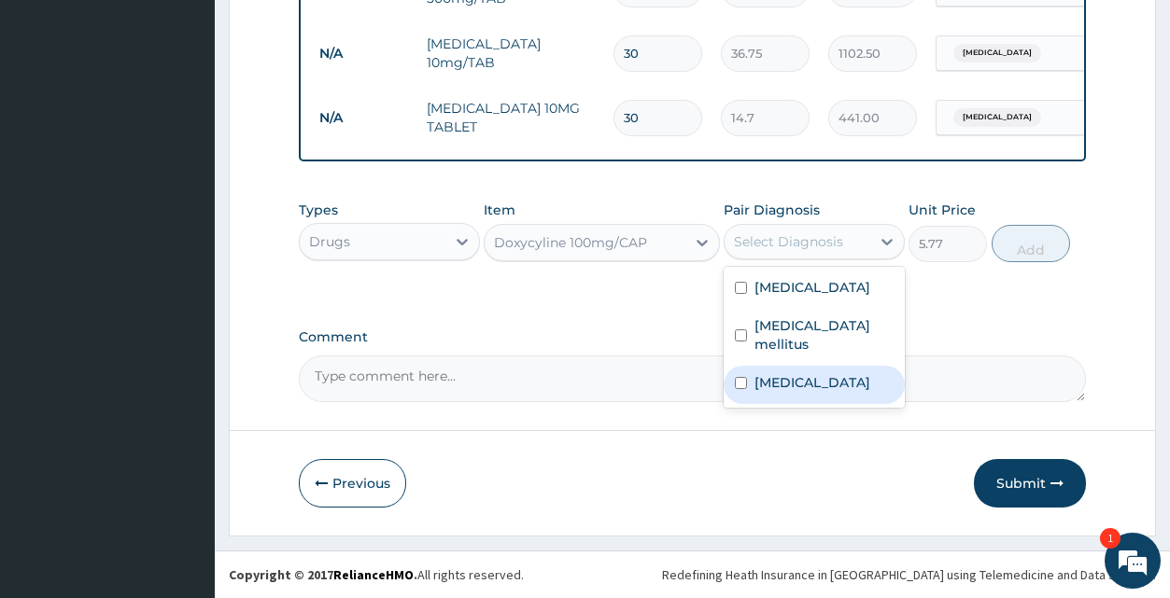
click at [838, 376] on label "Acute cystitis" at bounding box center [812, 382] width 116 height 19
checkbox input "true"
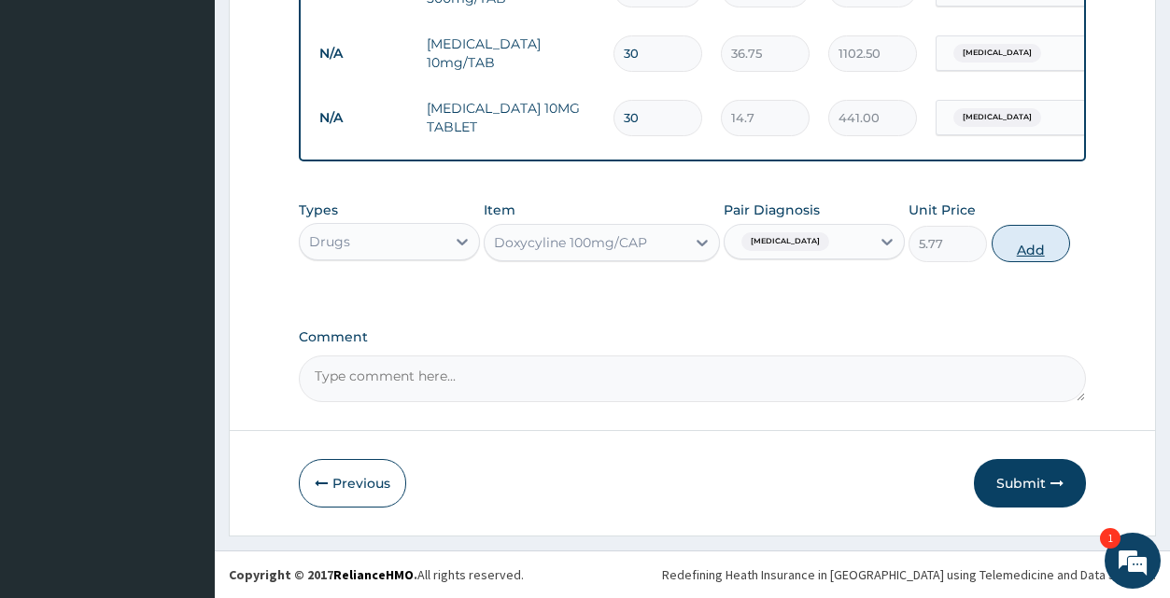
click at [1035, 251] on button "Add" at bounding box center [1031, 243] width 78 height 37
type input "0"
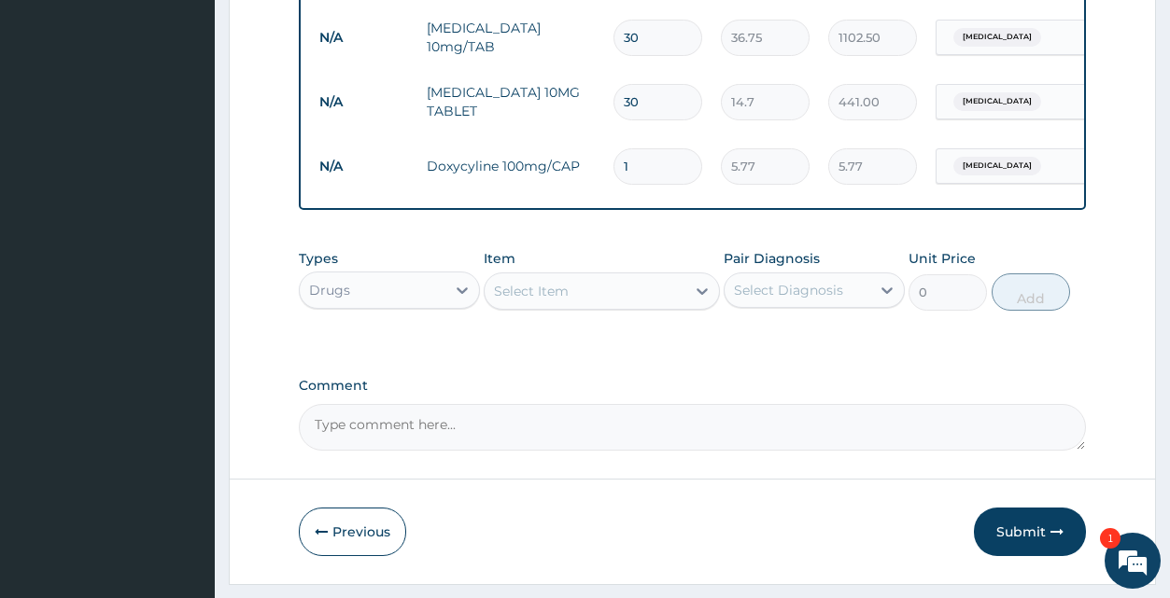
click at [644, 165] on input "1" at bounding box center [657, 166] width 89 height 36
type input "0.00"
type input "2"
type input "11.54"
type input "20"
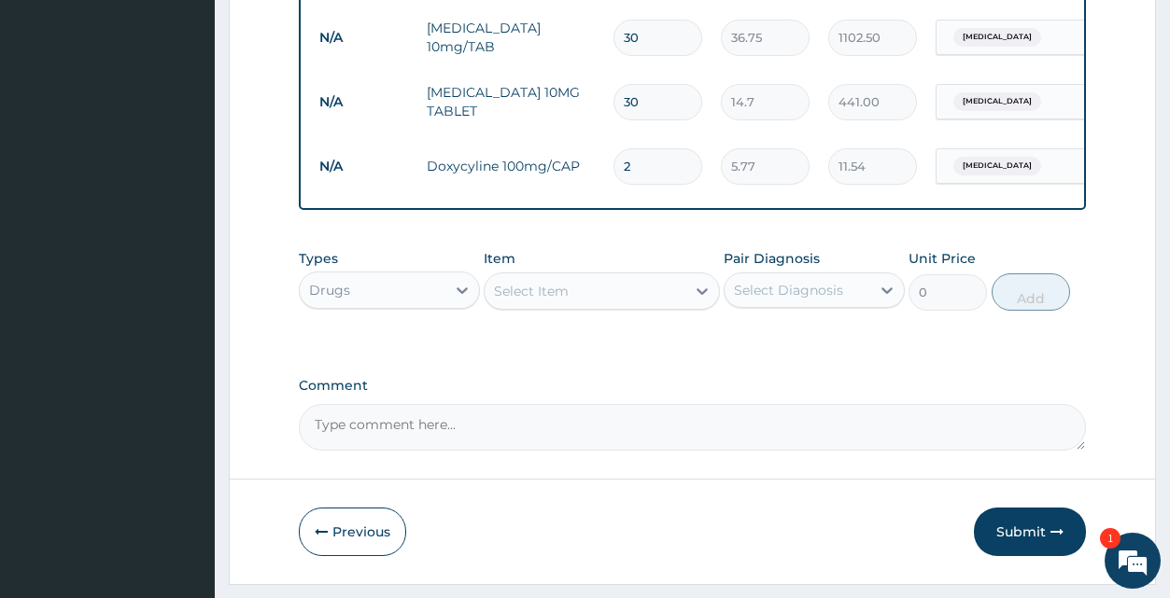
type input "115.40"
type input "20"
click at [701, 301] on icon at bounding box center [702, 291] width 19 height 19
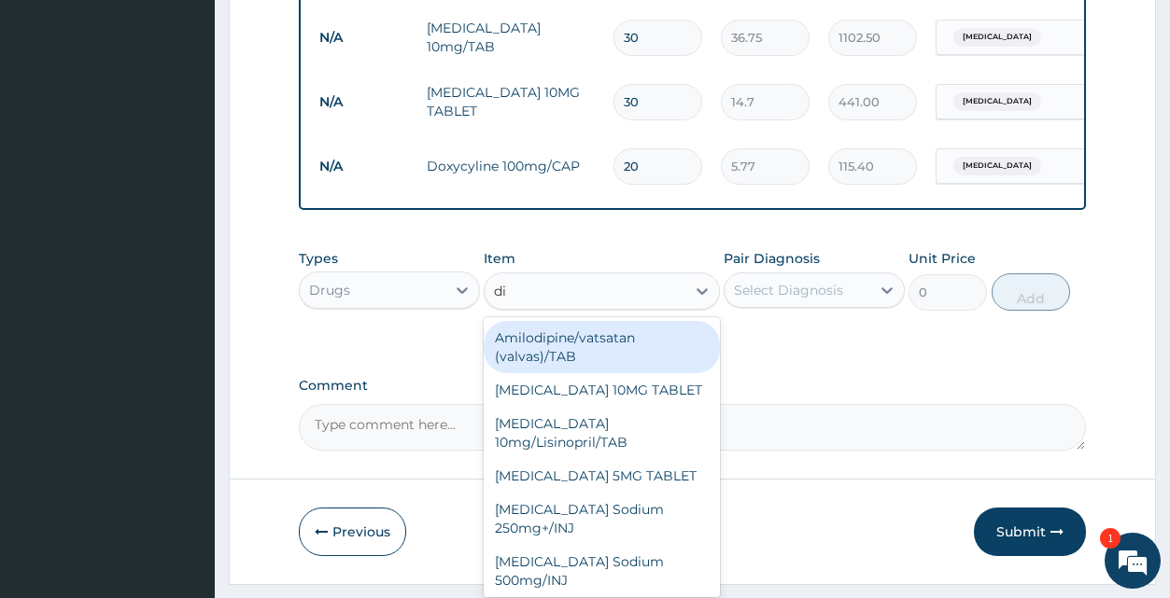
type input "dic"
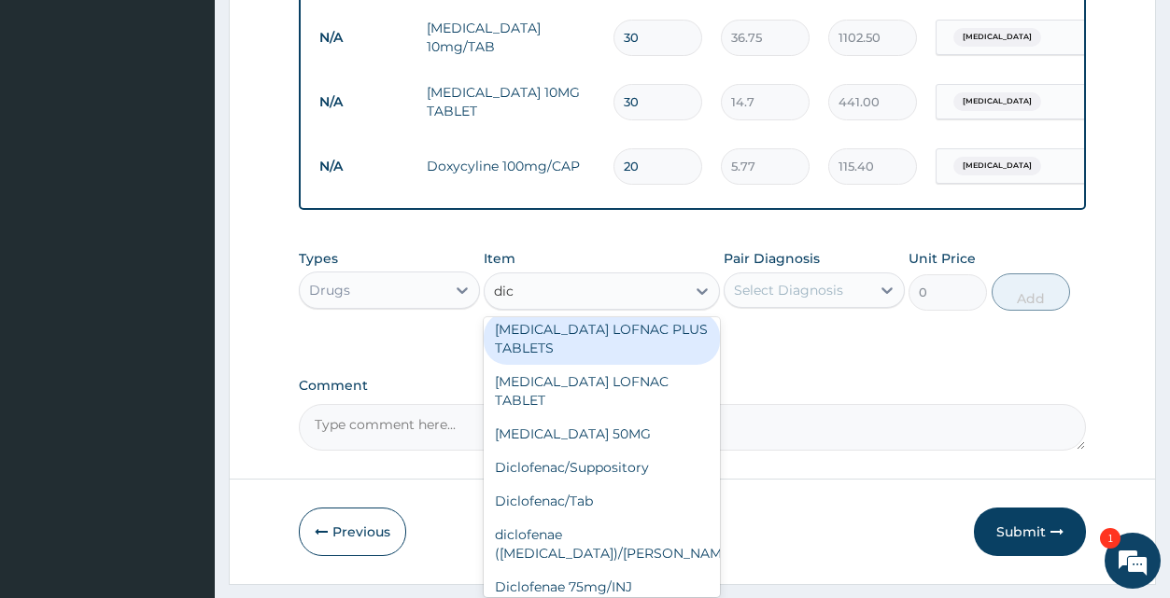
scroll to position [252, 0]
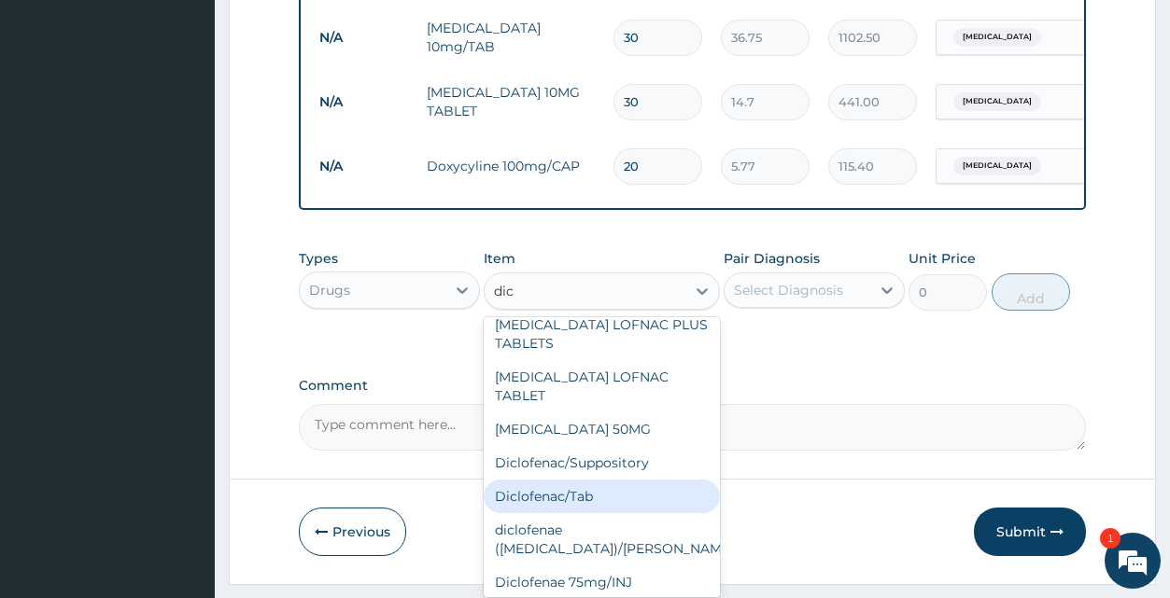
click at [528, 483] on div "Diclofenac/Tab" at bounding box center [602, 497] width 236 height 34
type input "15.75"
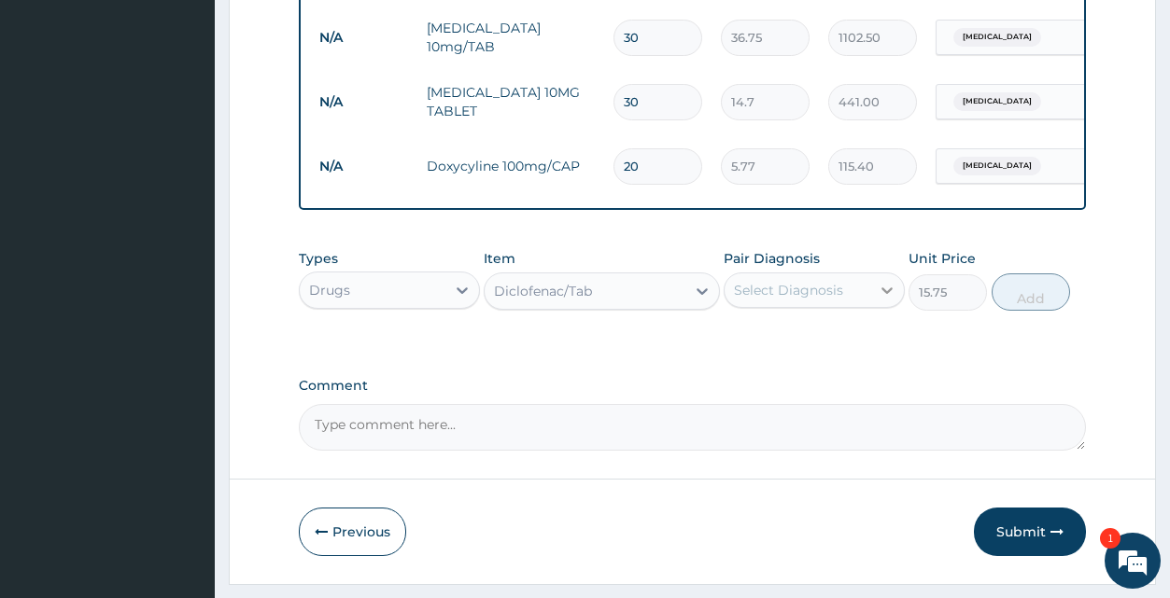
click at [883, 300] on icon at bounding box center [887, 290] width 19 height 19
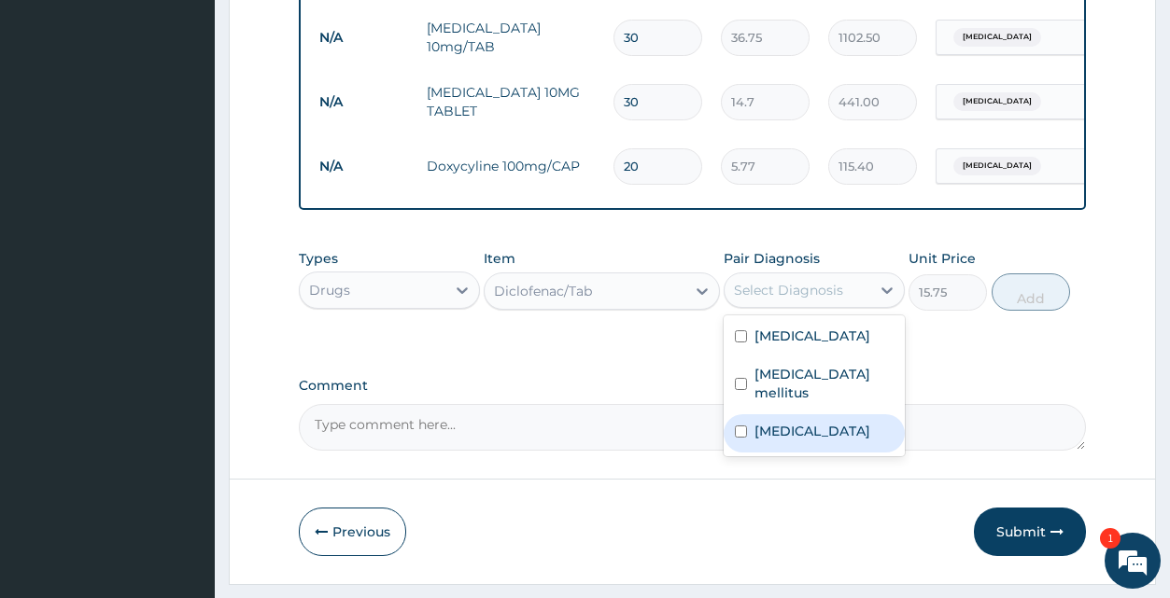
click at [806, 441] on label "Acute cystitis" at bounding box center [812, 431] width 116 height 19
checkbox input "true"
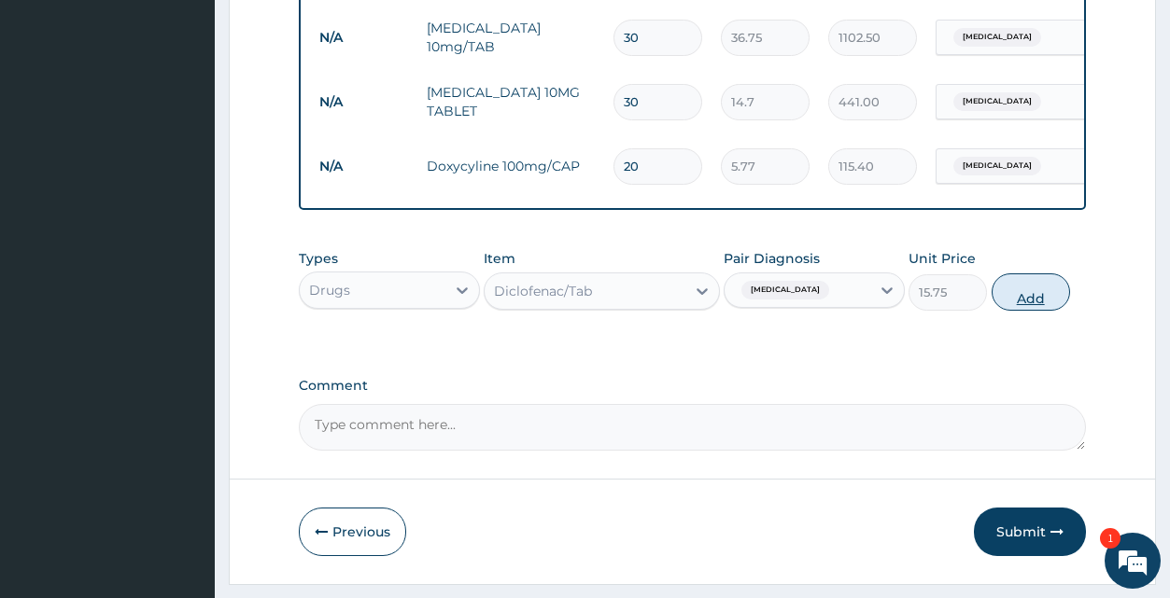
click at [1053, 299] on button "Add" at bounding box center [1031, 292] width 78 height 37
type input "0"
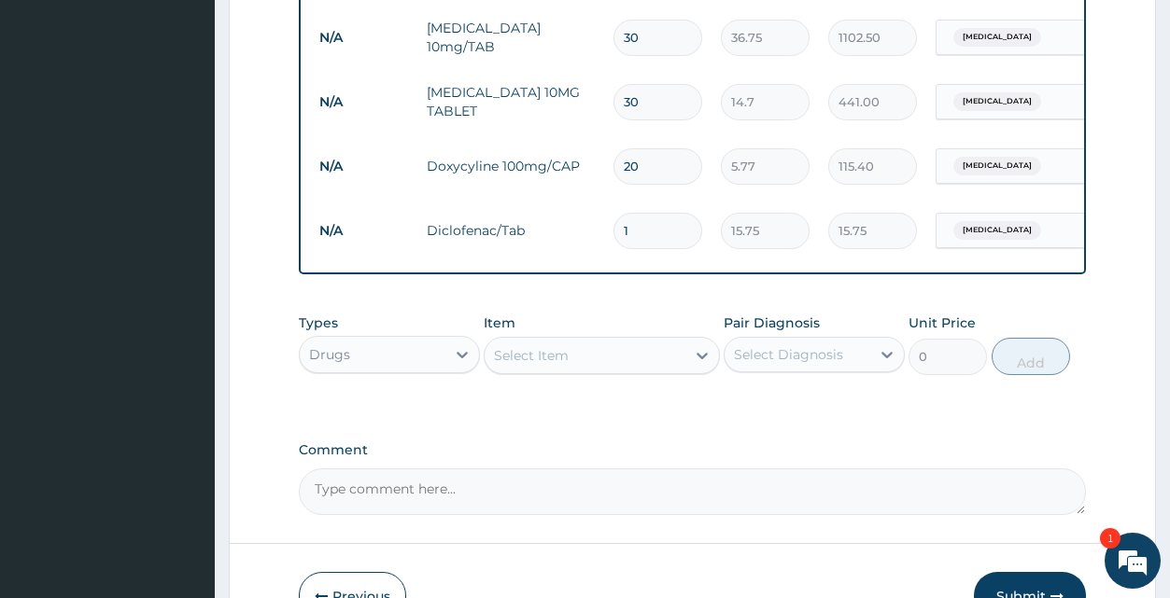
click at [643, 230] on input "1" at bounding box center [657, 231] width 89 height 36
type input "10"
type input "157.50"
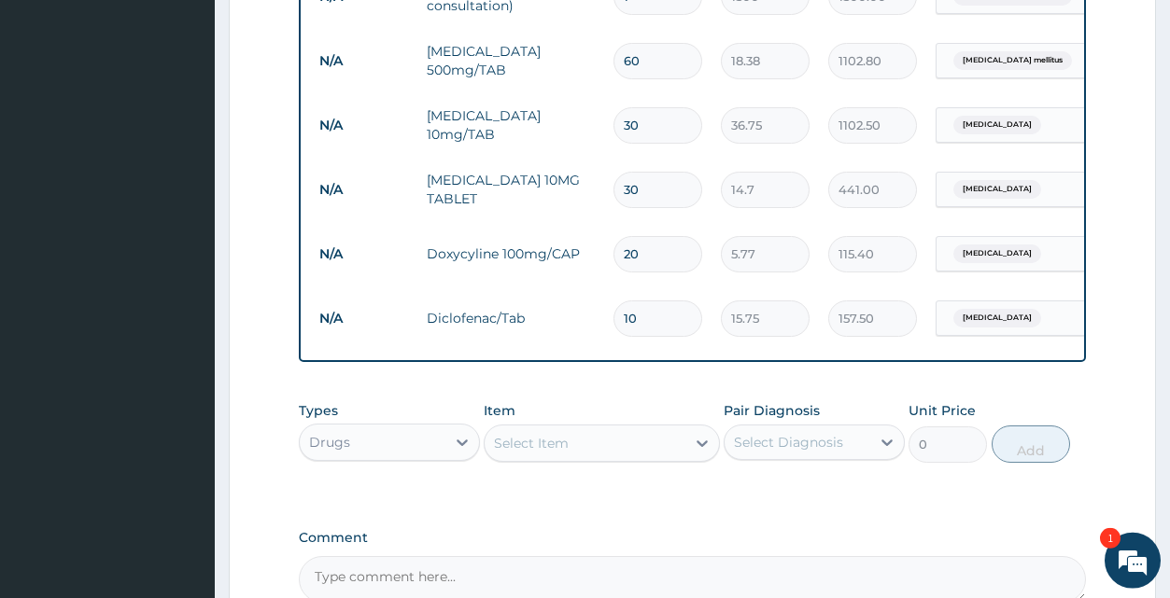
scroll to position [838, 0]
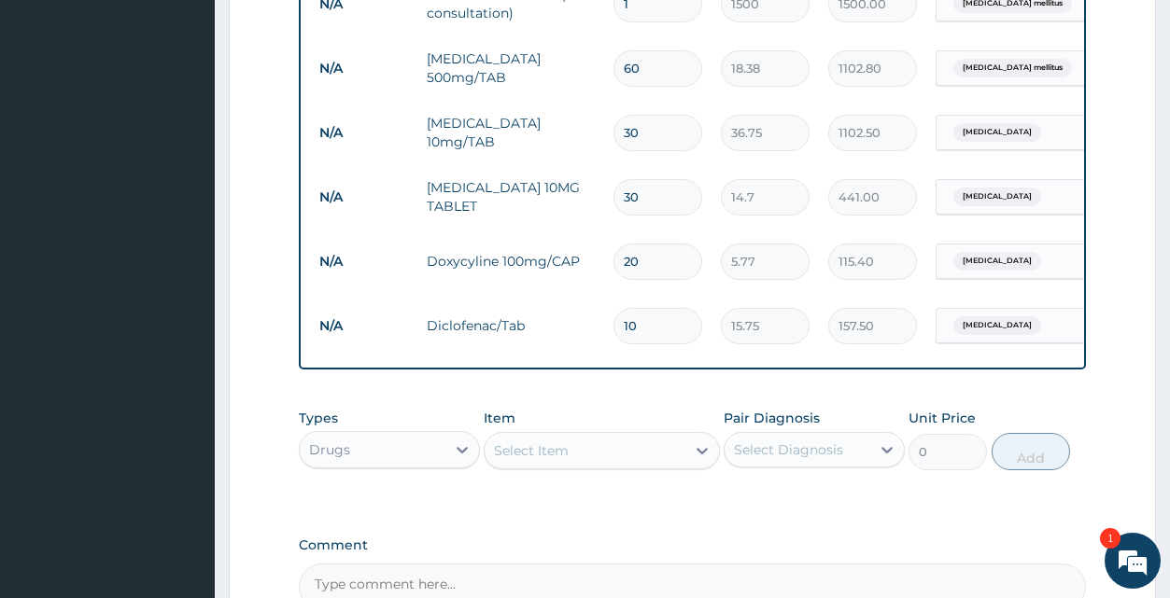
type input "10"
click at [700, 455] on icon at bounding box center [702, 451] width 11 height 7
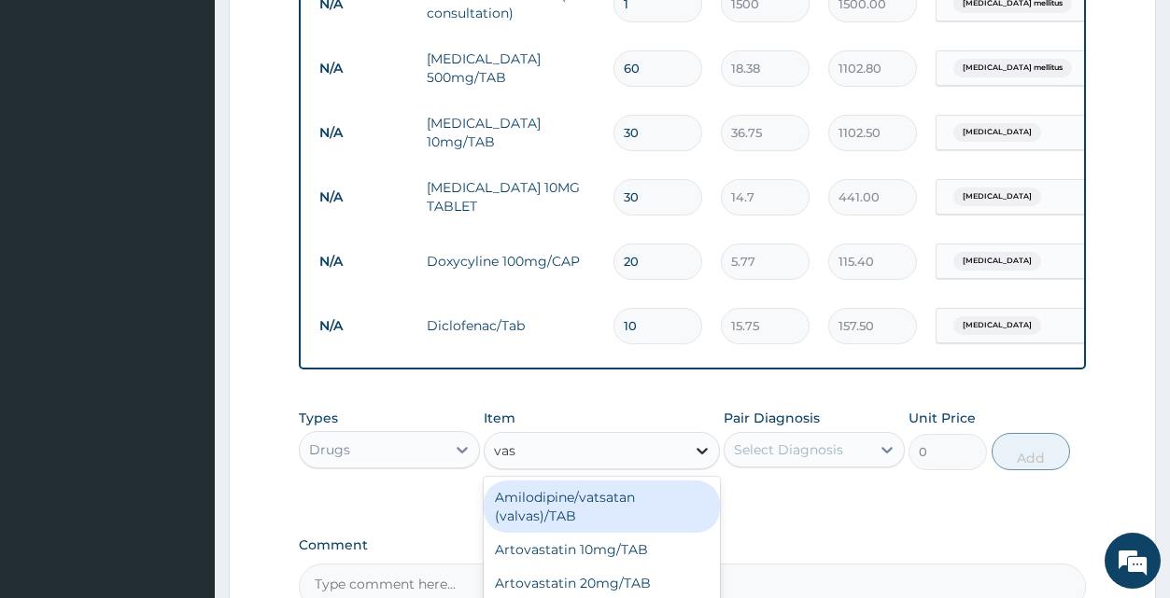
type input "vaso"
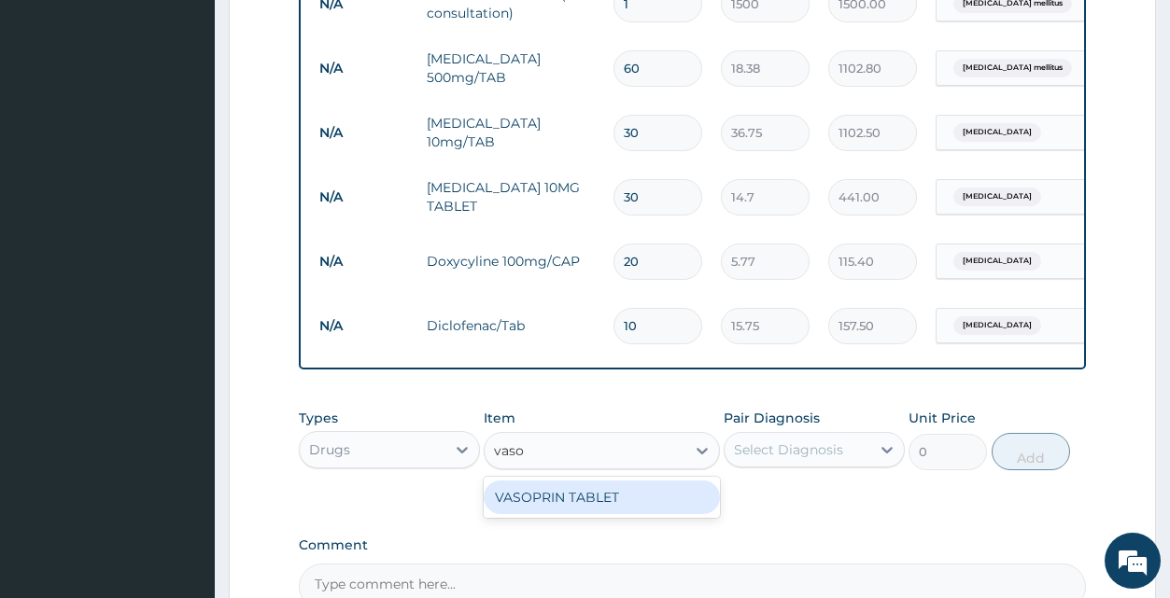
click at [616, 508] on div "VASOPRIN TABLET" at bounding box center [602, 498] width 236 height 34
type input "1.57"
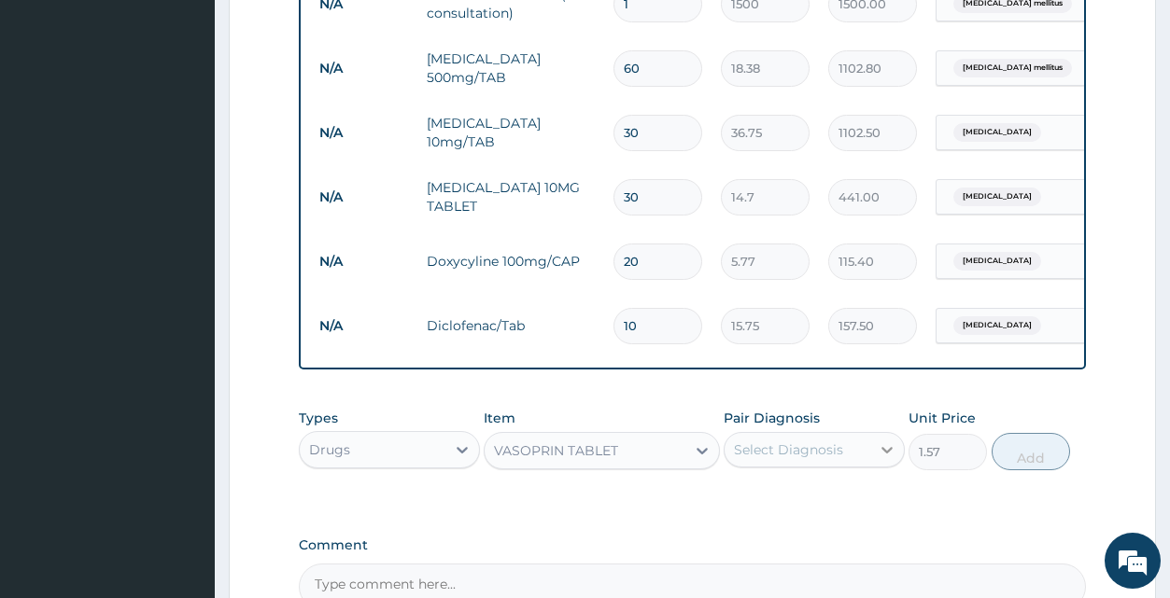
click at [888, 454] on icon at bounding box center [886, 450] width 11 height 7
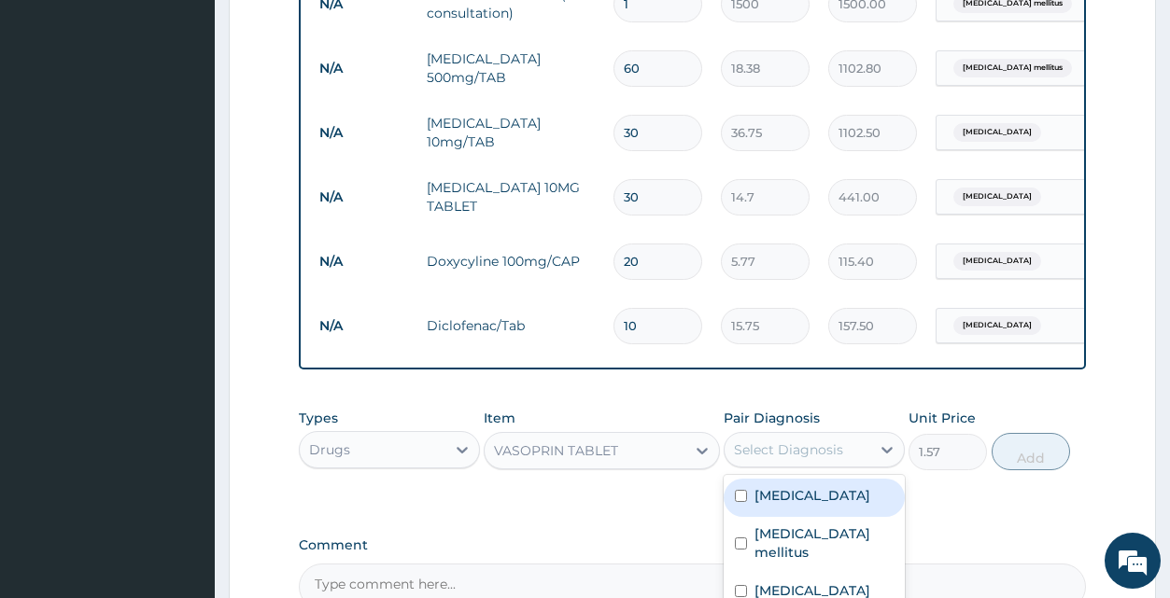
click at [867, 505] on label "Essential hypertension" at bounding box center [812, 495] width 116 height 19
checkbox input "true"
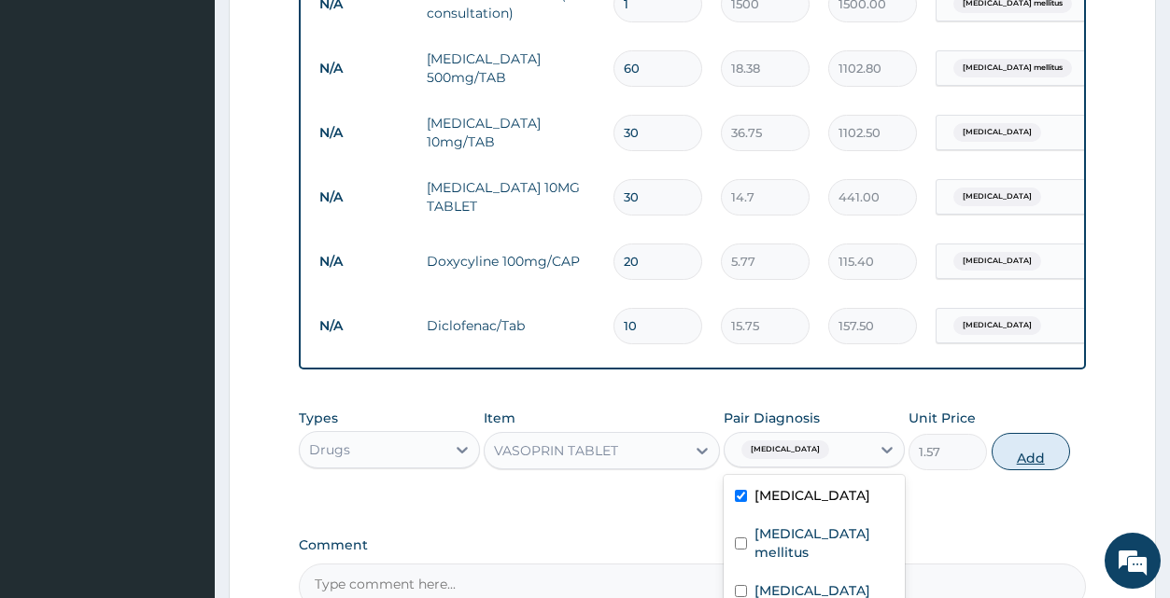
click at [1038, 455] on button "Add" at bounding box center [1031, 451] width 78 height 37
type input "0"
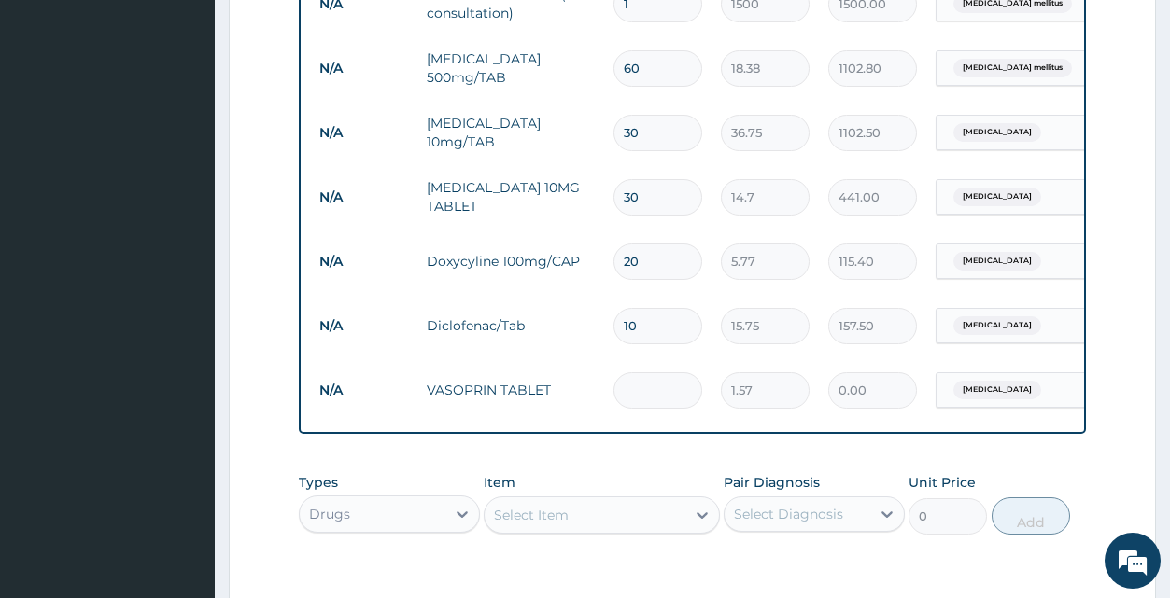
type input "0.00"
type input "3"
type input "4.71"
type input "30"
type input "47.10"
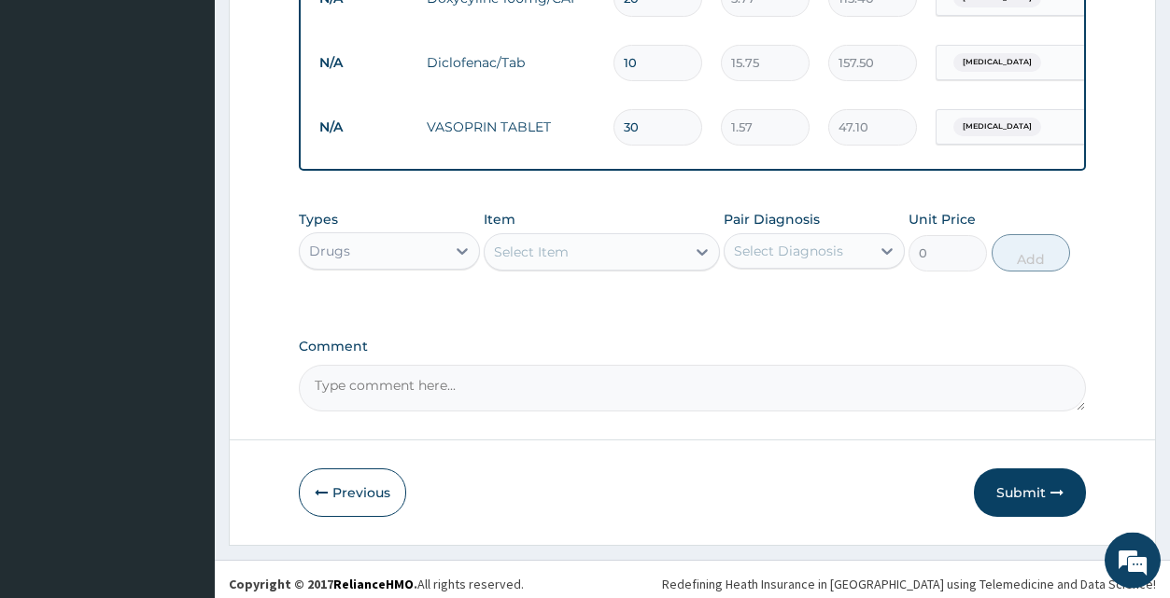
scroll to position [1123, 0]
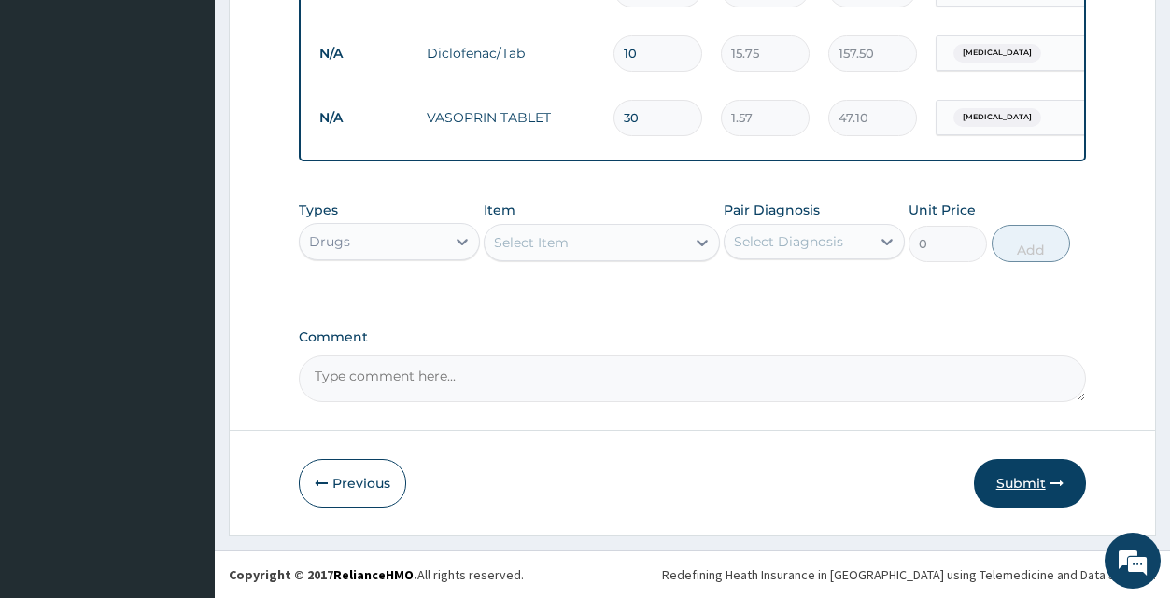
type input "30"
click at [1032, 482] on button "Submit" at bounding box center [1030, 483] width 112 height 49
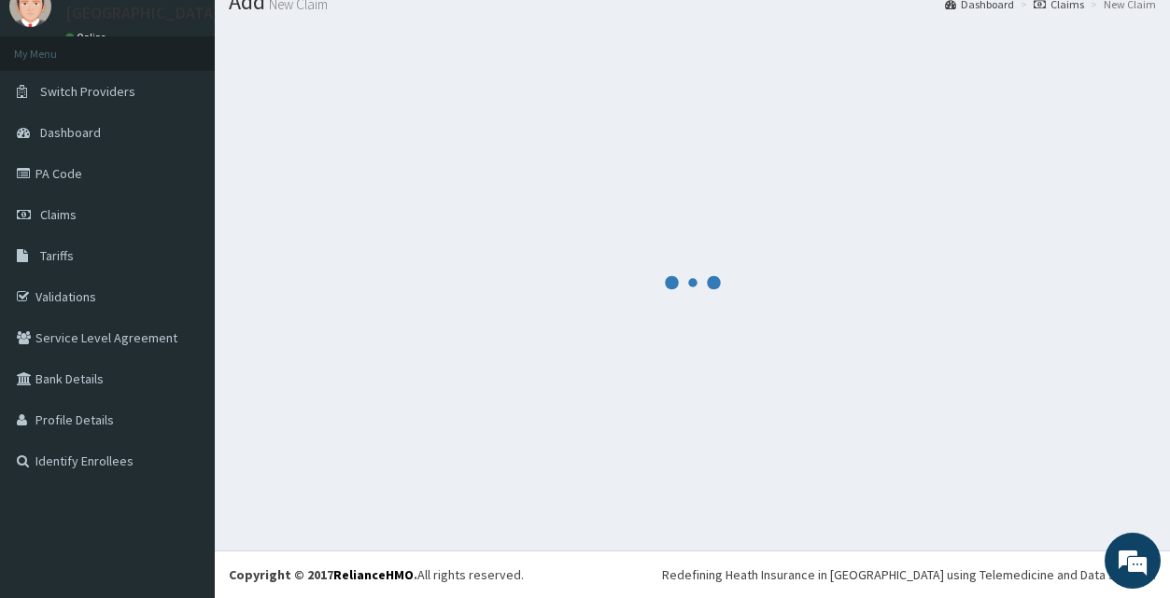
scroll to position [71, 0]
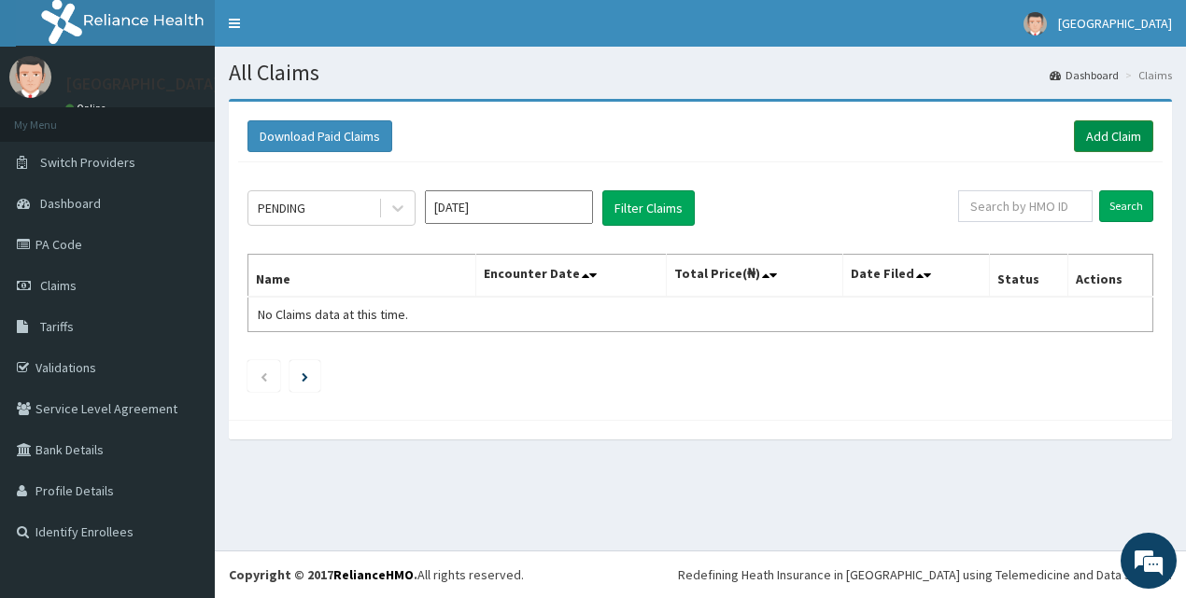
click at [1101, 129] on link "Add Claim" at bounding box center [1113, 136] width 79 height 32
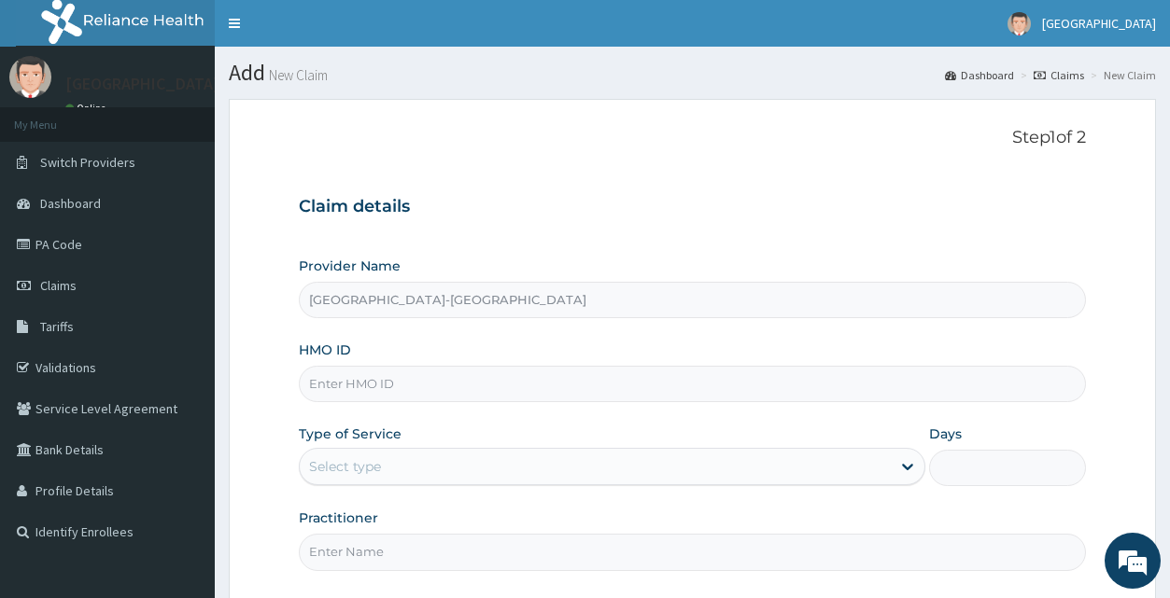
type input "[GEOGRAPHIC_DATA]-[GEOGRAPHIC_DATA]"
click at [503, 385] on input "HMO ID" at bounding box center [692, 384] width 786 height 36
type textarea "xim"
click at [462, 374] on input "HMO ID" at bounding box center [692, 384] width 786 height 36
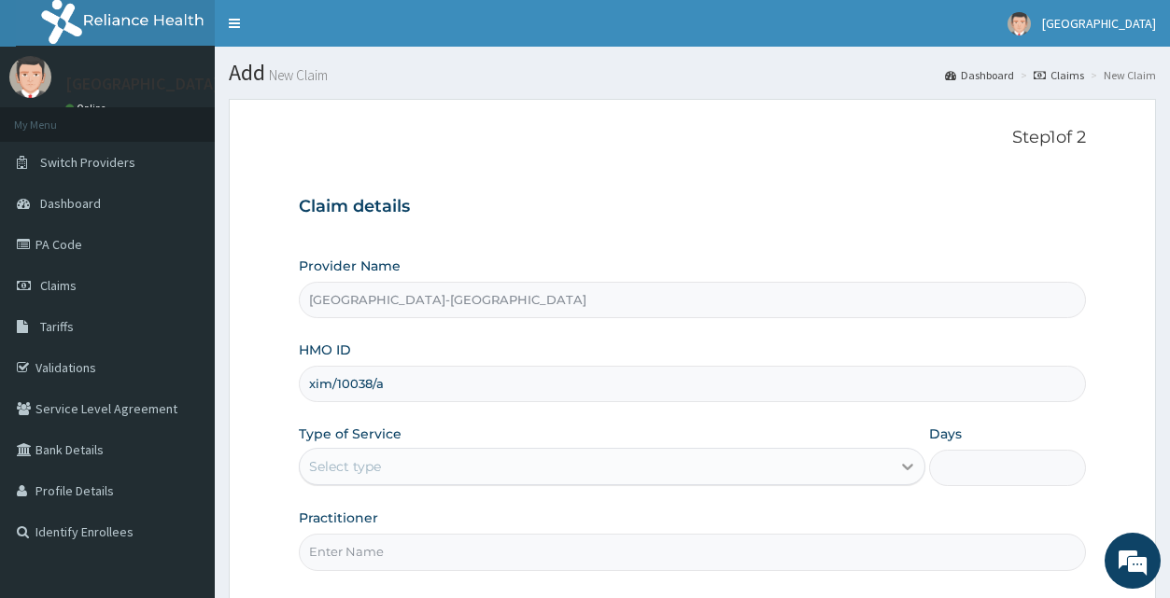
type input "xim/10038/a"
click at [910, 470] on icon at bounding box center [907, 466] width 19 height 19
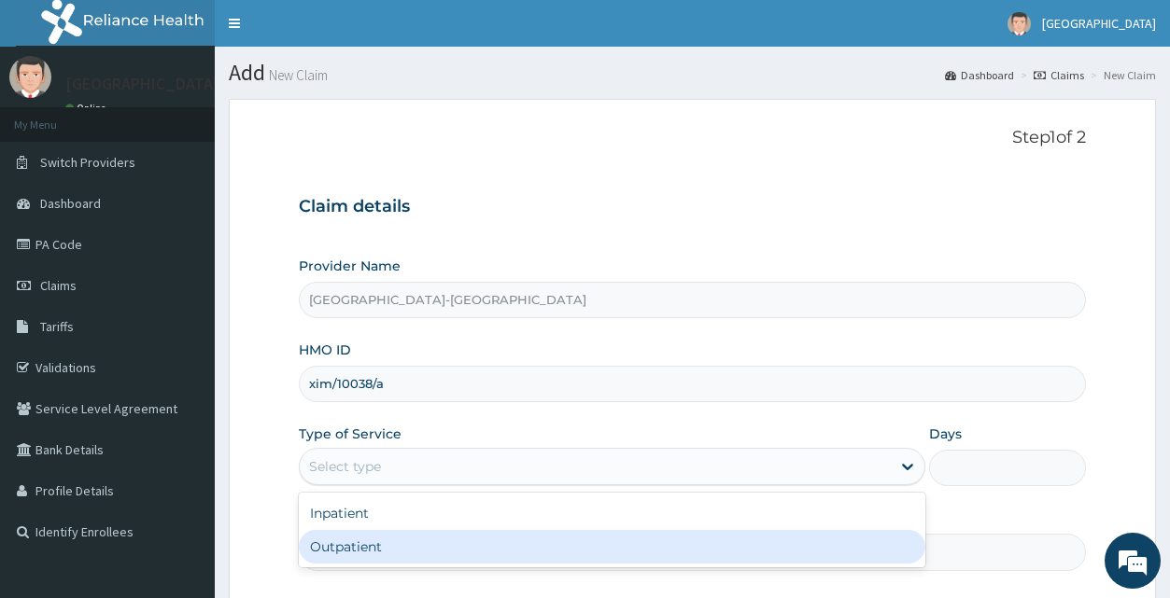
click at [626, 556] on div "Outpatient" at bounding box center [612, 547] width 626 height 34
type input "1"
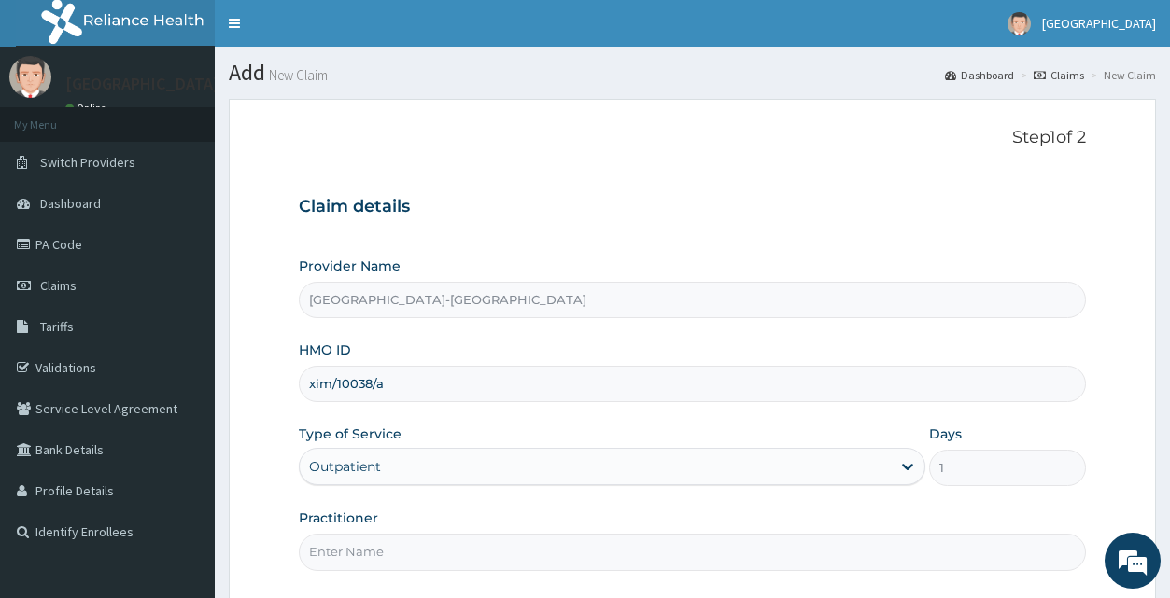
click at [778, 560] on input "Practitioner" at bounding box center [692, 552] width 786 height 36
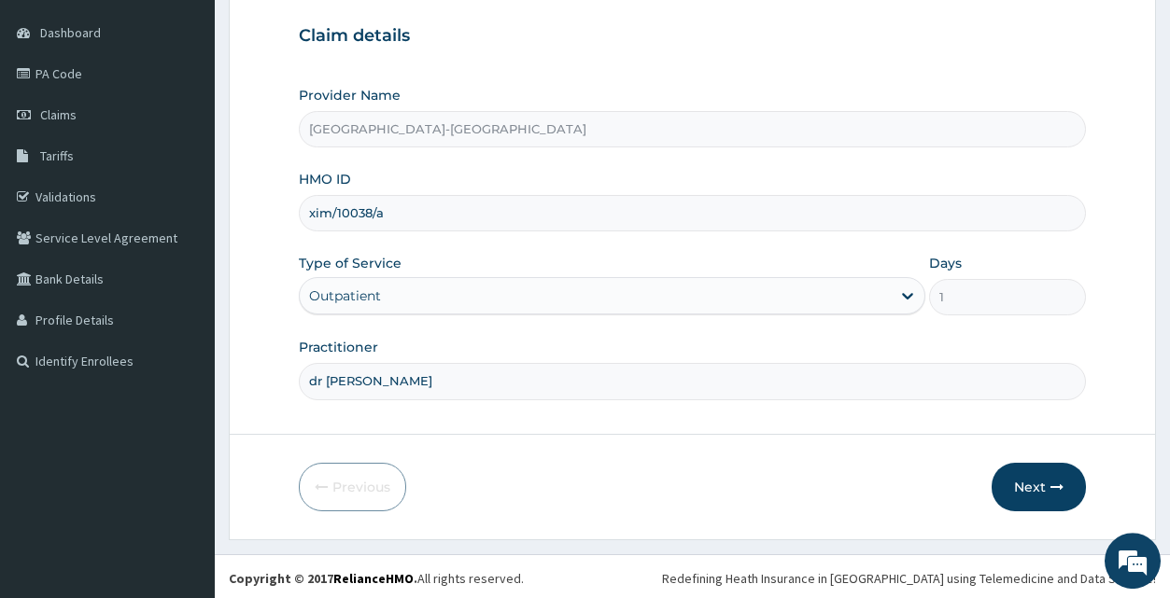
scroll to position [175, 0]
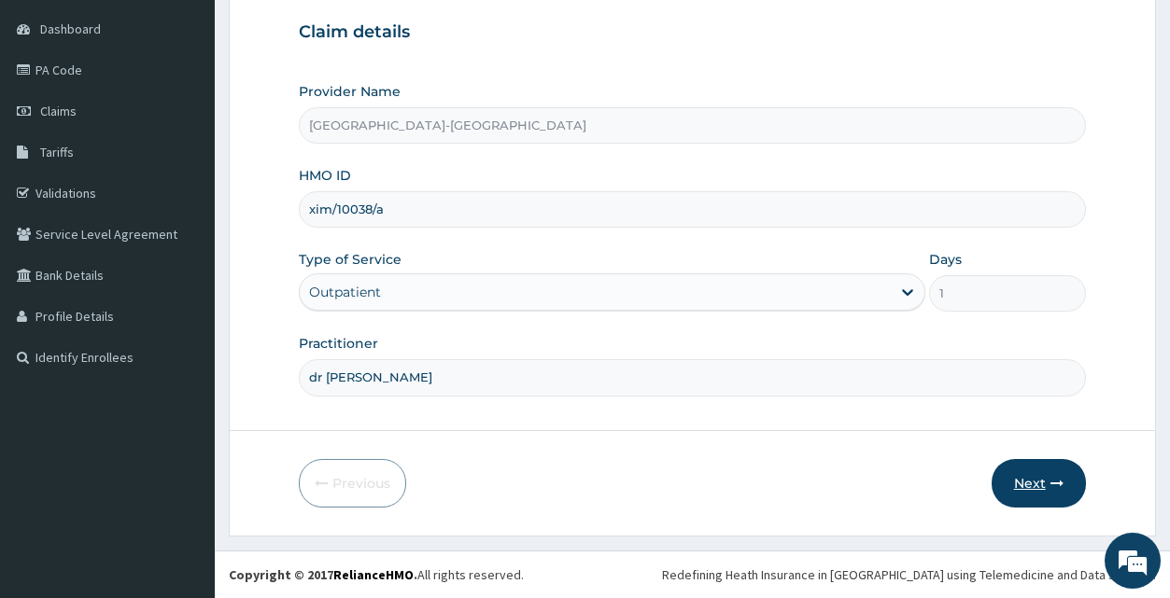
type input "dr [PERSON_NAME]"
click at [1035, 477] on button "Next" at bounding box center [1039, 483] width 94 height 49
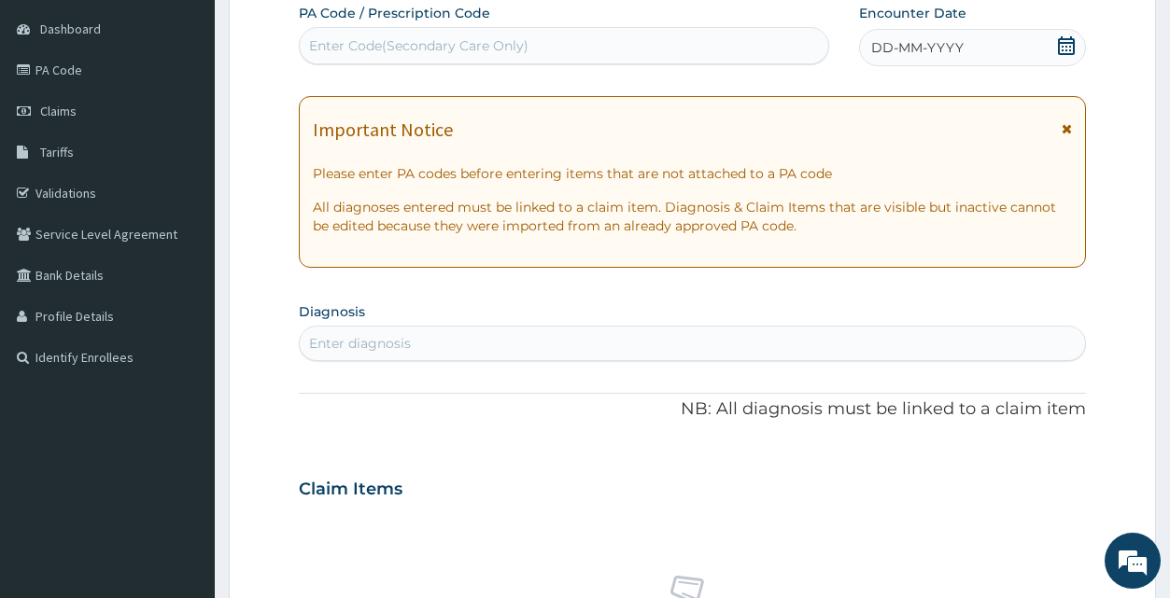
click at [1072, 46] on icon at bounding box center [1066, 45] width 19 height 19
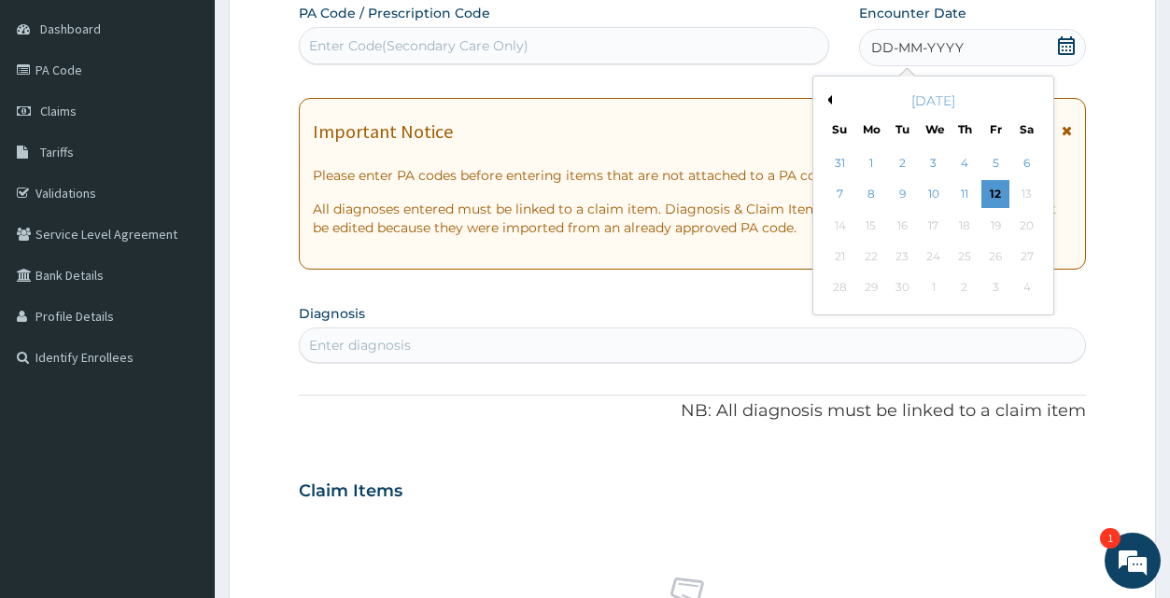
scroll to position [6022, 0]
click at [826, 95] on div "[DATE]" at bounding box center [933, 100] width 225 height 19
click at [827, 96] on button "Previous Month" at bounding box center [827, 99] width 9 height 9
click at [1027, 226] on div "16" at bounding box center [1026, 226] width 28 height 28
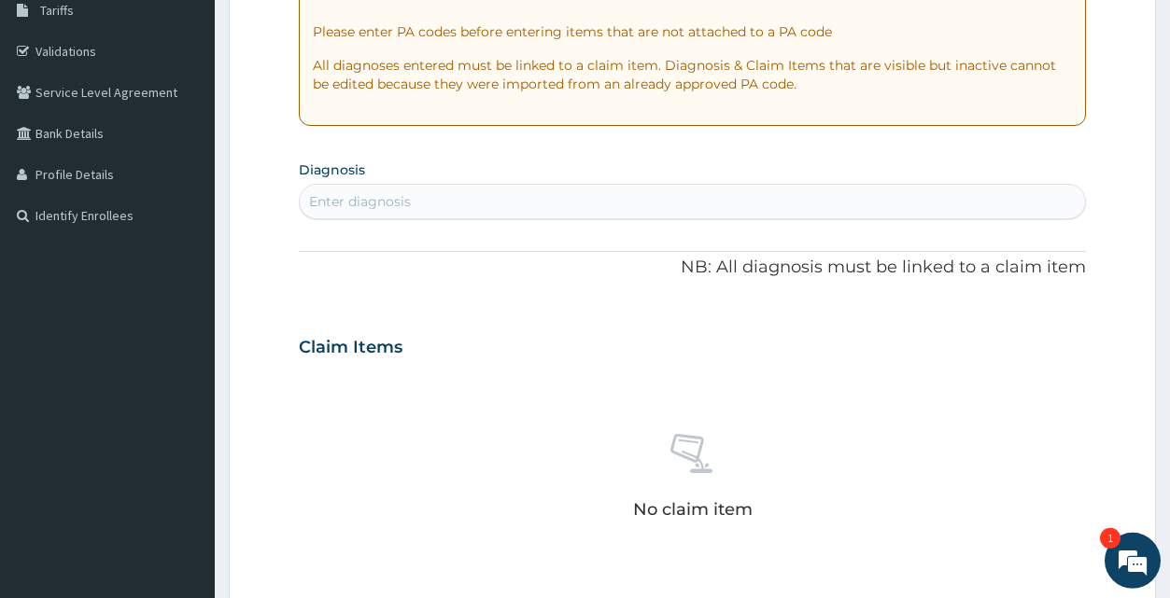
scroll to position [317, 0]
click at [449, 206] on div "Enter diagnosis" at bounding box center [692, 201] width 784 height 30
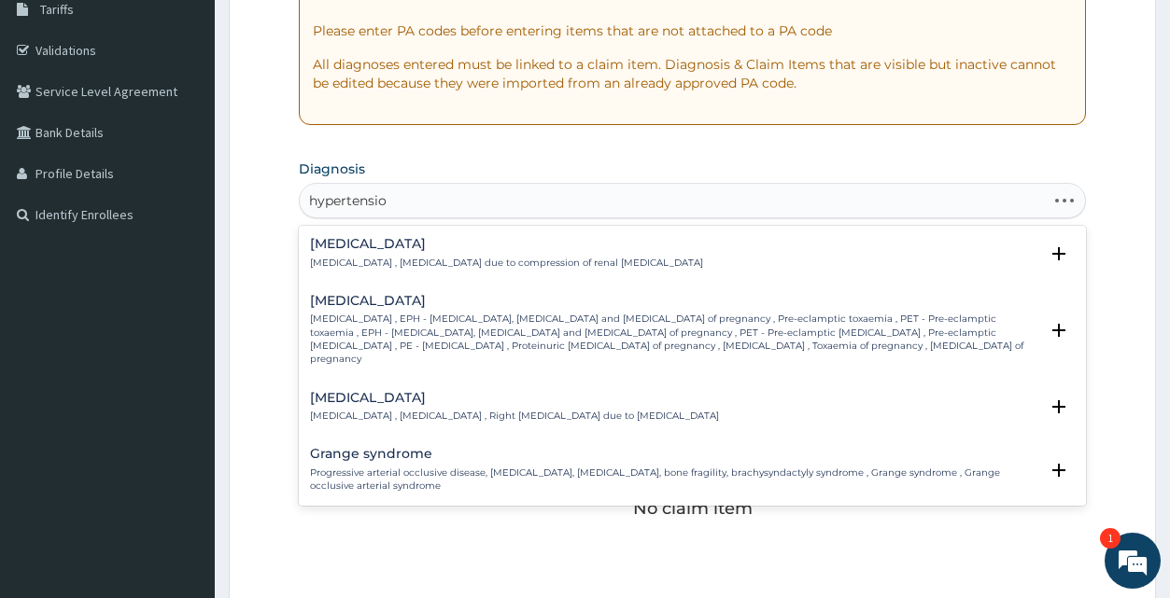
type input "[MEDICAL_DATA]"
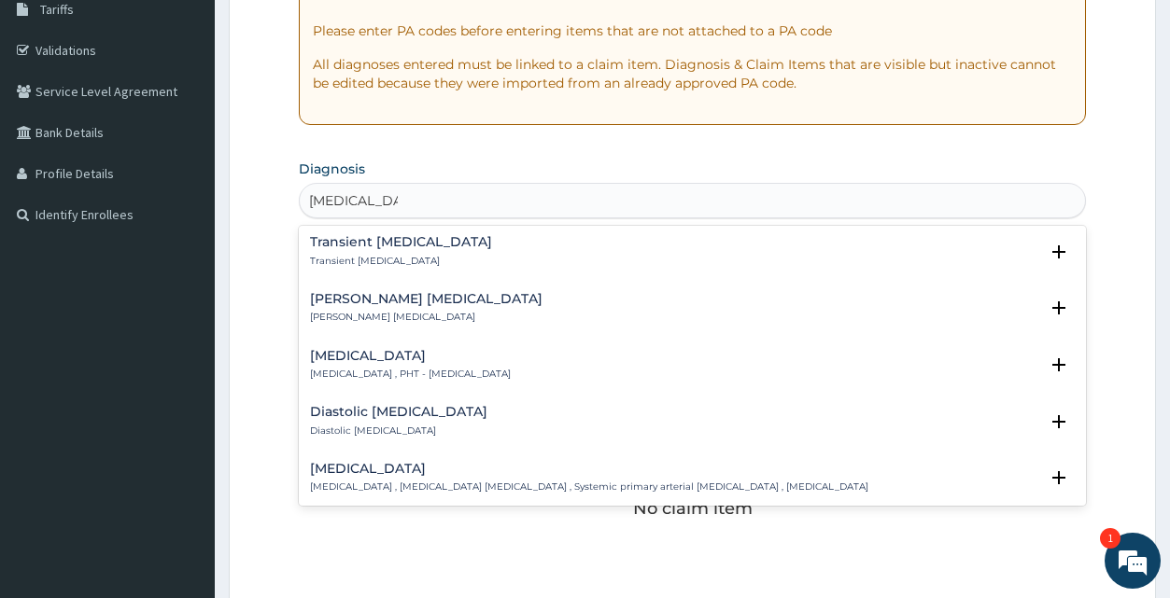
scroll to position [1361, 0]
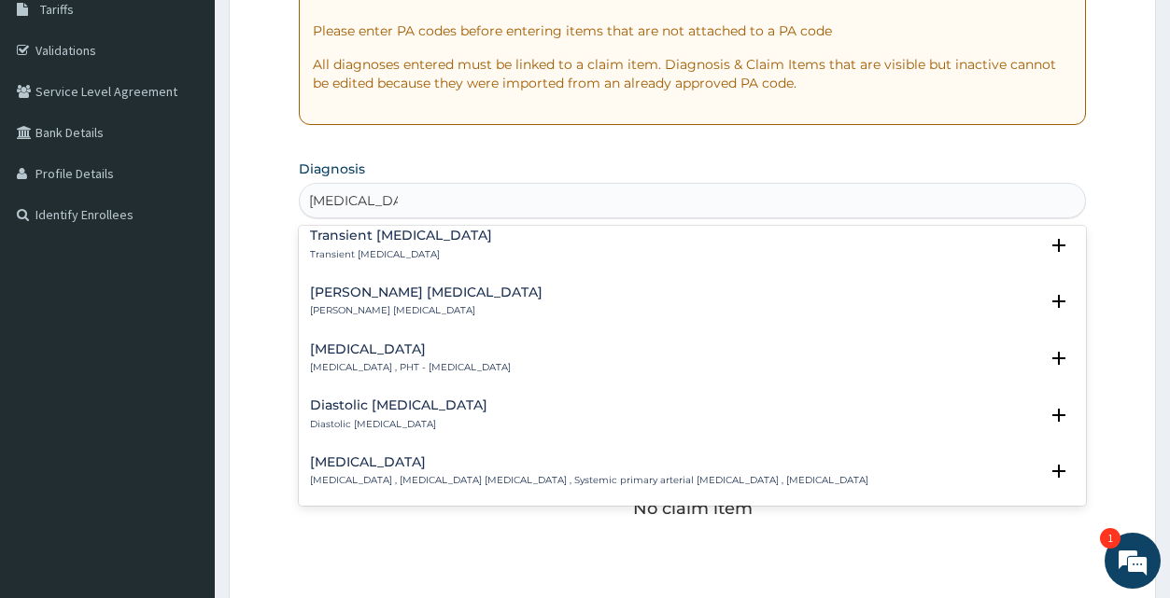
click at [496, 461] on div "[MEDICAL_DATA] [MEDICAL_DATA] , [MEDICAL_DATA] [MEDICAL_DATA] , Systemic primar…" at bounding box center [589, 472] width 558 height 33
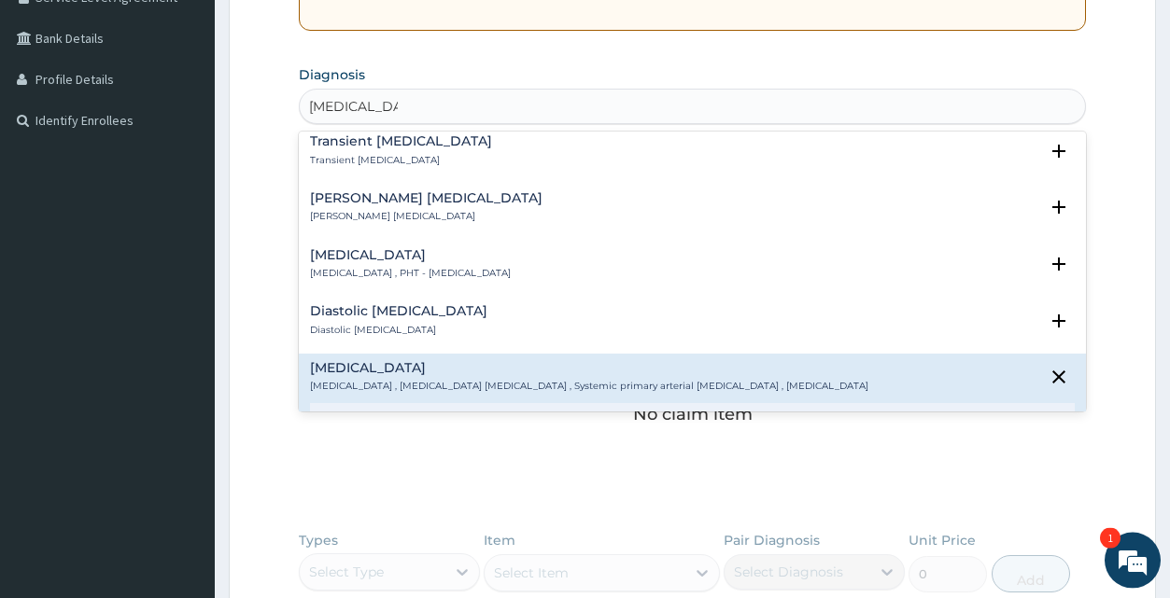
scroll to position [413, 0]
click at [571, 362] on div "[MEDICAL_DATA] [MEDICAL_DATA] , [MEDICAL_DATA] [MEDICAL_DATA] , Systemic primar…" at bounding box center [589, 376] width 558 height 33
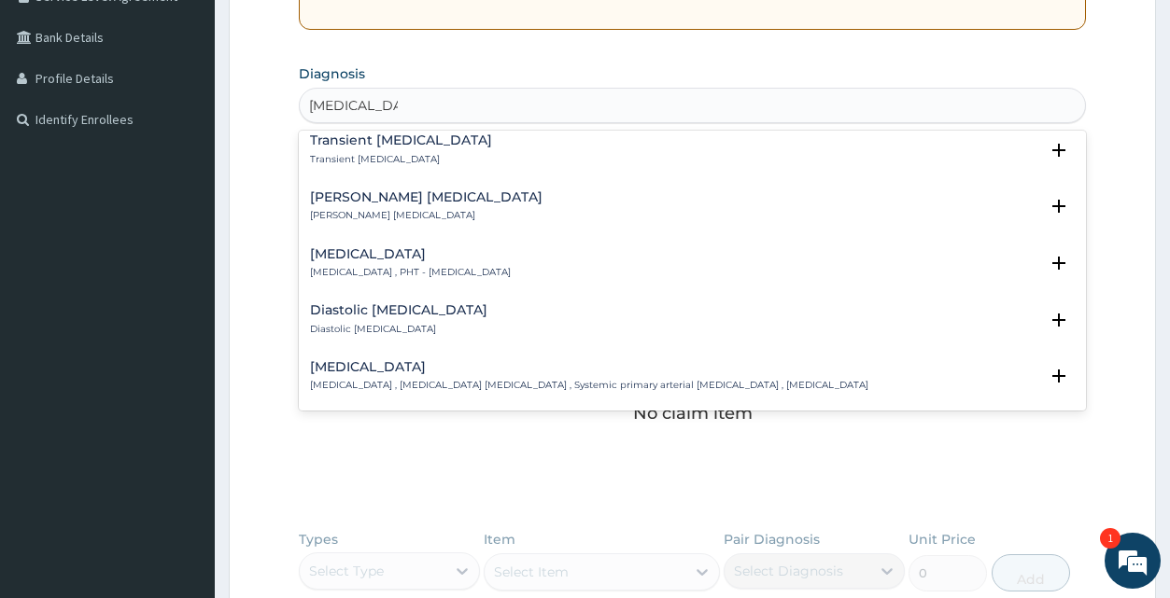
click at [492, 365] on div "[MEDICAL_DATA] [MEDICAL_DATA] , [MEDICAL_DATA] [MEDICAL_DATA] , Systemic primar…" at bounding box center [589, 376] width 558 height 33
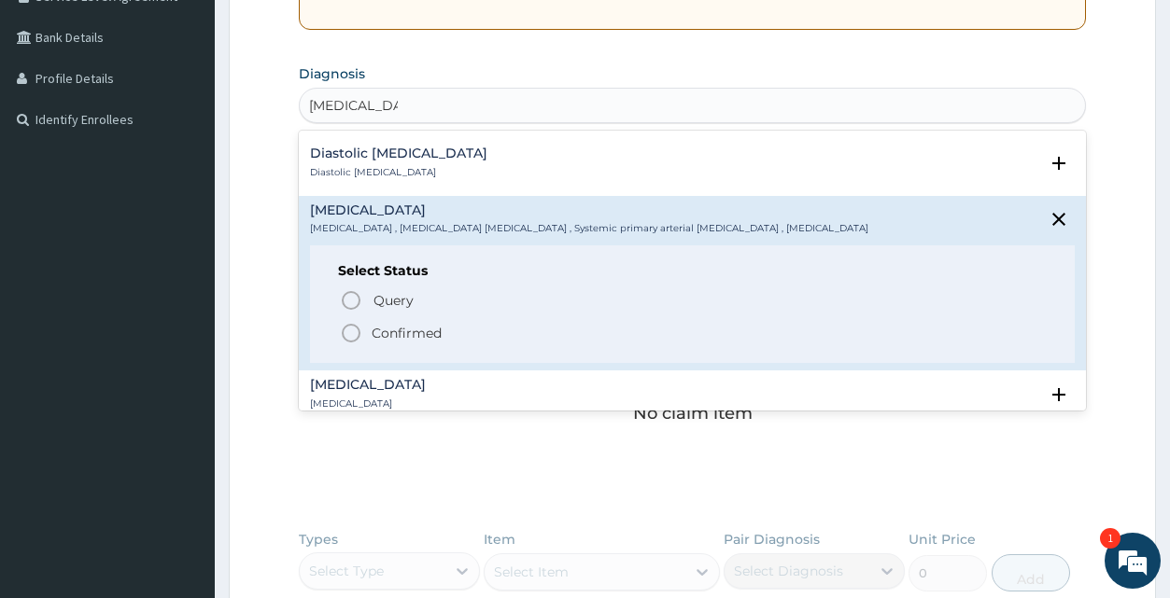
scroll to position [1563, 0]
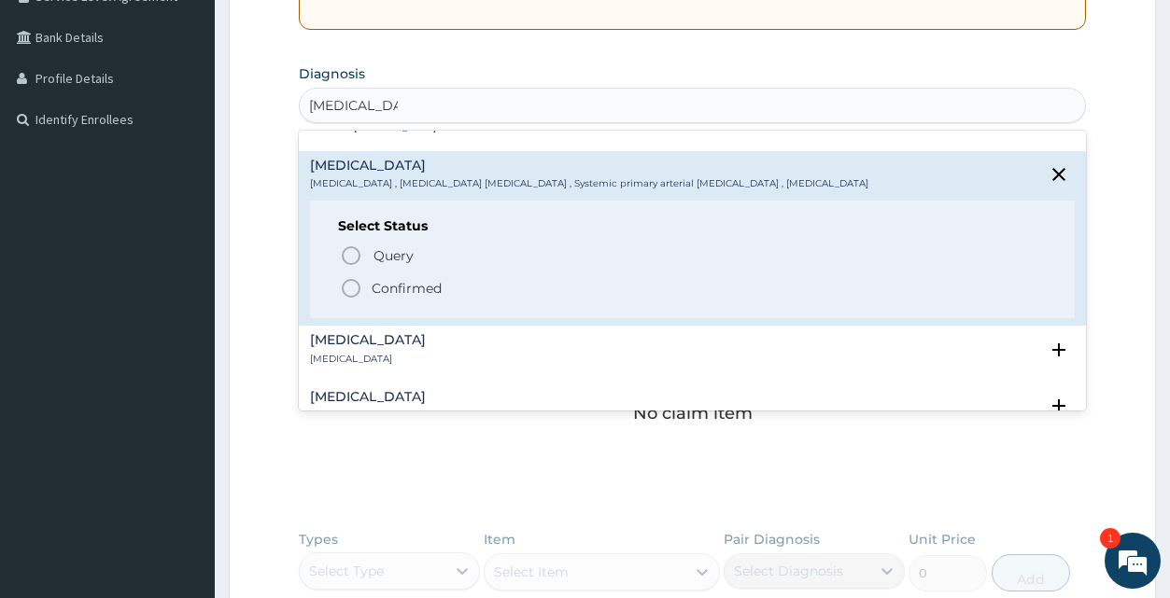
click at [402, 279] on p "Confirmed" at bounding box center [407, 288] width 70 height 19
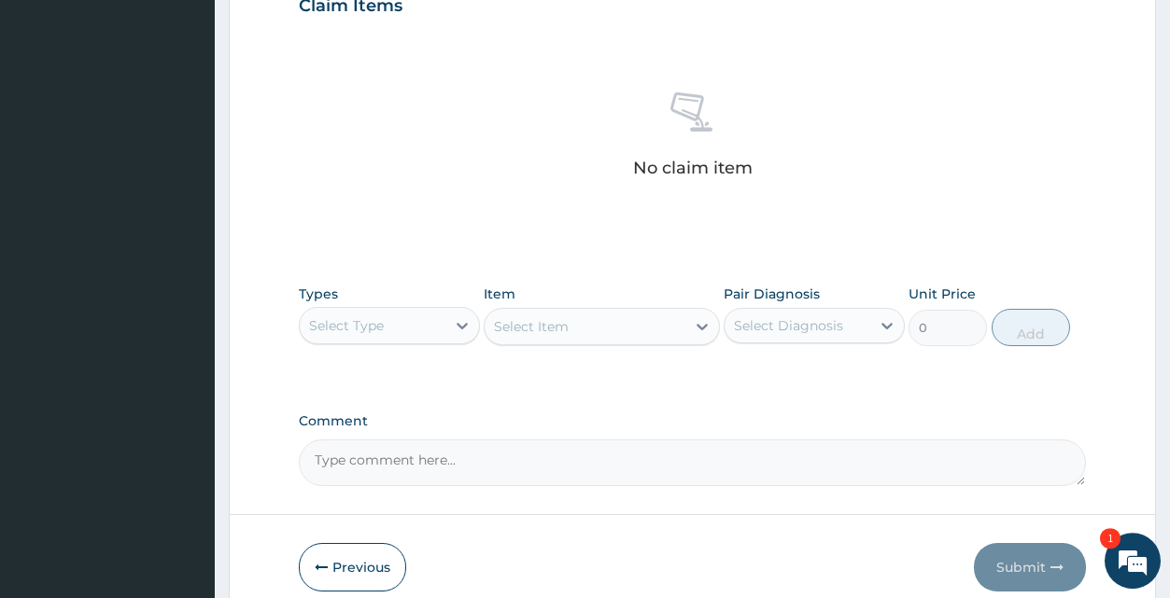
scroll to position [698, 0]
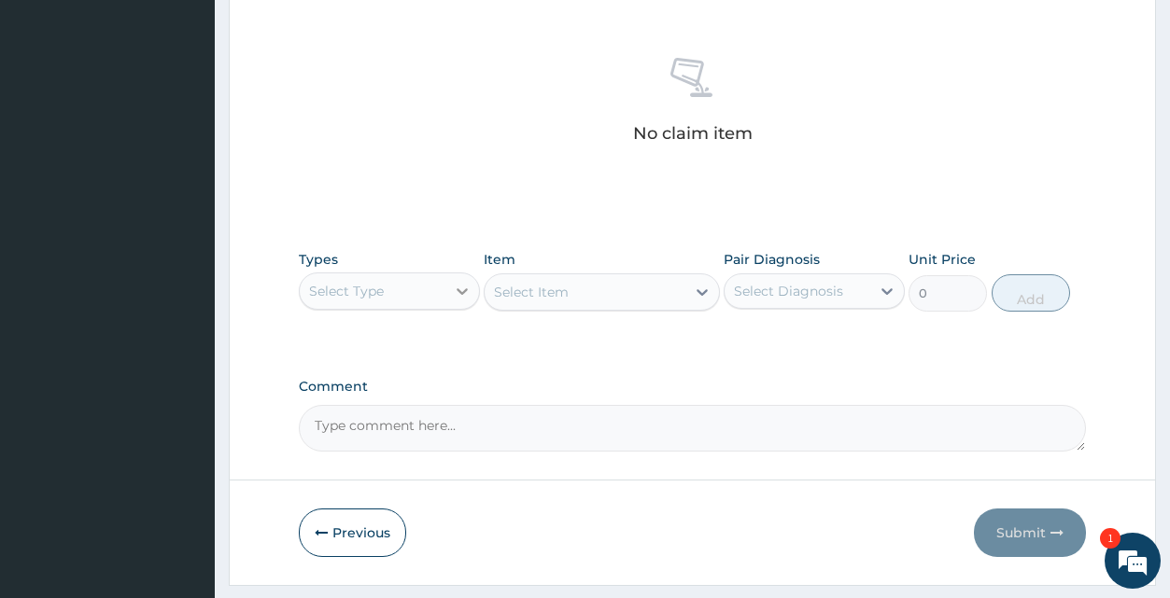
click at [460, 289] on icon at bounding box center [462, 291] width 19 height 19
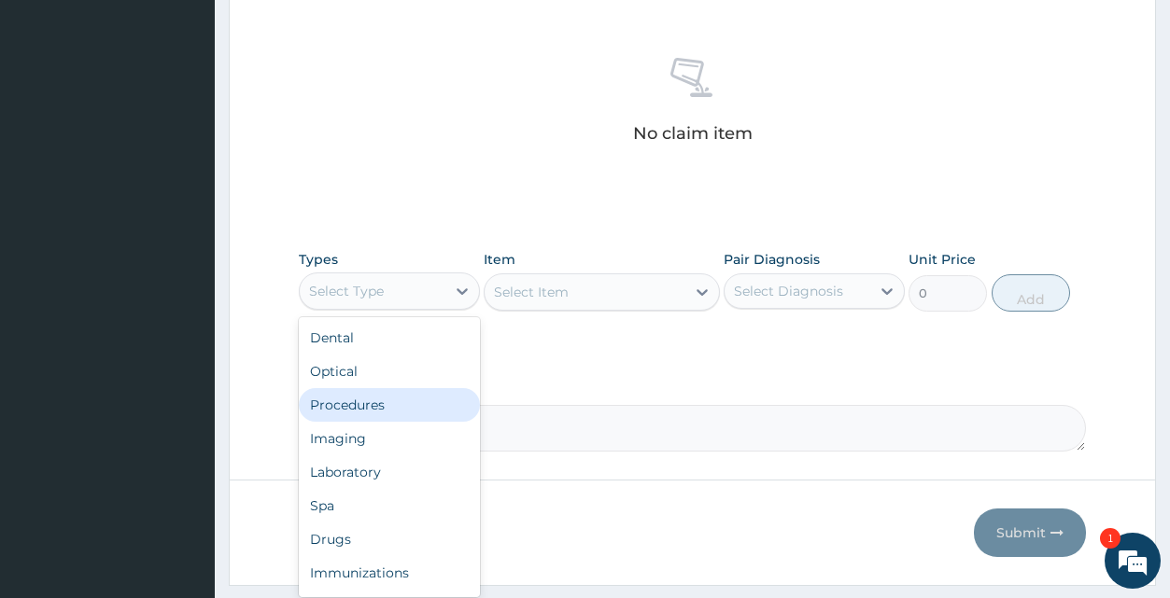
click at [359, 412] on div "Procedures" at bounding box center [389, 405] width 181 height 34
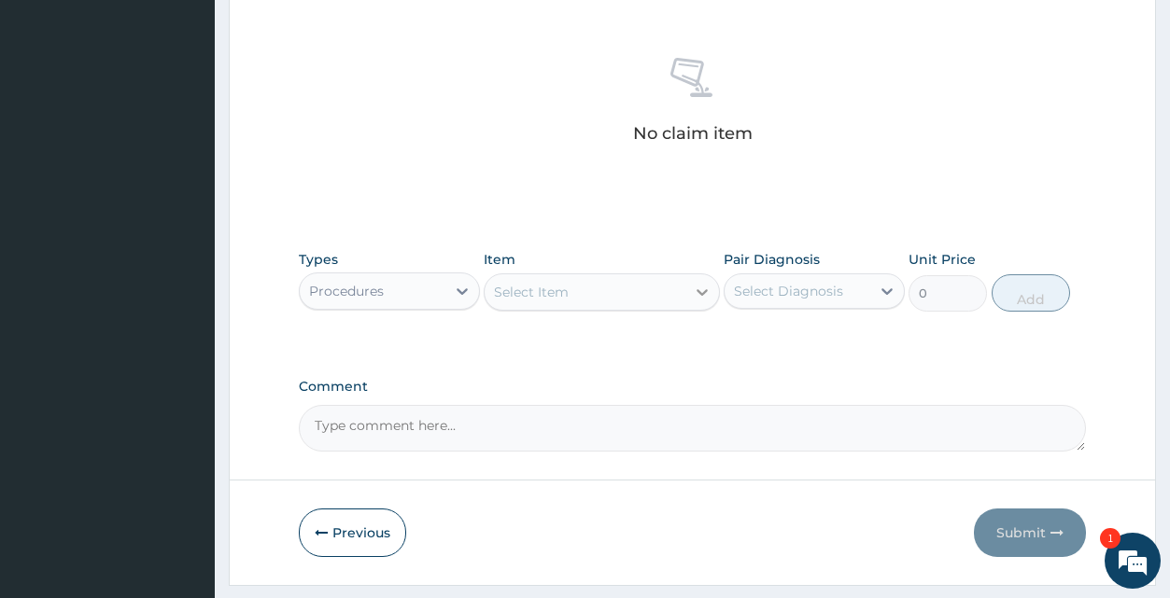
click at [701, 290] on icon at bounding box center [702, 292] width 19 height 19
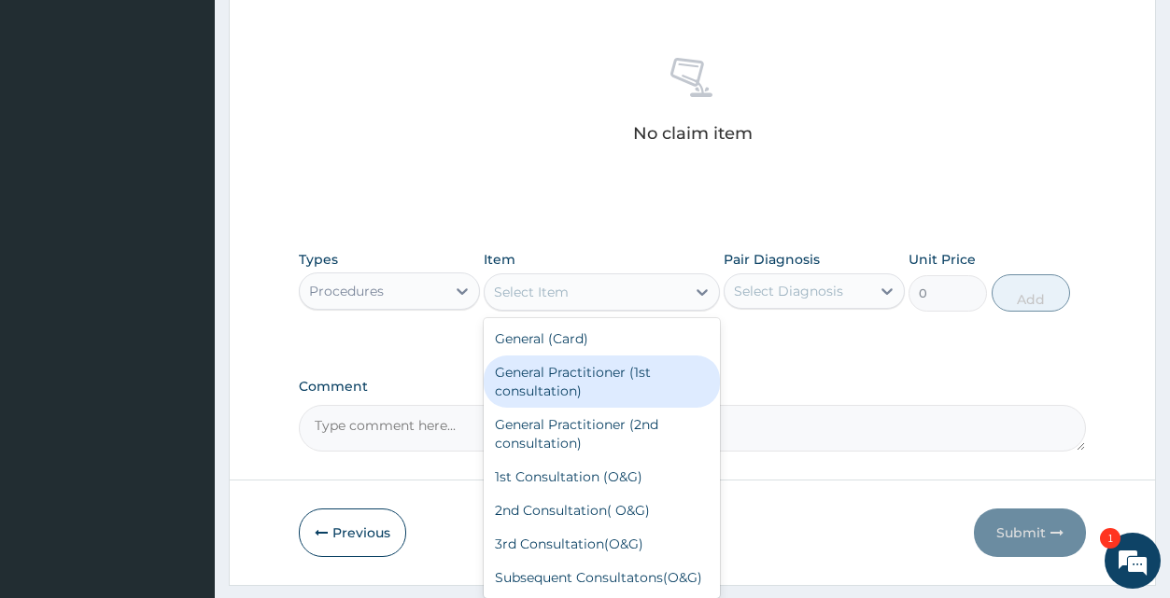
click at [624, 361] on div "General Practitioner (1st consultation)" at bounding box center [602, 382] width 236 height 52
type input "1500"
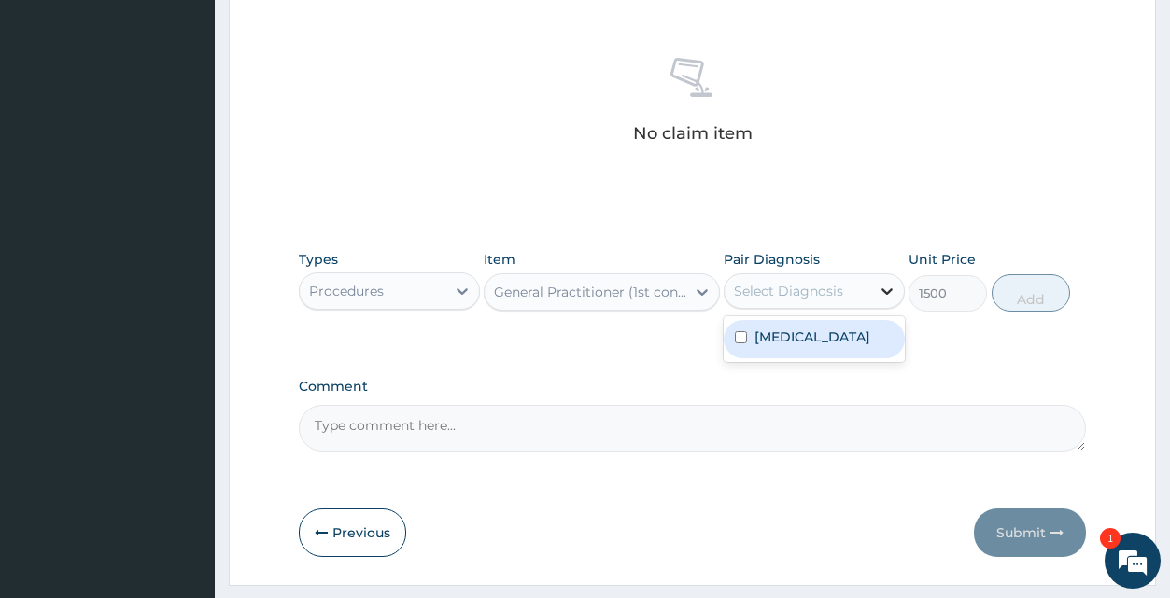
click at [886, 293] on icon at bounding box center [886, 292] width 11 height 7
click at [866, 330] on label "[MEDICAL_DATA]" at bounding box center [812, 337] width 116 height 19
checkbox input "true"
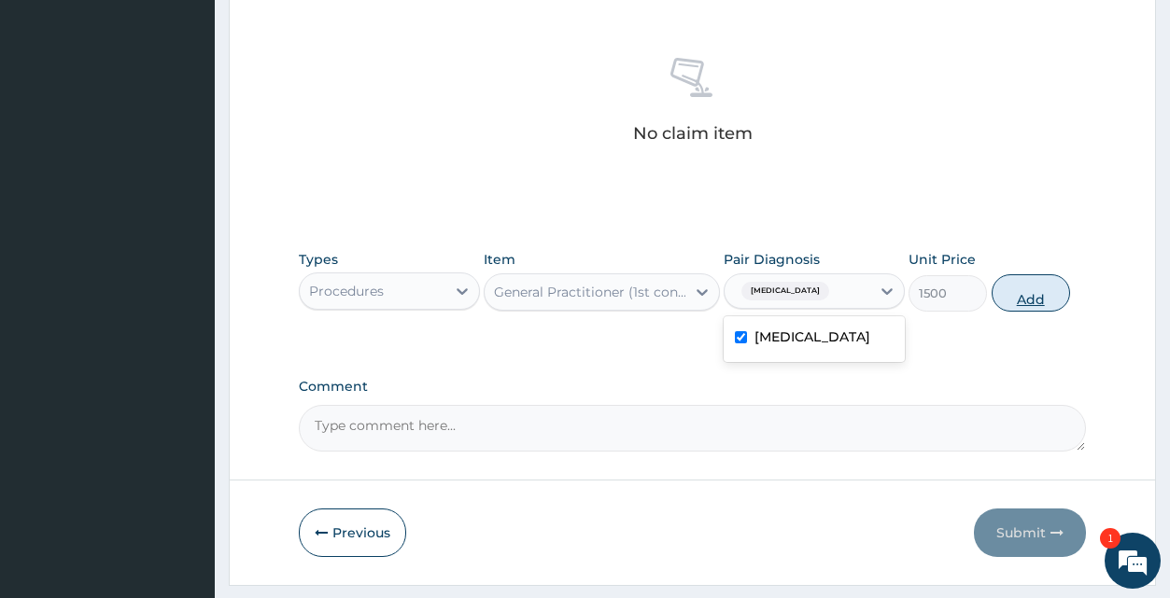
click at [1033, 294] on button "Add" at bounding box center [1031, 292] width 78 height 37
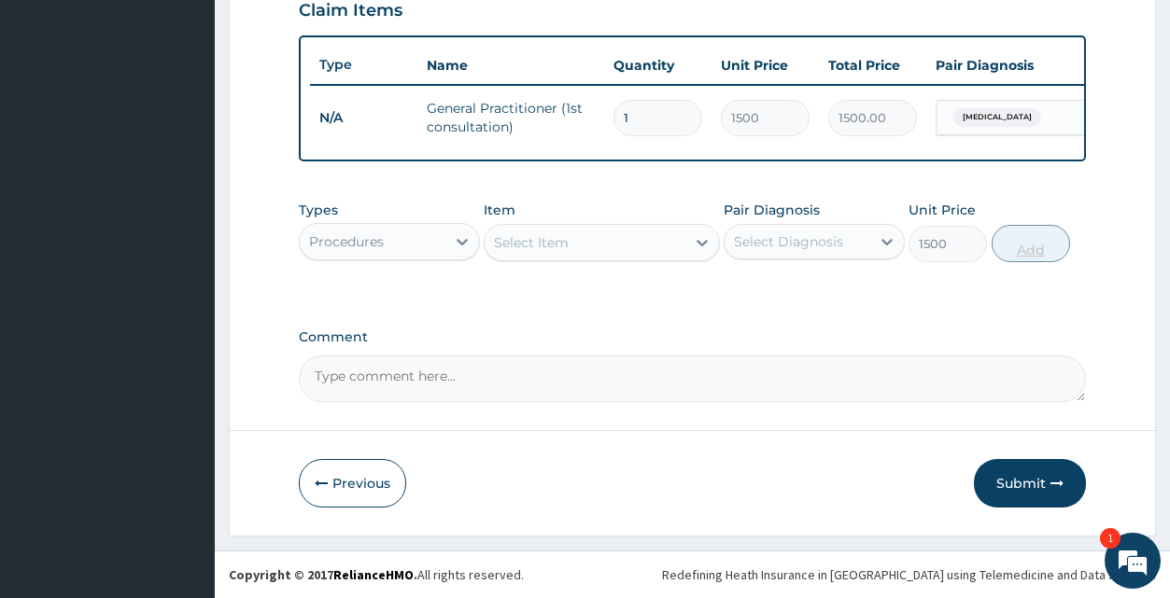
type input "0"
click at [463, 243] on icon at bounding box center [462, 242] width 11 height 7
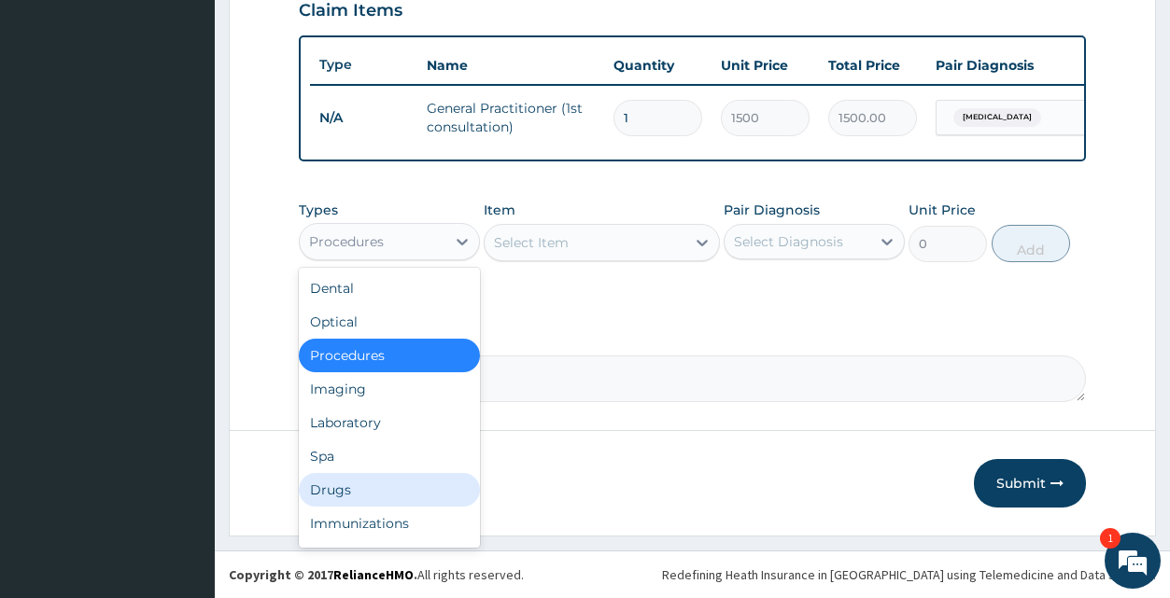
click at [351, 499] on div "Drugs" at bounding box center [389, 490] width 181 height 34
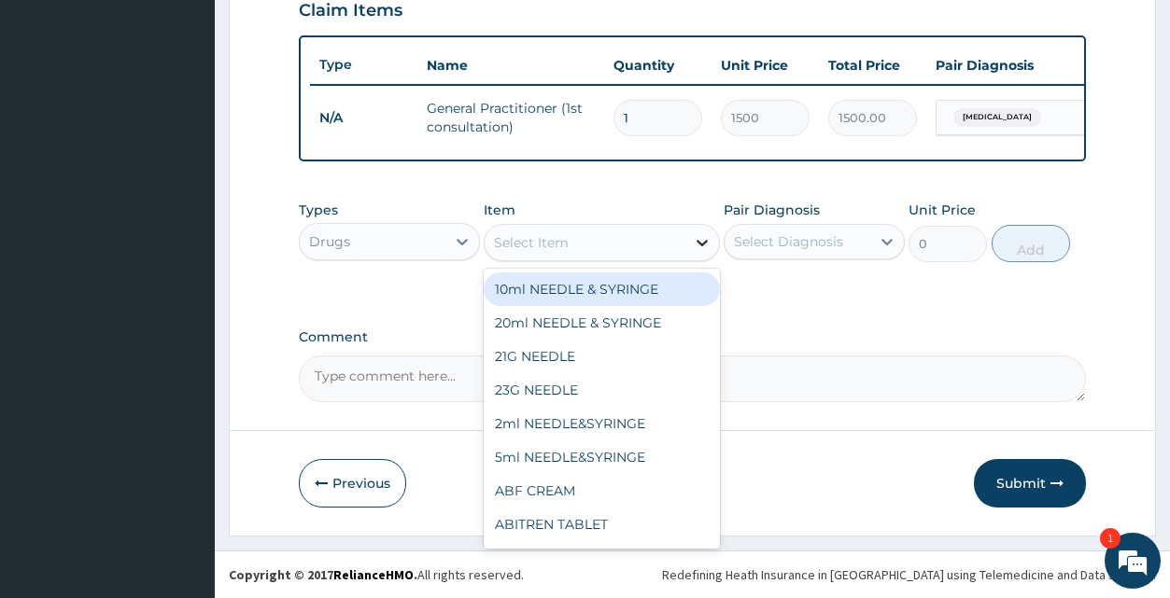
click at [701, 245] on icon at bounding box center [702, 243] width 11 height 7
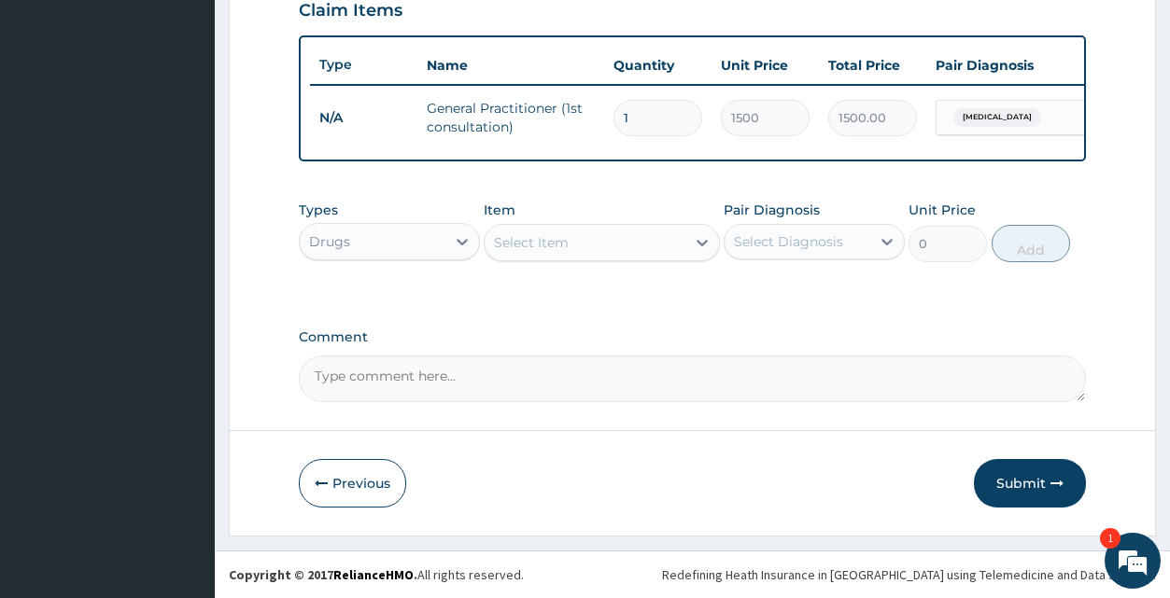
click at [622, 242] on div "Select Item" at bounding box center [585, 243] width 201 height 30
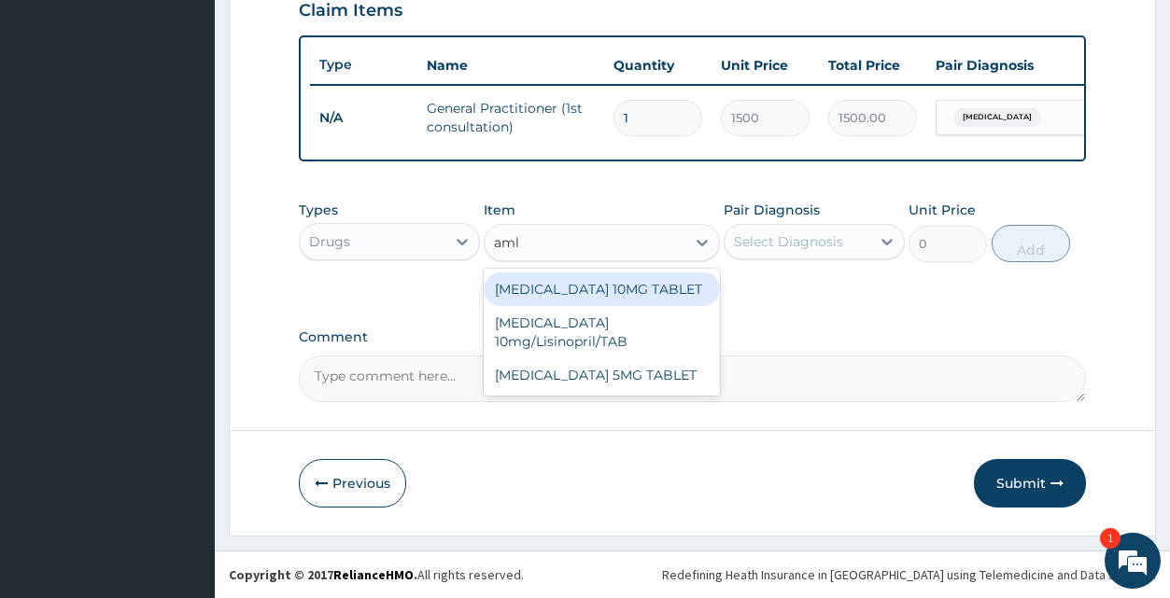
type input "amlo"
click at [605, 283] on div "[MEDICAL_DATA] 10MG TABLET" at bounding box center [602, 290] width 236 height 34
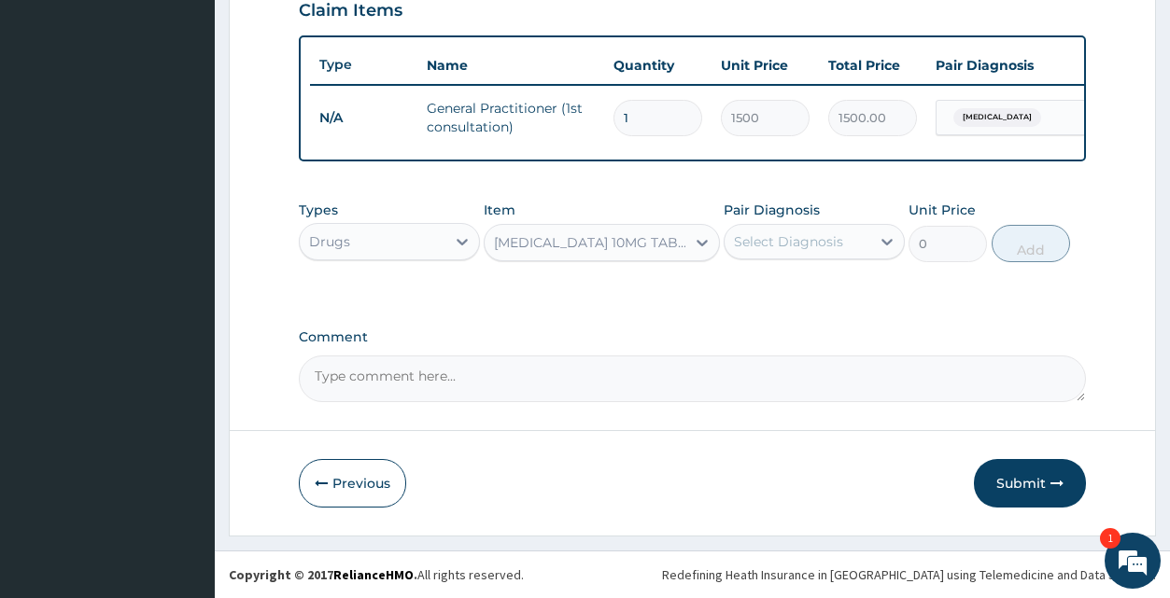
type input "14.7"
click at [893, 242] on icon at bounding box center [887, 241] width 19 height 19
click at [854, 297] on label "[MEDICAL_DATA]" at bounding box center [812, 287] width 116 height 19
checkbox input "true"
click at [1030, 249] on button "Add" at bounding box center [1031, 243] width 78 height 37
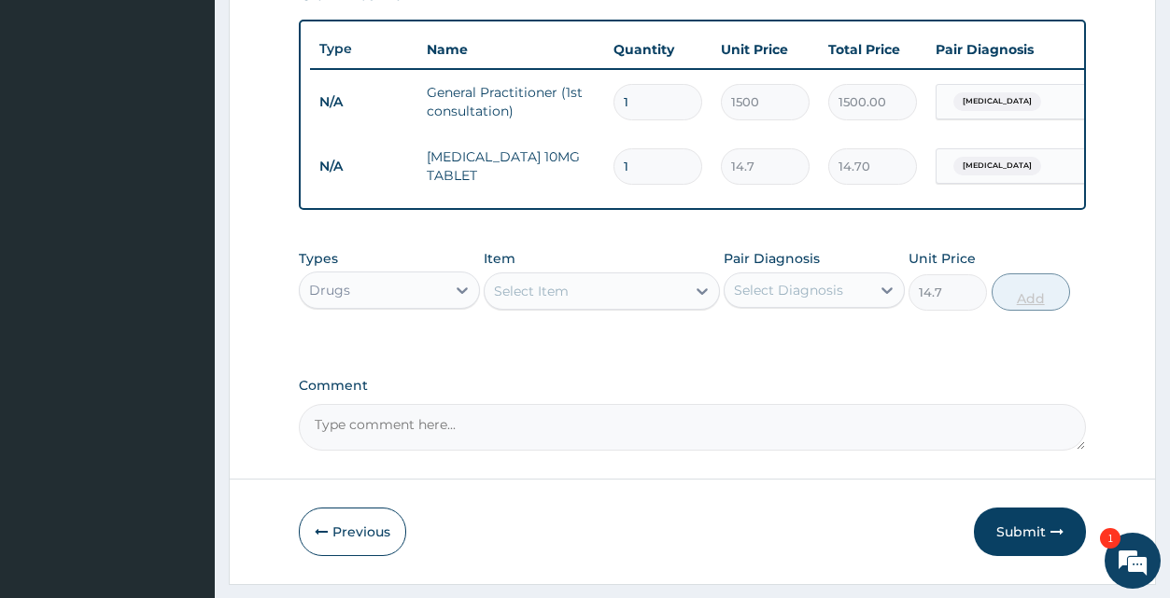
type input "0"
click at [677, 164] on input "1" at bounding box center [657, 166] width 89 height 36
type input "0.00"
type input "3"
type input "44.10"
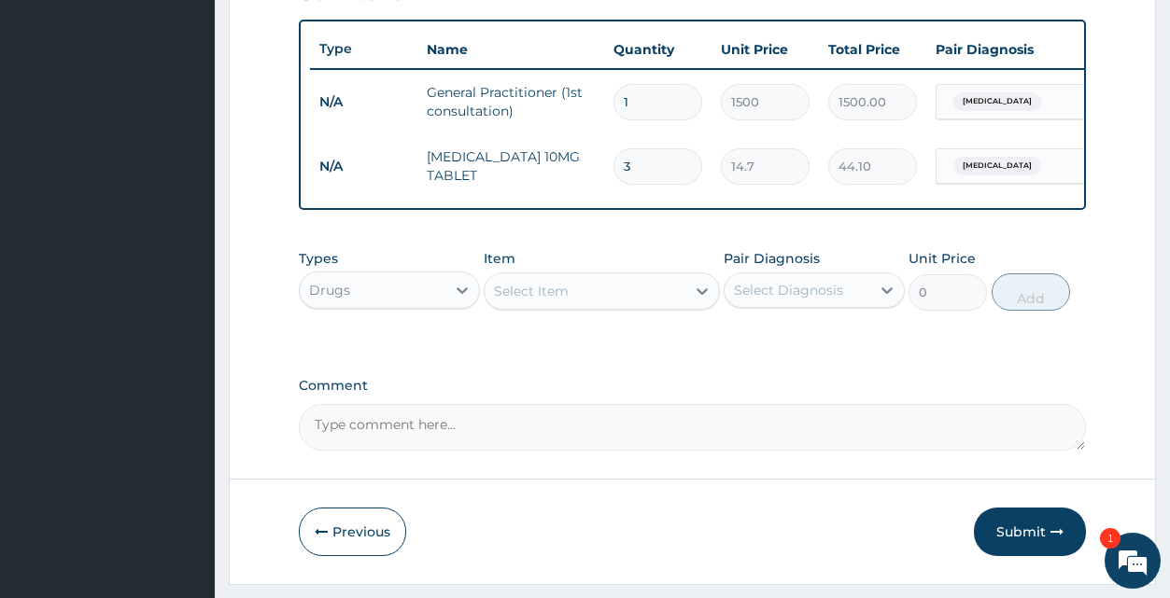
type input "30"
type input "441.00"
type input "30"
click at [701, 301] on icon at bounding box center [702, 291] width 19 height 19
click at [656, 306] on div "Select Item" at bounding box center [585, 291] width 201 height 30
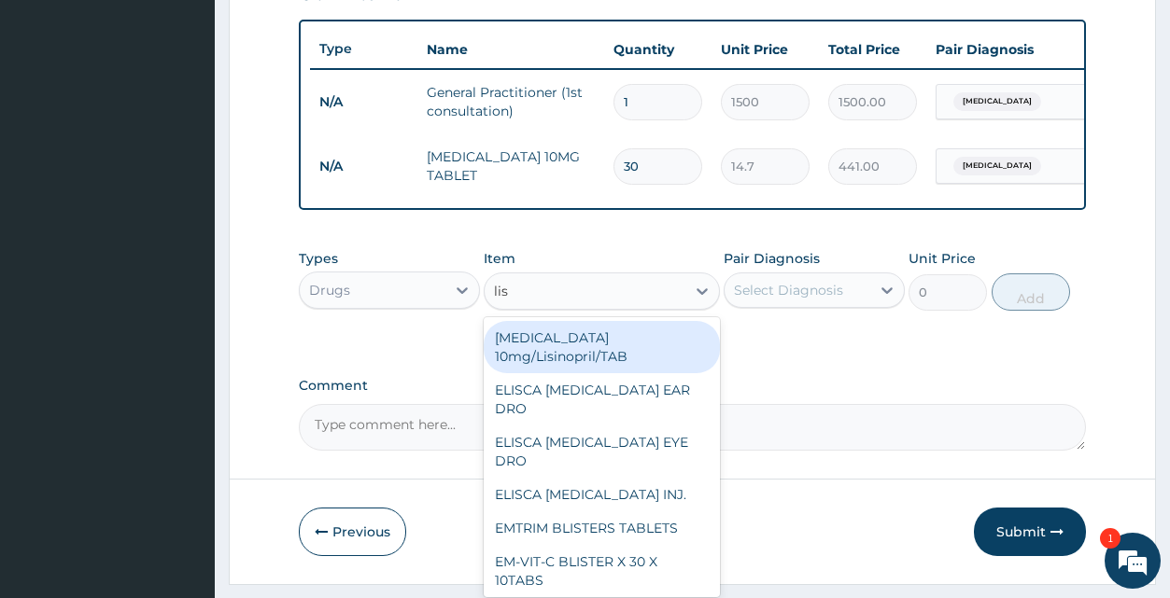
type input "[PERSON_NAME]"
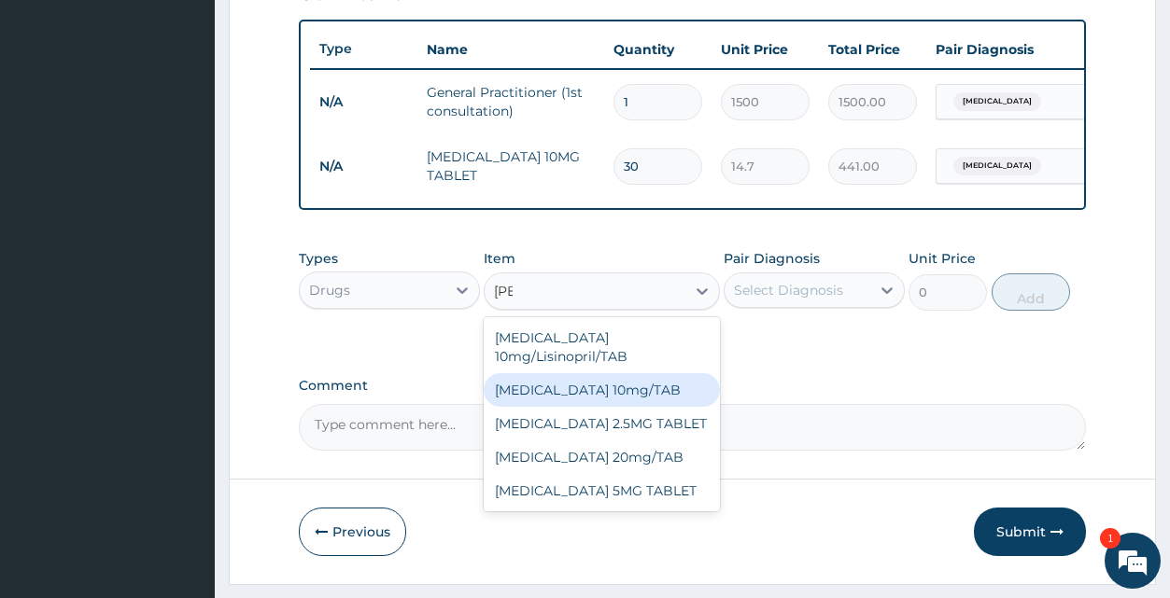
click at [595, 386] on div "[MEDICAL_DATA] 10mg/TAB" at bounding box center [602, 390] width 236 height 34
type input "36.75"
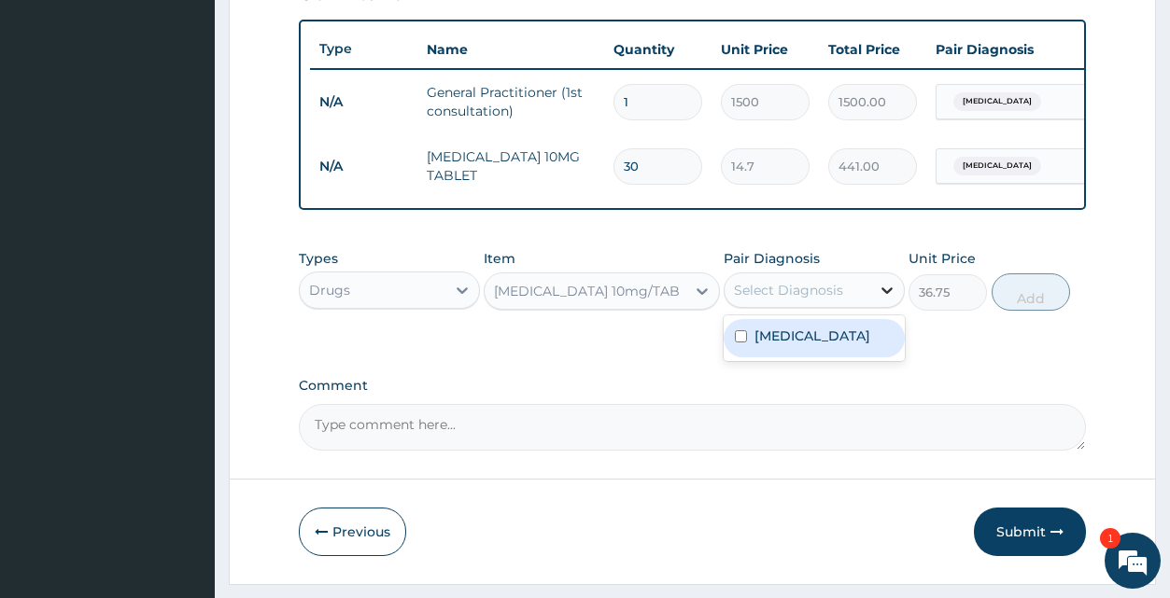
click at [890, 294] on icon at bounding box center [886, 291] width 11 height 7
click at [866, 345] on label "[MEDICAL_DATA]" at bounding box center [812, 336] width 116 height 19
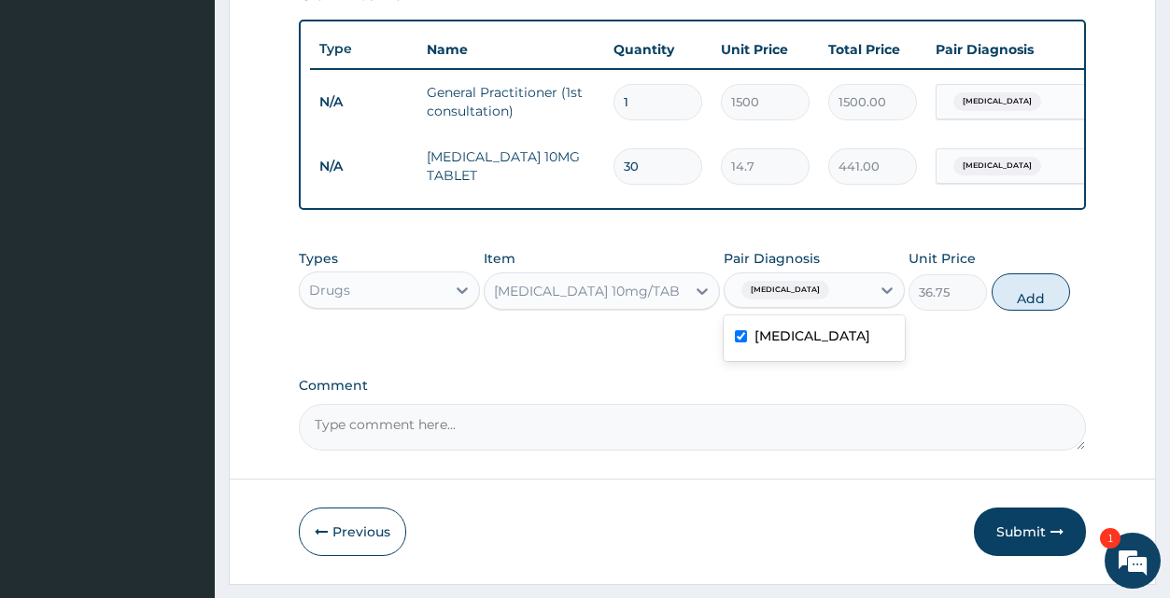
checkbox input "true"
click at [1034, 301] on button "Add" at bounding box center [1031, 292] width 78 height 37
type input "0"
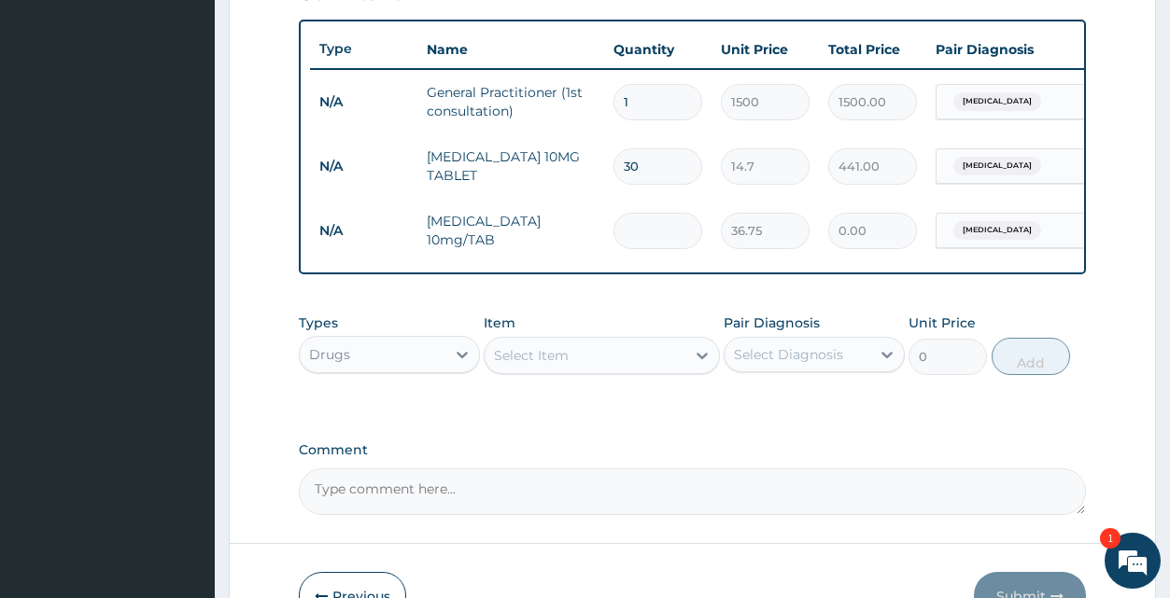
type input "0.00"
type input "3"
type input "110.25"
type input "30"
type input "1102.50"
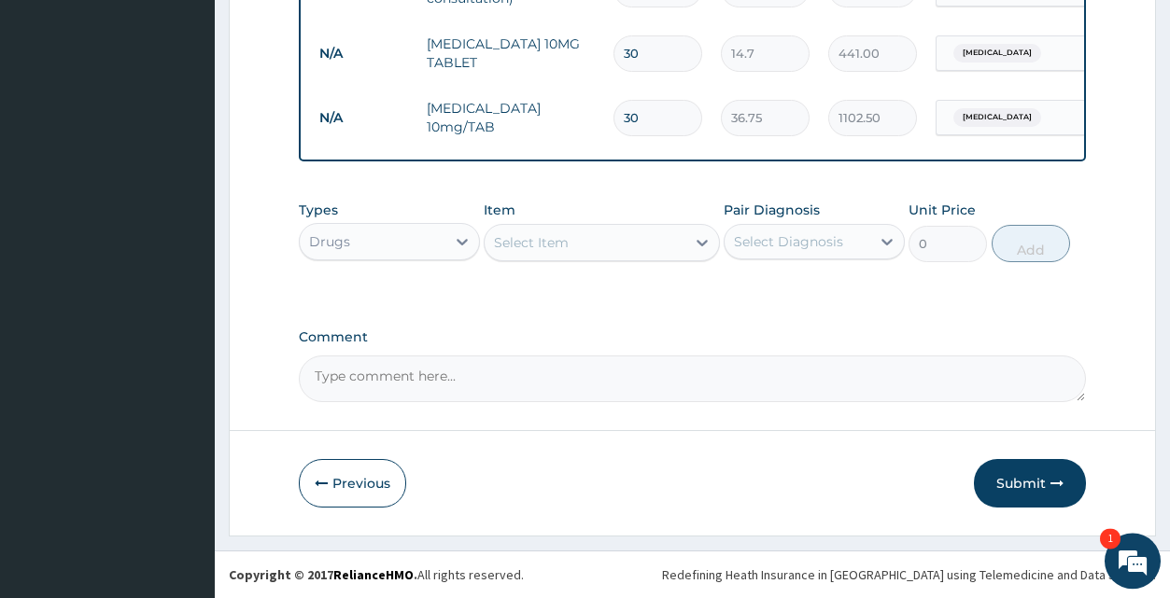
scroll to position [804, 0]
type input "30"
click at [1035, 480] on button "Submit" at bounding box center [1030, 483] width 112 height 49
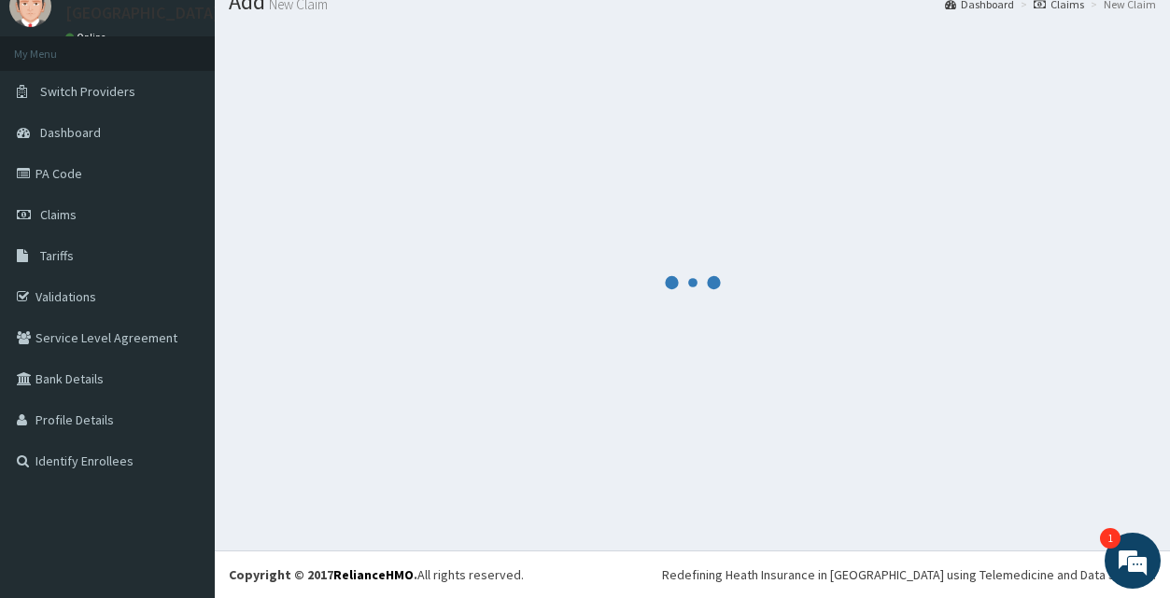
scroll to position [71, 0]
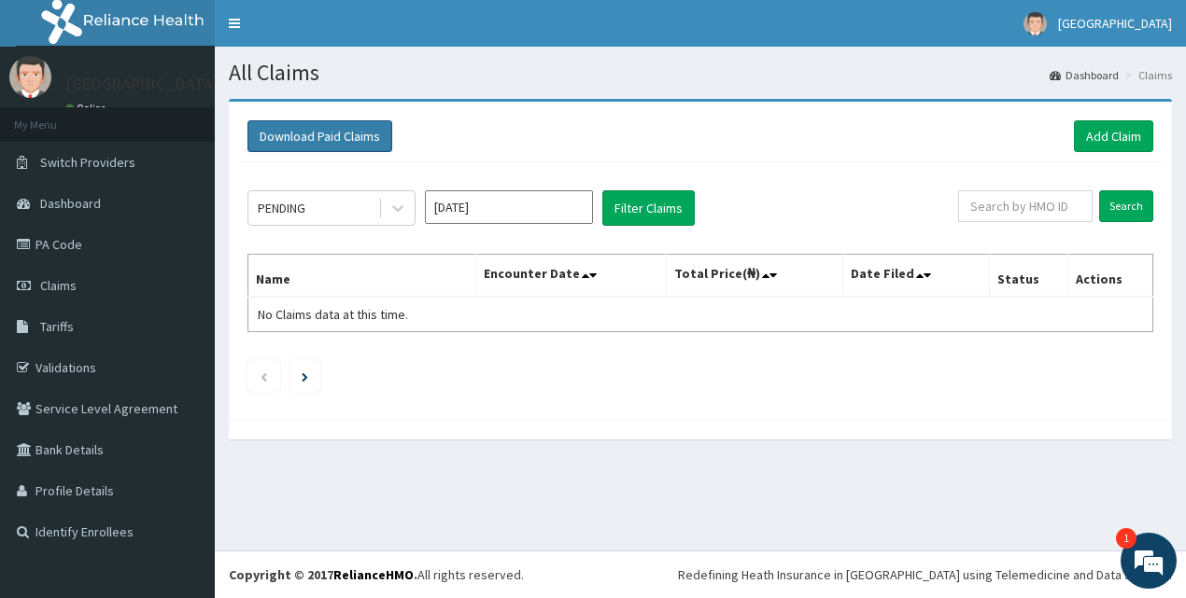
click at [350, 130] on button "Download Paid Claims" at bounding box center [319, 136] width 145 height 32
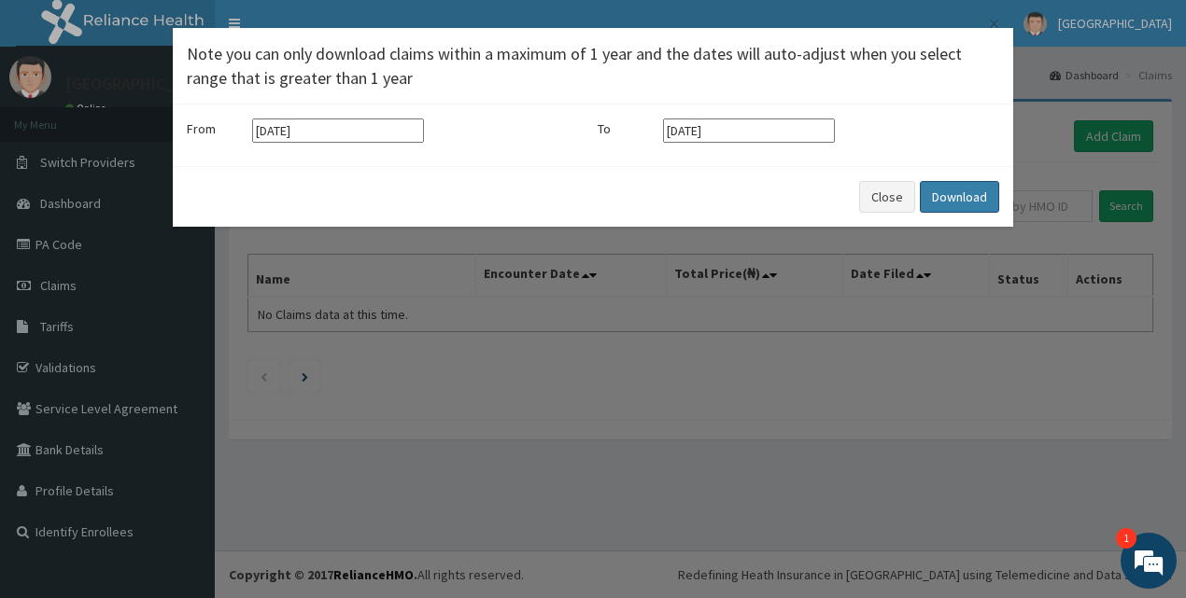
click at [973, 190] on button "Download" at bounding box center [959, 197] width 79 height 32
click at [894, 186] on button "Close" at bounding box center [887, 197] width 56 height 32
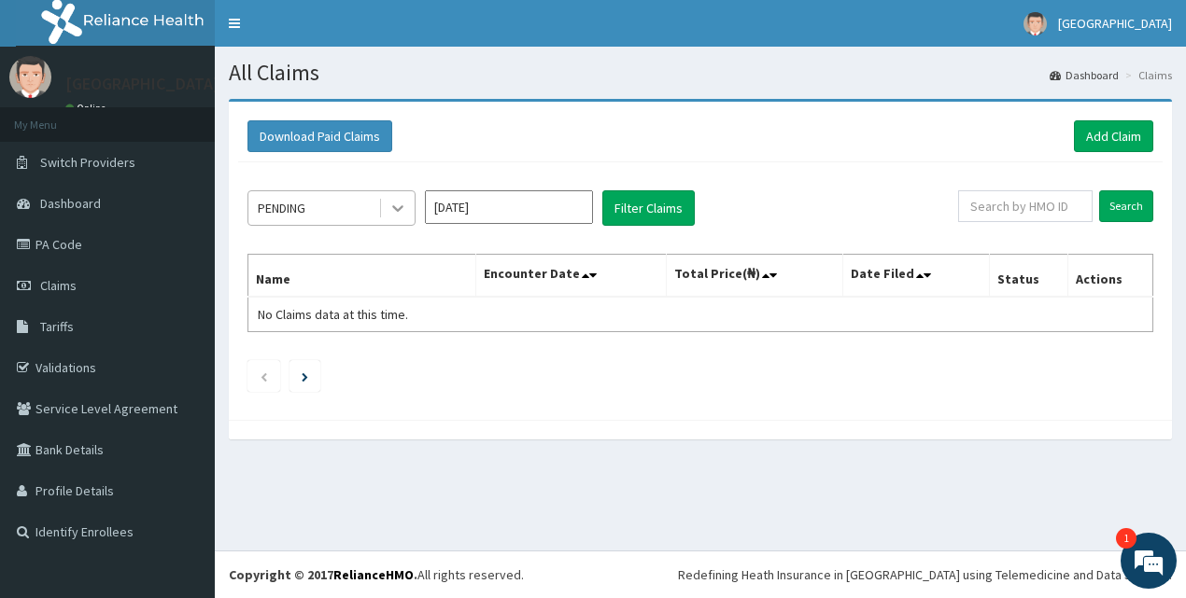
click at [397, 208] on icon at bounding box center [397, 208] width 19 height 19
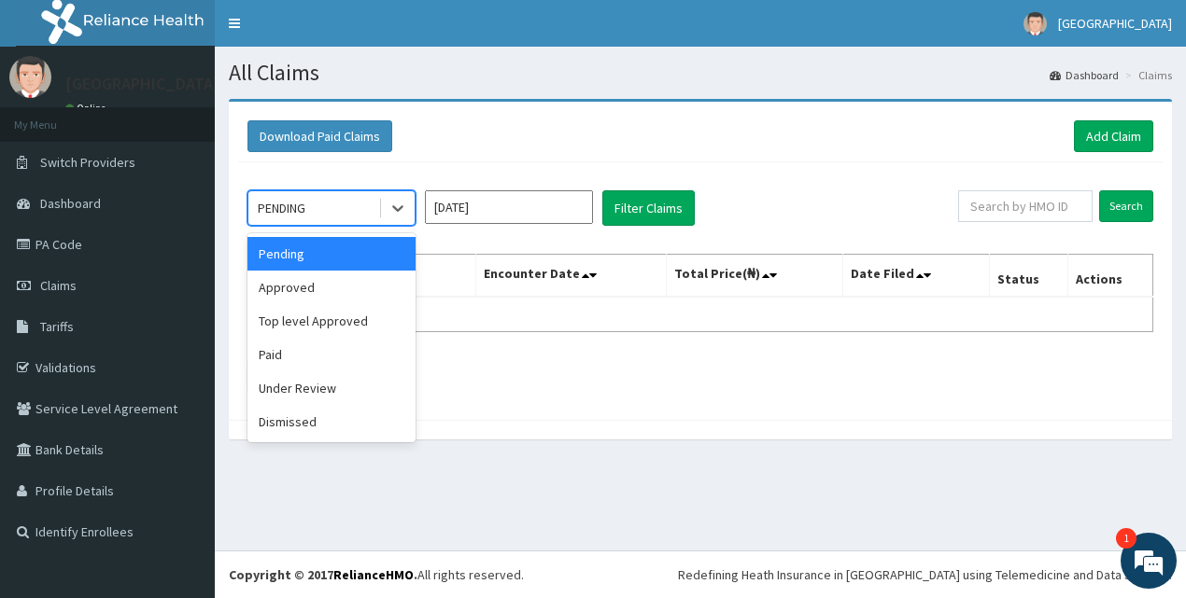
click at [368, 243] on div "Pending" at bounding box center [331, 254] width 168 height 34
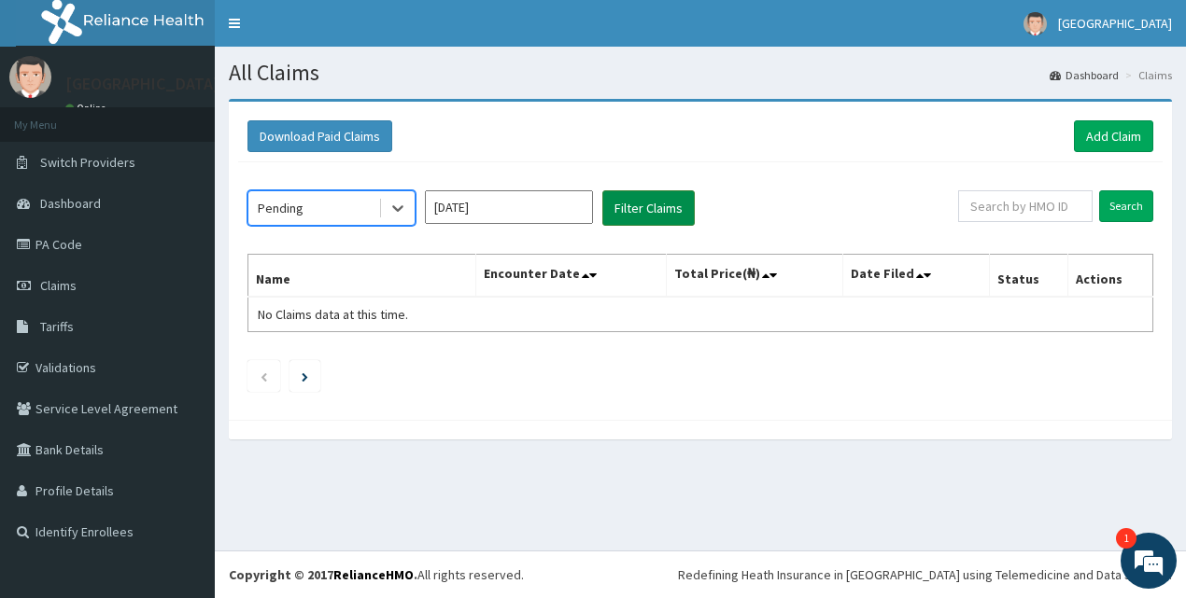
click at [660, 203] on button "Filter Claims" at bounding box center [648, 207] width 92 height 35
click at [643, 202] on button "Filter Claims" at bounding box center [648, 207] width 92 height 35
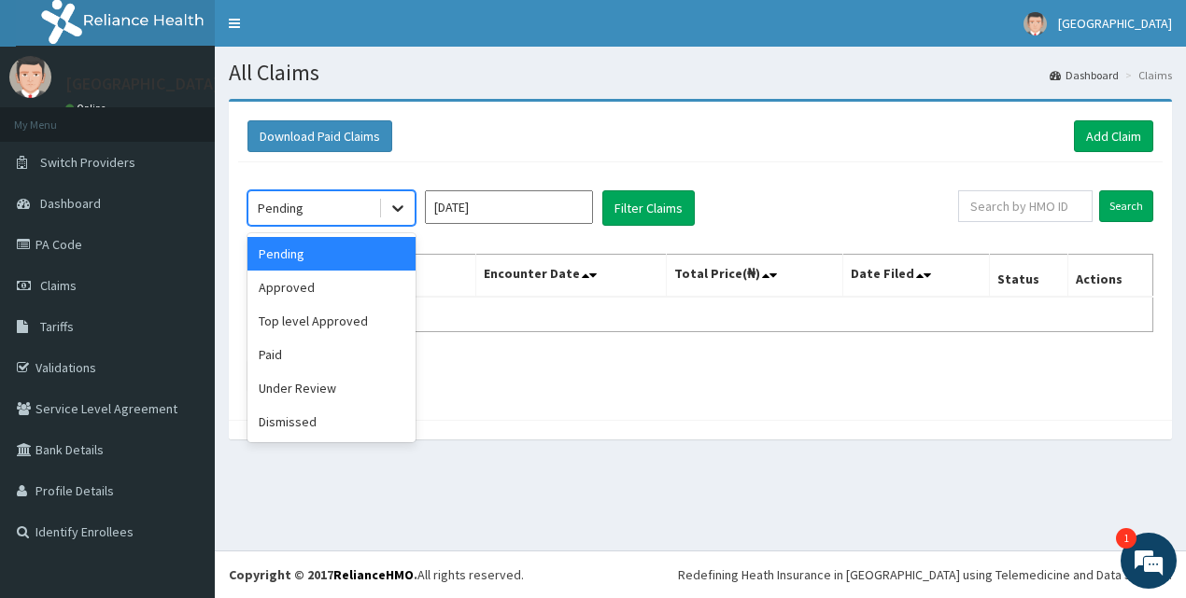
click at [400, 208] on icon at bounding box center [397, 209] width 11 height 7
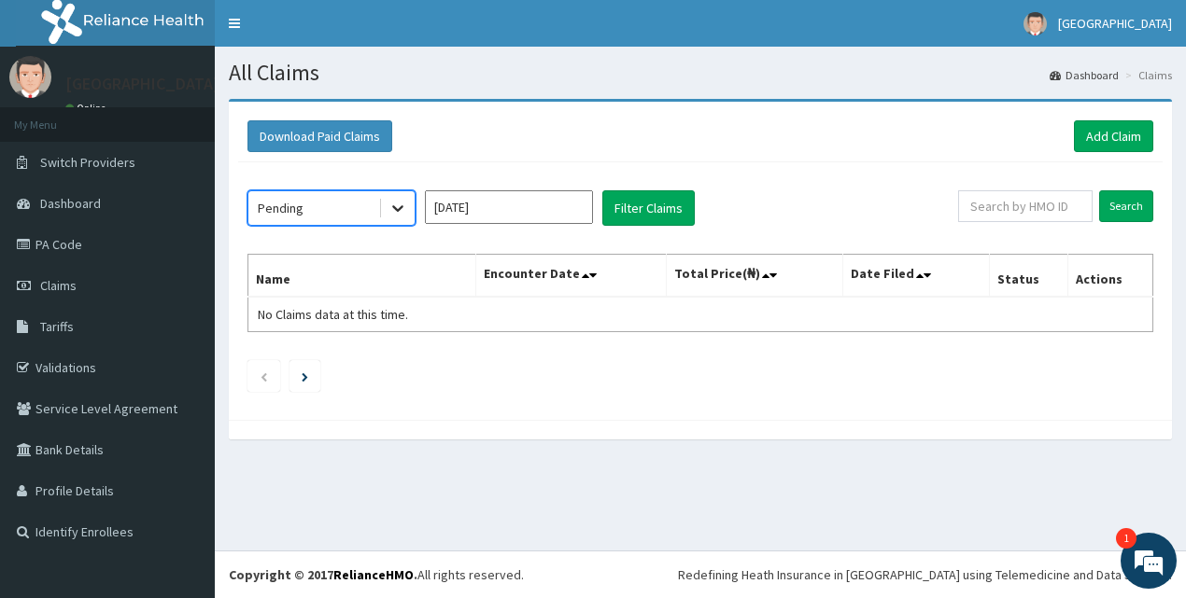
click at [400, 208] on icon at bounding box center [397, 209] width 11 height 7
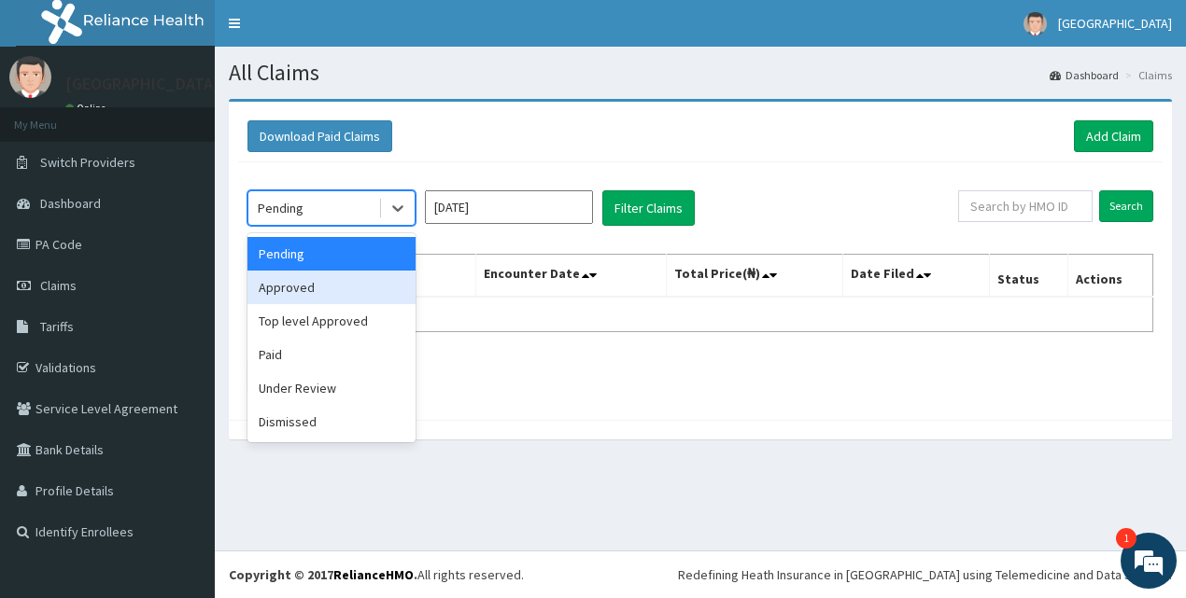
click at [345, 293] on div "Approved" at bounding box center [331, 288] width 168 height 34
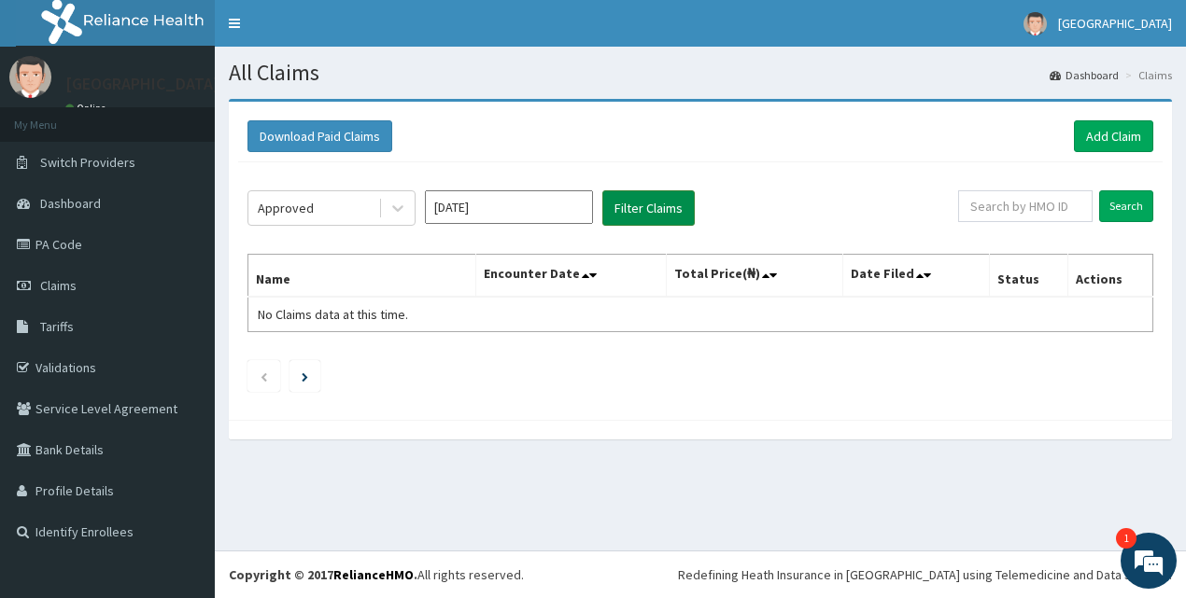
click at [650, 204] on button "Filter Claims" at bounding box center [648, 207] width 92 height 35
click at [650, 203] on button "Filter Claims" at bounding box center [648, 207] width 92 height 35
click at [1086, 203] on input "text" at bounding box center [1025, 206] width 134 height 32
type input "xim/10038/c"
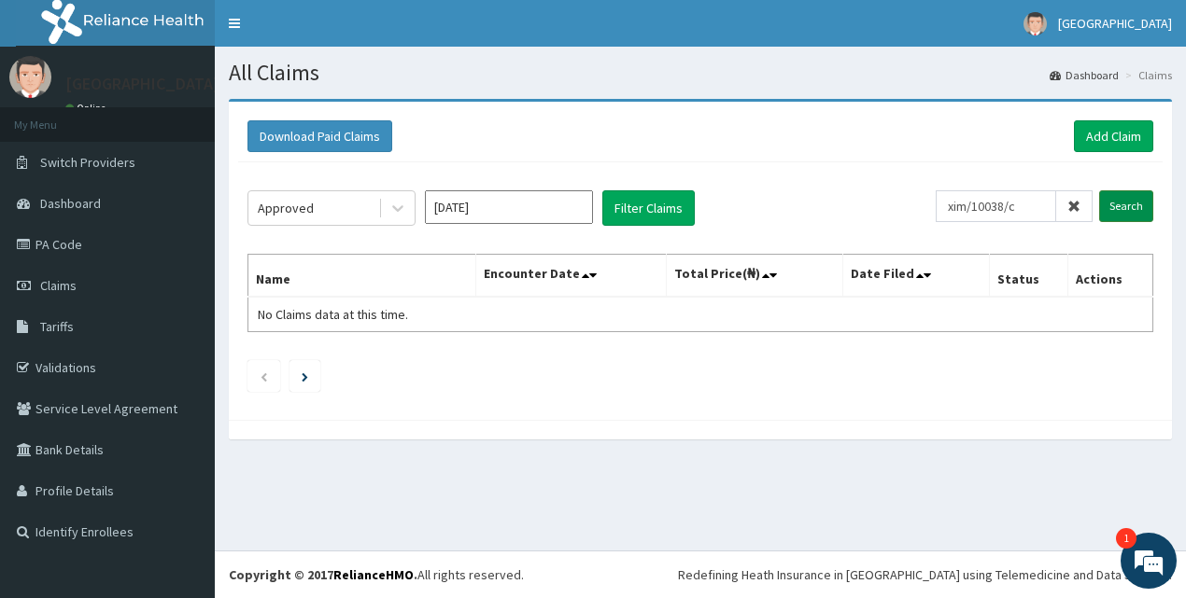
click at [1134, 193] on input "Search" at bounding box center [1126, 206] width 54 height 32
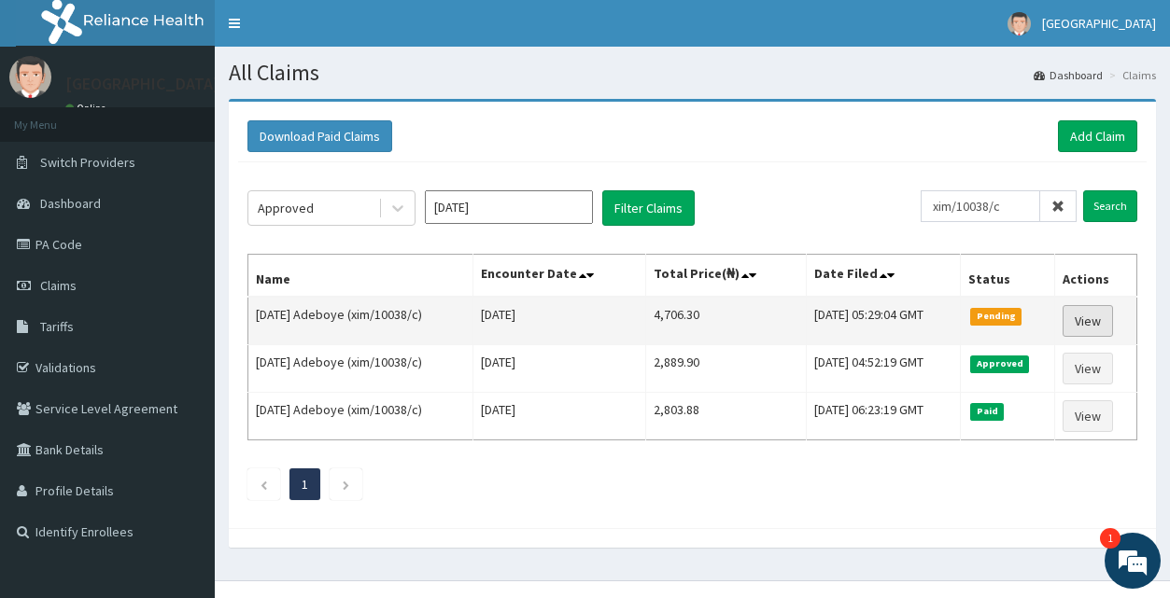
click at [1091, 311] on link "View" at bounding box center [1088, 321] width 50 height 32
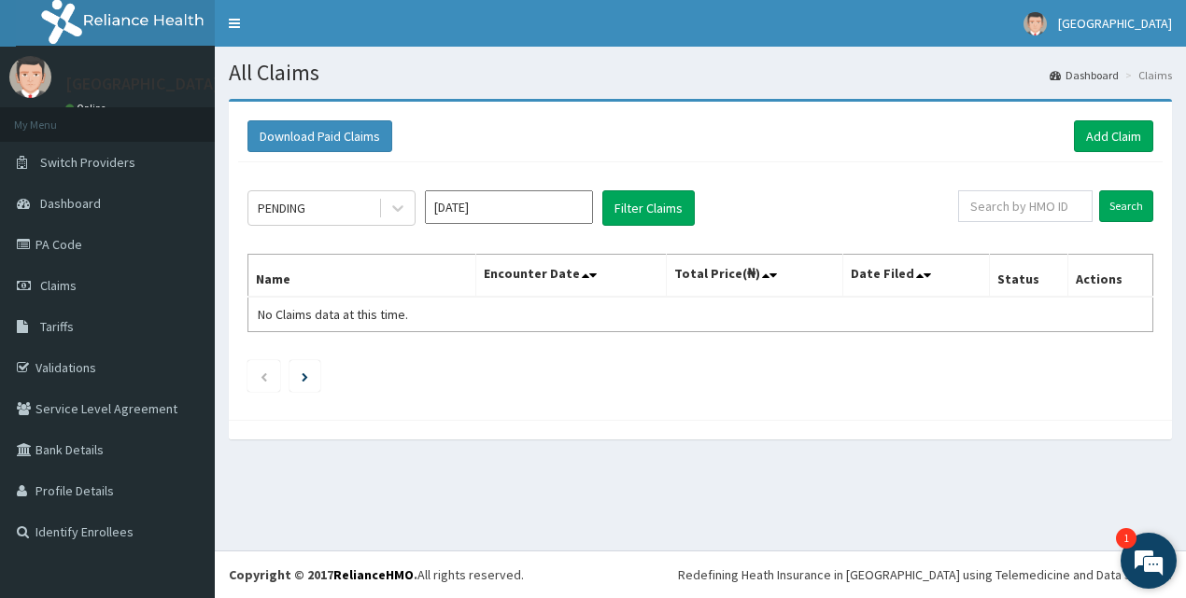
click at [1144, 554] on em at bounding box center [1148, 561] width 50 height 50
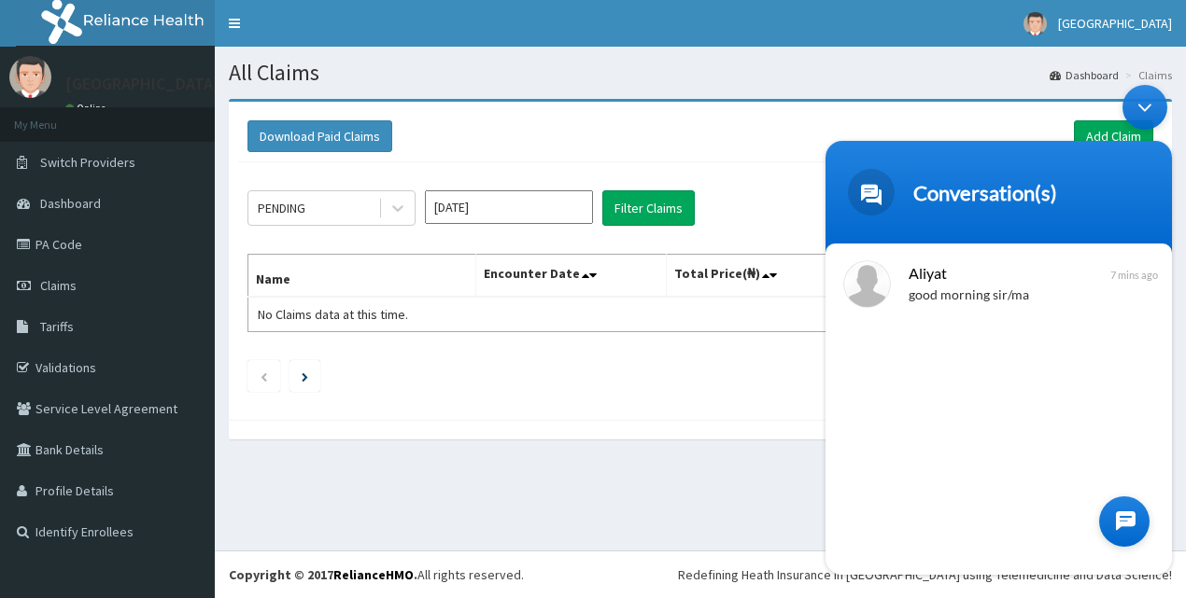
click at [995, 428] on div "Aliyat good morning sir/ma 7 mins ago" at bounding box center [998, 409] width 346 height 331
click at [1154, 100] on div "Minimize live chat window" at bounding box center [1144, 107] width 45 height 45
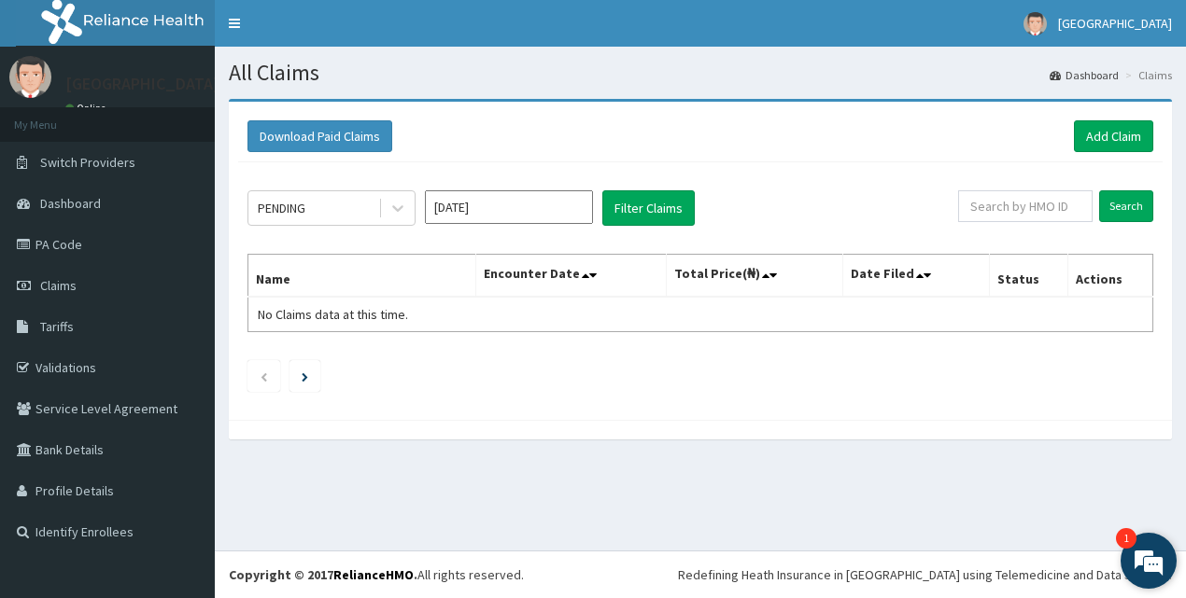
click at [1127, 555] on em at bounding box center [1148, 561] width 50 height 50
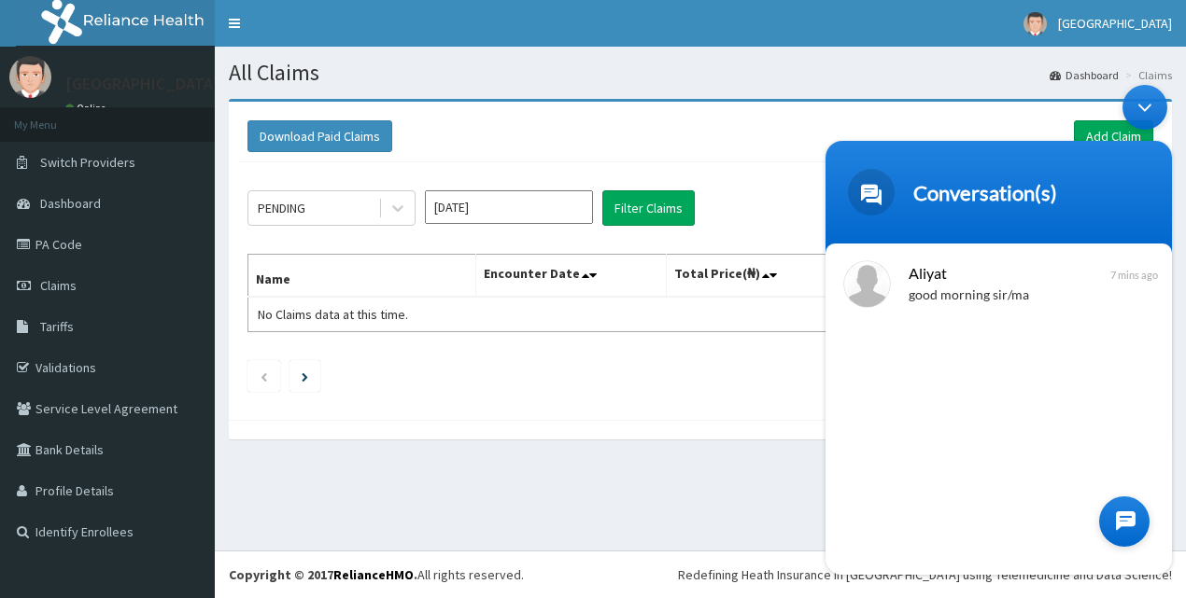
click at [1121, 505] on div at bounding box center [1124, 522] width 50 height 50
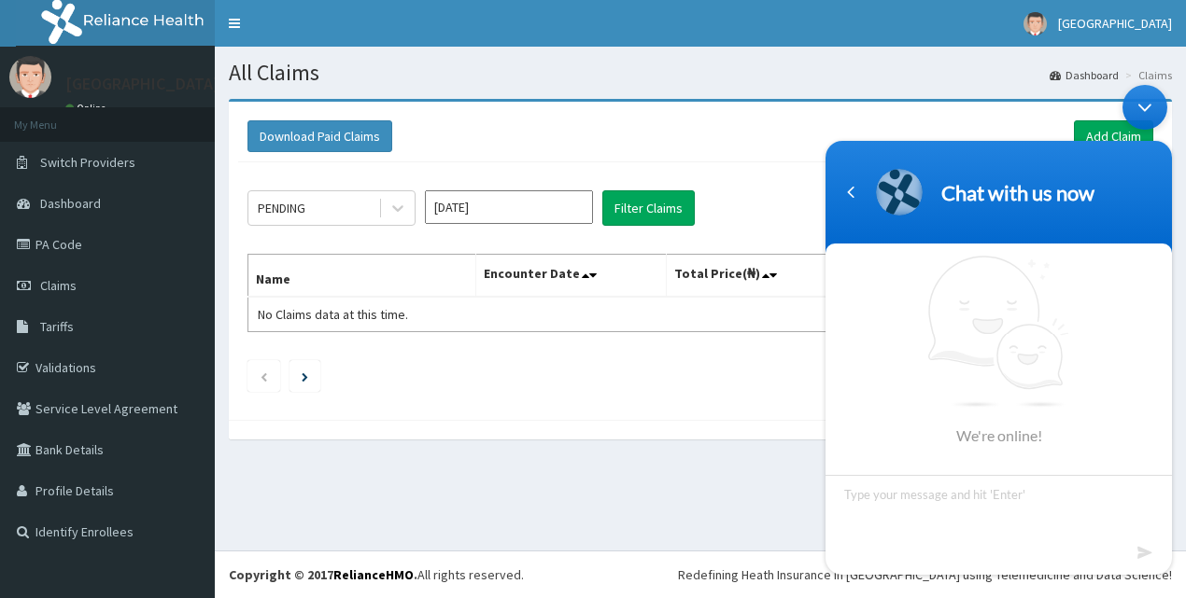
click at [1146, 97] on div "Minimize live chat window" at bounding box center [1144, 107] width 45 height 45
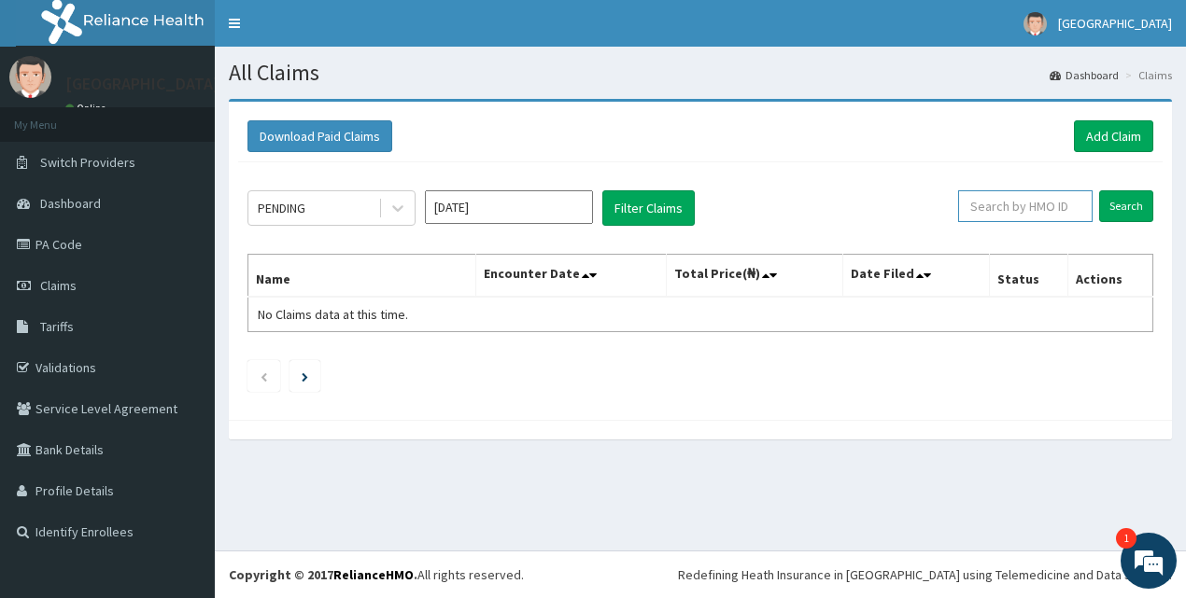
click at [1021, 206] on input "text" at bounding box center [1025, 206] width 134 height 32
type input "xim/10038"
click at [1137, 207] on input "Search" at bounding box center [1126, 206] width 54 height 32
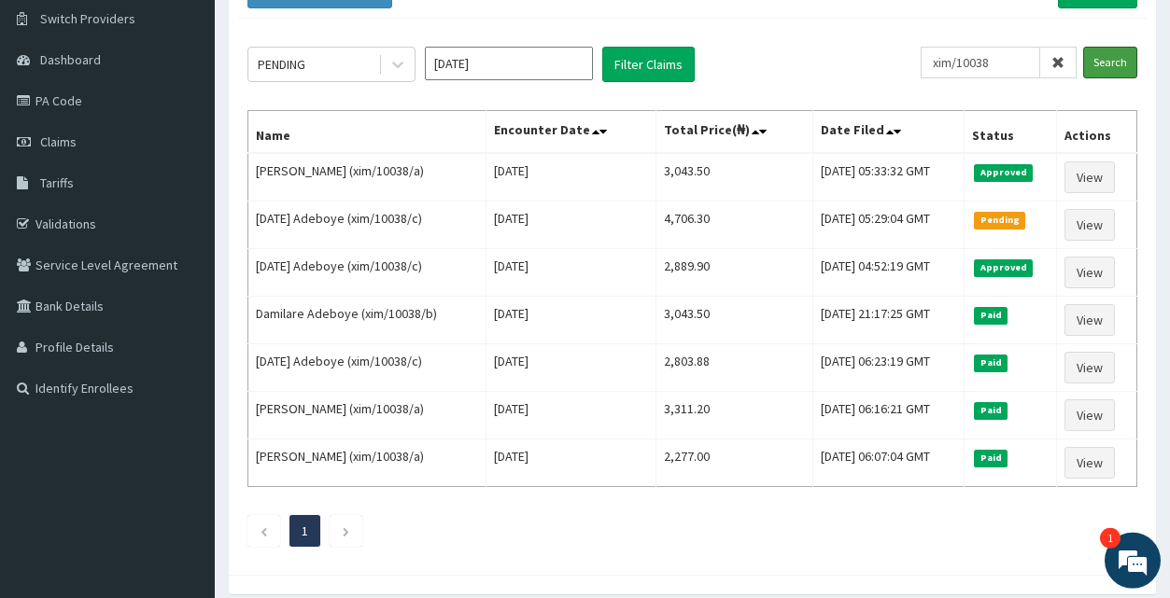
scroll to position [190, 0]
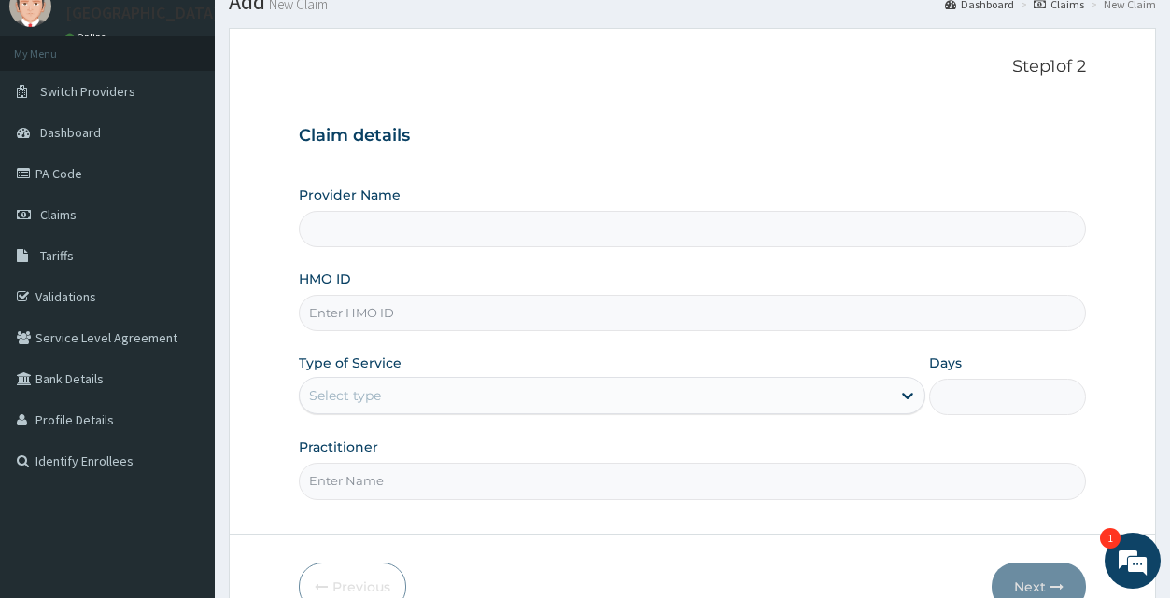
type input "[GEOGRAPHIC_DATA]-[GEOGRAPHIC_DATA]"
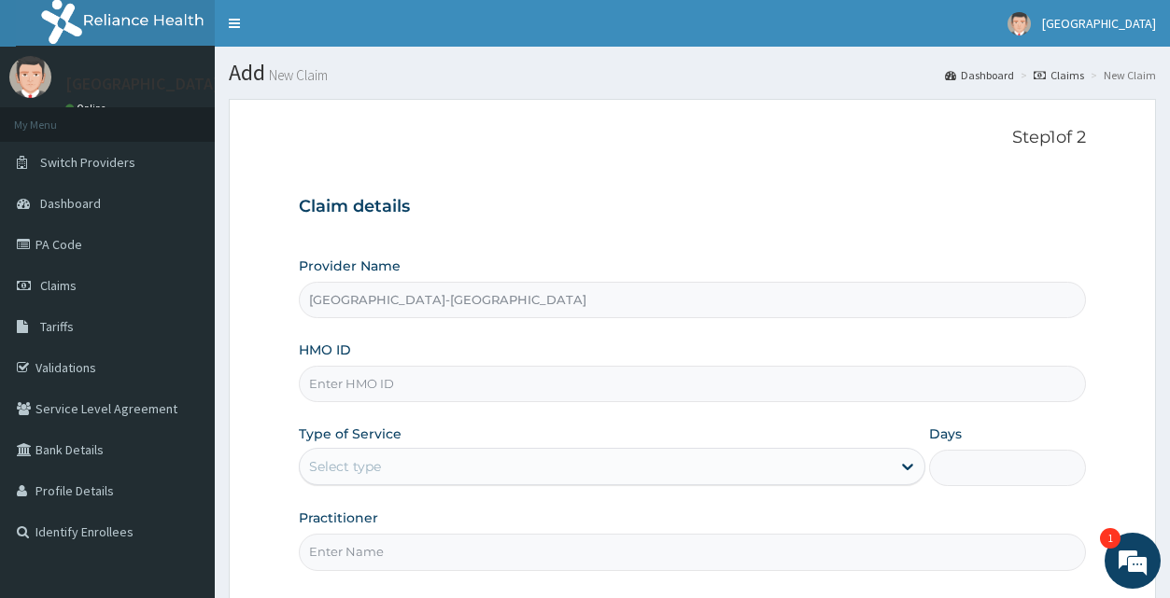
click at [440, 390] on input "HMO ID" at bounding box center [692, 384] width 786 height 36
type input "t"
click at [63, 360] on link "Validations" at bounding box center [107, 367] width 215 height 41
click at [411, 387] on input "HMO ID" at bounding box center [692, 384] width 786 height 36
type input "[GEOGRAPHIC_DATA]-[GEOGRAPHIC_DATA]"
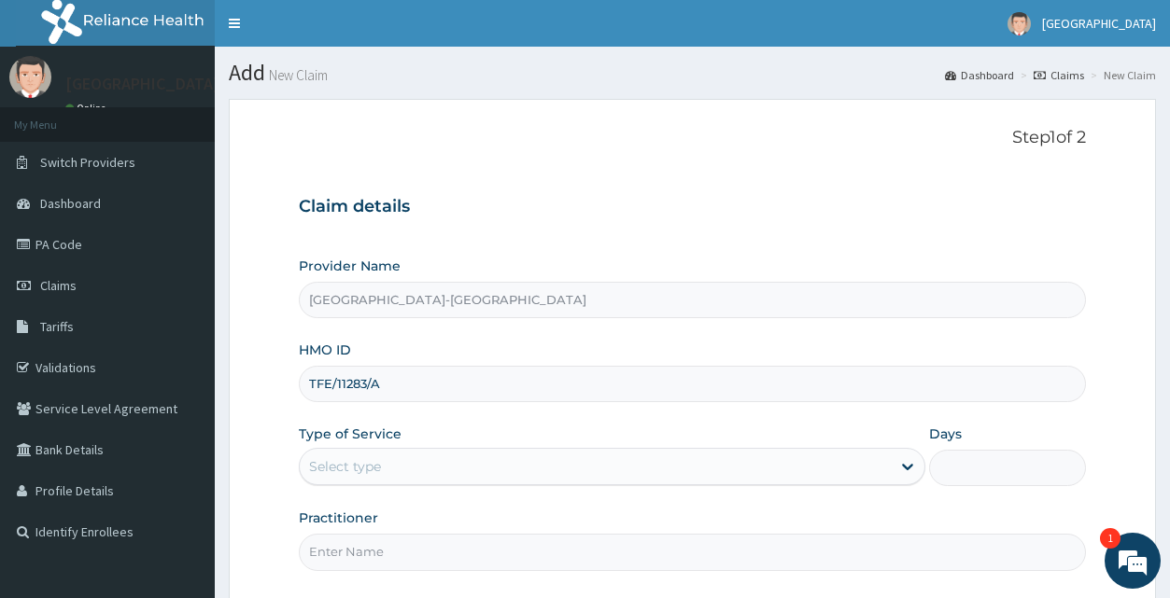
type input "TFE/11283/A"
click at [491, 470] on div "Select type" at bounding box center [595, 467] width 591 height 30
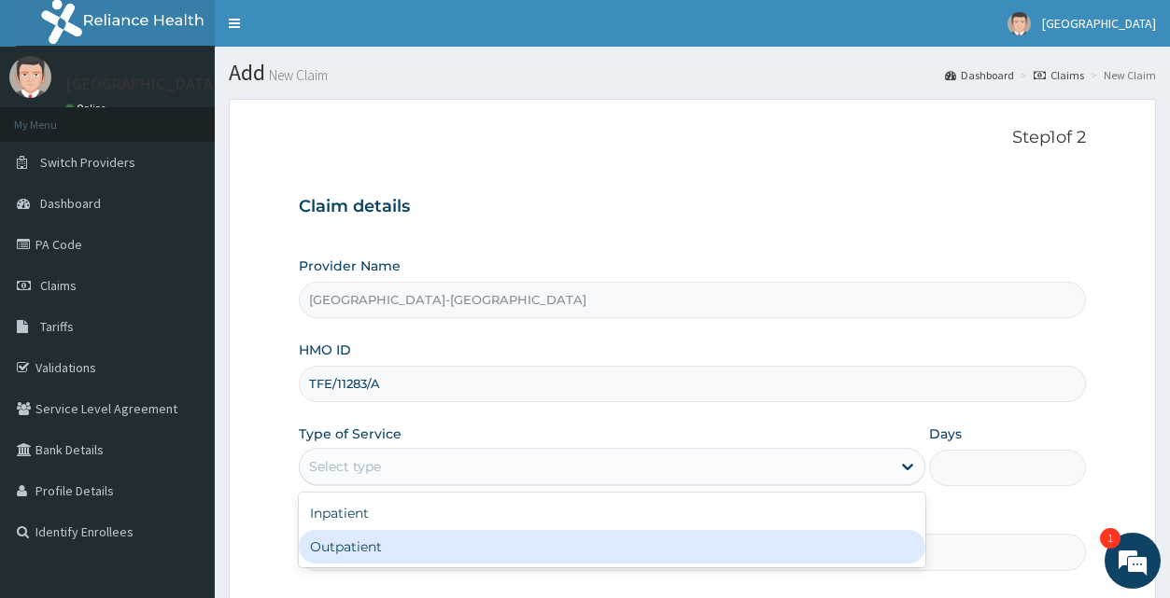
click at [467, 548] on div "Outpatient" at bounding box center [612, 547] width 626 height 34
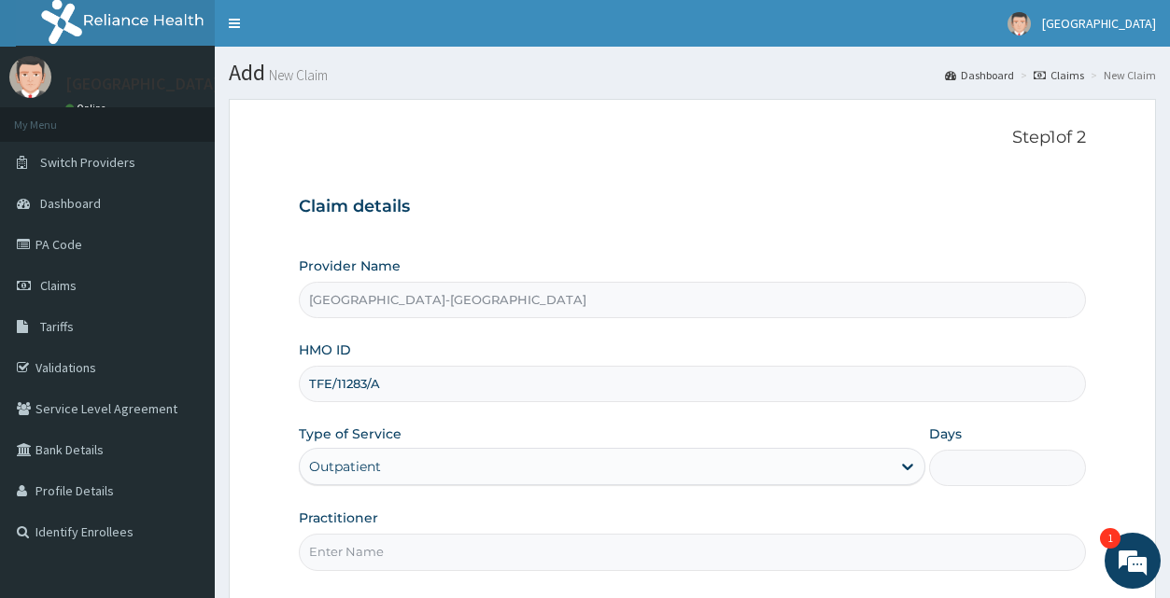
type input "1"
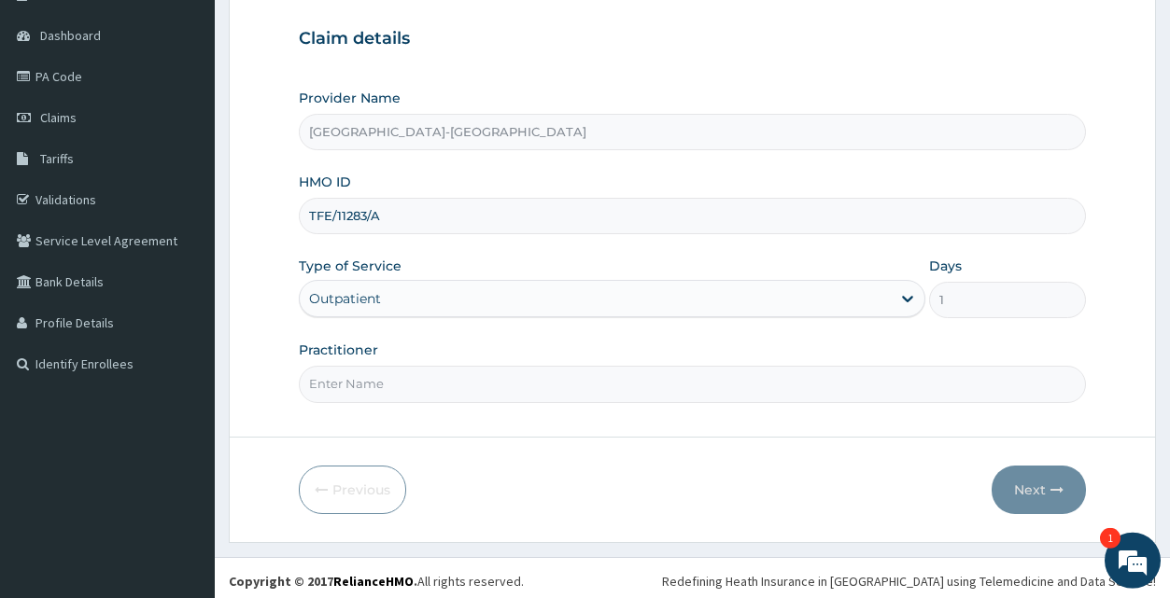
scroll to position [175, 0]
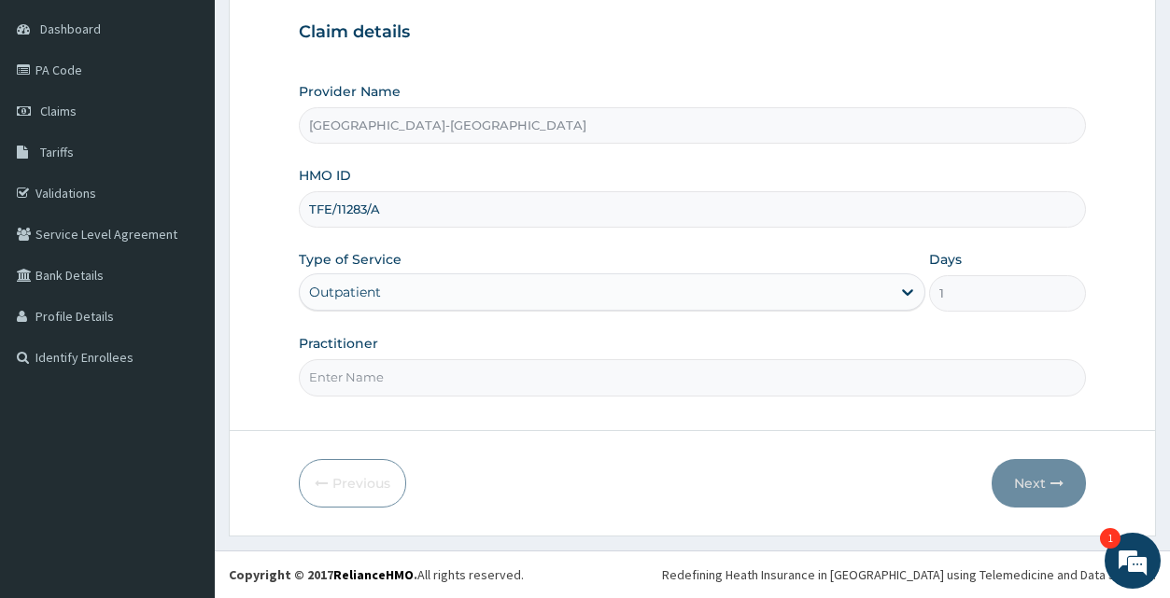
click at [530, 387] on input "Practitioner" at bounding box center [692, 377] width 786 height 36
type input "[PERSON_NAME]"
click at [1029, 481] on button "Next" at bounding box center [1039, 483] width 94 height 49
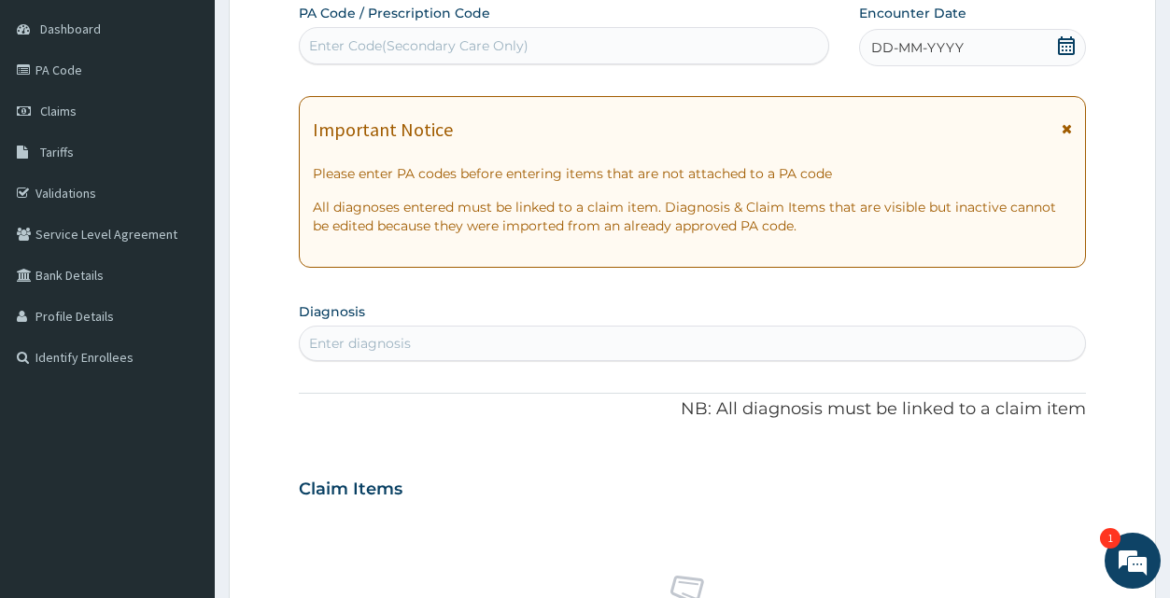
click at [1063, 49] on icon at bounding box center [1066, 45] width 17 height 19
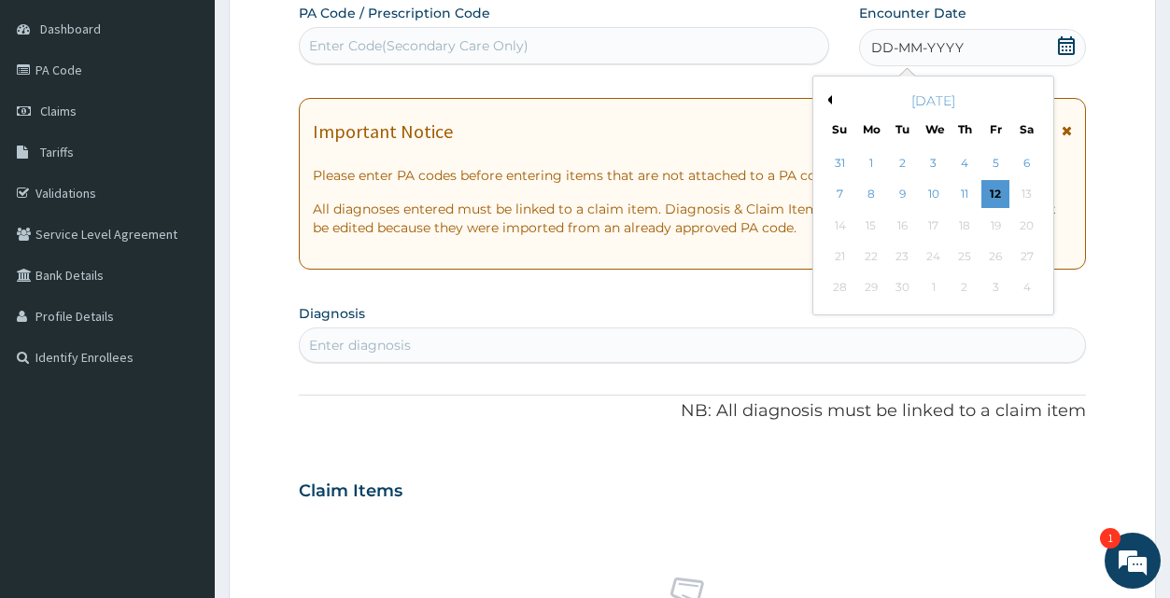
click at [829, 97] on button "Previous Month" at bounding box center [827, 99] width 9 height 9
click at [962, 255] on div "21" at bounding box center [964, 257] width 28 height 28
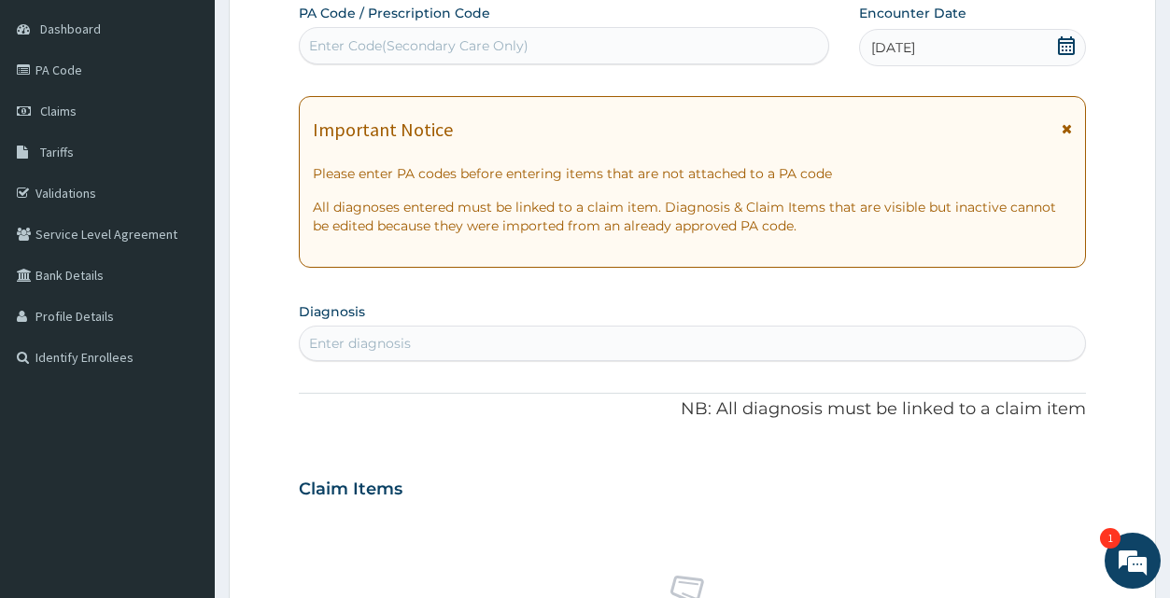
click at [447, 344] on div "Enter diagnosis" at bounding box center [692, 344] width 784 height 30
type input "[MEDICAL_DATA]"
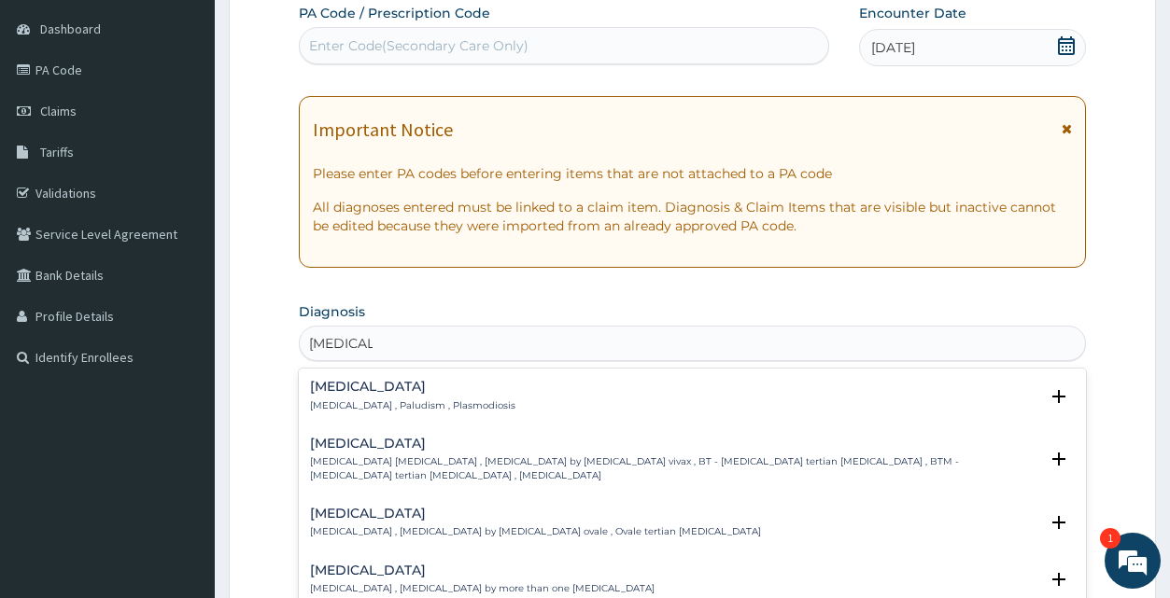
click at [407, 402] on p "[MEDICAL_DATA] , Paludism , Plasmodiosis" at bounding box center [412, 406] width 205 height 13
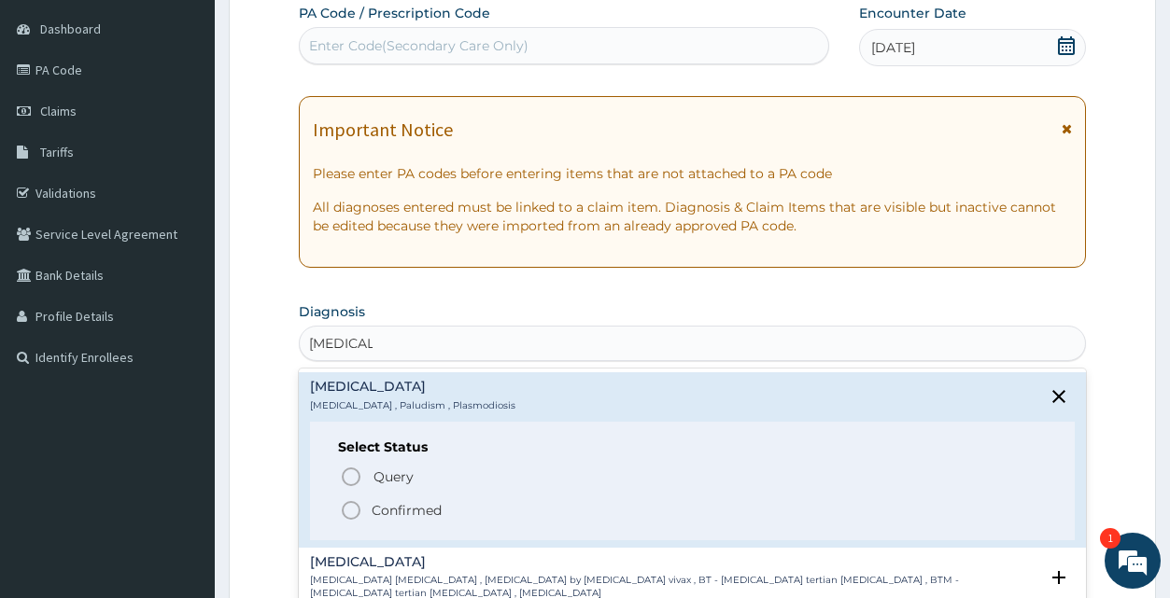
click at [406, 512] on p "Confirmed" at bounding box center [407, 510] width 70 height 19
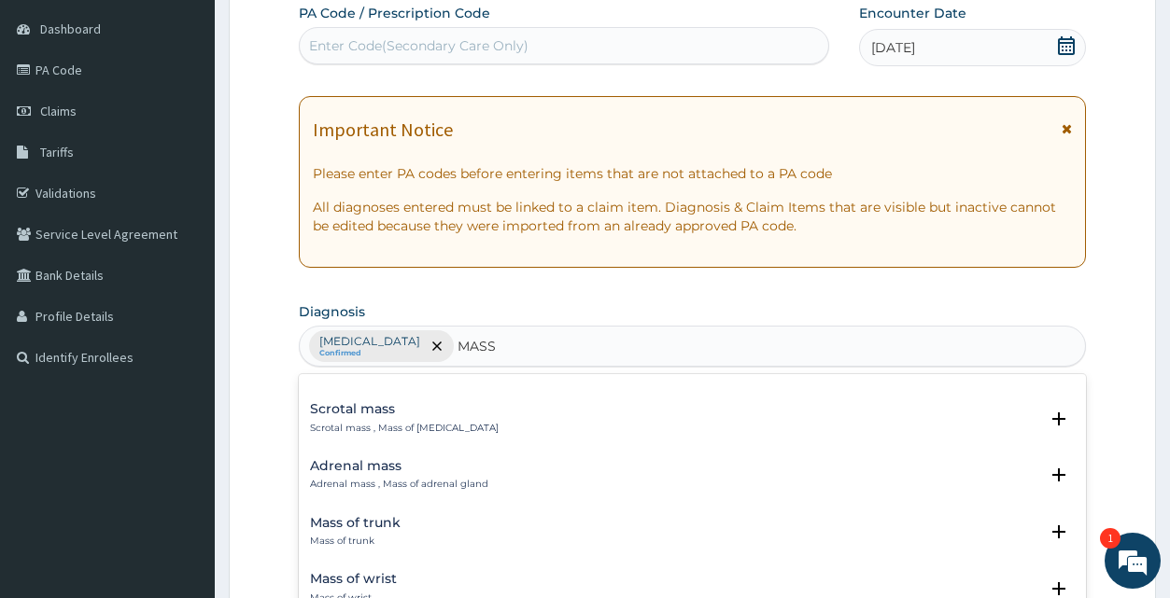
scroll to position [1765, 0]
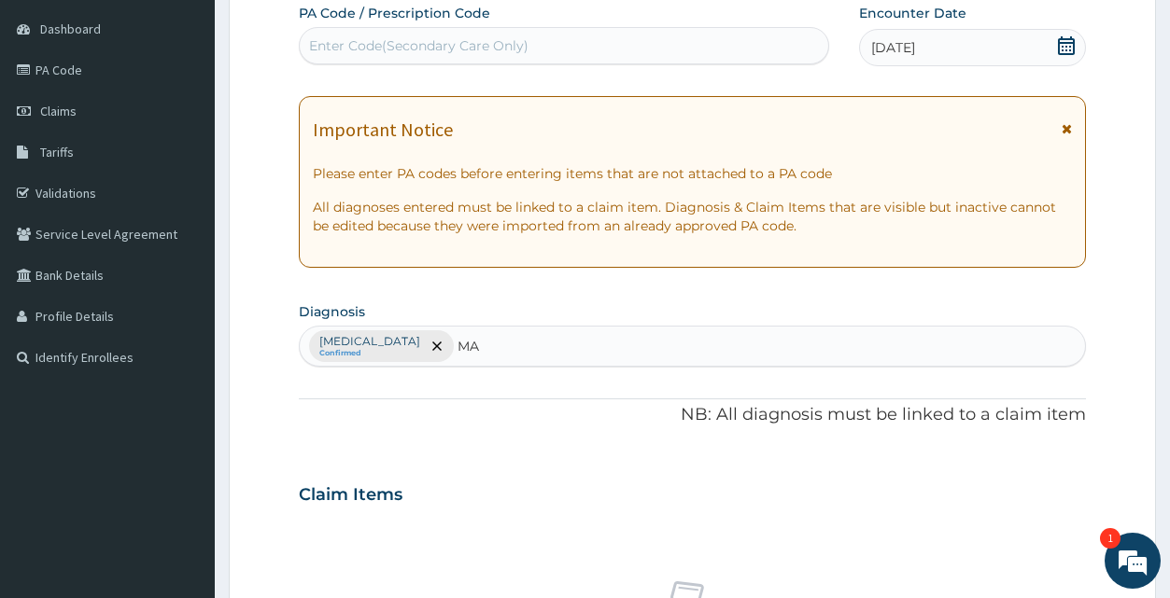
type input "M"
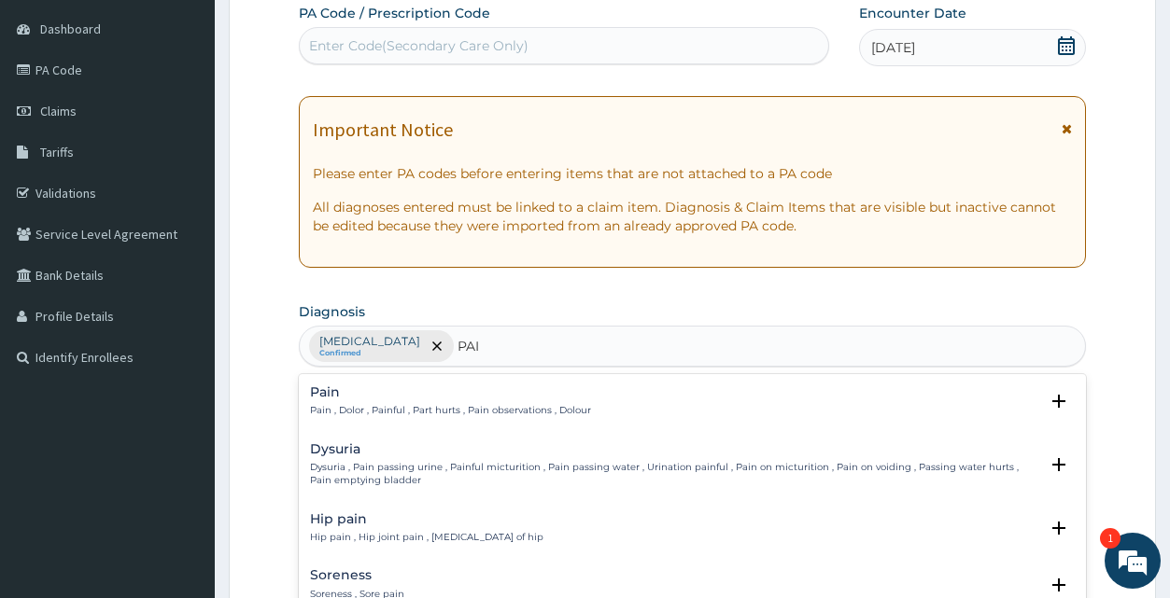
type input "PAIN"
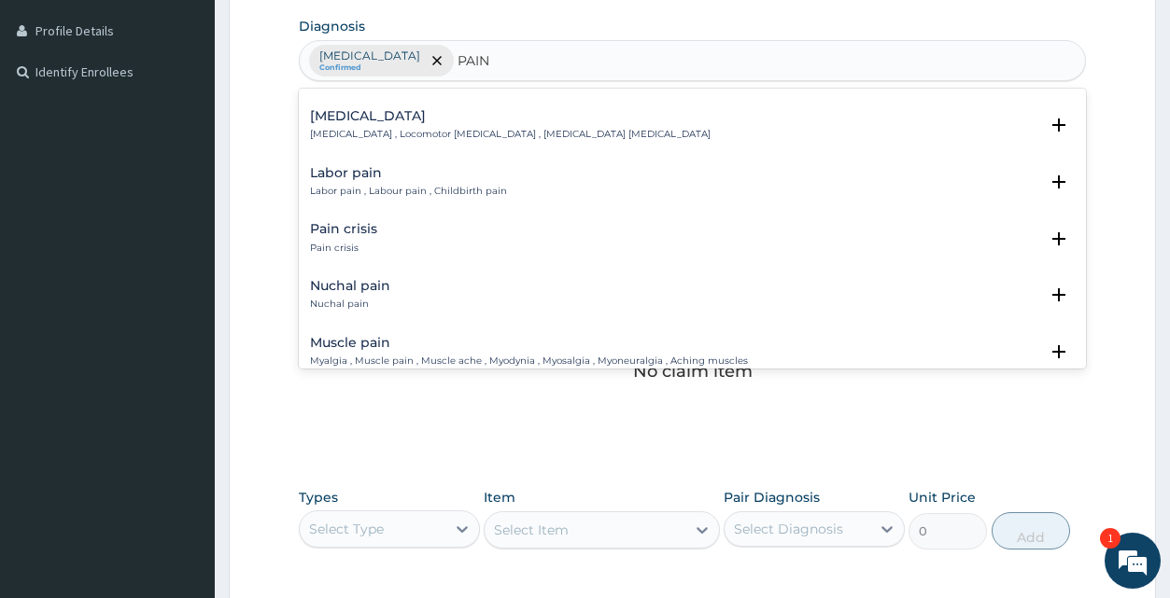
scroll to position [2370, 0]
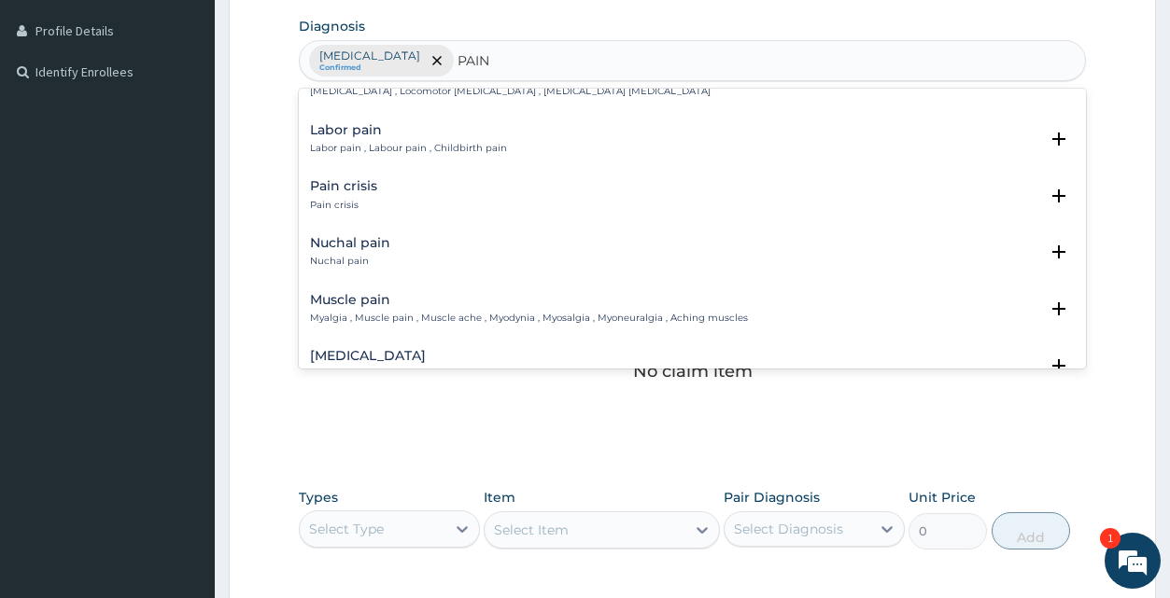
click at [517, 311] on div "Muscle pain Myalgia , Muscle pain , Muscle ache , Myodynia , Myosalgia , Myoneu…" at bounding box center [529, 309] width 438 height 33
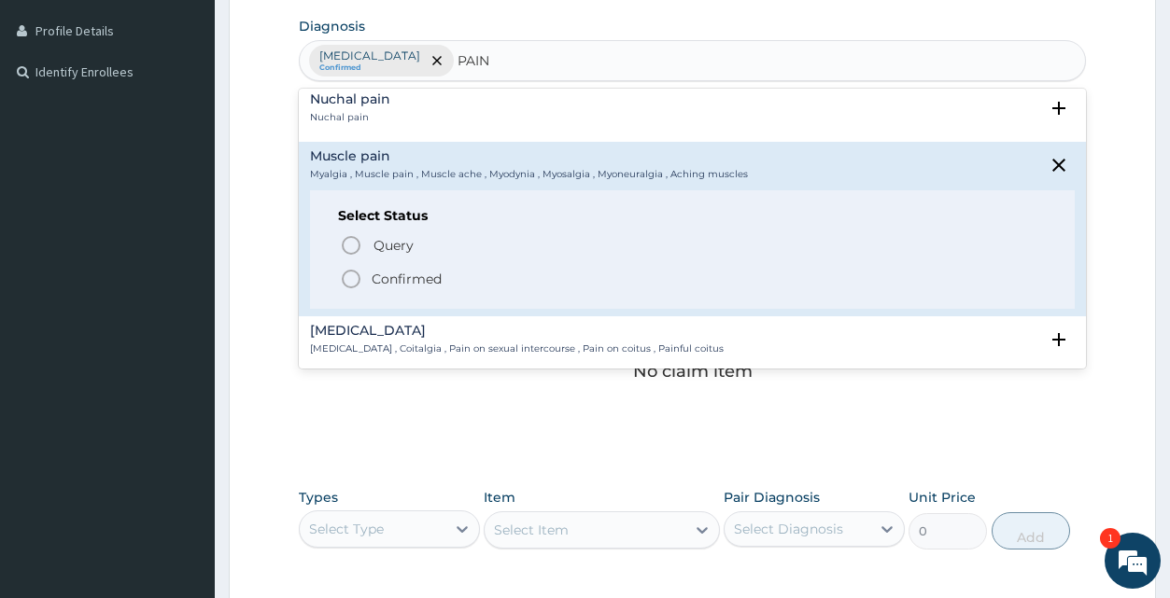
scroll to position [2521, 0]
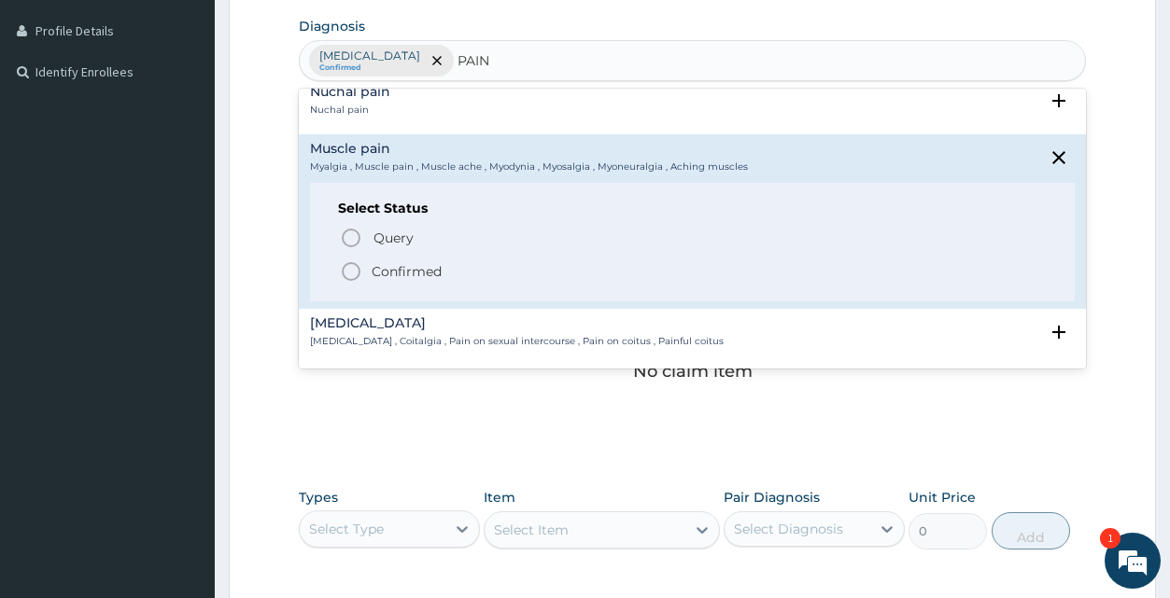
click at [401, 270] on p "Confirmed" at bounding box center [407, 271] width 70 height 19
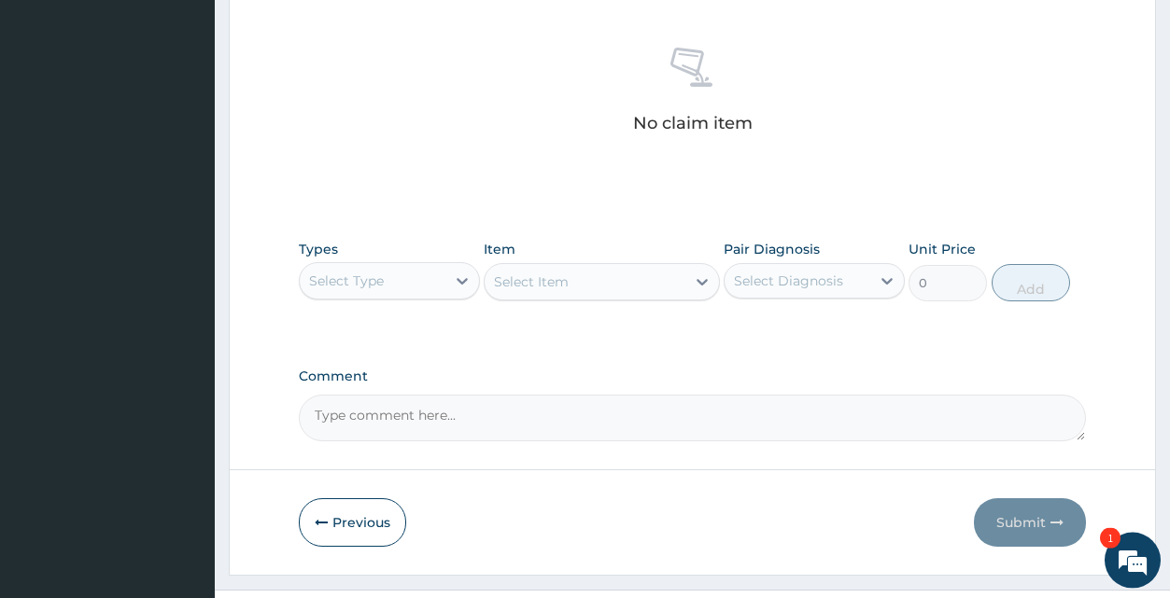
scroll to position [748, 0]
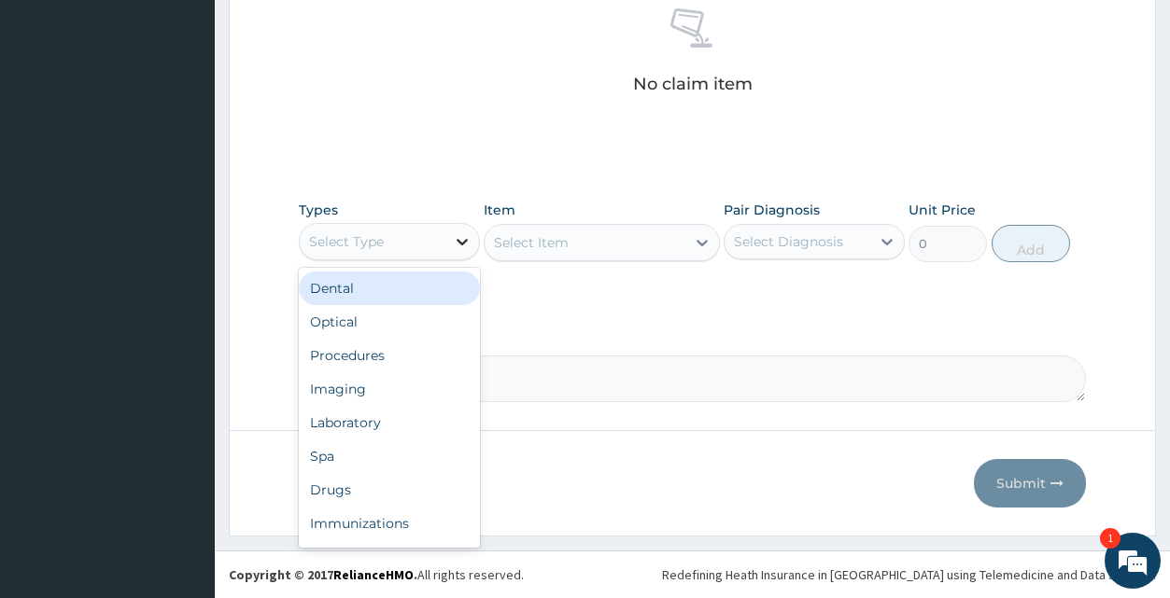
click at [458, 242] on icon at bounding box center [462, 241] width 19 height 19
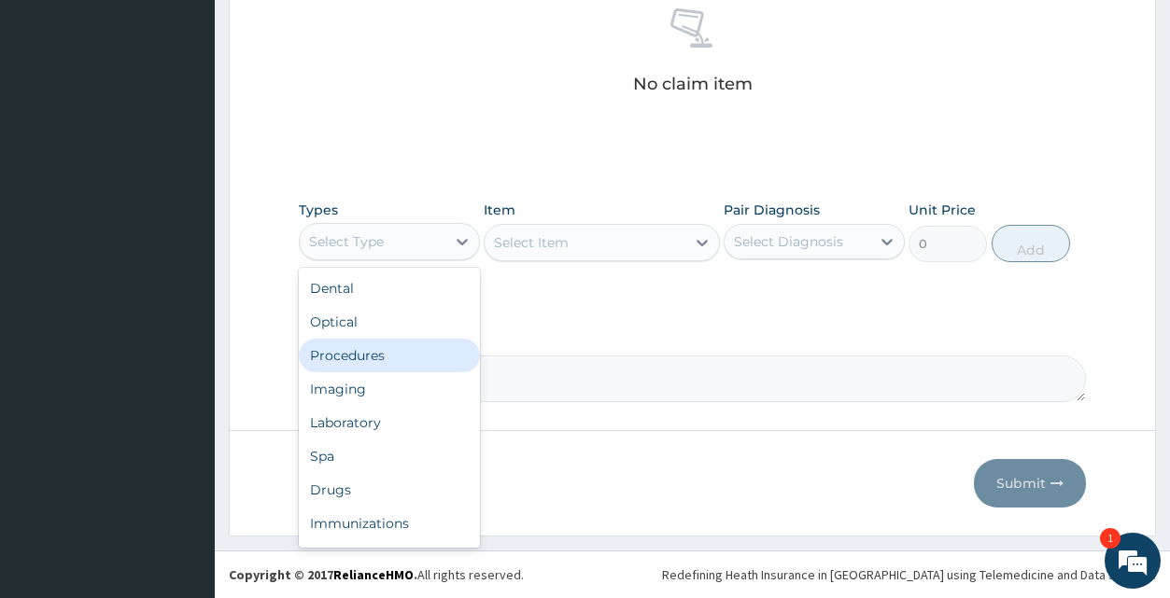
click at [355, 357] on div "Procedures" at bounding box center [389, 356] width 181 height 34
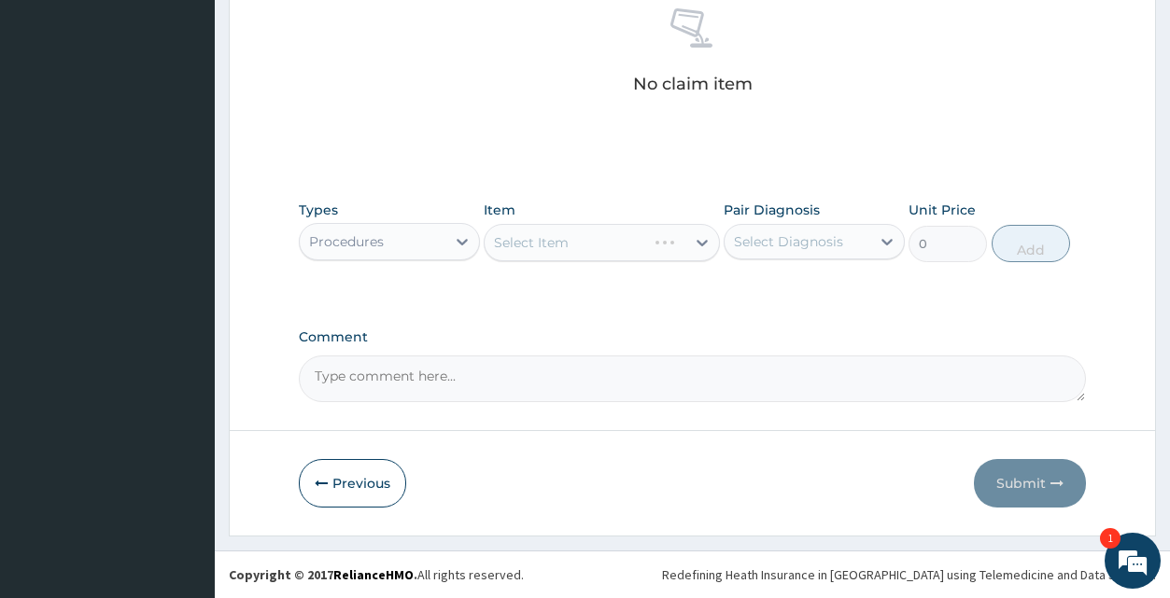
click at [697, 241] on div "Select Item" at bounding box center [602, 242] width 236 height 37
click at [699, 244] on icon at bounding box center [702, 243] width 11 height 7
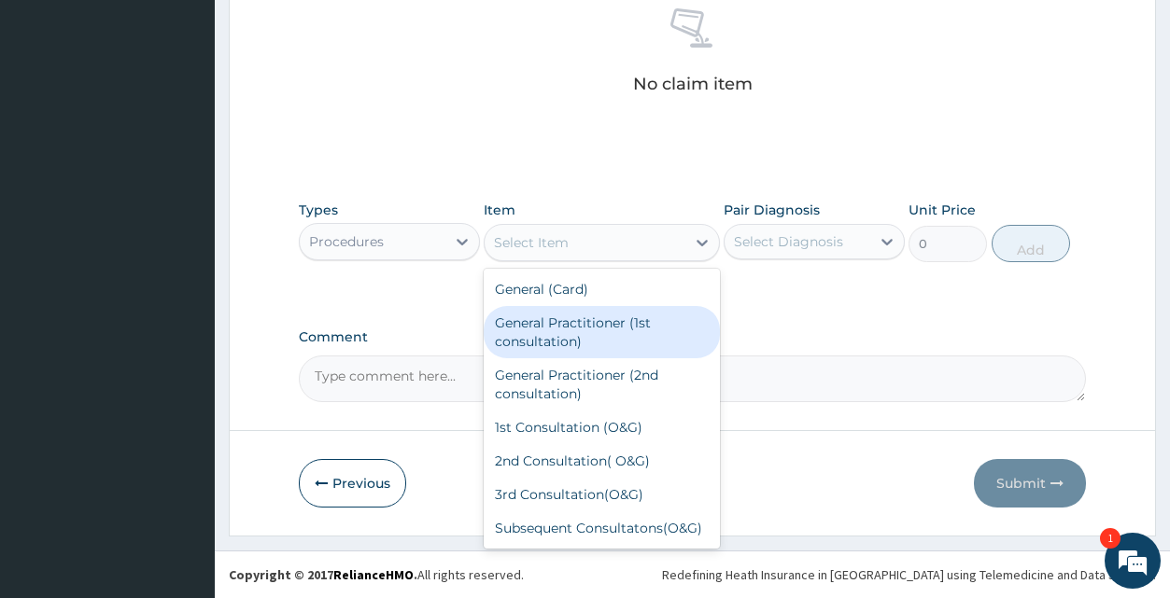
click at [609, 337] on div "General Practitioner (1st consultation)" at bounding box center [602, 332] width 236 height 52
type input "1500"
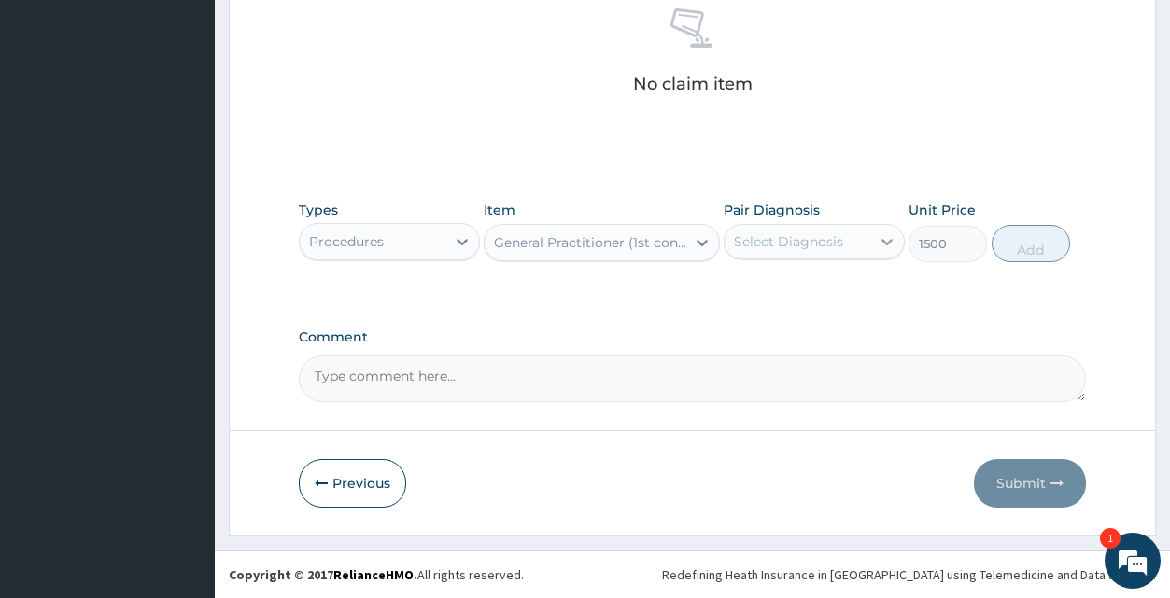
click at [885, 236] on icon at bounding box center [887, 241] width 19 height 19
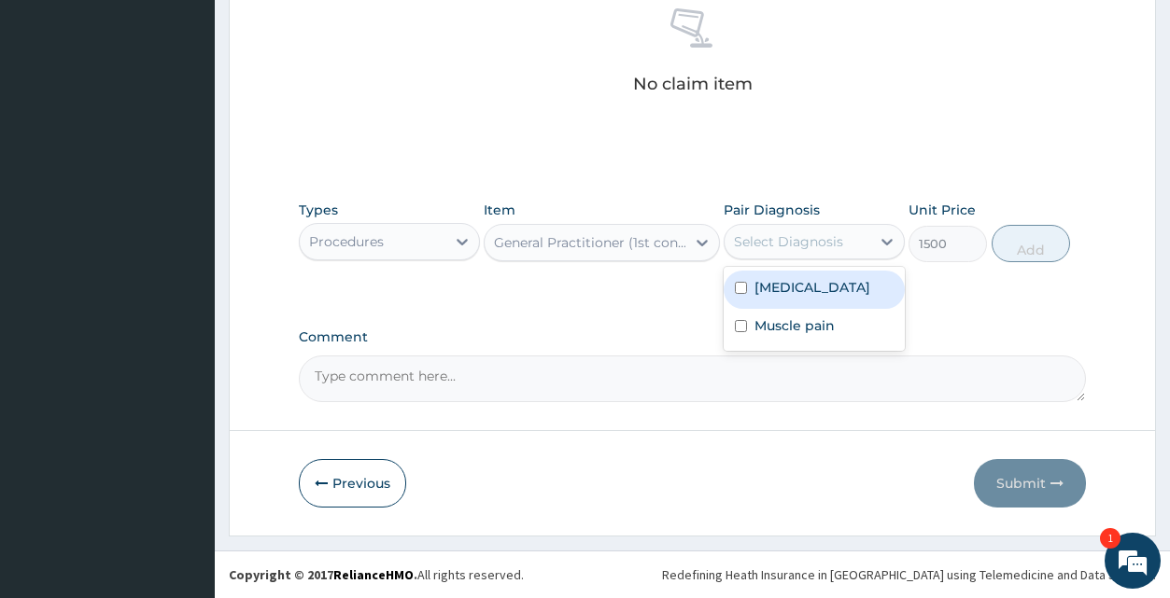
click at [865, 281] on div "[MEDICAL_DATA]" at bounding box center [814, 290] width 181 height 38
checkbox input "true"
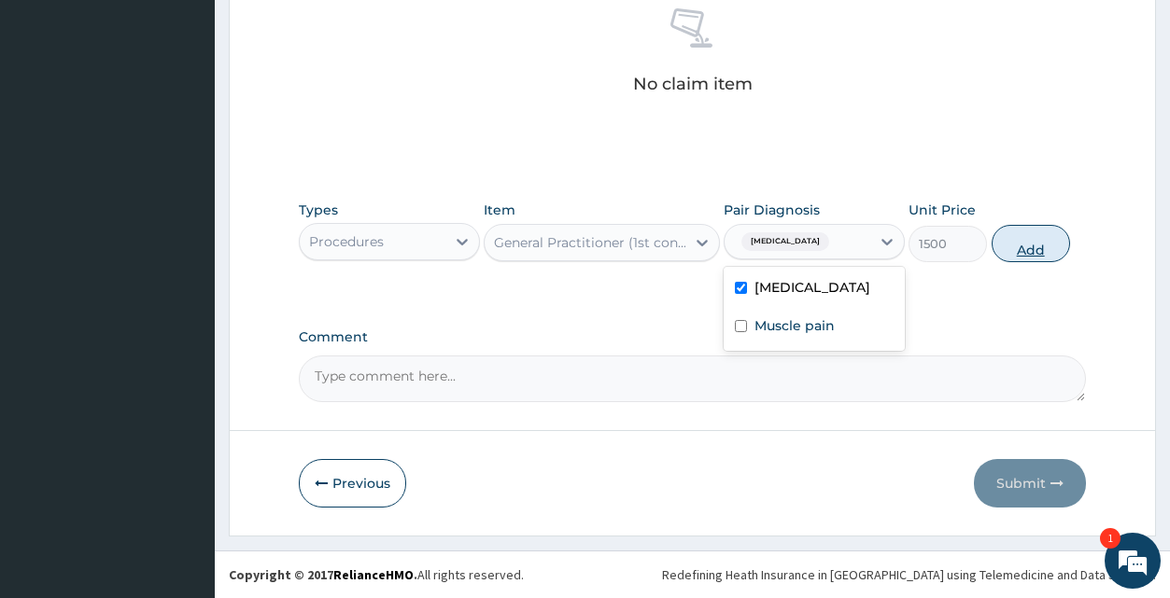
click at [1021, 247] on button "Add" at bounding box center [1031, 243] width 78 height 37
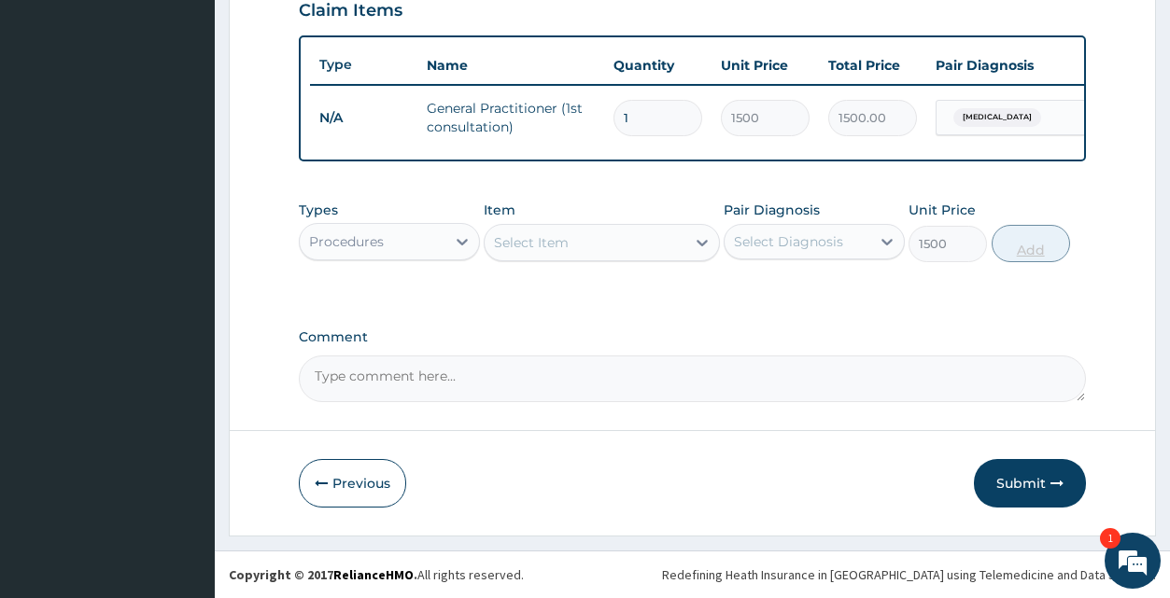
type input "0"
click at [459, 241] on icon at bounding box center [462, 242] width 11 height 7
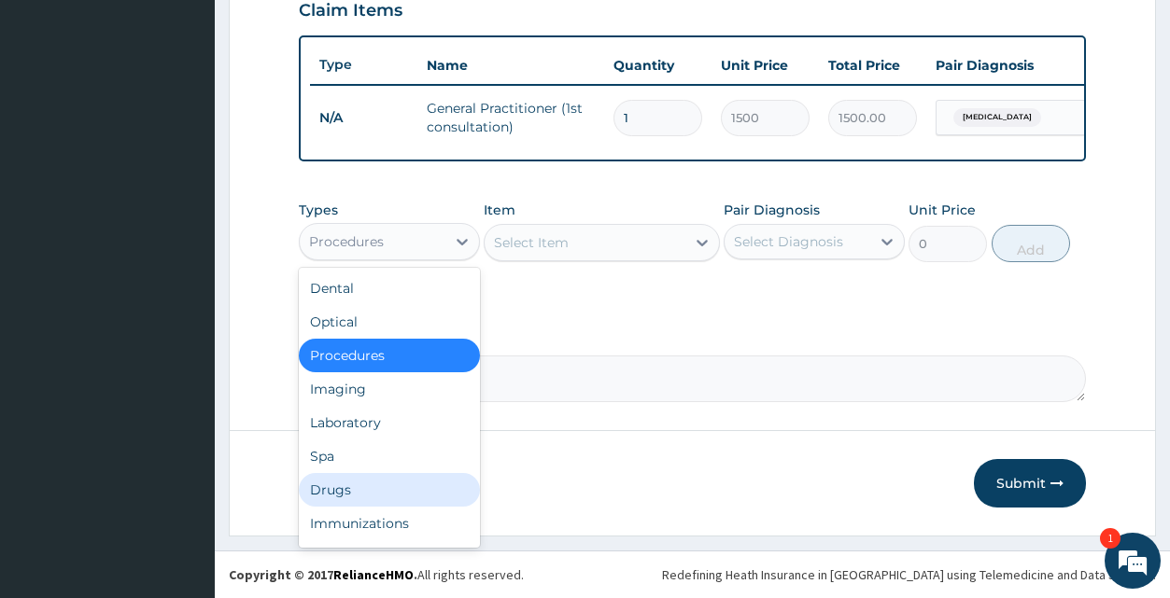
click at [341, 504] on div "Drugs" at bounding box center [389, 490] width 181 height 34
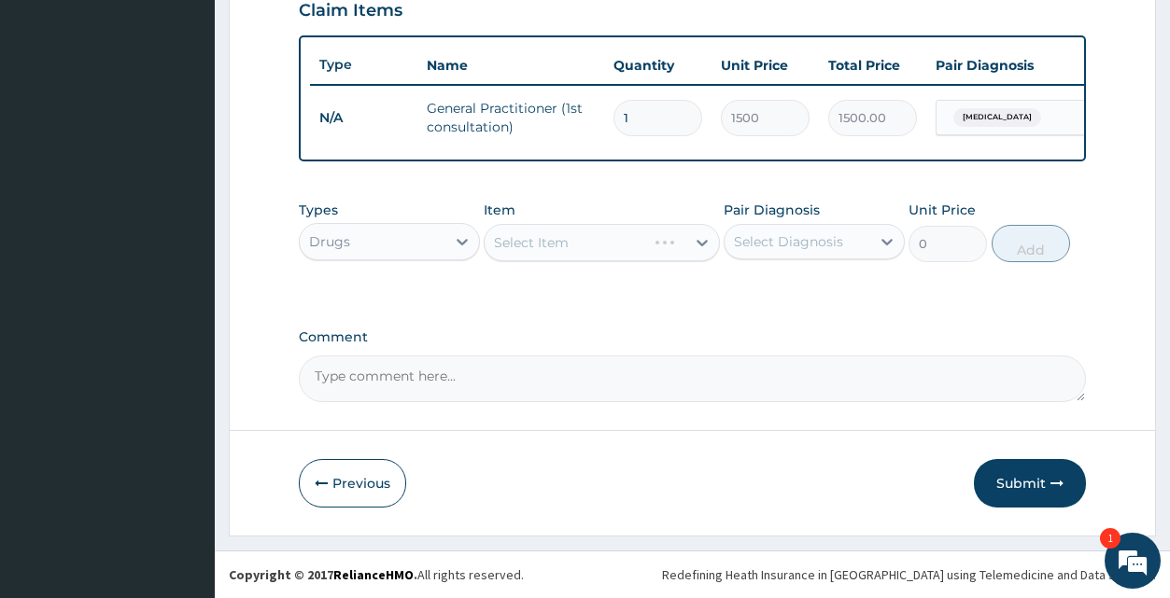
click at [698, 249] on div "Select Item" at bounding box center [602, 242] width 236 height 37
click at [702, 245] on icon at bounding box center [702, 243] width 11 height 7
click at [640, 246] on div "Select Item" at bounding box center [585, 243] width 201 height 30
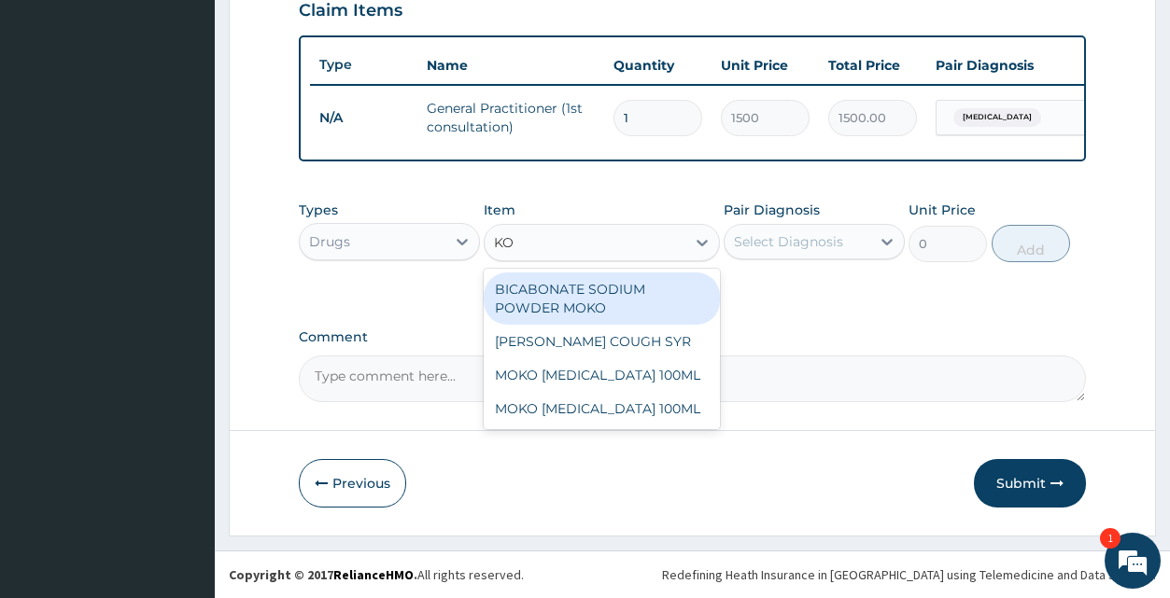
type input "K"
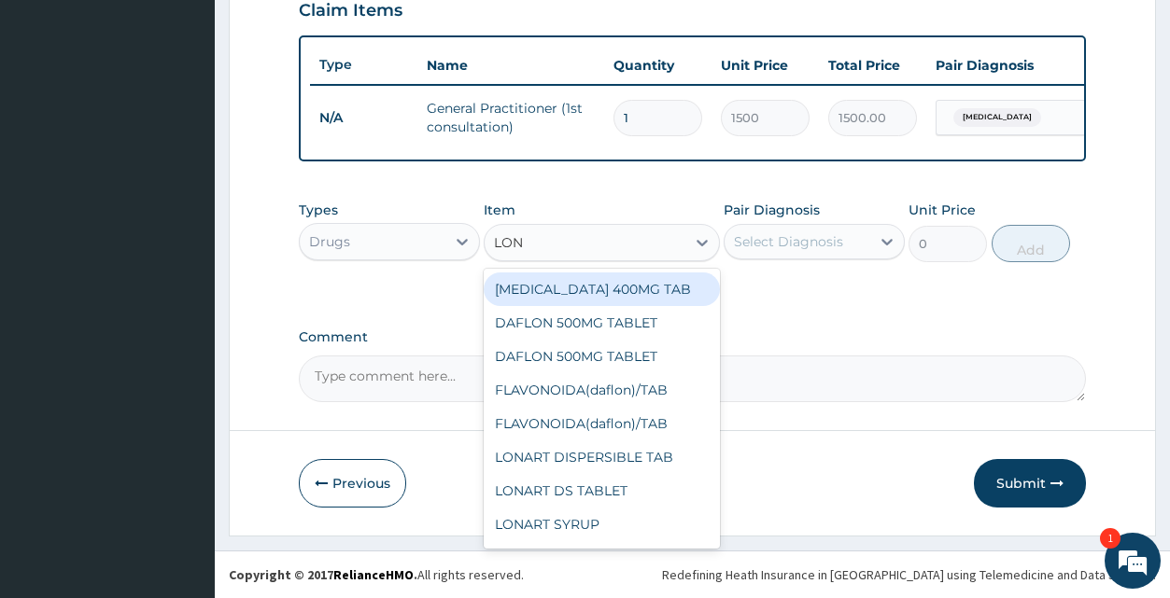
type input "[PERSON_NAME]"
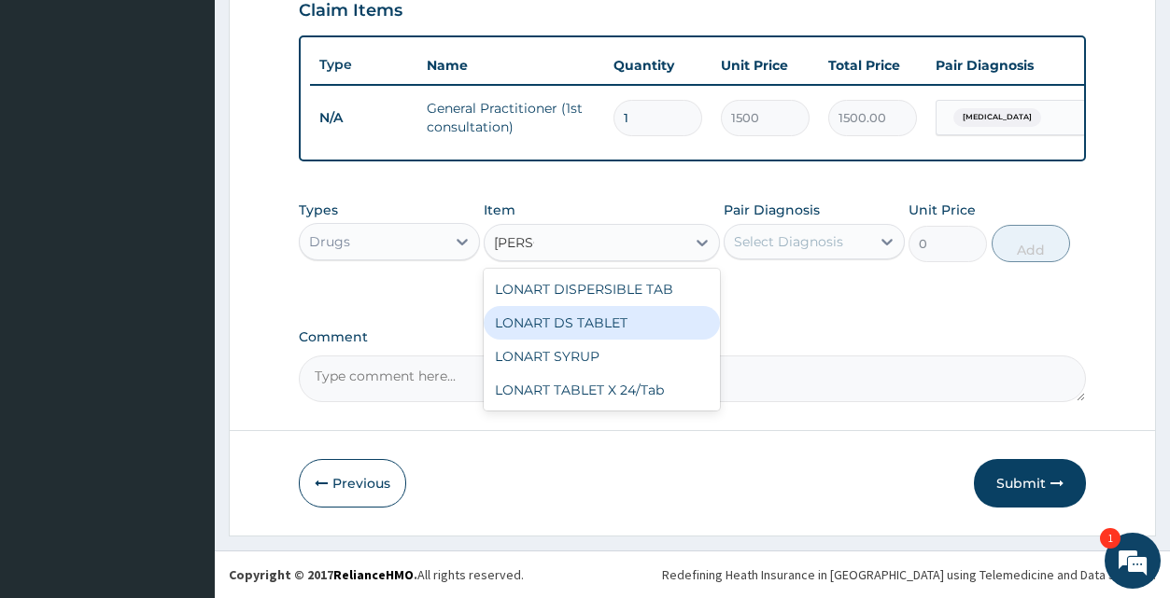
click at [642, 311] on div "LONART DS TABLET" at bounding box center [602, 323] width 236 height 34
type input "105"
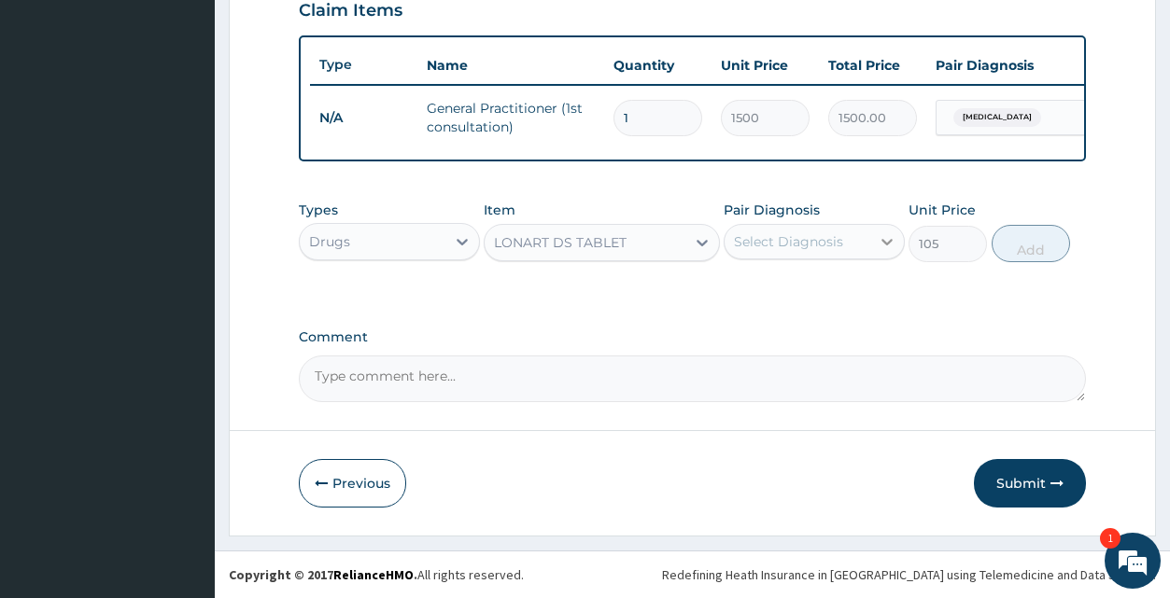
click at [886, 241] on icon at bounding box center [887, 241] width 19 height 19
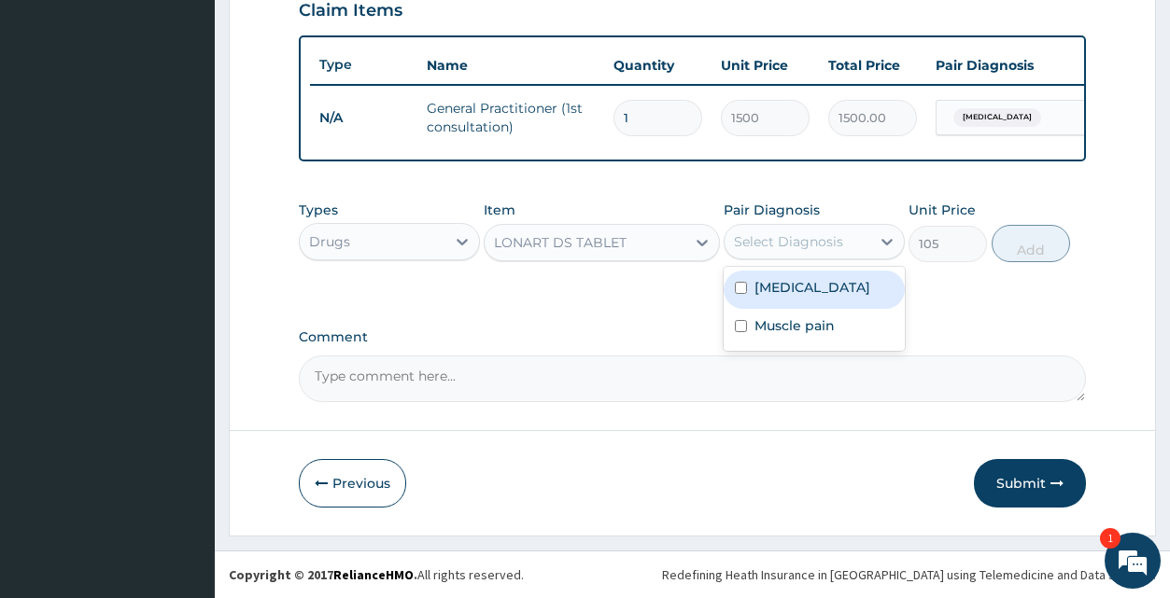
click at [850, 285] on div "[MEDICAL_DATA]" at bounding box center [814, 290] width 181 height 38
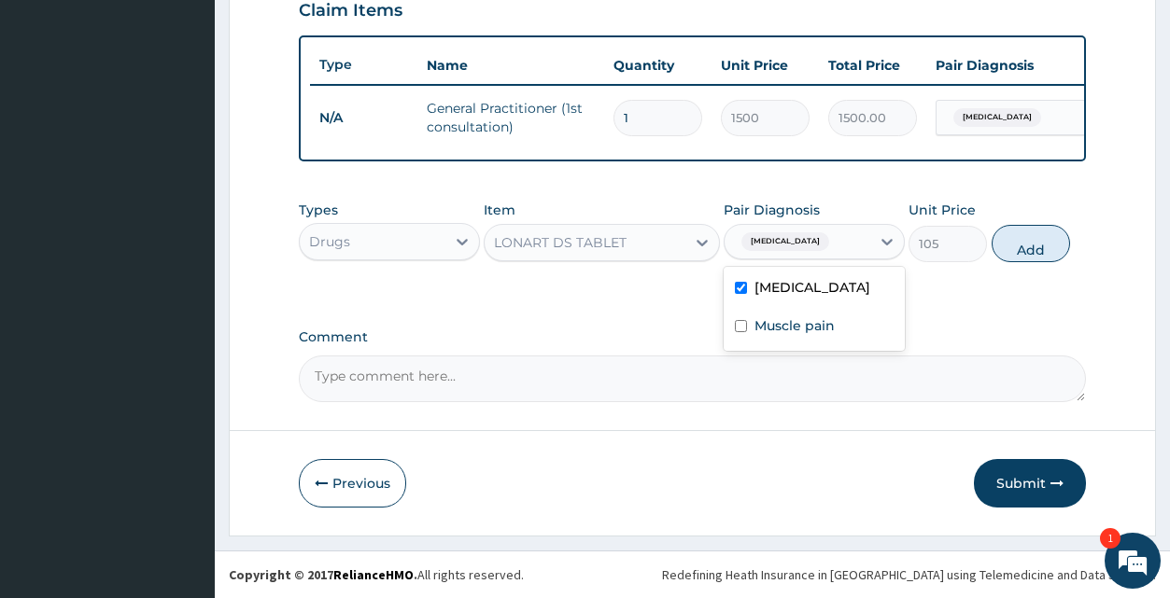
checkbox input "true"
click at [1013, 242] on button "Add" at bounding box center [1031, 243] width 78 height 37
type input "0"
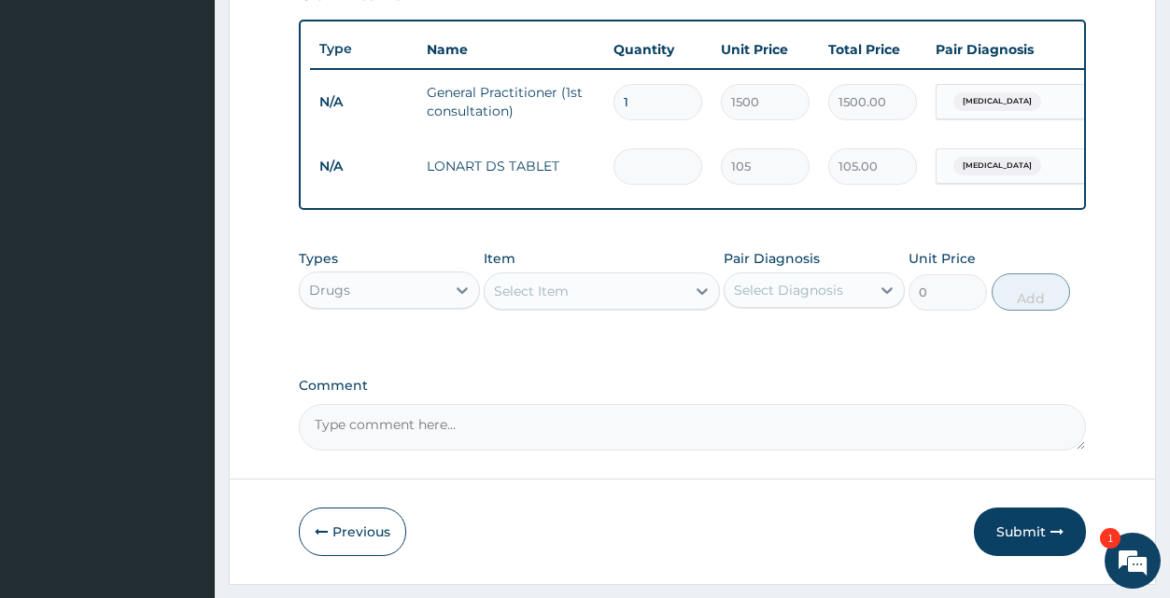
type input "0.00"
type input "6"
type input "630.00"
type input "6"
click at [701, 295] on icon at bounding box center [702, 292] width 11 height 7
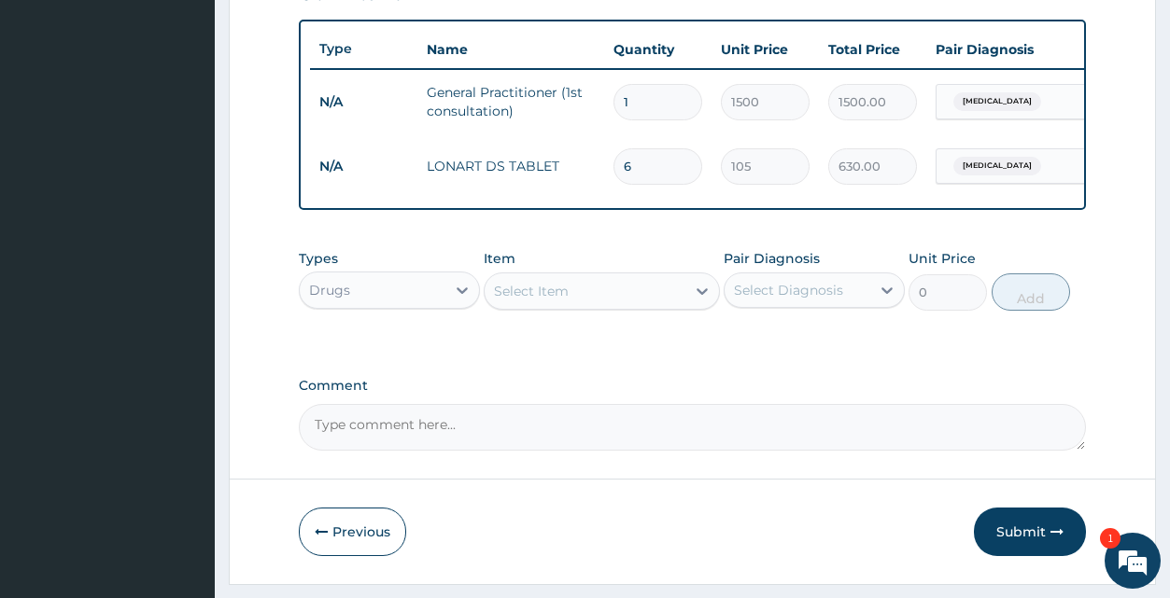
click at [642, 306] on div "Select Item" at bounding box center [585, 291] width 201 height 30
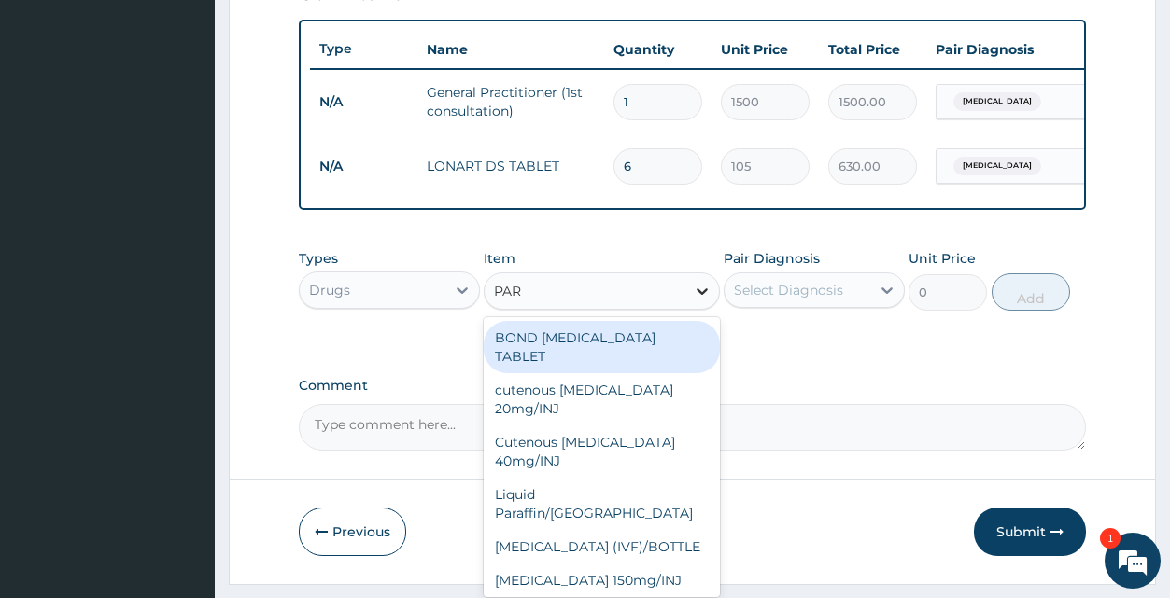
type input "PARA"
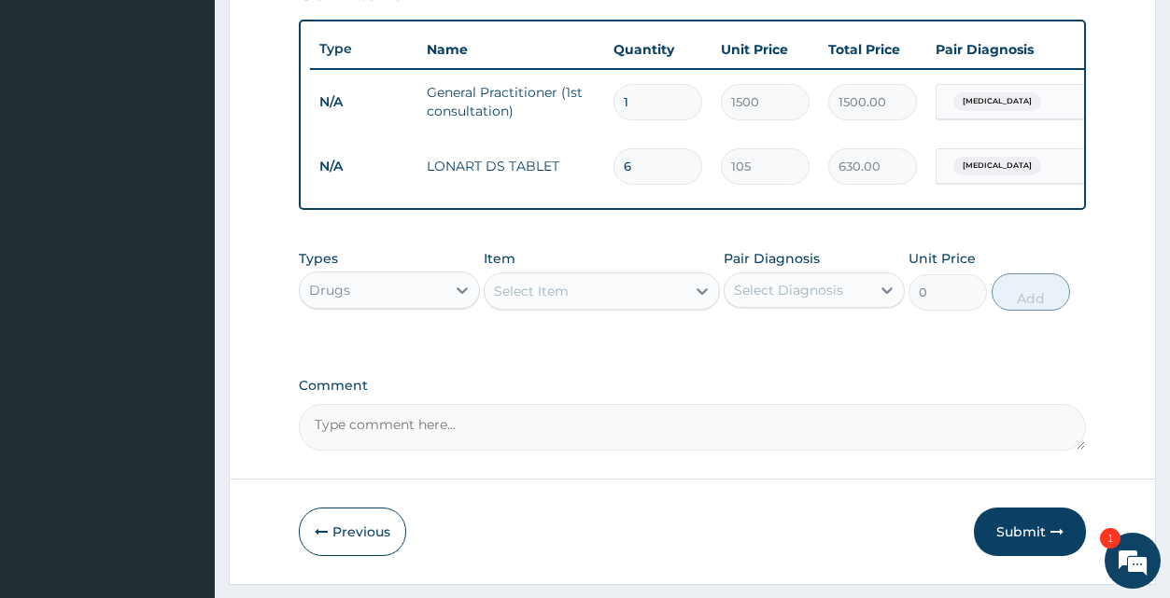
click at [596, 306] on div "Select Item" at bounding box center [585, 291] width 201 height 30
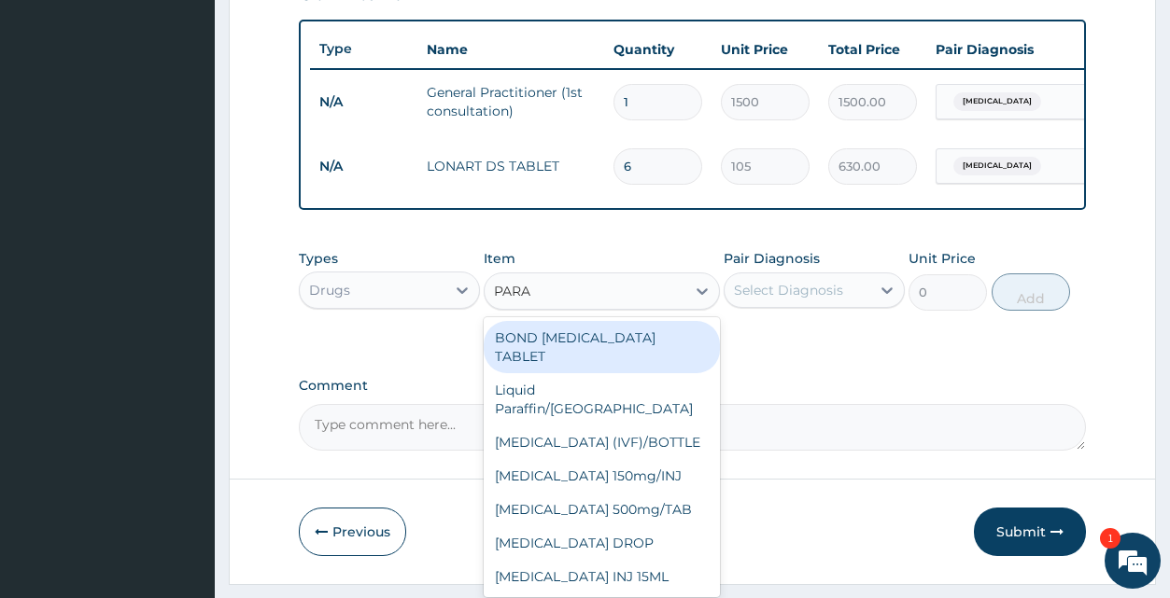
type input "PARAC"
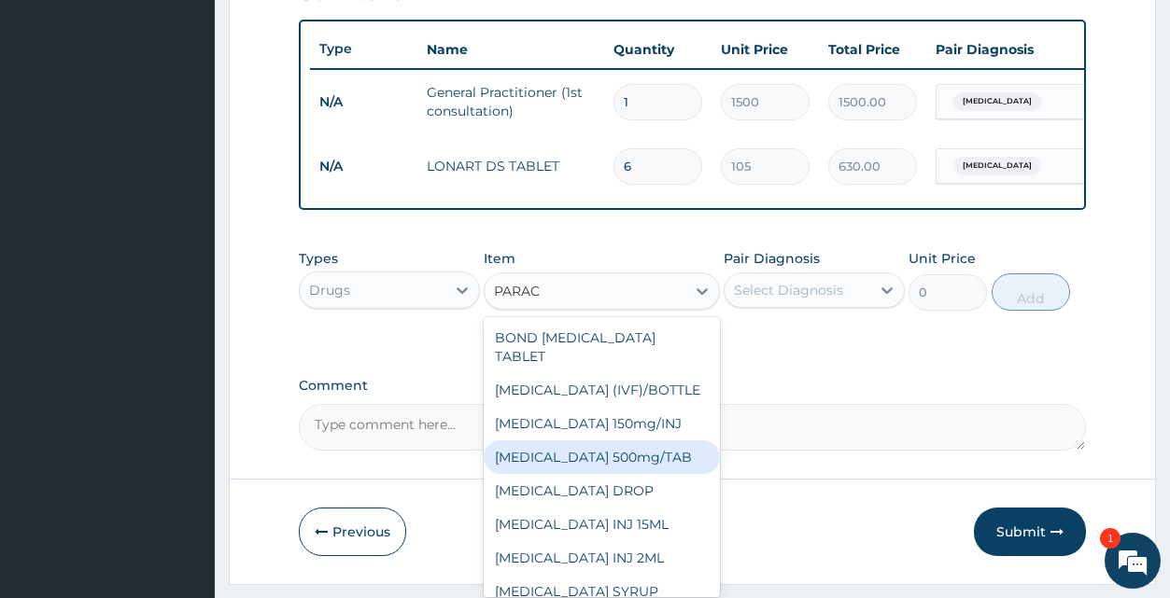
click at [645, 474] on div "[MEDICAL_DATA] 500mg/TAB" at bounding box center [602, 458] width 236 height 34
type input "5.25"
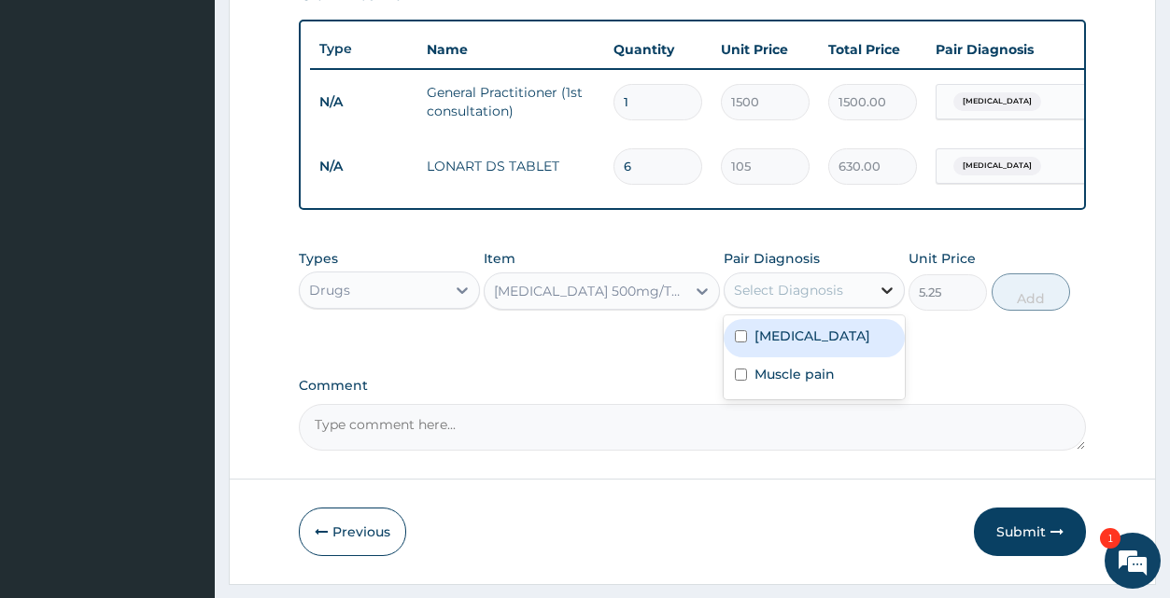
click at [886, 294] on icon at bounding box center [886, 291] width 11 height 7
click at [874, 343] on div "[MEDICAL_DATA]" at bounding box center [814, 338] width 181 height 38
checkbox input "true"
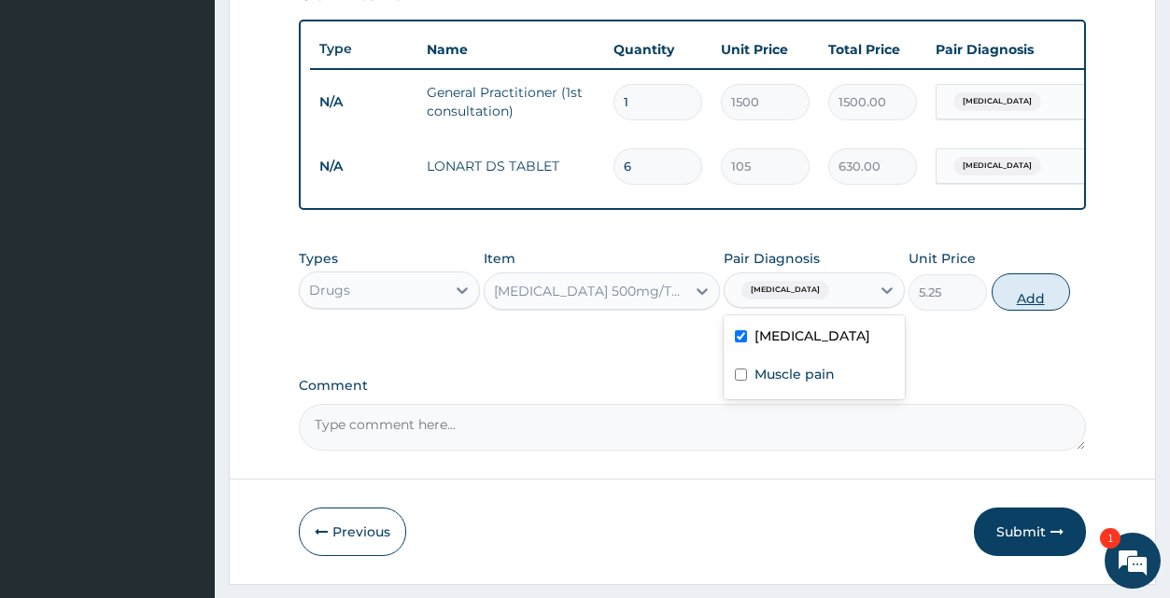
click at [1027, 301] on button "Add" at bounding box center [1031, 292] width 78 height 37
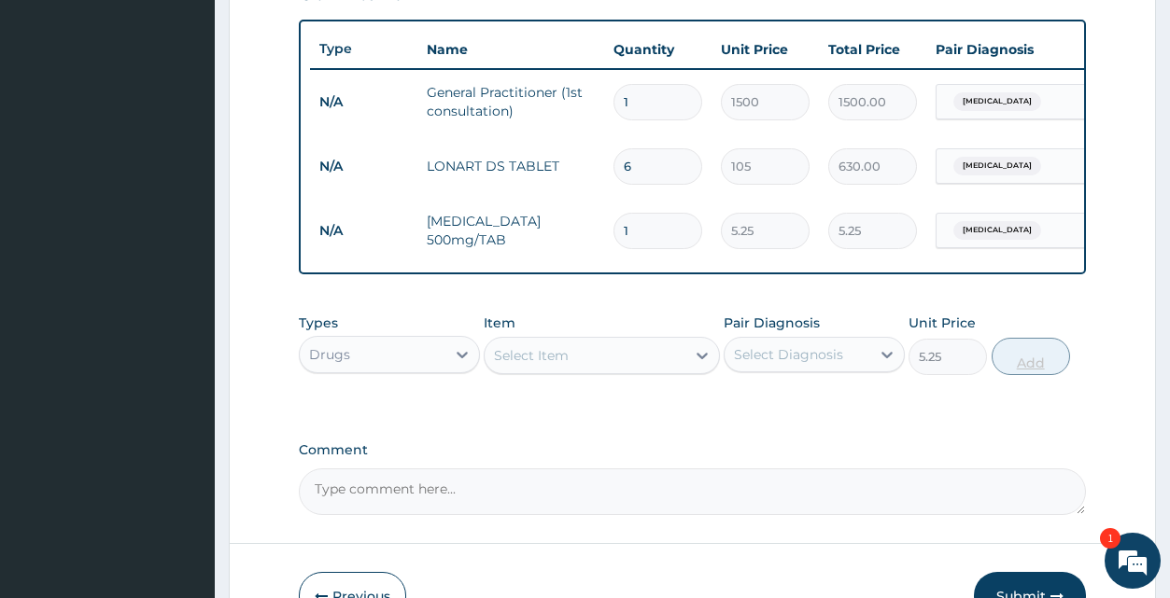
type input "0"
type input "0.00"
type input "4"
type input "21.00"
type input "42"
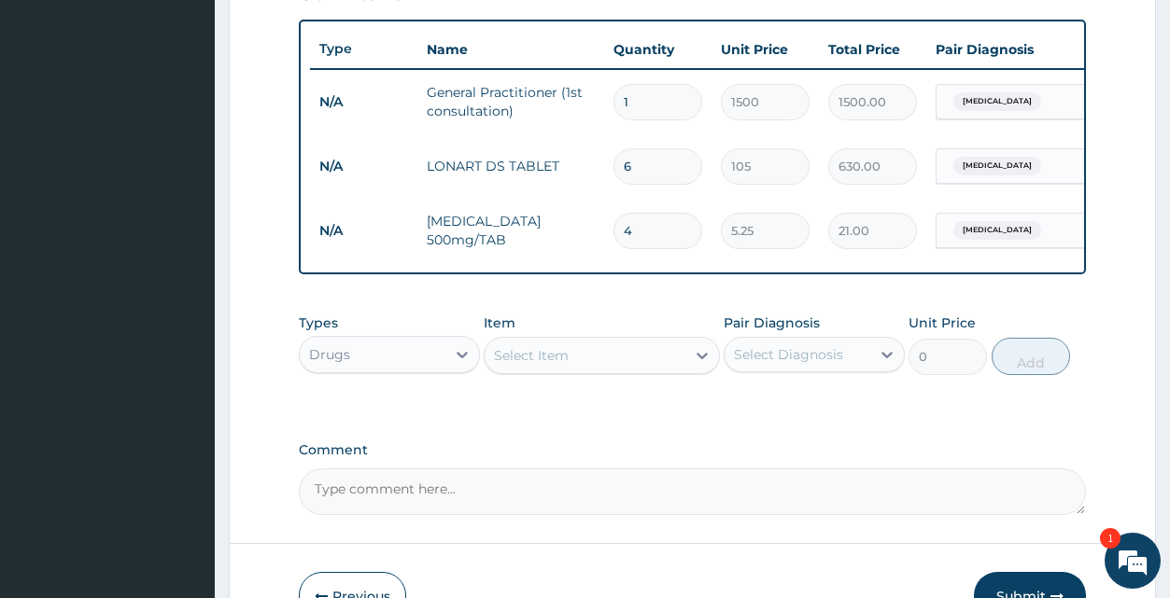
type input "220.50"
type input "42"
click at [704, 364] on icon at bounding box center [702, 355] width 19 height 19
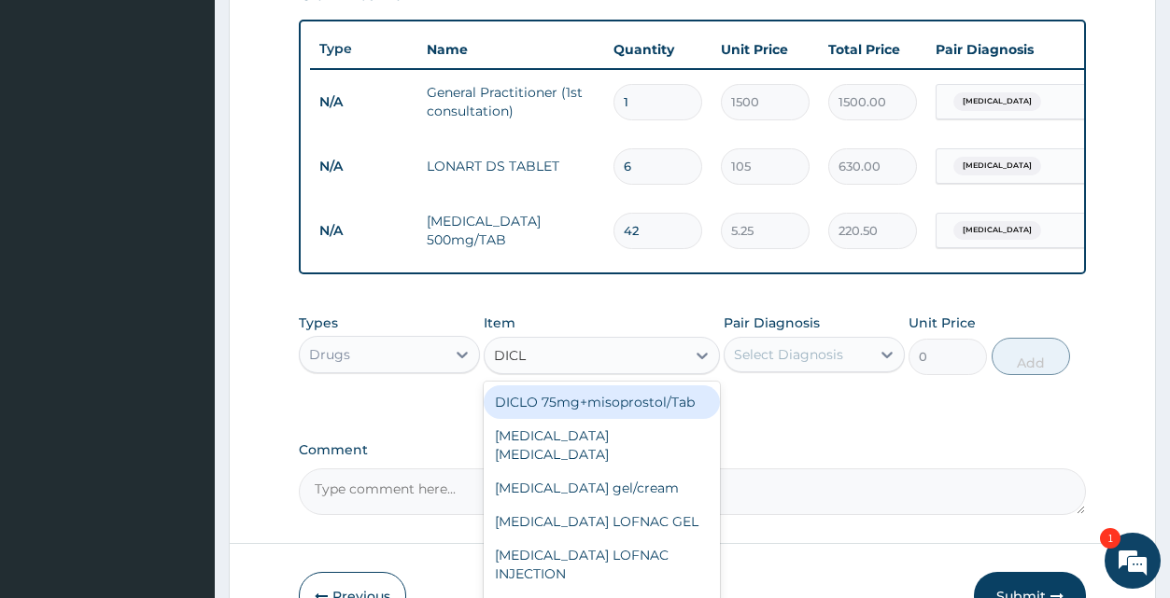
type input "DICLO"
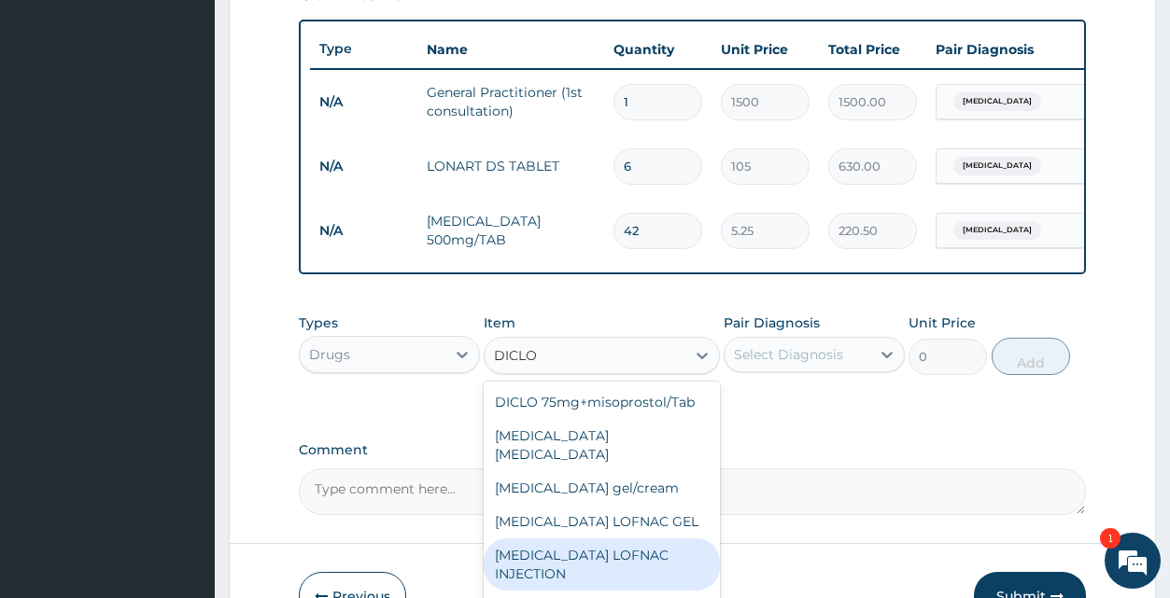
scroll to position [252, 0]
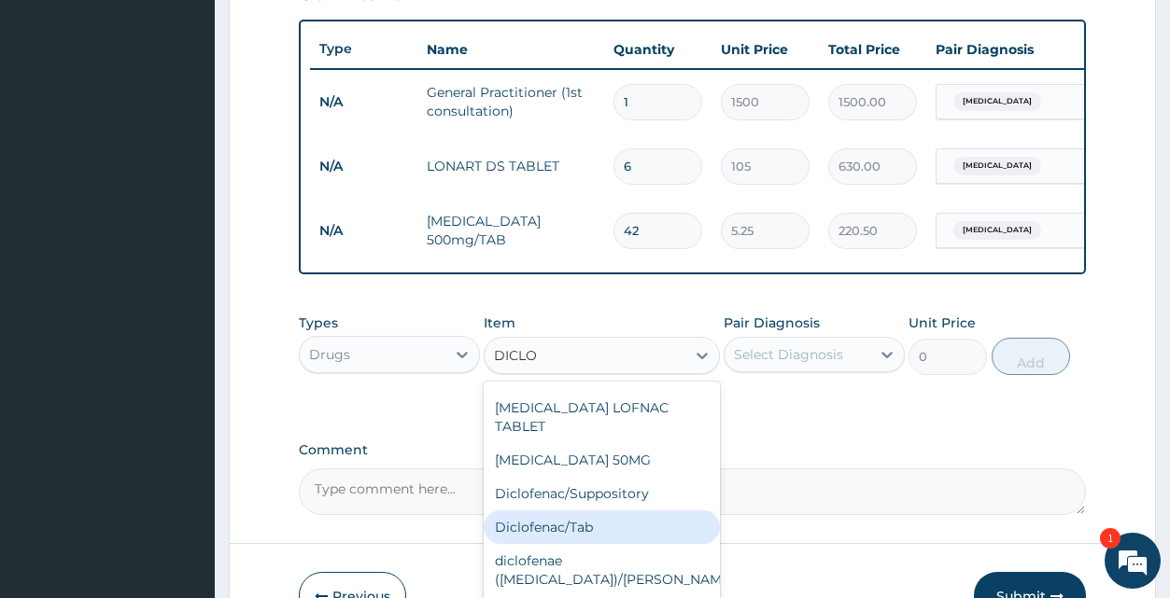
click at [612, 511] on div "Diclofenac/Tab" at bounding box center [602, 528] width 236 height 34
type input "15.75"
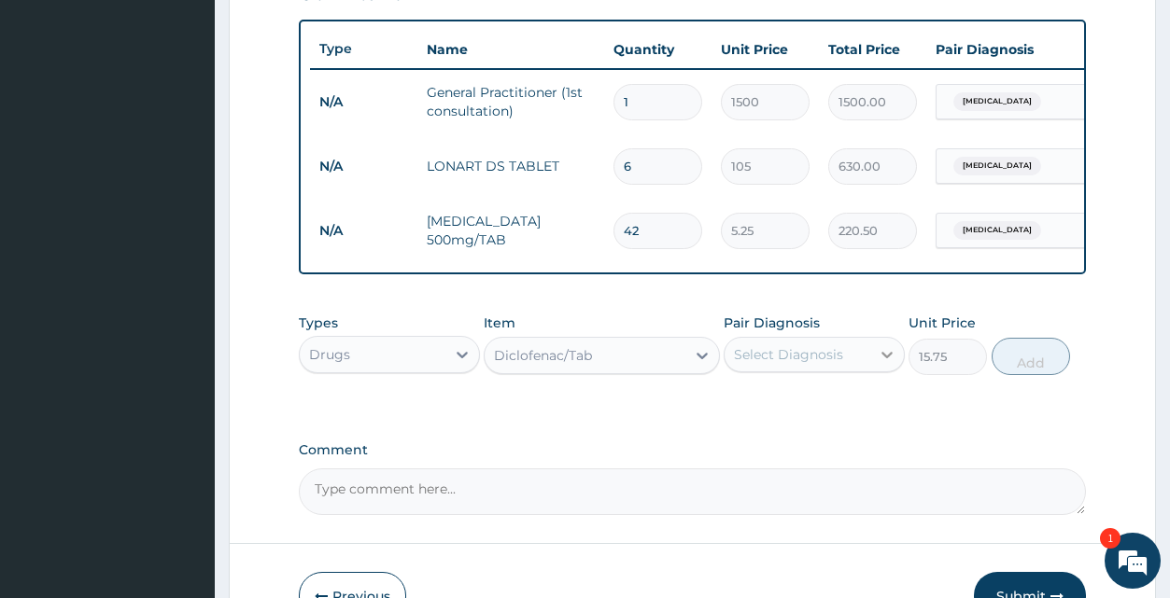
click at [889, 364] on icon at bounding box center [887, 354] width 19 height 19
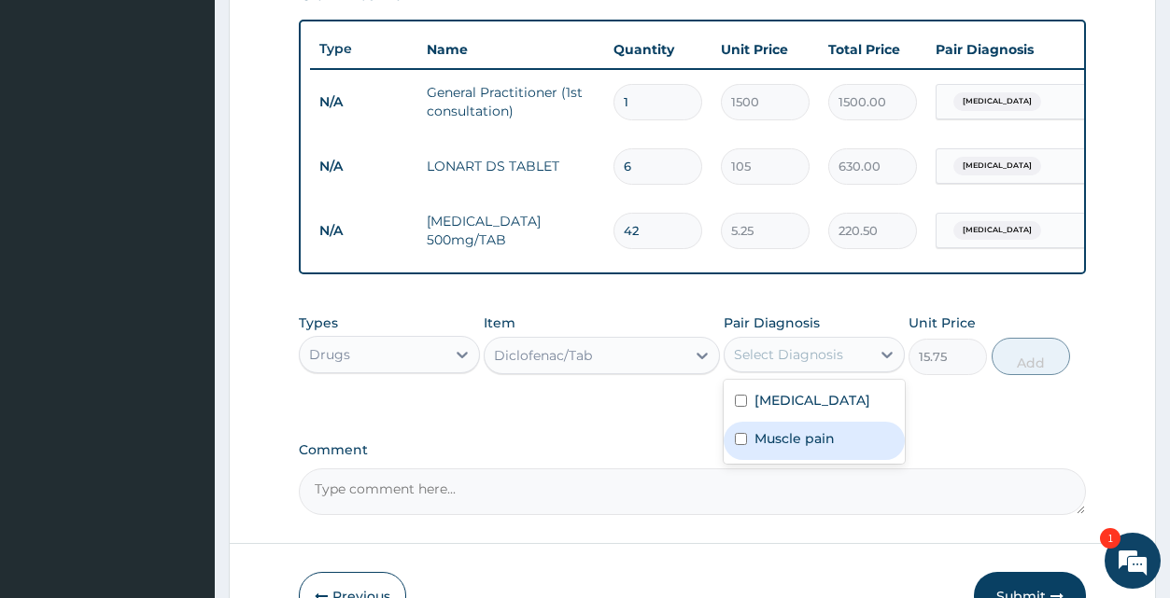
click at [853, 448] on div "Muscle pain" at bounding box center [814, 441] width 181 height 38
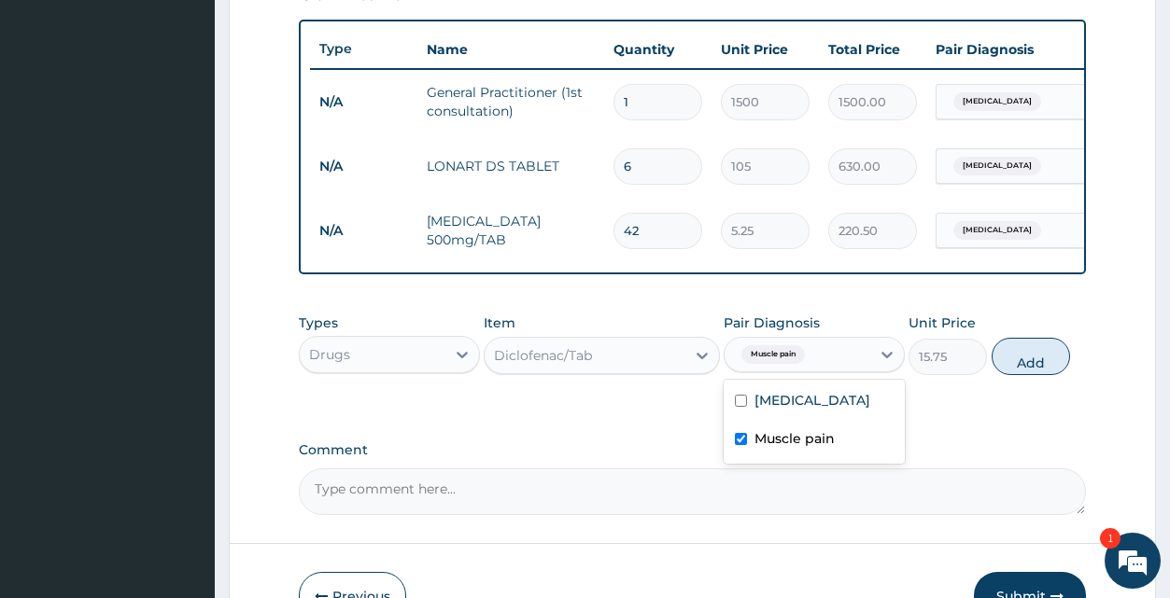
checkbox input "true"
click at [1016, 373] on button "Add" at bounding box center [1031, 356] width 78 height 37
type input "0"
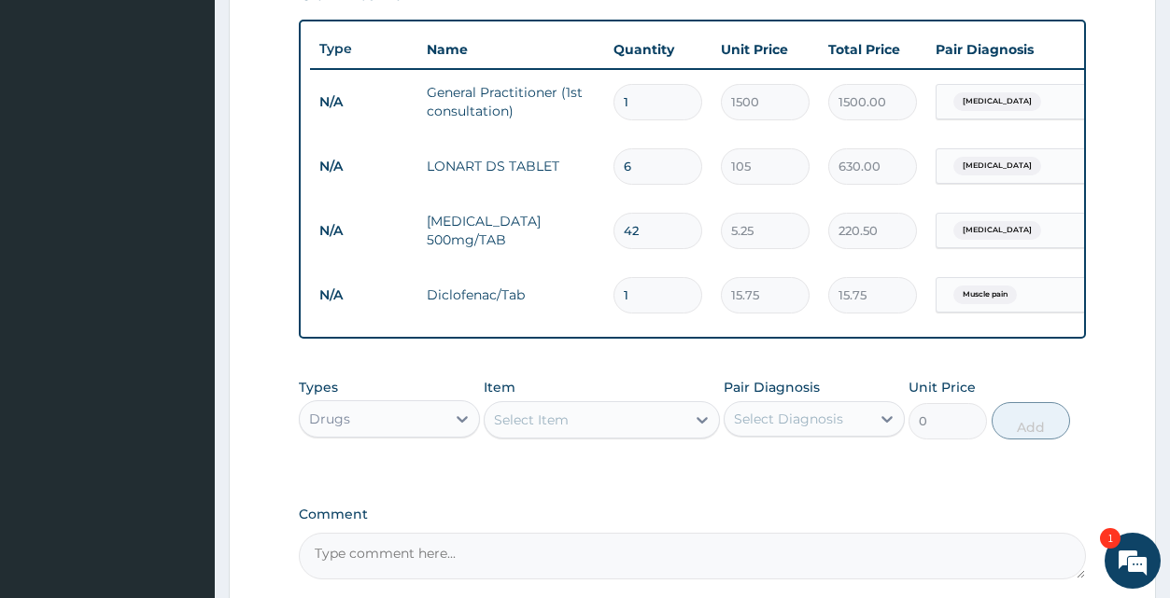
type input "10"
type input "157.50"
type input "10"
click at [705, 429] on icon at bounding box center [702, 420] width 19 height 19
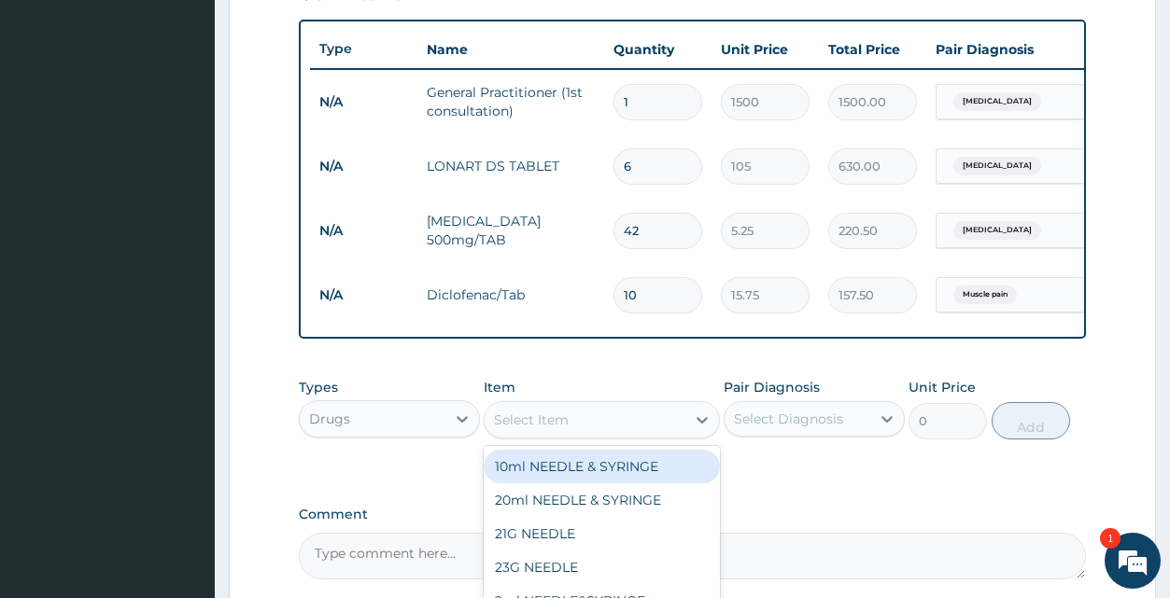
click at [625, 435] on div "Select Item" at bounding box center [585, 420] width 201 height 30
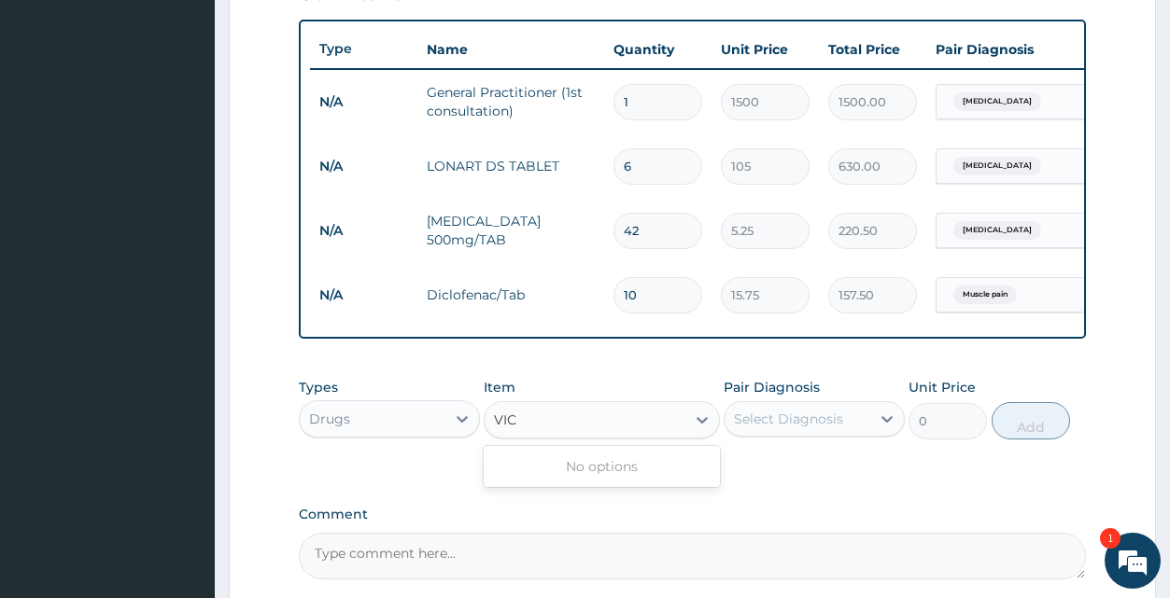
type input "VI"
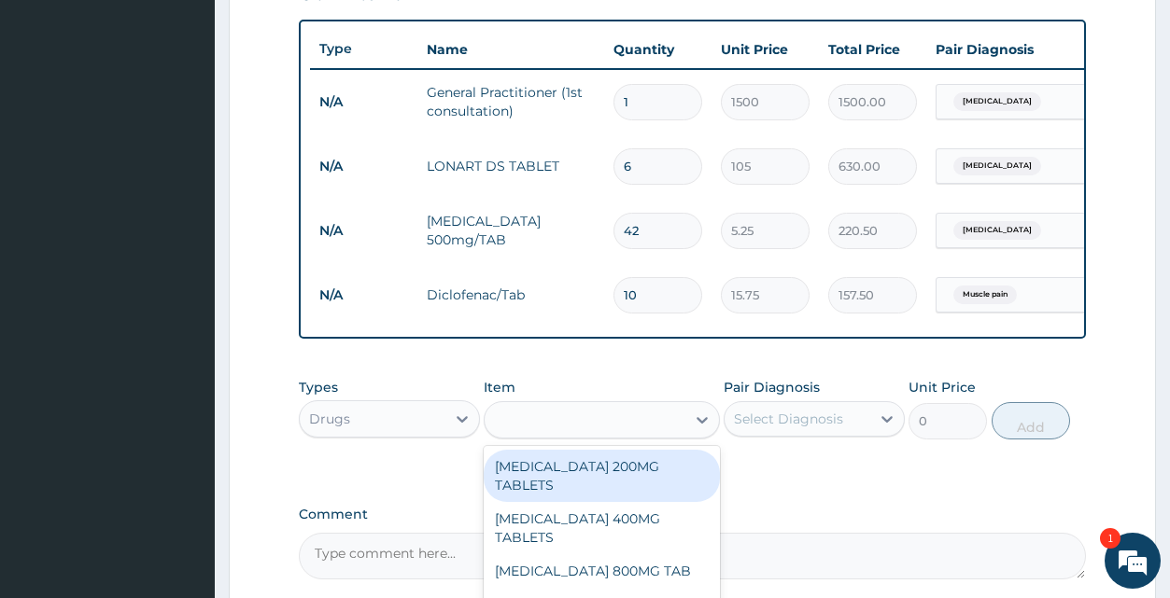
type input "T"
type input "VITAMI"
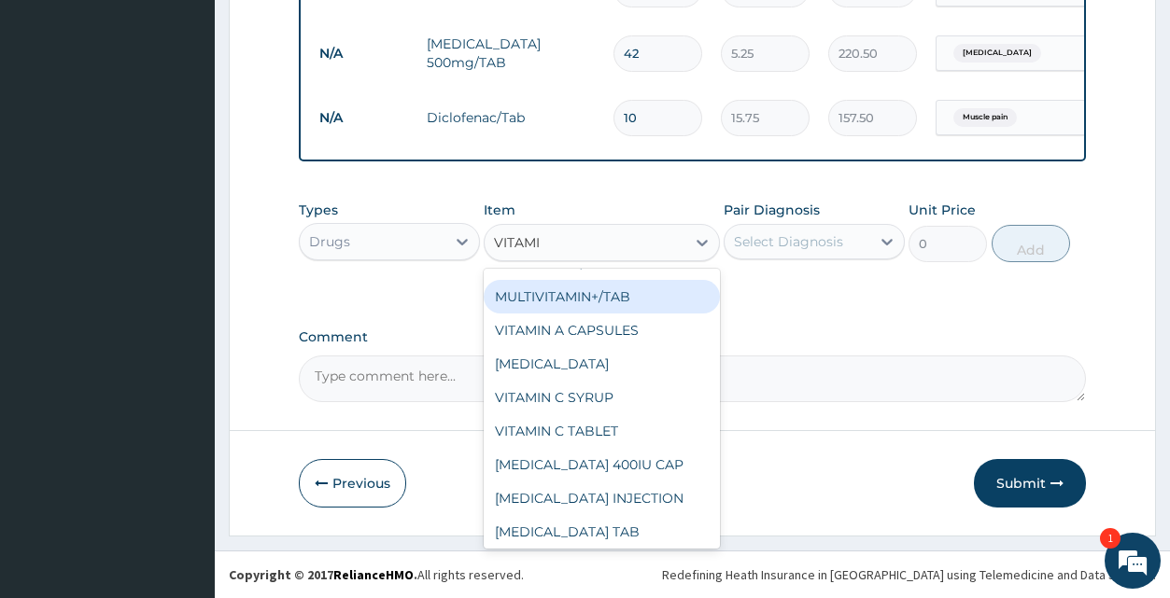
scroll to position [616, 0]
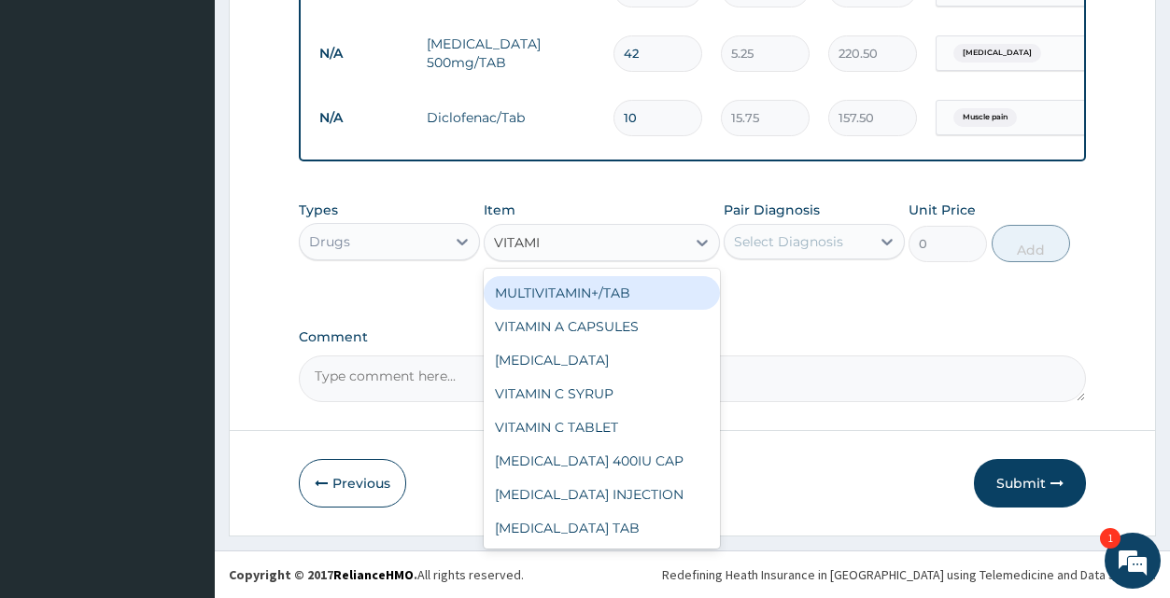
drag, startPoint x: 712, startPoint y: 545, endPoint x: 633, endPoint y: 486, distance: 99.3
click at [588, 289] on div "MULTIVITAMIN+/TAB" at bounding box center [602, 293] width 236 height 34
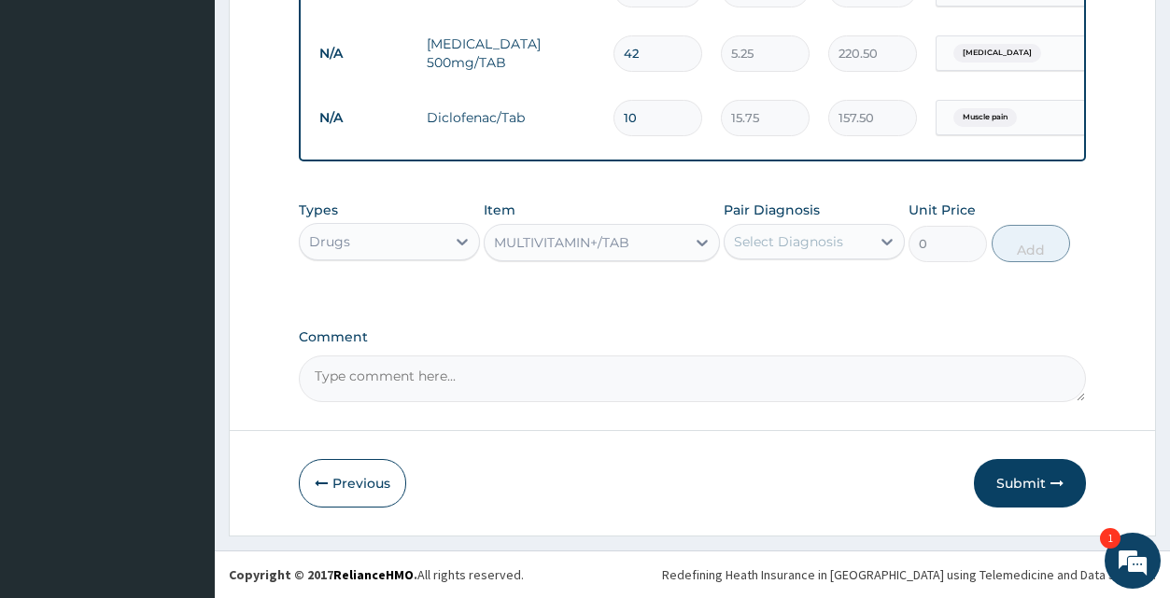
type input "131.25"
click at [889, 245] on icon at bounding box center [887, 241] width 19 height 19
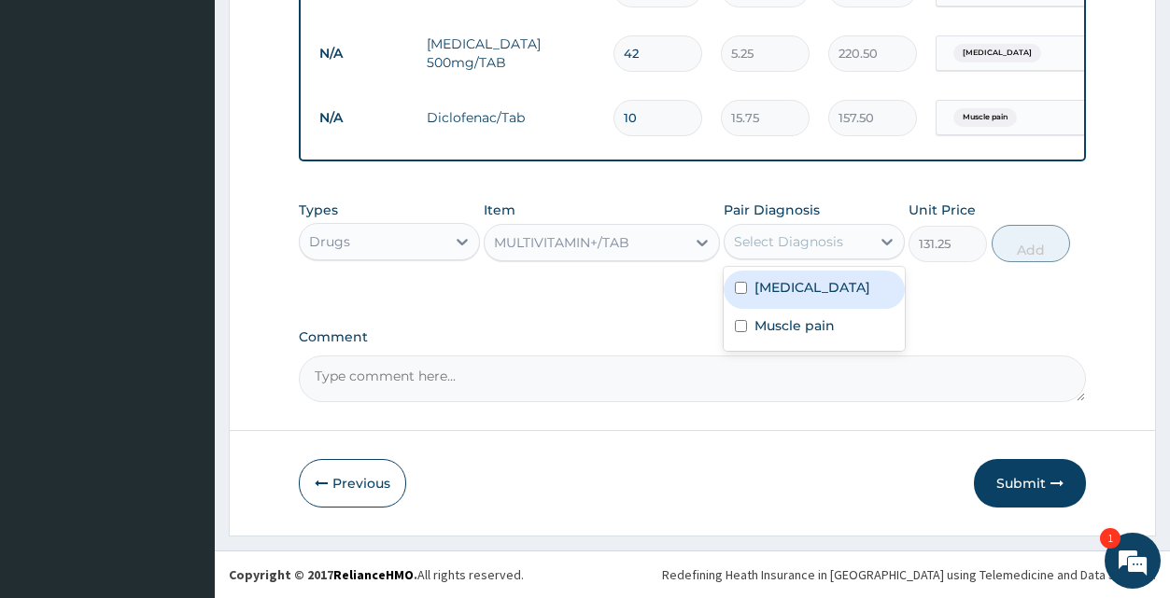
click at [890, 283] on div "Malaria" at bounding box center [814, 290] width 181 height 38
checkbox input "true"
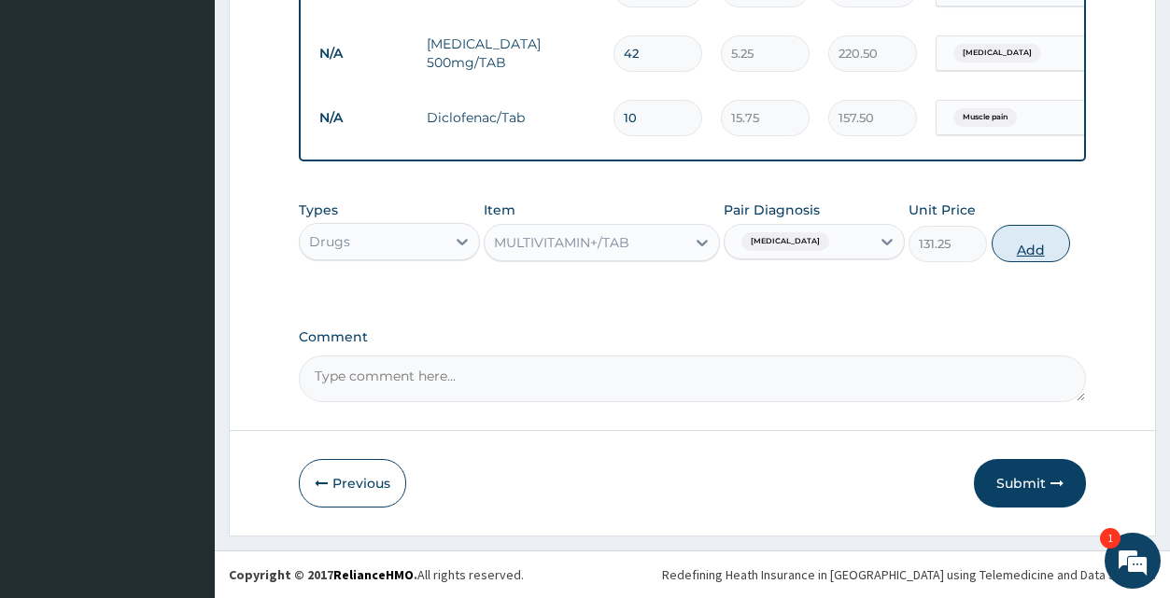
click at [1015, 254] on button "Add" at bounding box center [1031, 243] width 78 height 37
type input "0"
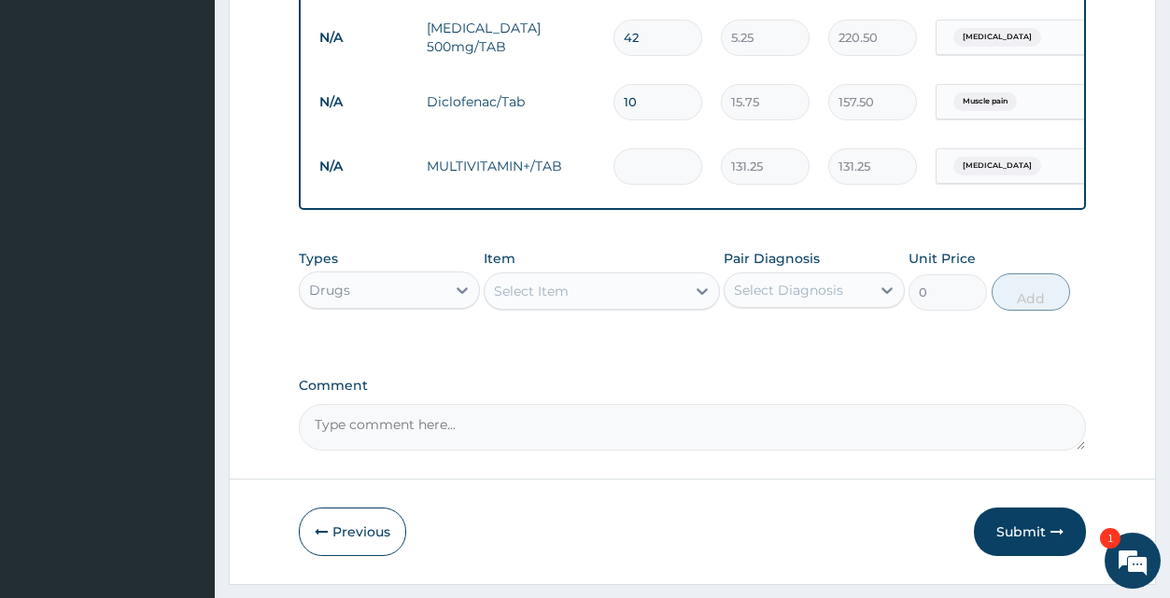
type input "0.00"
type input "2"
type input "262.50"
type input "28"
type input "3675.00"
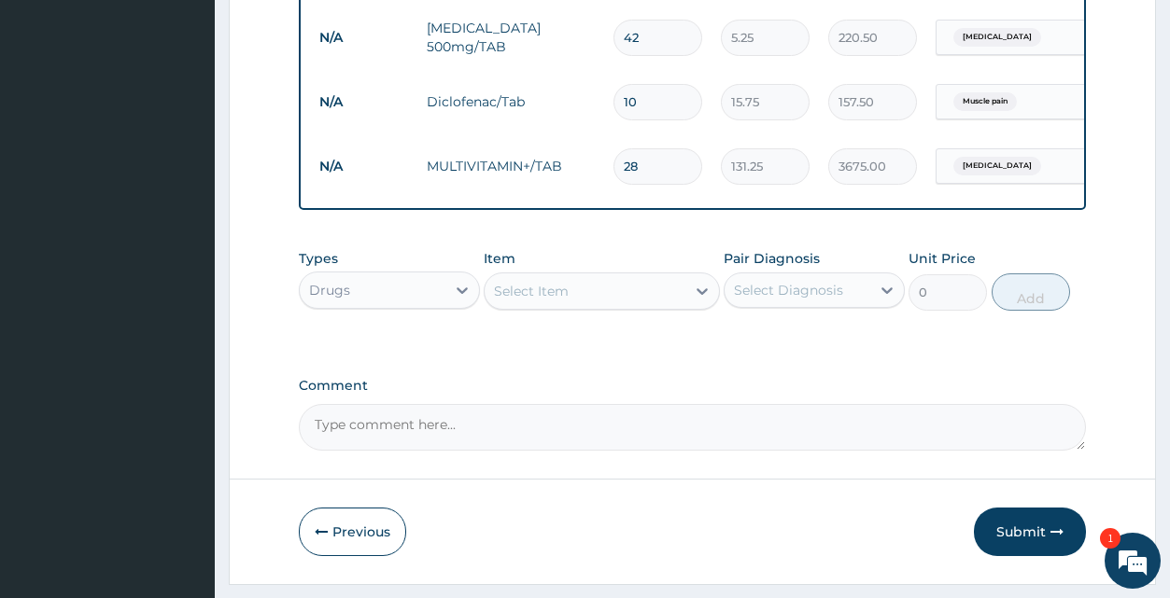
type input "2"
type input "262.50"
type input "0.00"
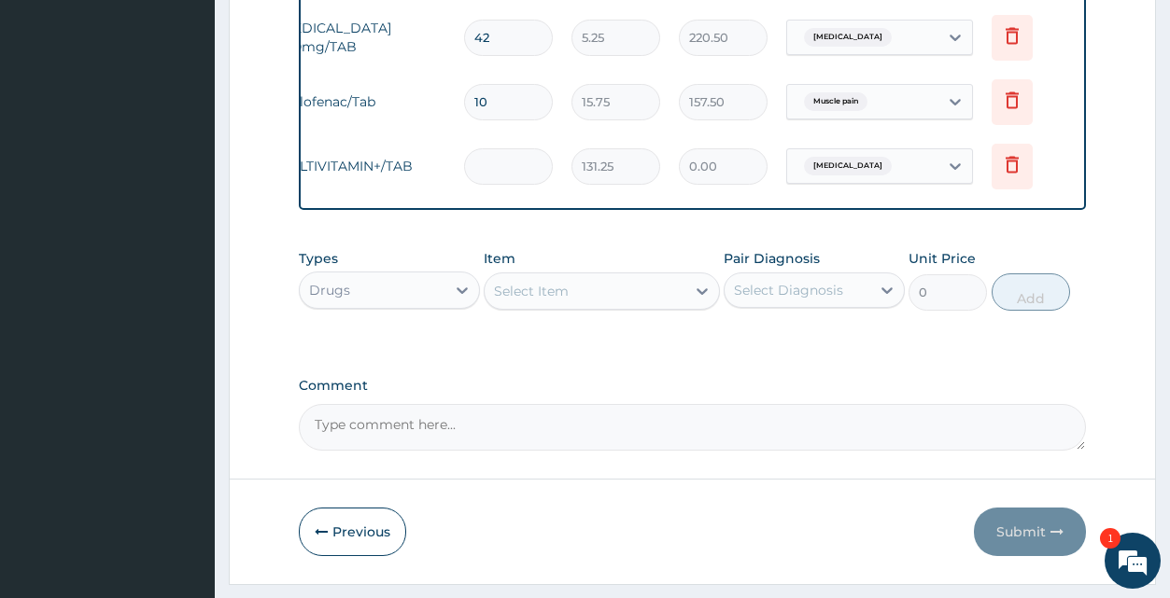
scroll to position [0, 150]
click at [1008, 167] on icon at bounding box center [1011, 164] width 22 height 22
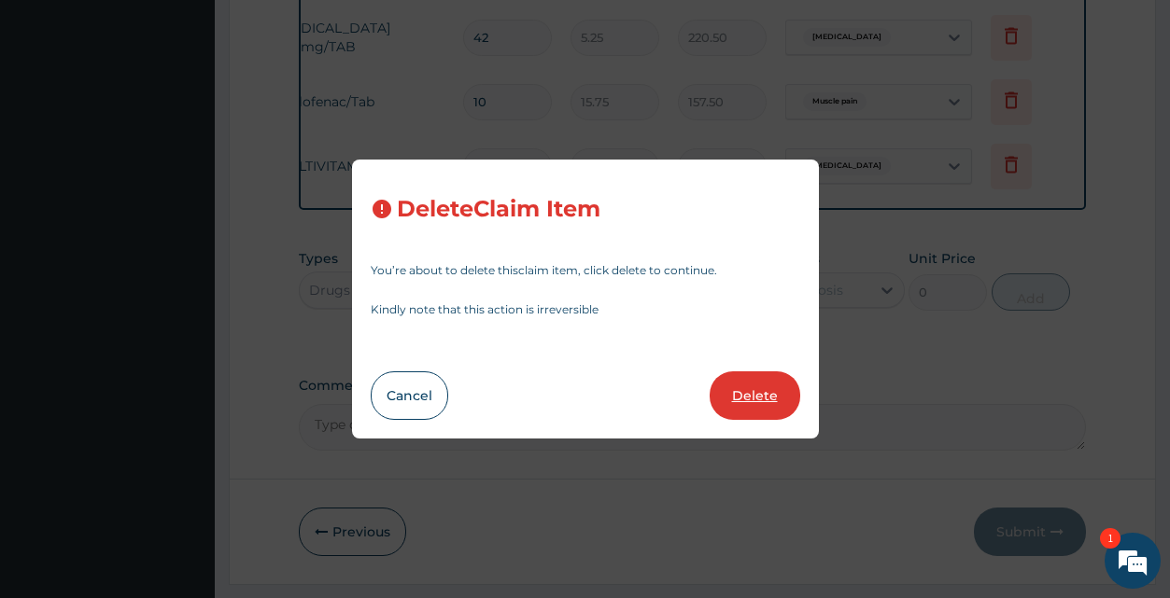
click at [767, 397] on button "Delete" at bounding box center [755, 396] width 91 height 49
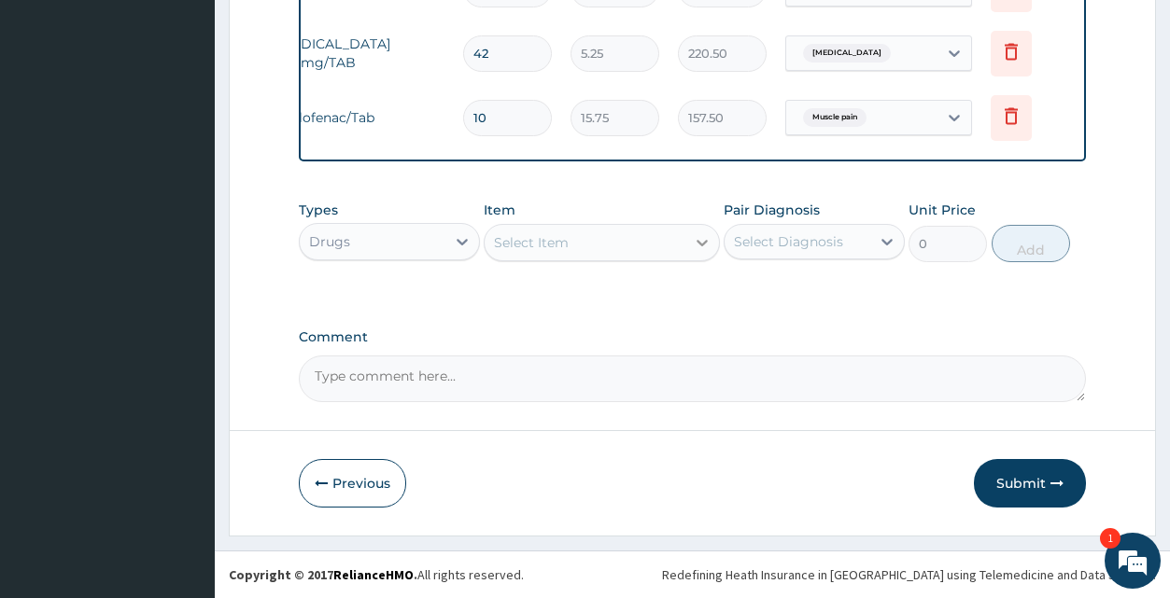
click at [704, 245] on icon at bounding box center [702, 243] width 11 height 7
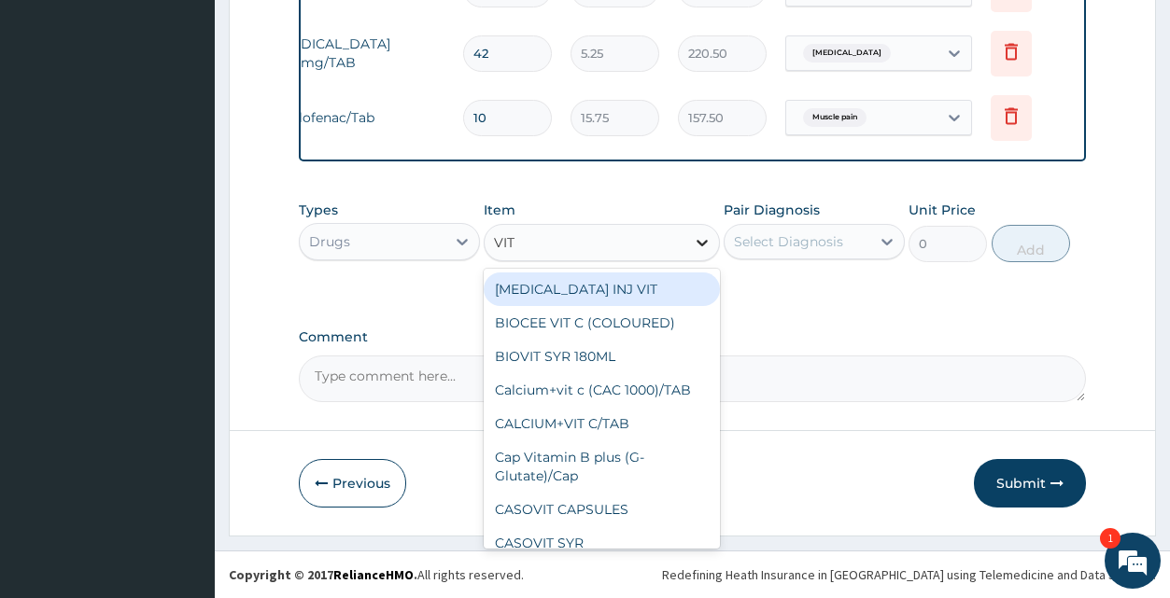
type input "VIT B"
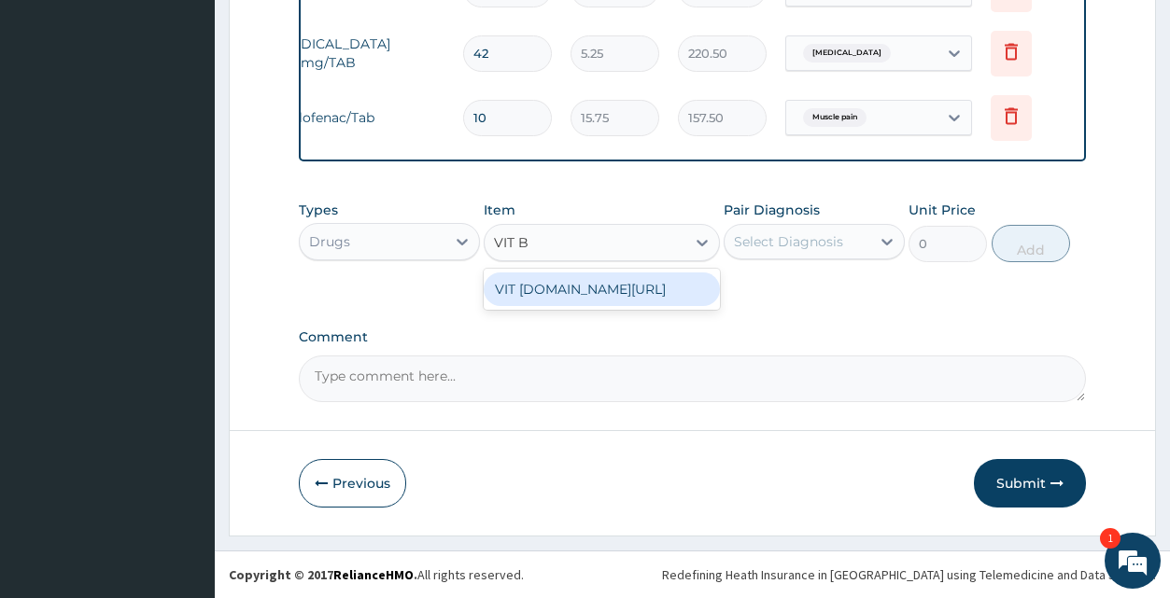
click at [668, 289] on div "VIT B.co/TAB" at bounding box center [602, 290] width 236 height 34
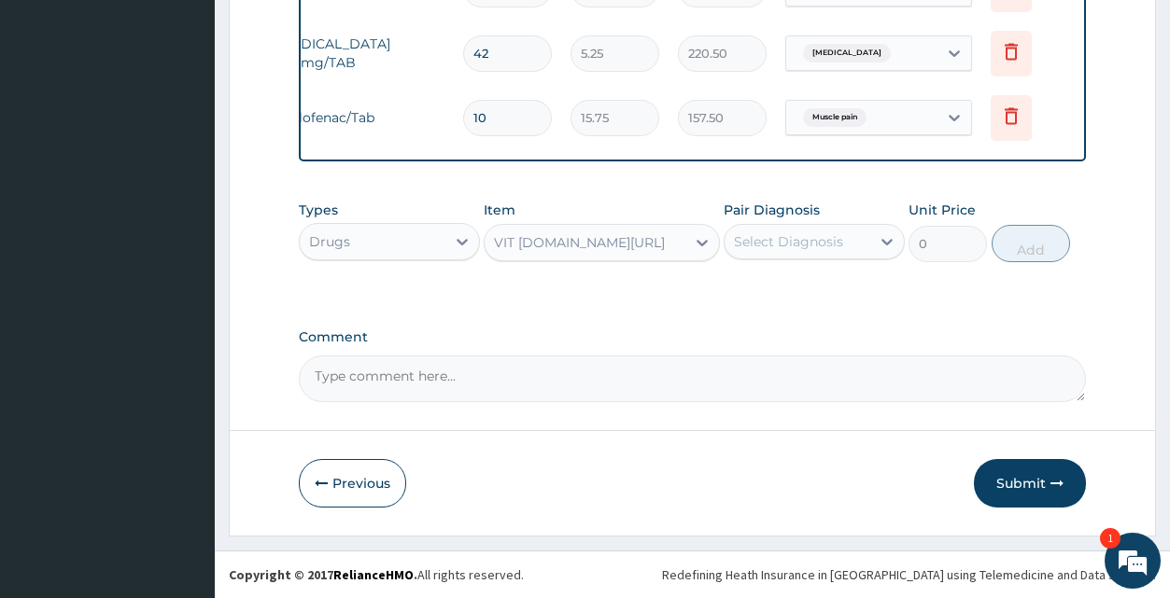
type input "13.12"
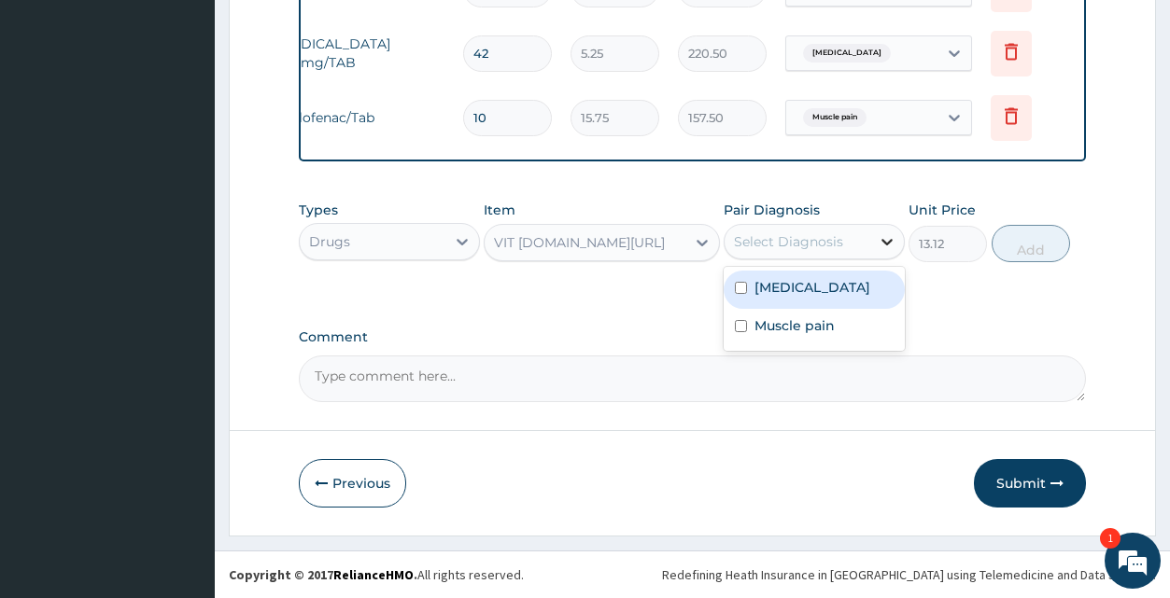
click at [885, 243] on icon at bounding box center [886, 242] width 11 height 7
click at [837, 285] on div "Malaria" at bounding box center [814, 290] width 181 height 38
checkbox input "true"
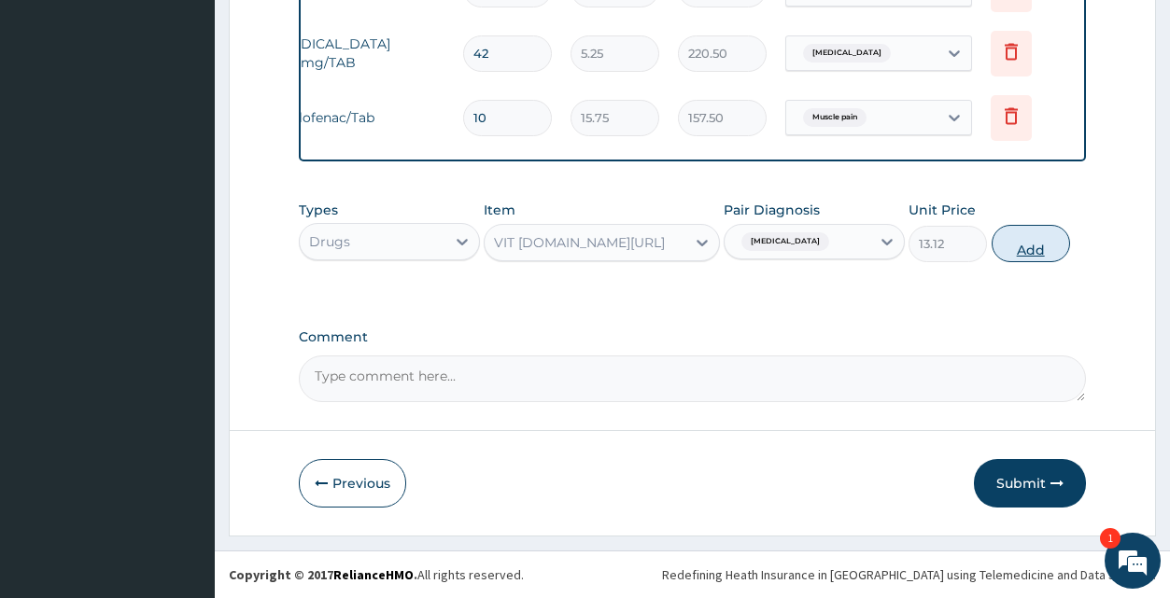
click at [1021, 242] on button "Add" at bounding box center [1031, 243] width 78 height 37
type input "0"
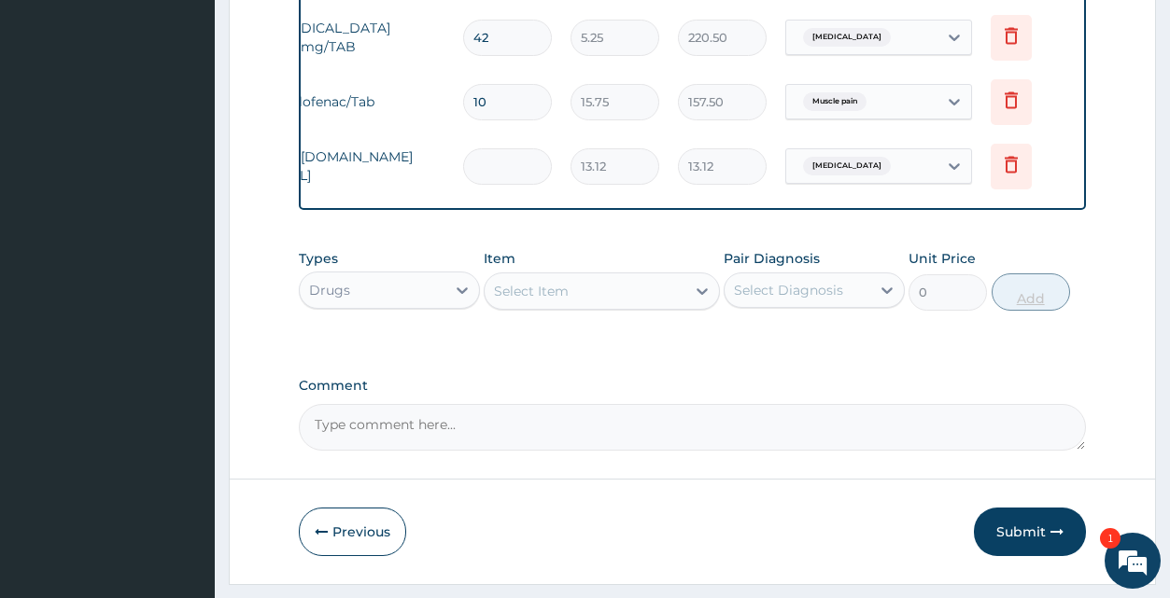
type input "0.00"
type input "2"
type input "26.24"
type input "28"
type input "367.36"
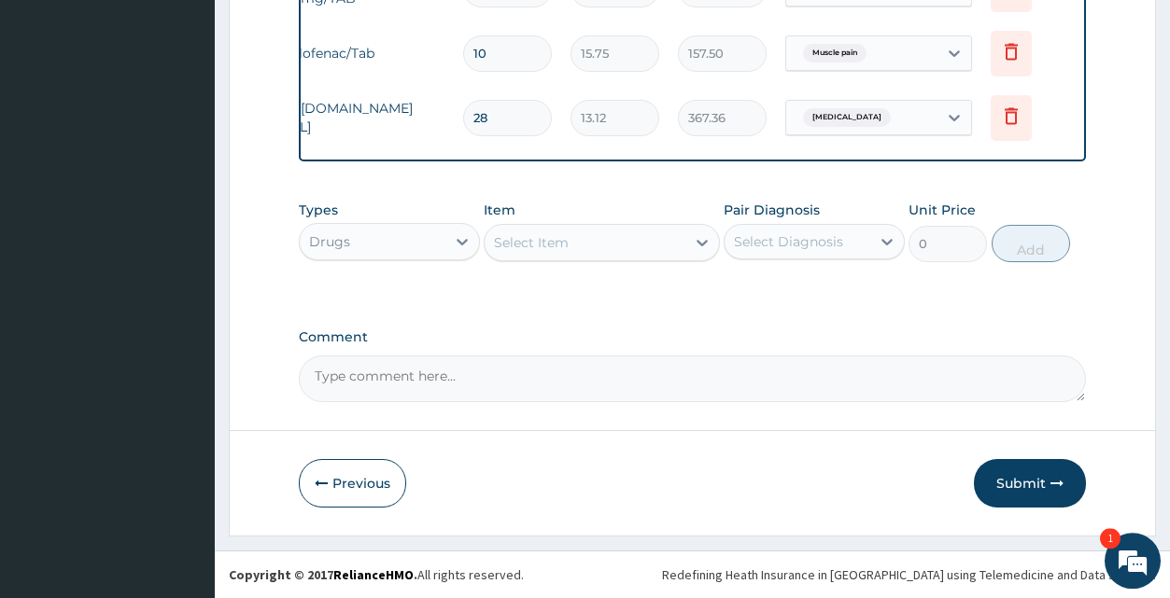
scroll to position [933, 0]
type input "28"
click at [1014, 477] on button "Submit" at bounding box center [1030, 483] width 112 height 49
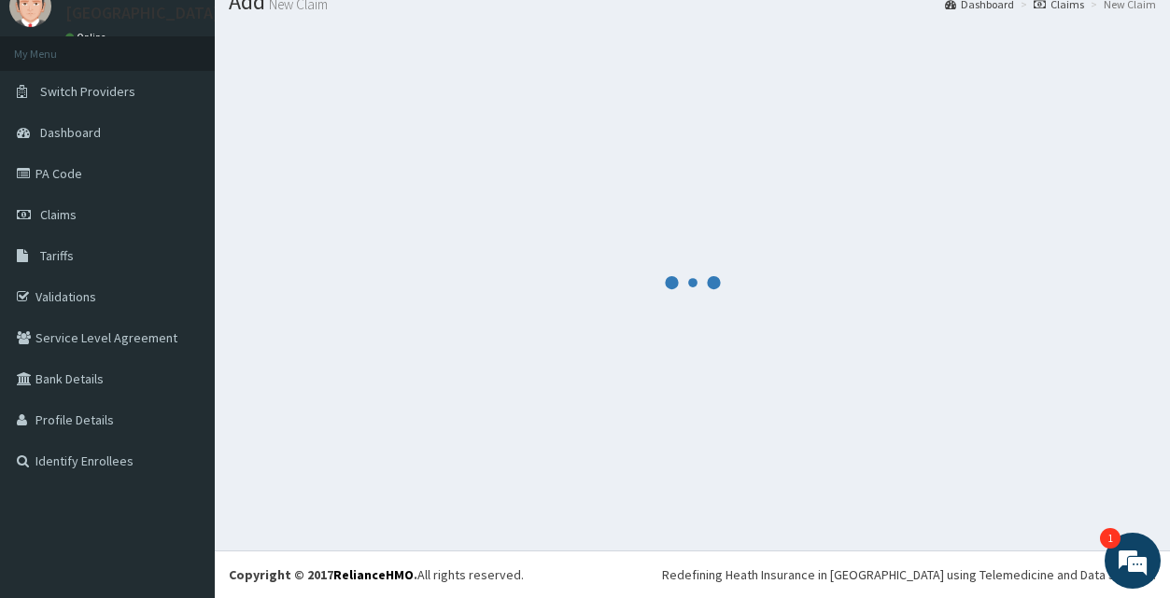
scroll to position [71, 0]
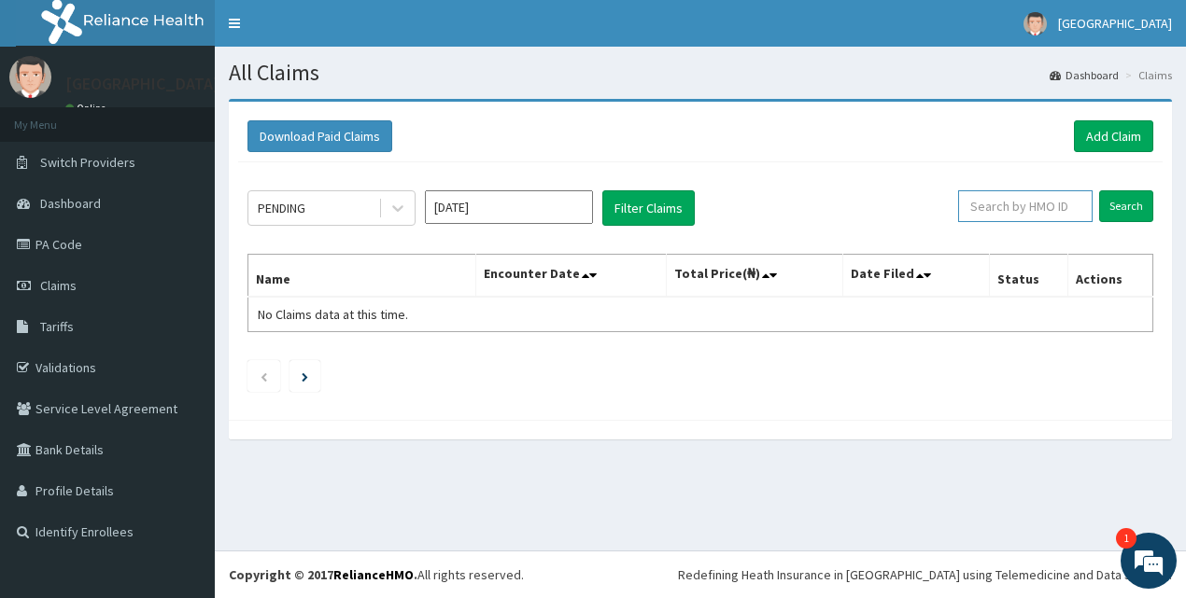
click at [1050, 213] on input "text" at bounding box center [1025, 206] width 134 height 32
click at [1133, 198] on input "Search" at bounding box center [1126, 206] width 54 height 32
click at [978, 208] on input "TFC/11283" at bounding box center [996, 206] width 120 height 32
type input "TFE/11283"
click at [1119, 195] on input "Search" at bounding box center [1126, 206] width 54 height 32
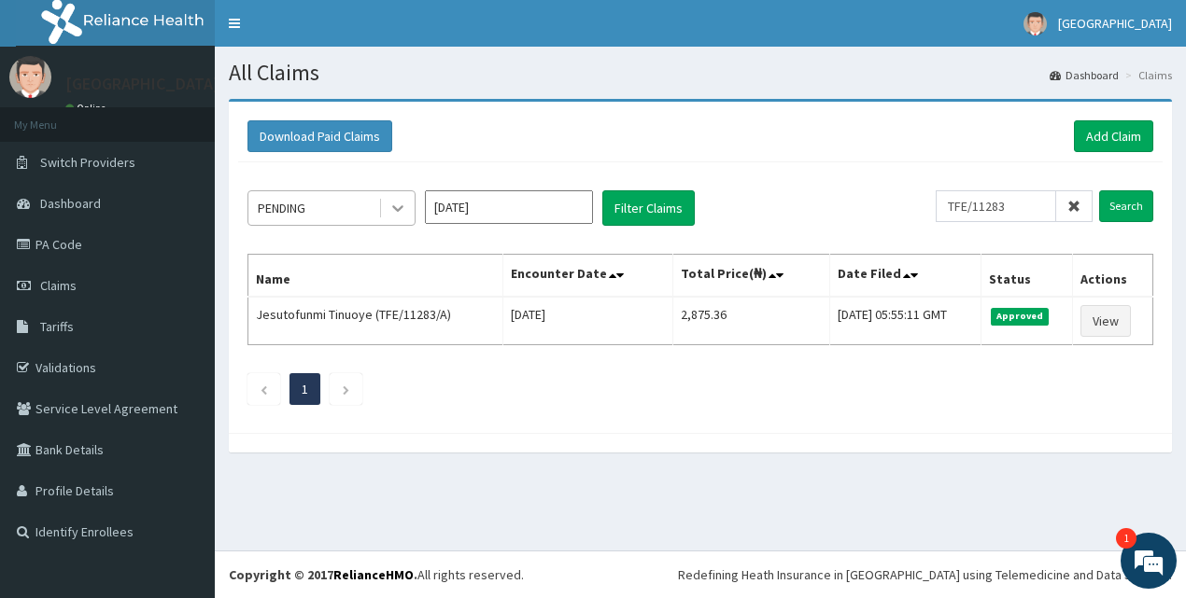
click at [395, 206] on icon at bounding box center [397, 208] width 19 height 19
click at [749, 162] on div "Download Paid Claims Add Claim" at bounding box center [700, 136] width 924 height 51
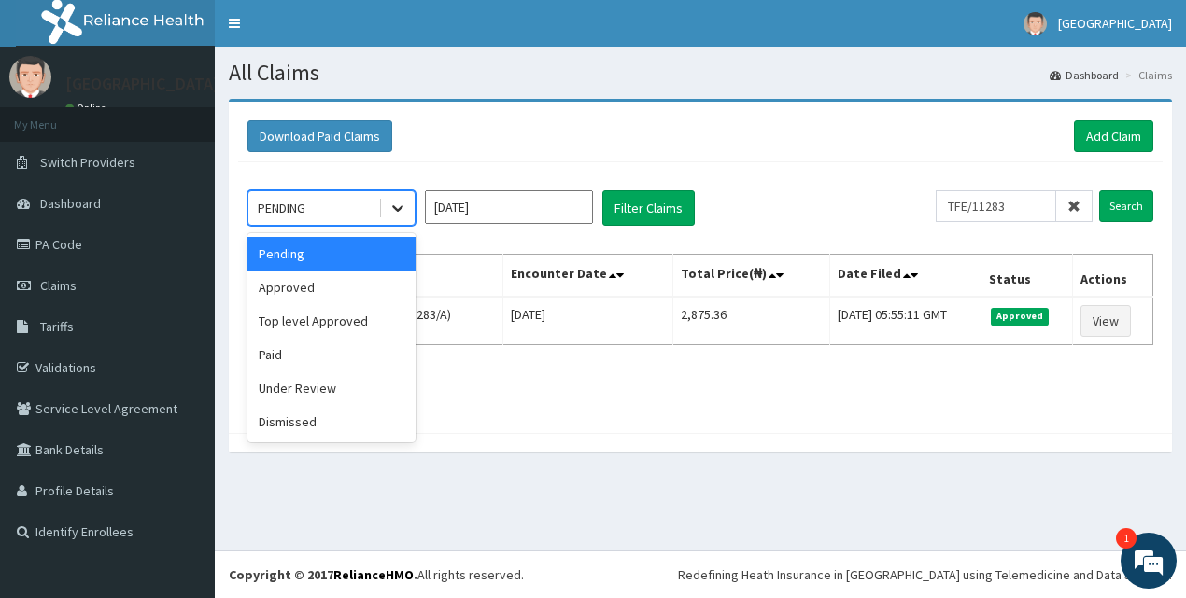
click at [397, 212] on icon at bounding box center [397, 208] width 19 height 19
click at [359, 281] on div "Approved" at bounding box center [331, 288] width 168 height 34
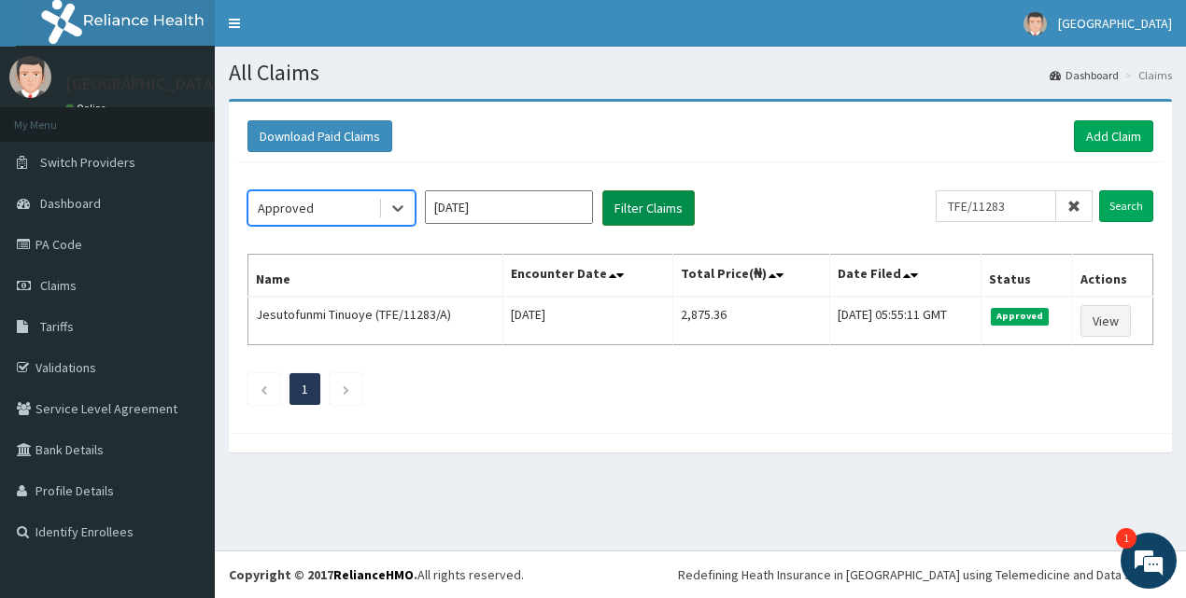
click at [631, 195] on button "Filter Claims" at bounding box center [648, 207] width 92 height 35
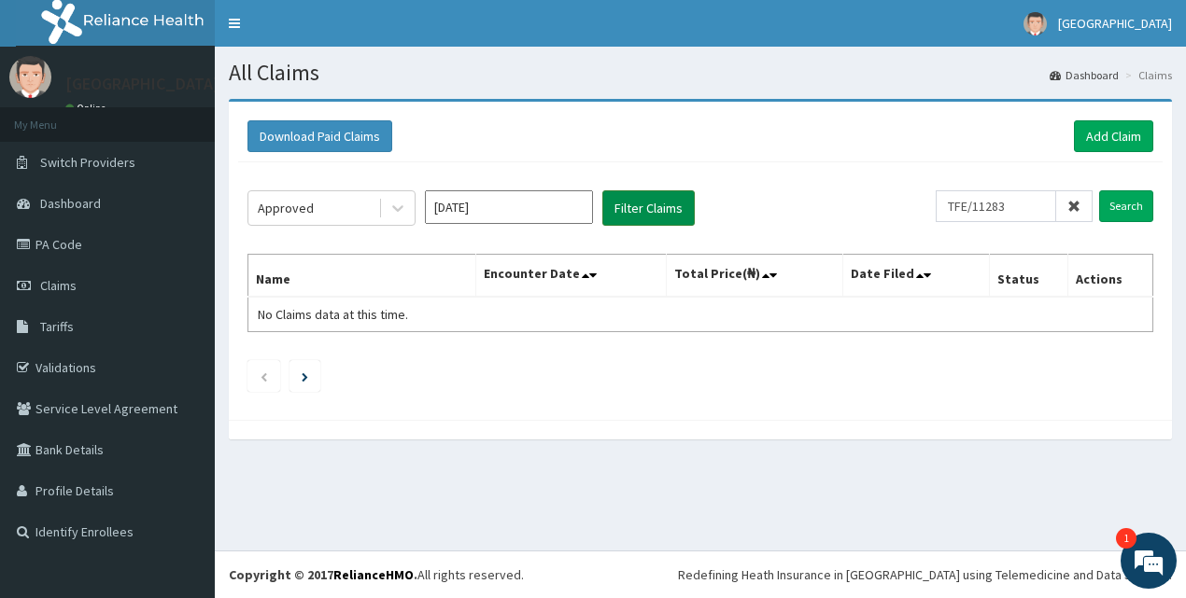
click at [632, 203] on button "Filter Claims" at bounding box center [648, 207] width 92 height 35
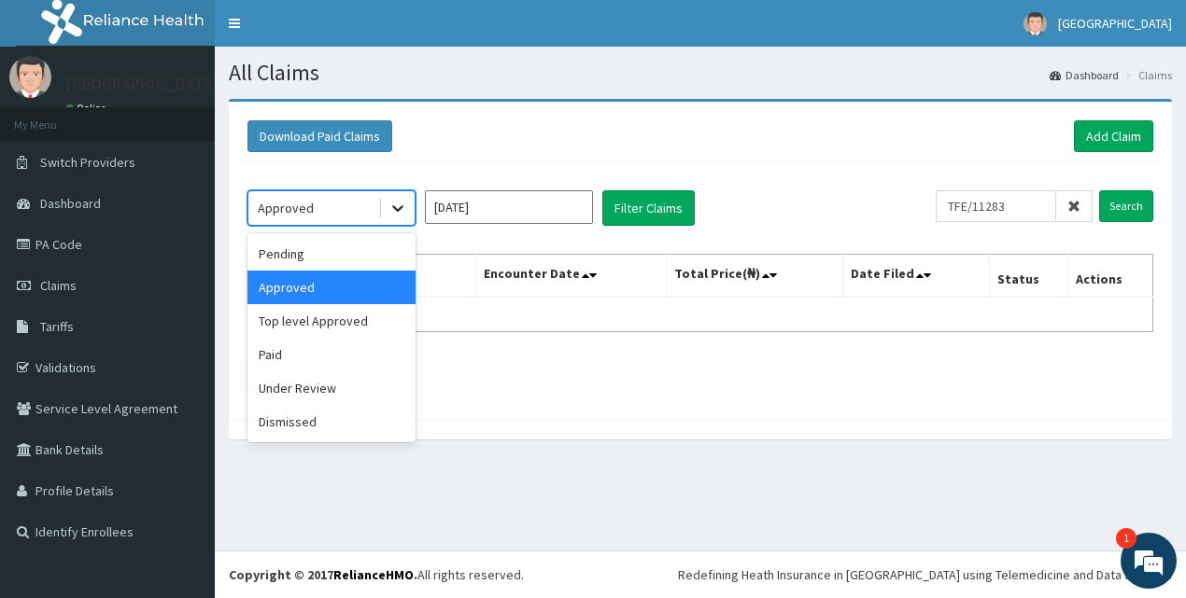
click at [400, 210] on icon at bounding box center [397, 209] width 11 height 7
click at [379, 285] on div "Approved" at bounding box center [331, 288] width 168 height 34
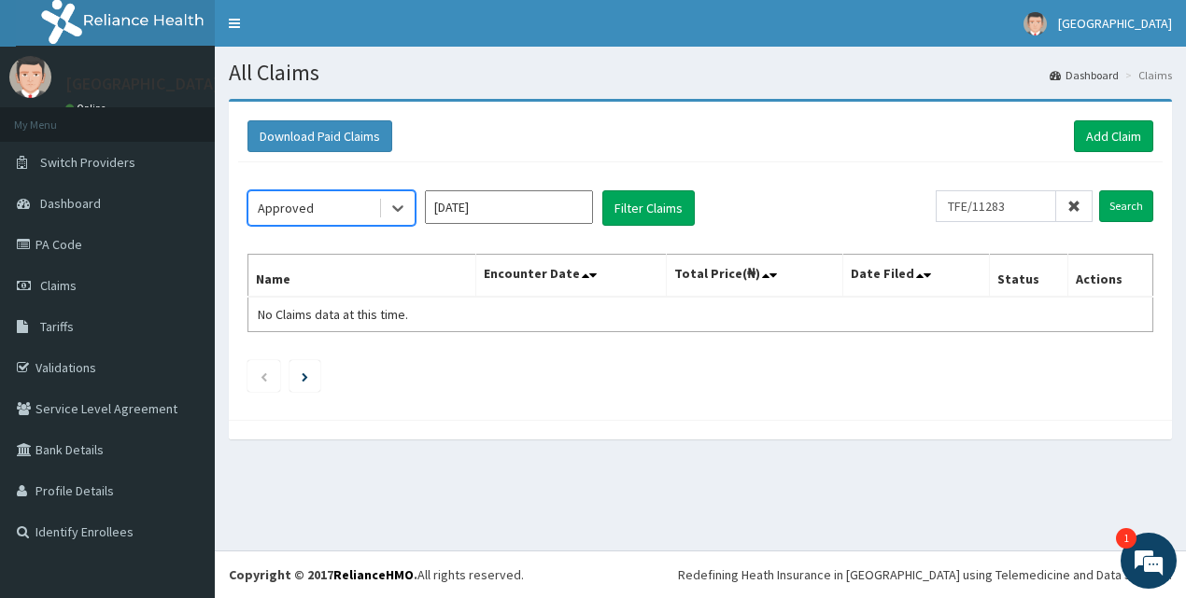
click at [533, 212] on input "[DATE]" at bounding box center [509, 207] width 168 height 34
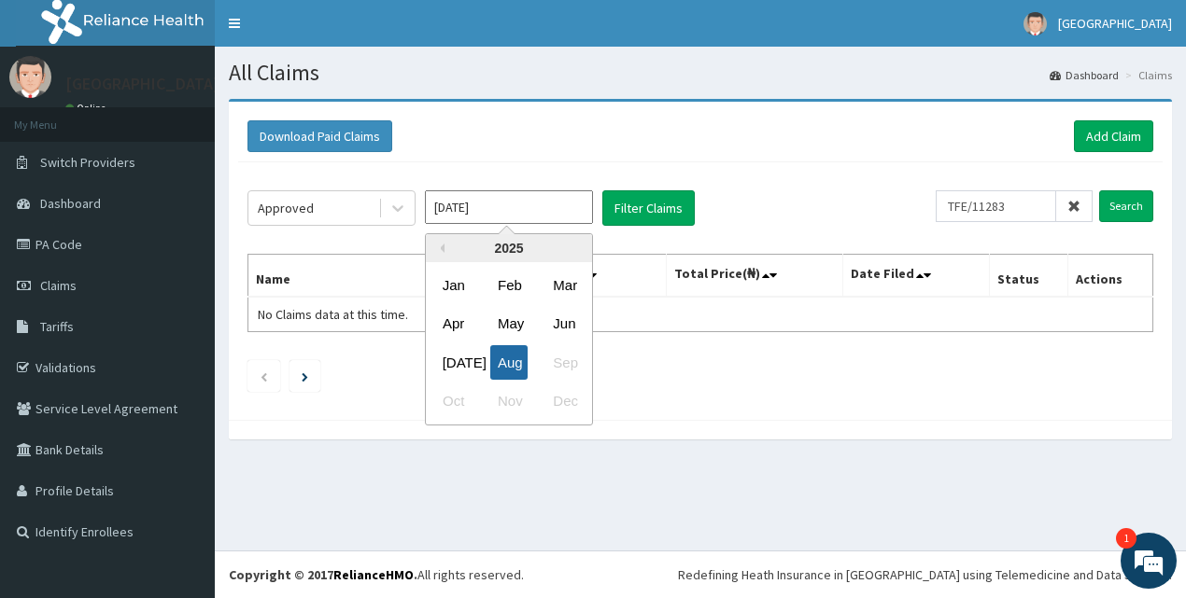
click at [511, 365] on div "Aug" at bounding box center [508, 362] width 37 height 35
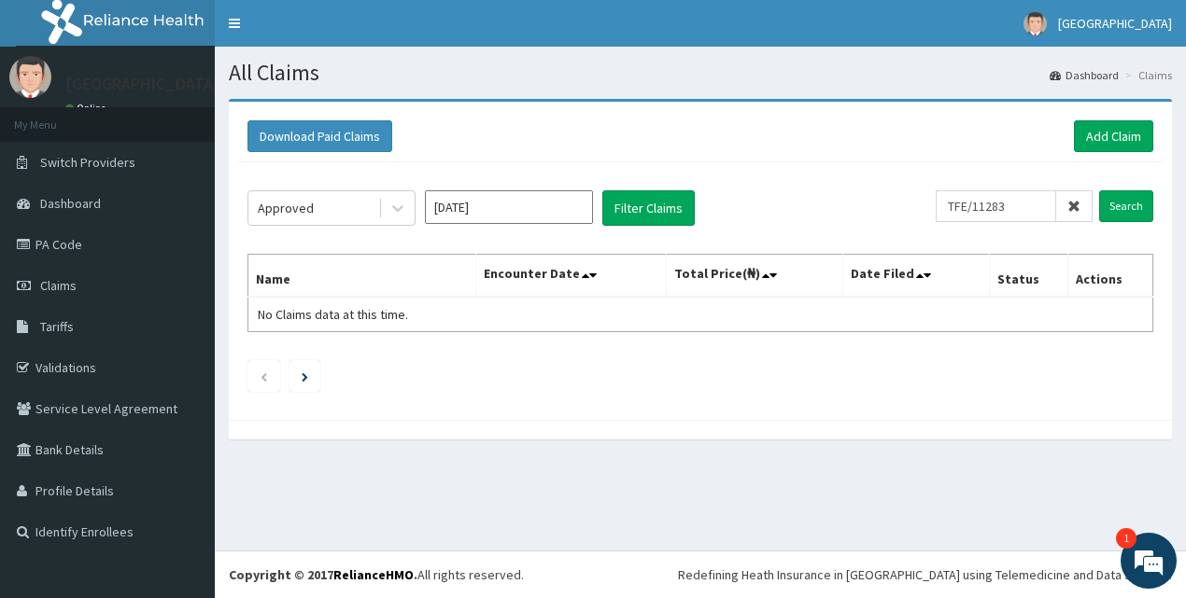
type input "[DATE]"
click at [627, 208] on button "Filter Claims" at bounding box center [648, 207] width 92 height 35
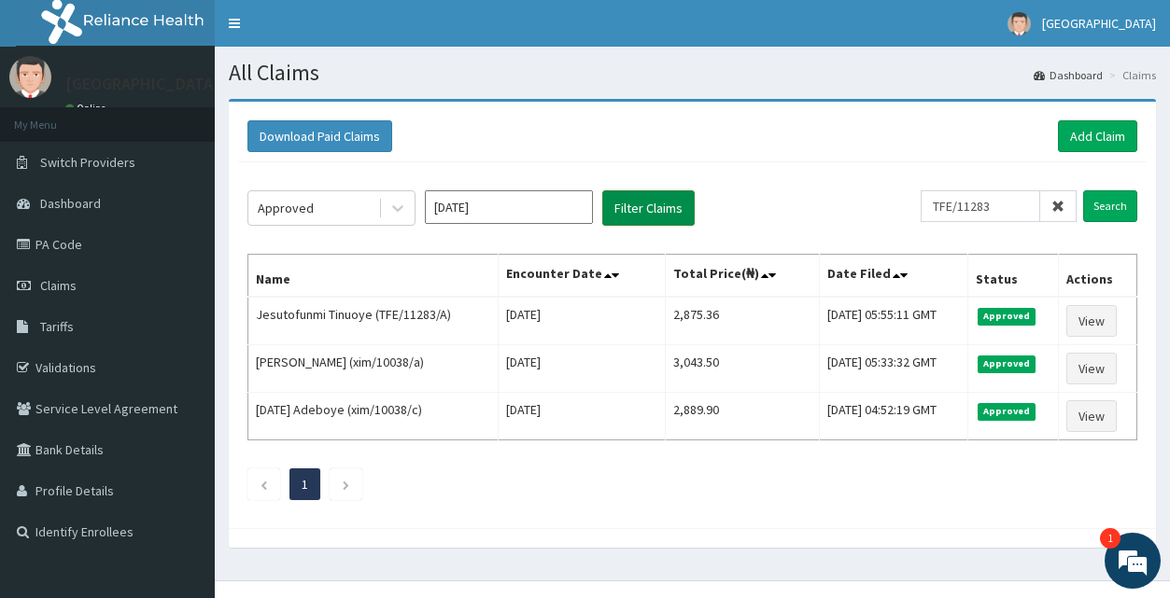
click at [627, 208] on button "Filter Claims" at bounding box center [648, 207] width 92 height 35
